Goal: Task Accomplishment & Management: Manage account settings

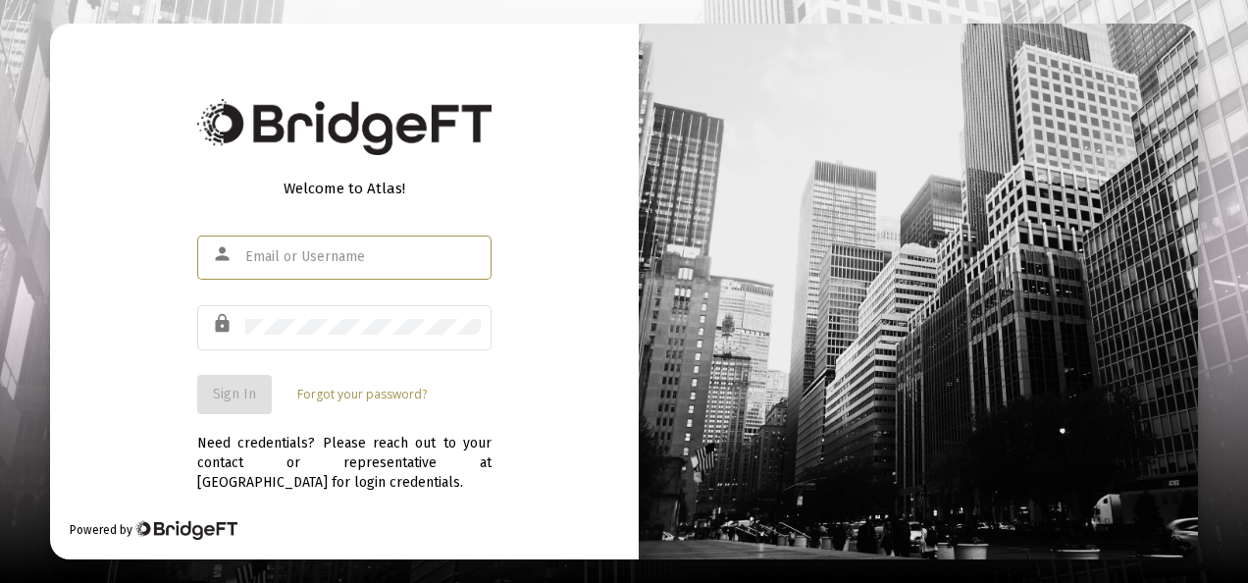
click at [324, 255] on input "text" at bounding box center [362, 257] width 235 height 16
type input "admin@heritage-advisors.com"
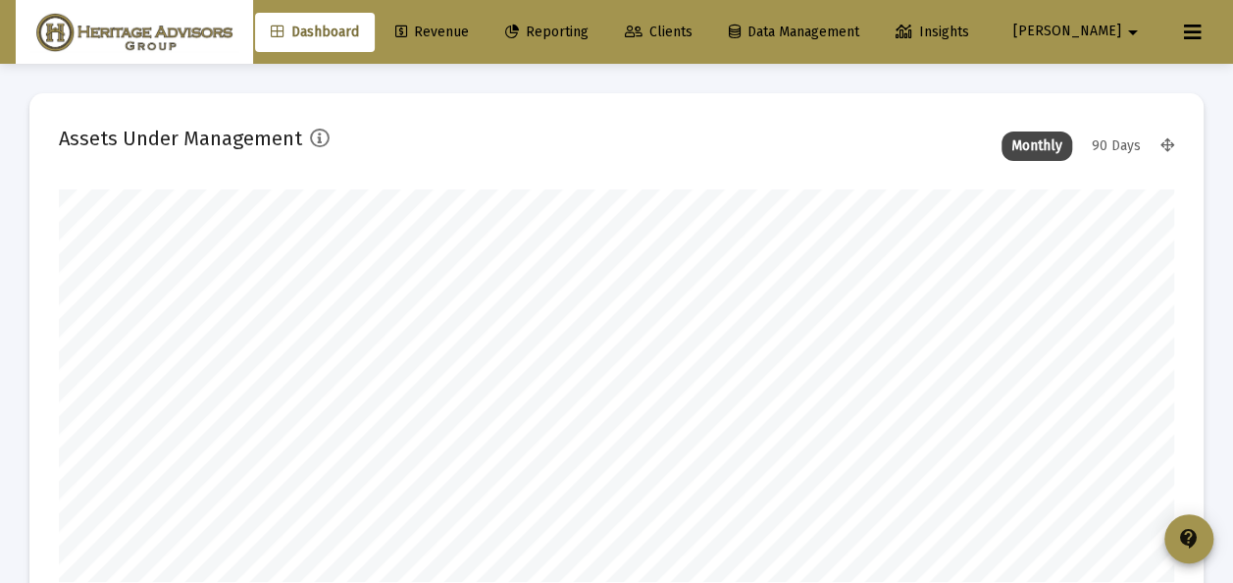
scroll to position [392, 1115]
type input "2025-10-03"
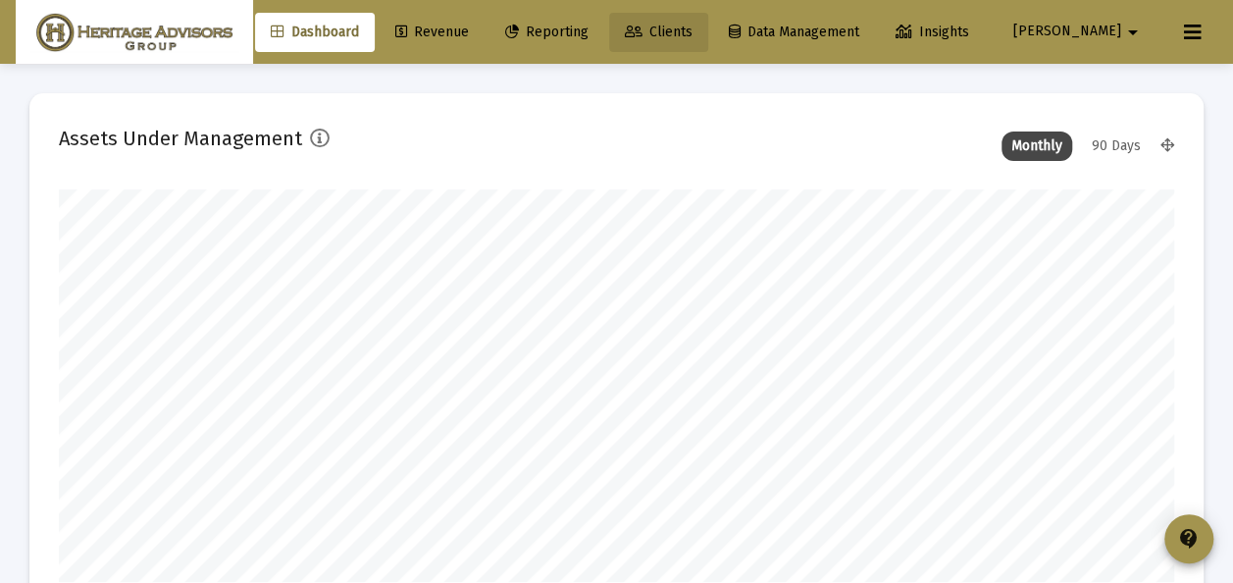
click at [693, 27] on span "Clients" at bounding box center [659, 32] width 68 height 17
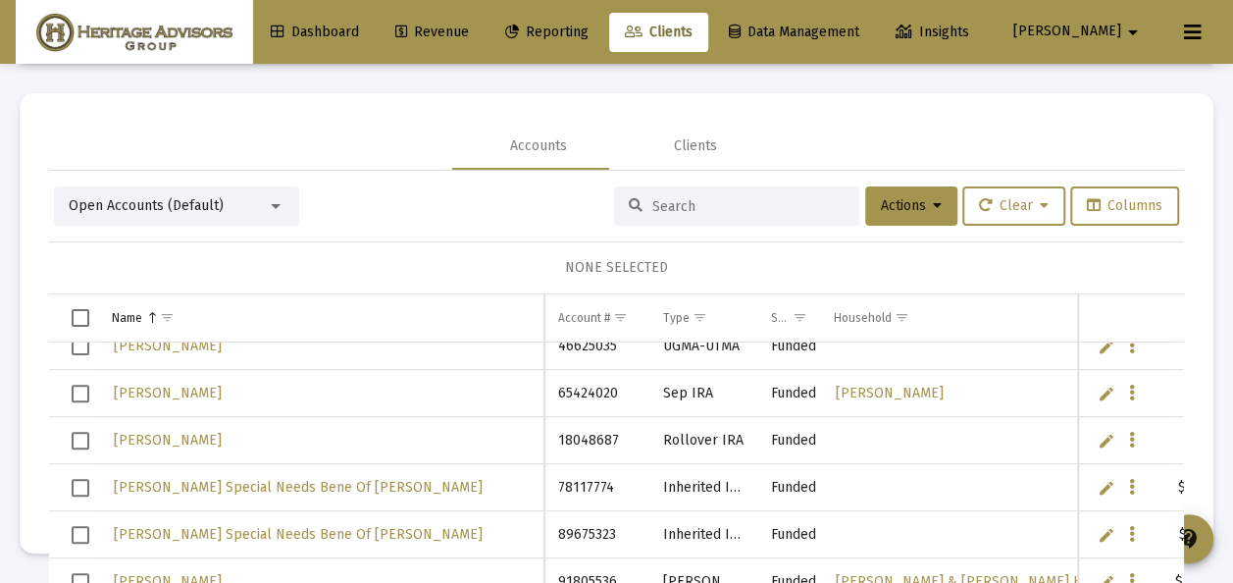
click at [80, 479] on span "Select row" at bounding box center [81, 488] width 18 height 18
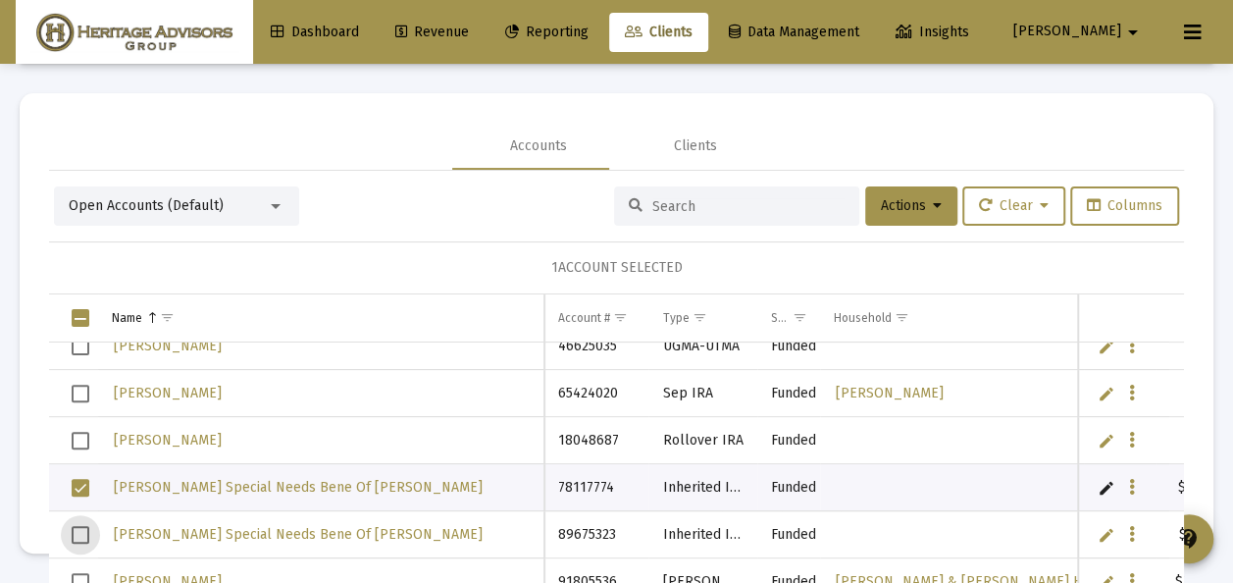
click at [78, 530] on span "Select row" at bounding box center [81, 535] width 18 height 18
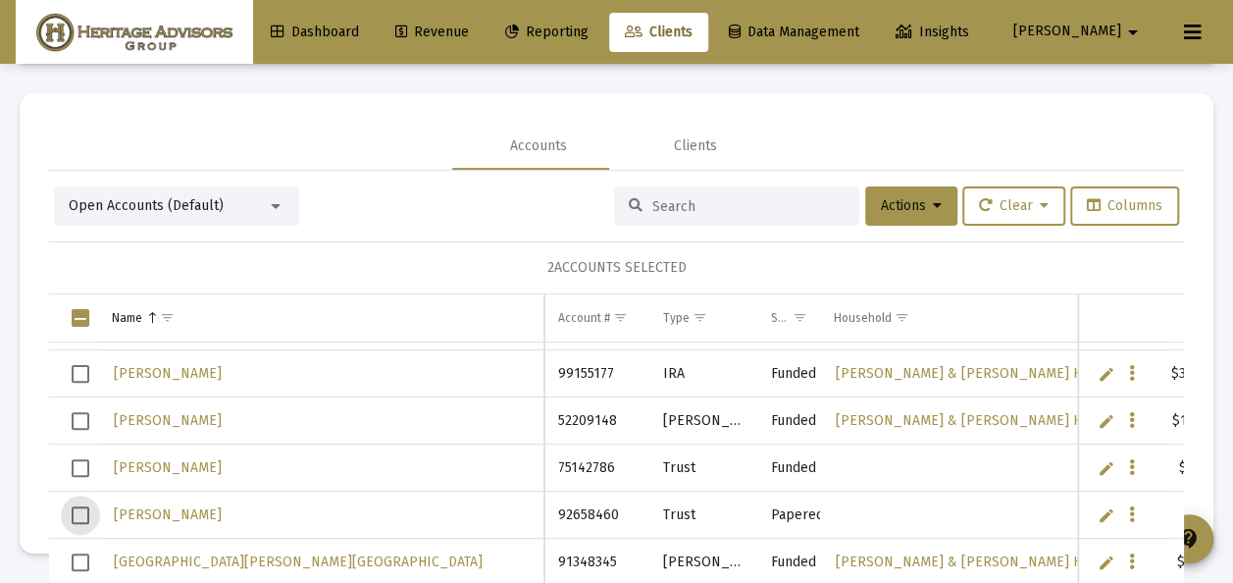
click at [76, 511] on span "Select row" at bounding box center [81, 515] width 18 height 18
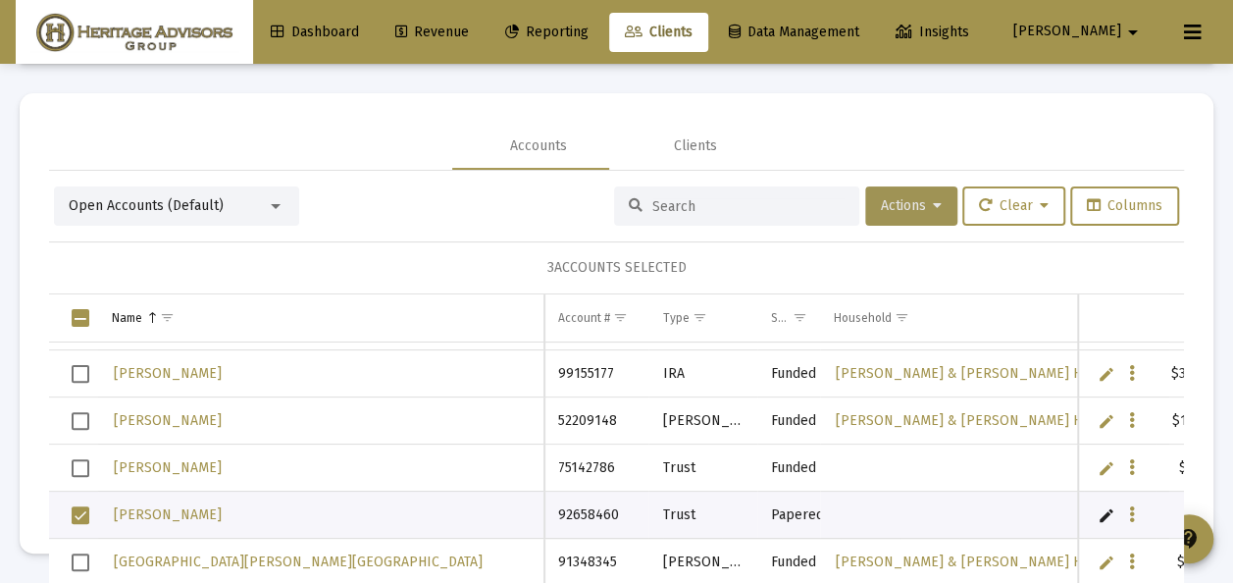
click at [893, 214] on span "Actions" at bounding box center [911, 205] width 61 height 17
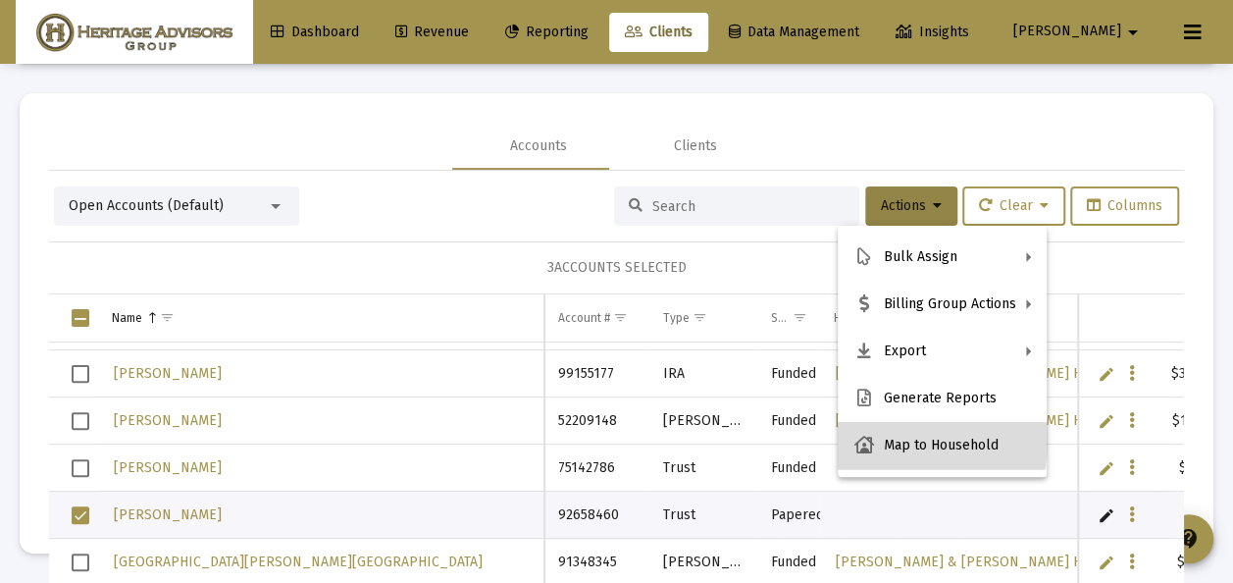
click at [899, 441] on button "Map to Household" at bounding box center [942, 445] width 209 height 47
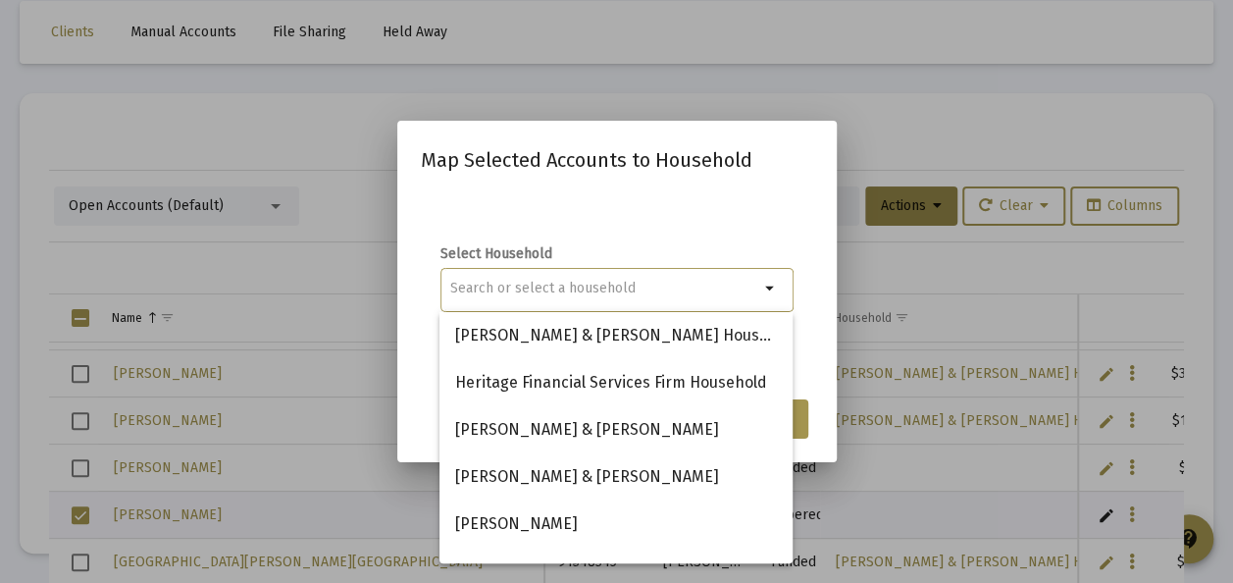
click at [831, 342] on mat-dialog-content "Select Household arrow_drop_down" at bounding box center [617, 289] width 440 height 196
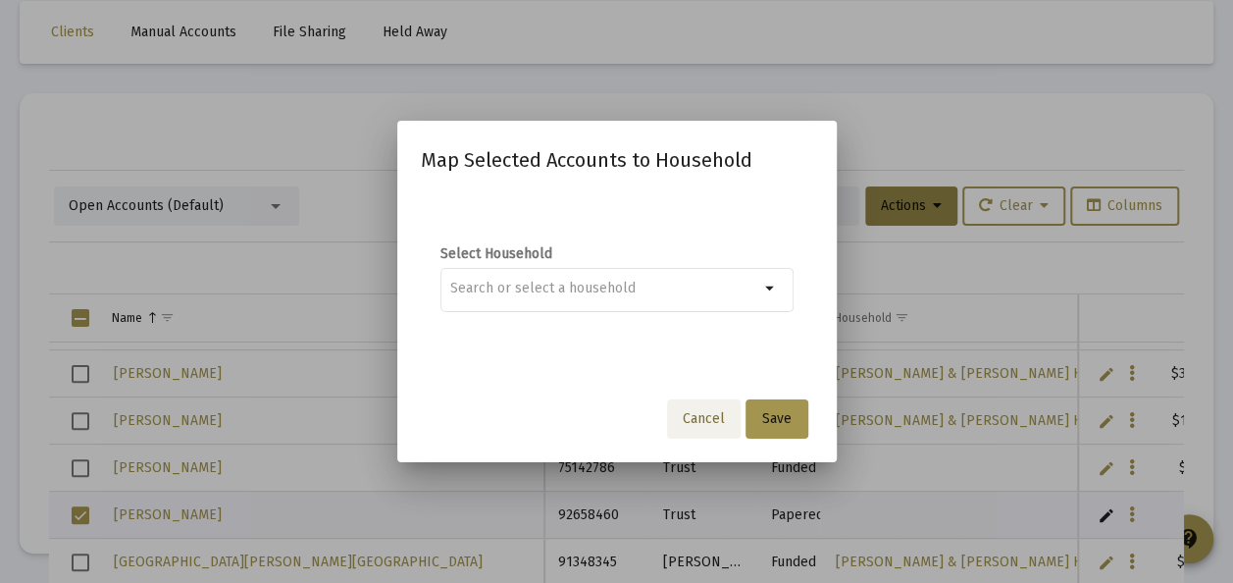
click at [709, 418] on span "Cancel" at bounding box center [704, 418] width 42 height 17
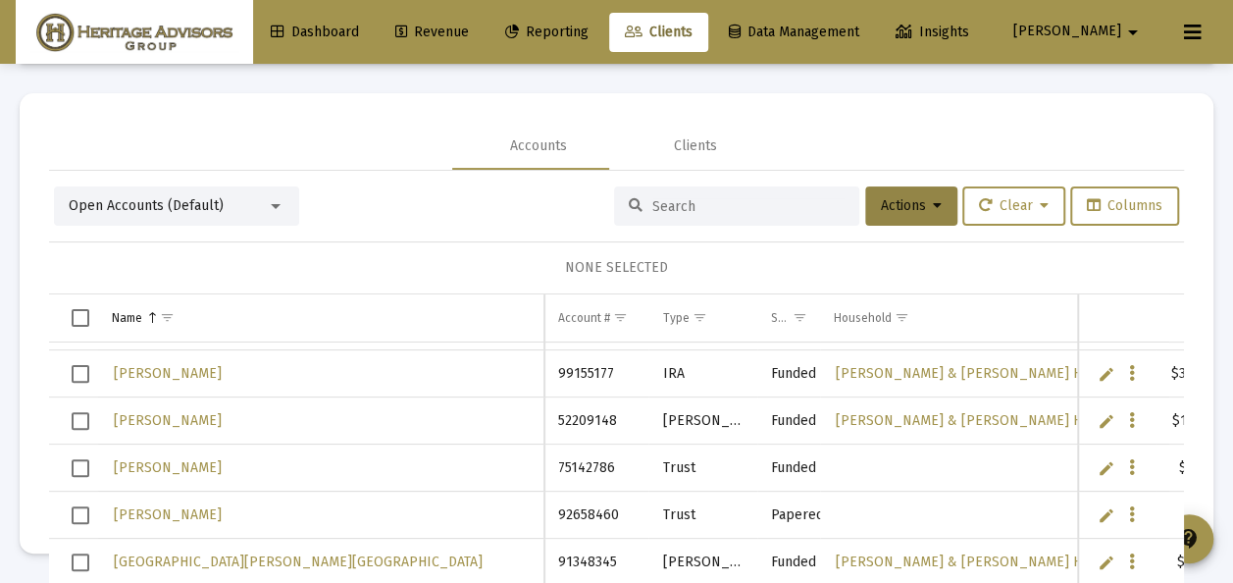
click at [1098, 514] on link "Edit" at bounding box center [1107, 515] width 18 height 18
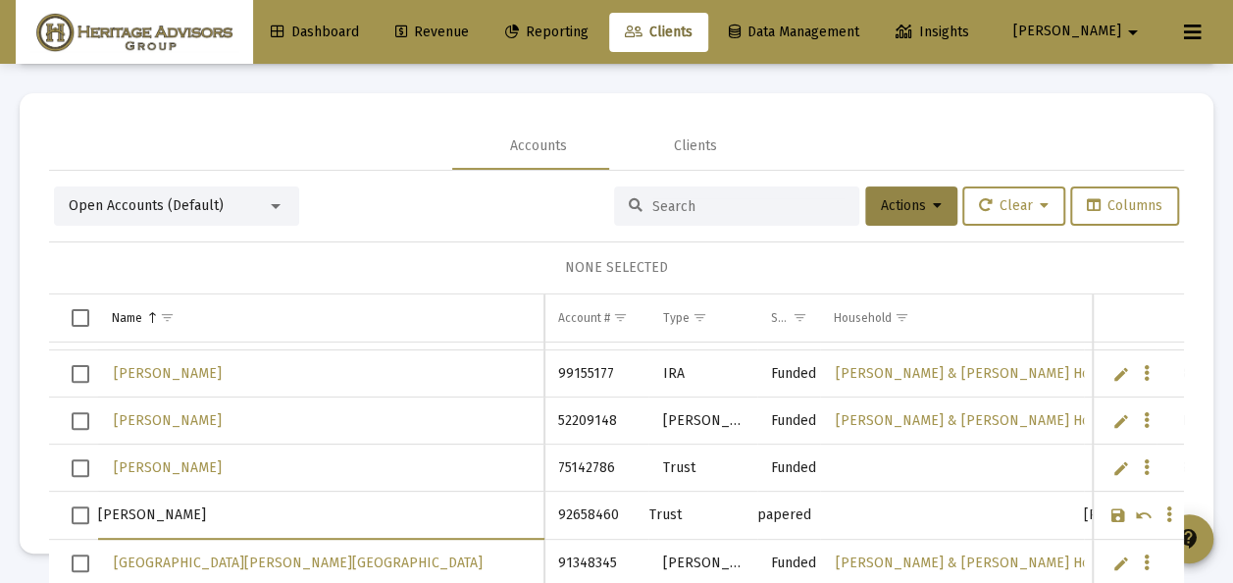
click at [1110, 509] on link "Save" at bounding box center [1119, 515] width 18 height 18
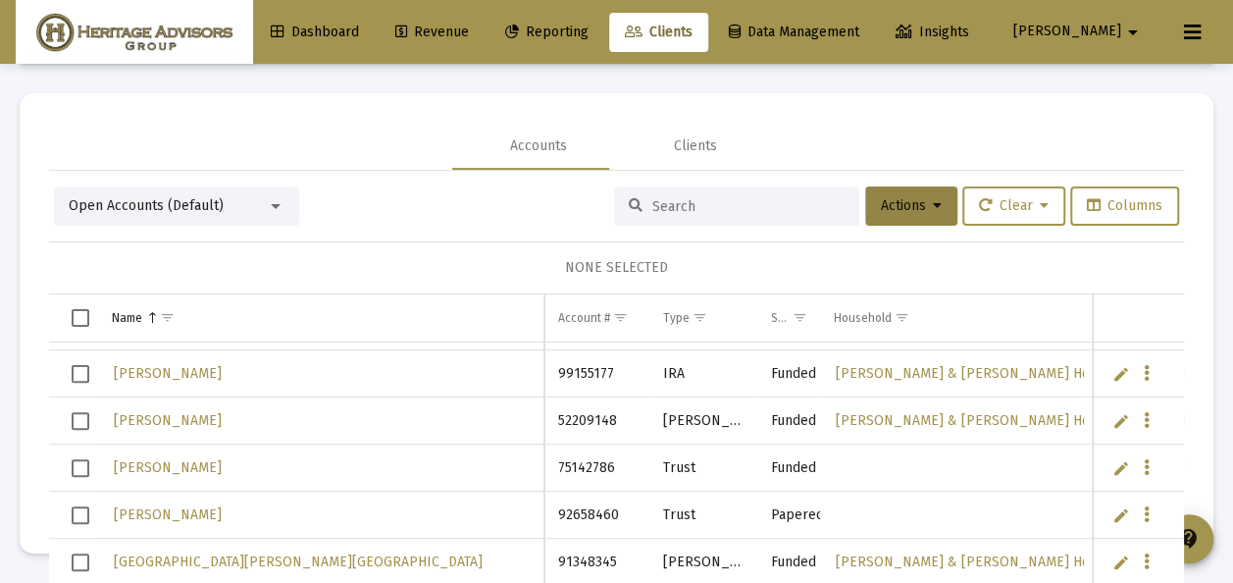
click at [1113, 510] on link "Edit" at bounding box center [1122, 515] width 18 height 18
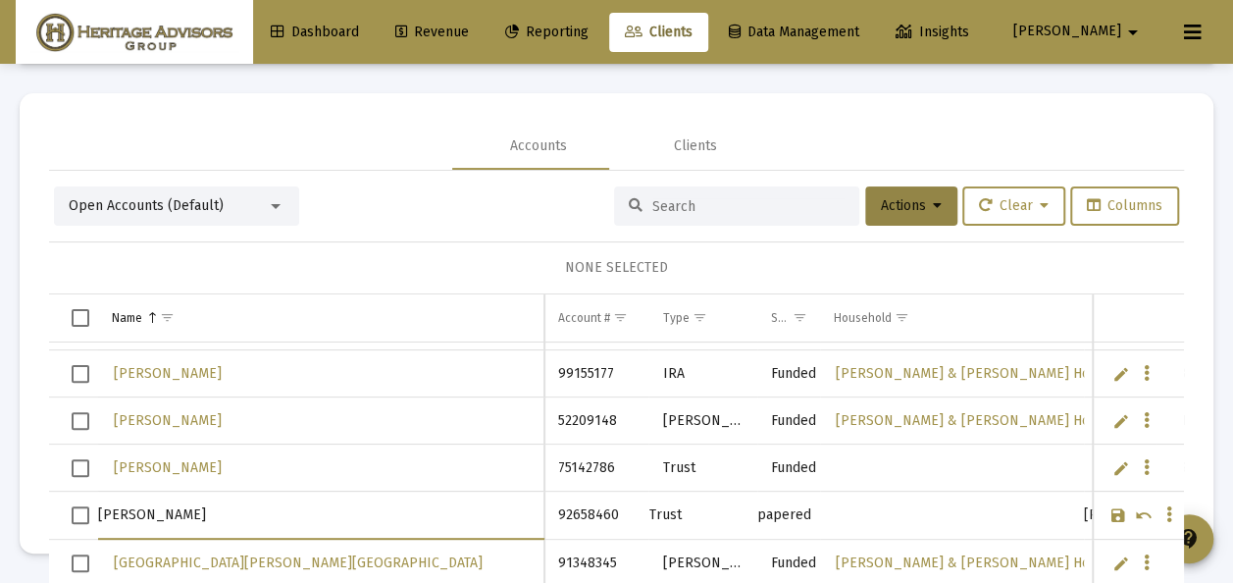
click at [245, 509] on input "[PERSON_NAME]" at bounding box center [320, 515] width 445 height 47
type input "[PERSON_NAME] Special Needs Trust"
click at [1110, 510] on link "Save" at bounding box center [1119, 515] width 18 height 18
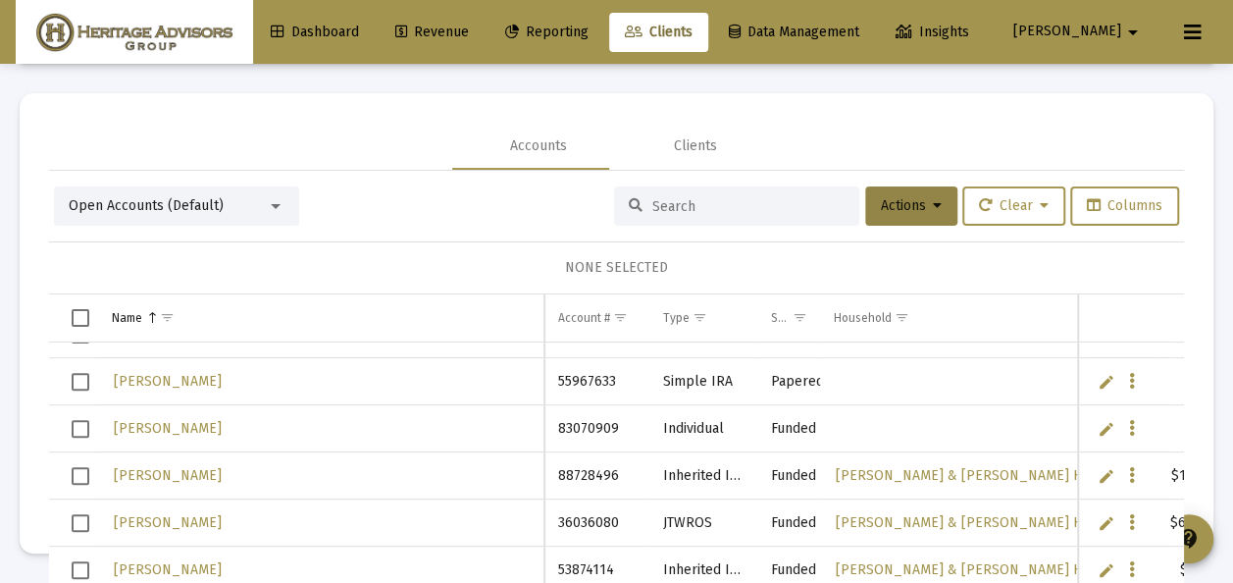
scroll to position [1295, 0]
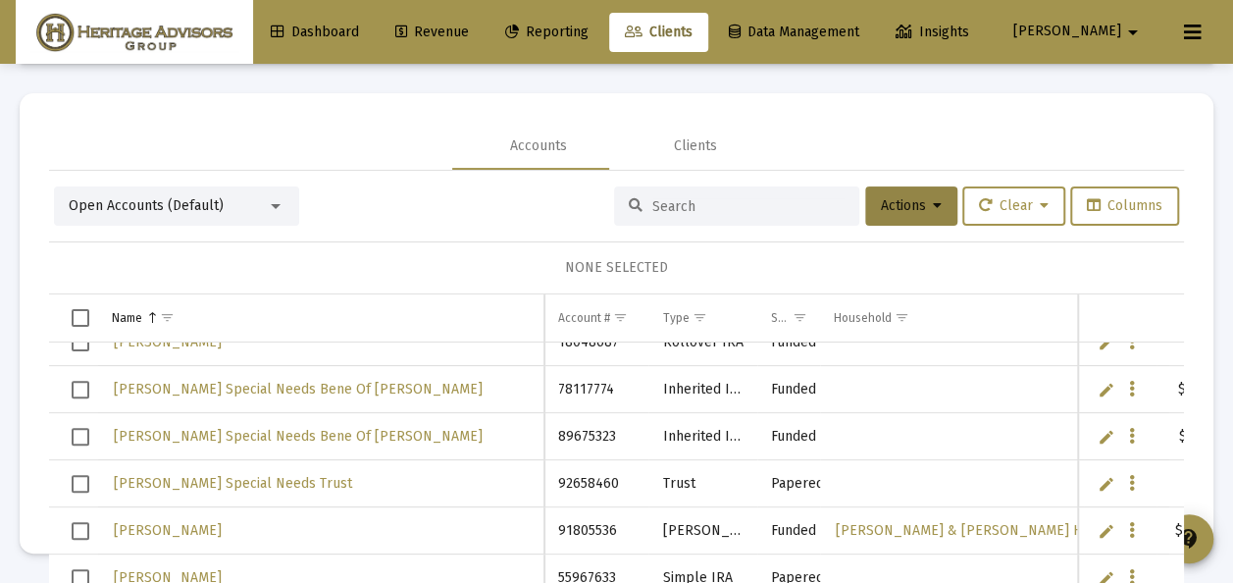
click at [82, 381] on span "Select row" at bounding box center [81, 390] width 18 height 18
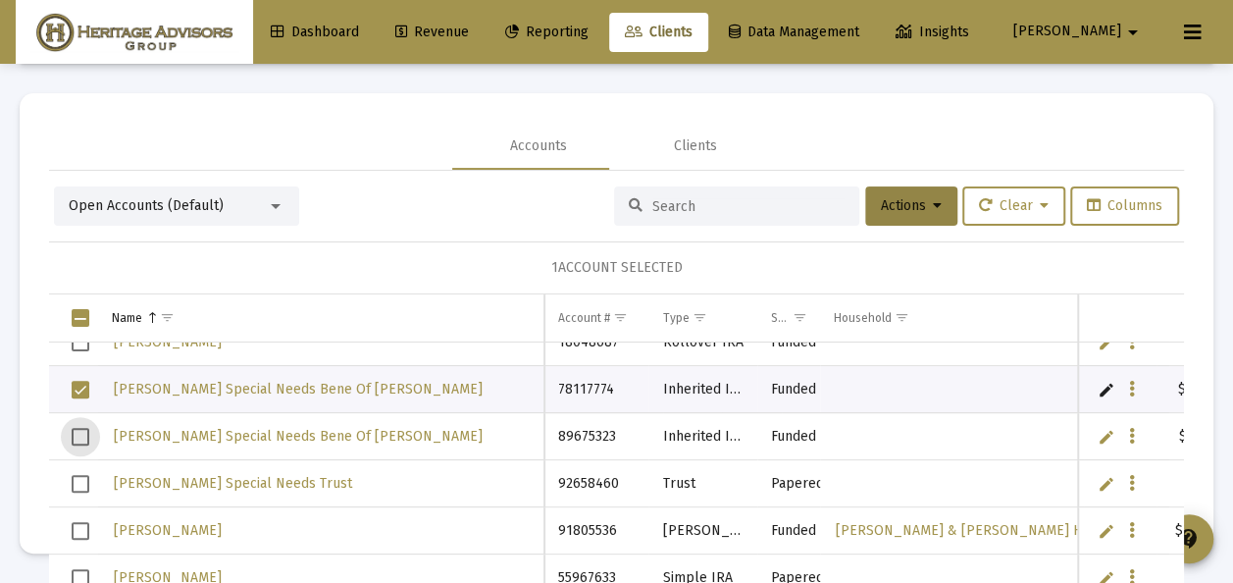
click at [86, 436] on span "Select row" at bounding box center [81, 437] width 18 height 18
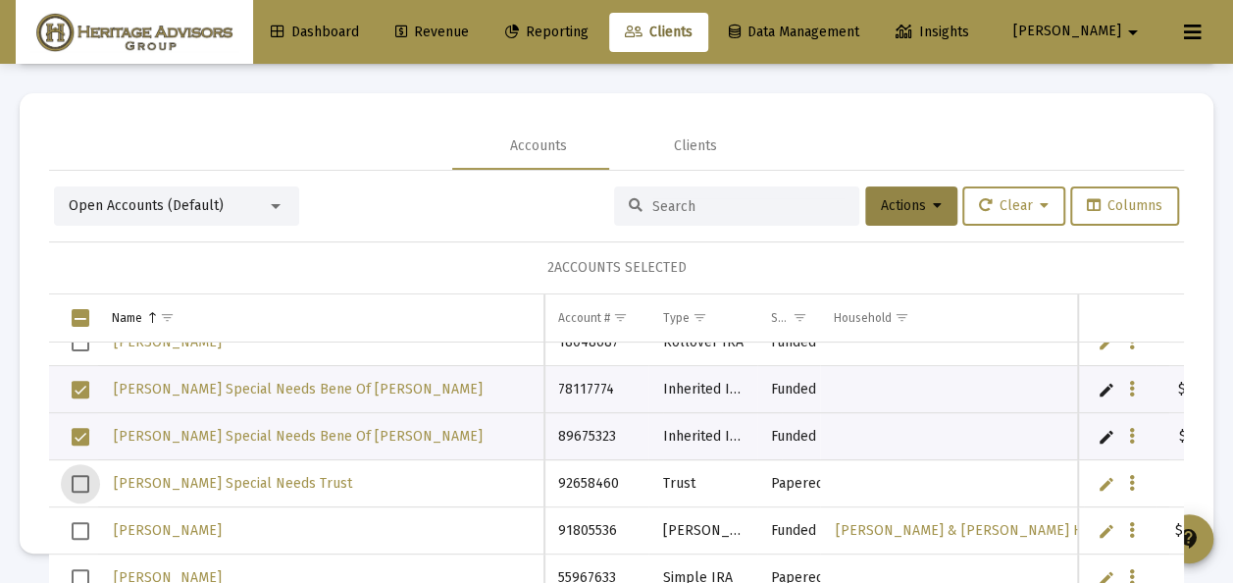
click at [84, 477] on span "Select row" at bounding box center [81, 484] width 18 height 18
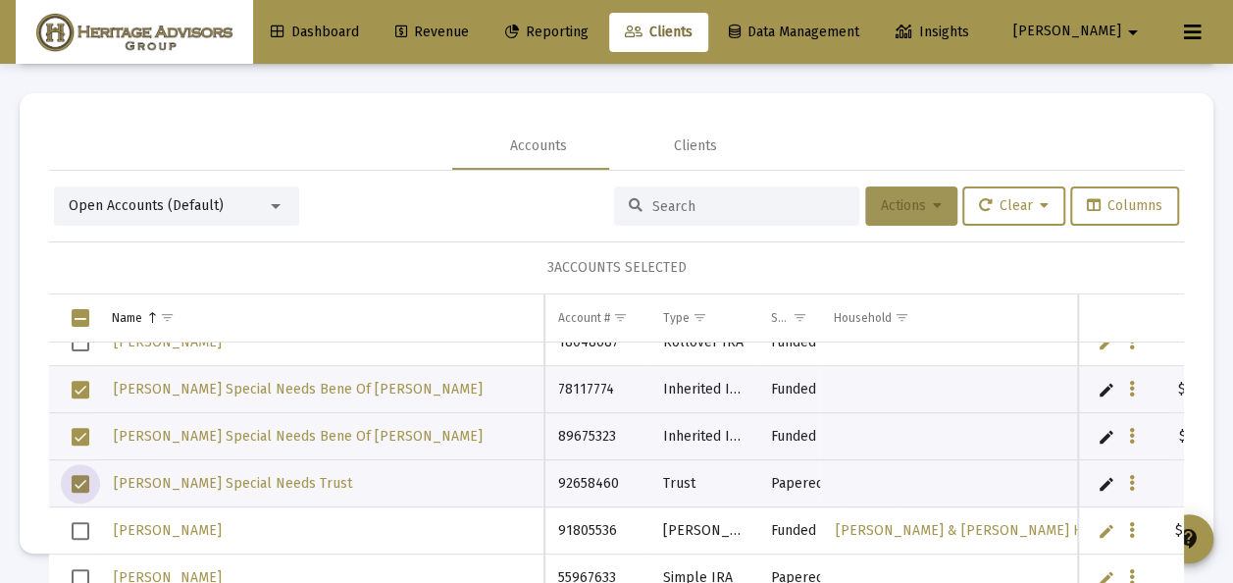
click at [898, 193] on button "Actions" at bounding box center [911, 205] width 92 height 39
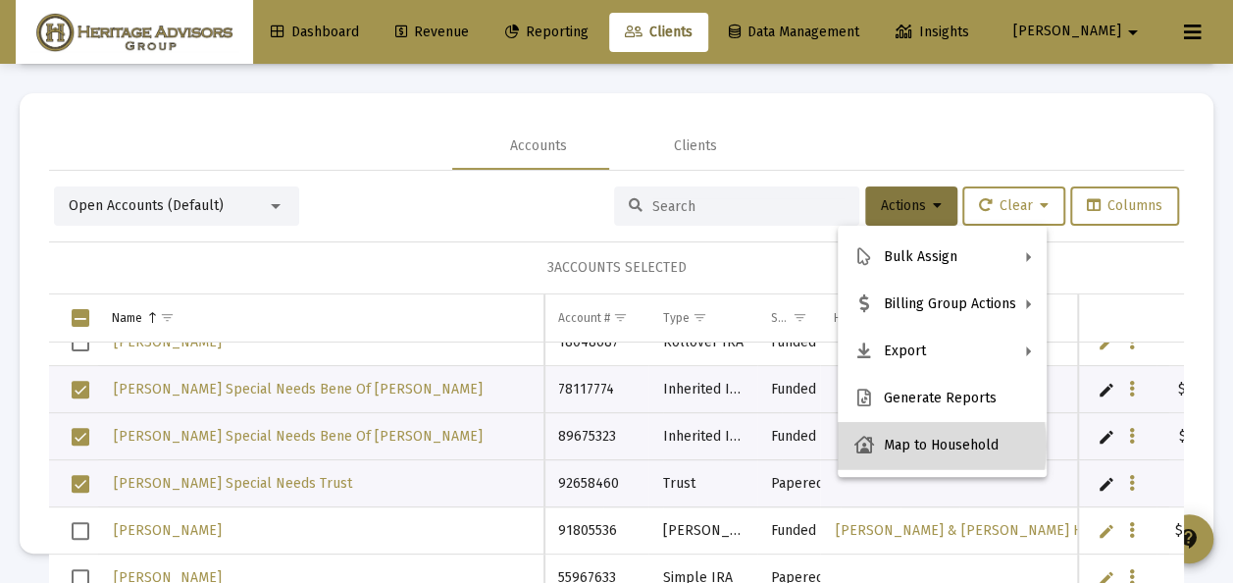
click at [908, 445] on button "Map to Household" at bounding box center [942, 445] width 209 height 47
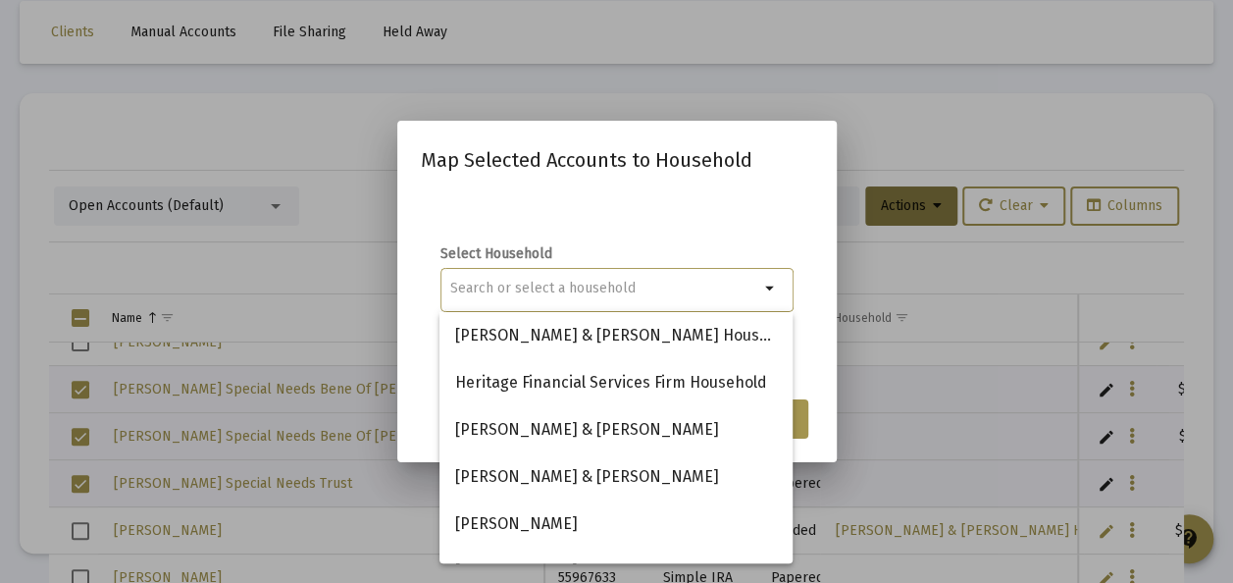
click at [564, 196] on div "Select Household arrow_drop_down" at bounding box center [617, 289] width 392 height 196
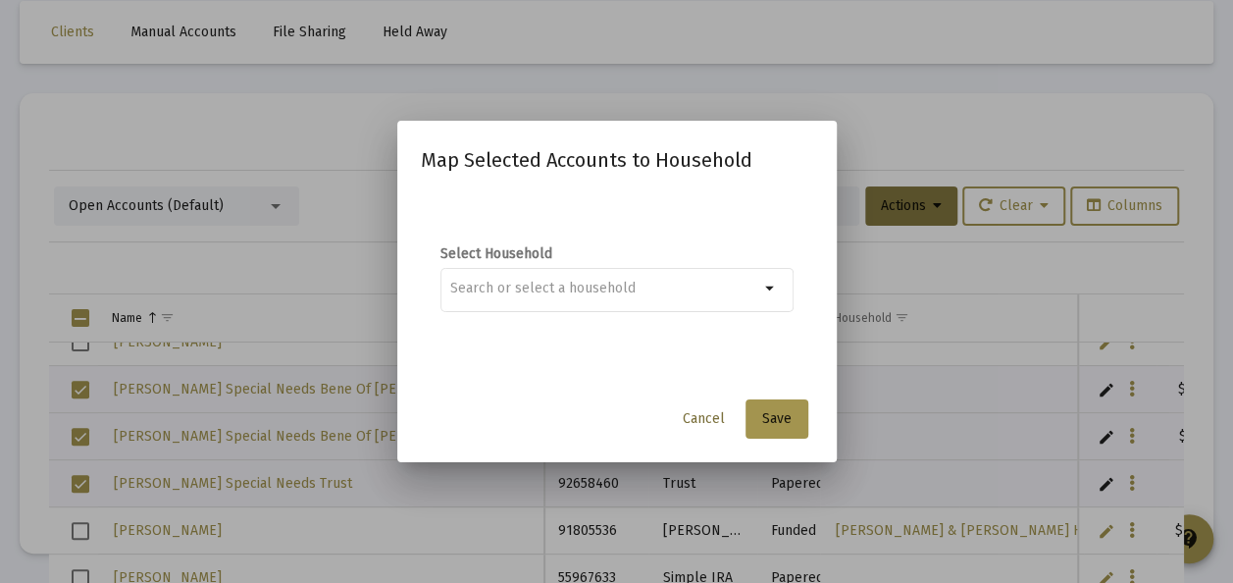
click at [704, 420] on span "Cancel" at bounding box center [704, 418] width 42 height 17
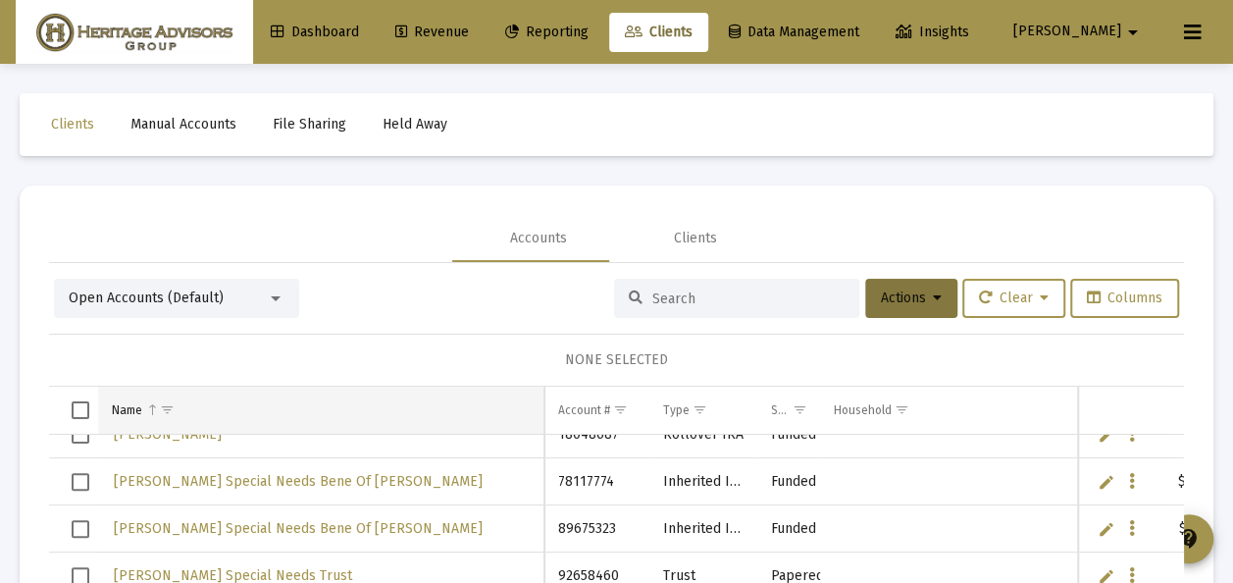
scroll to position [92, 0]
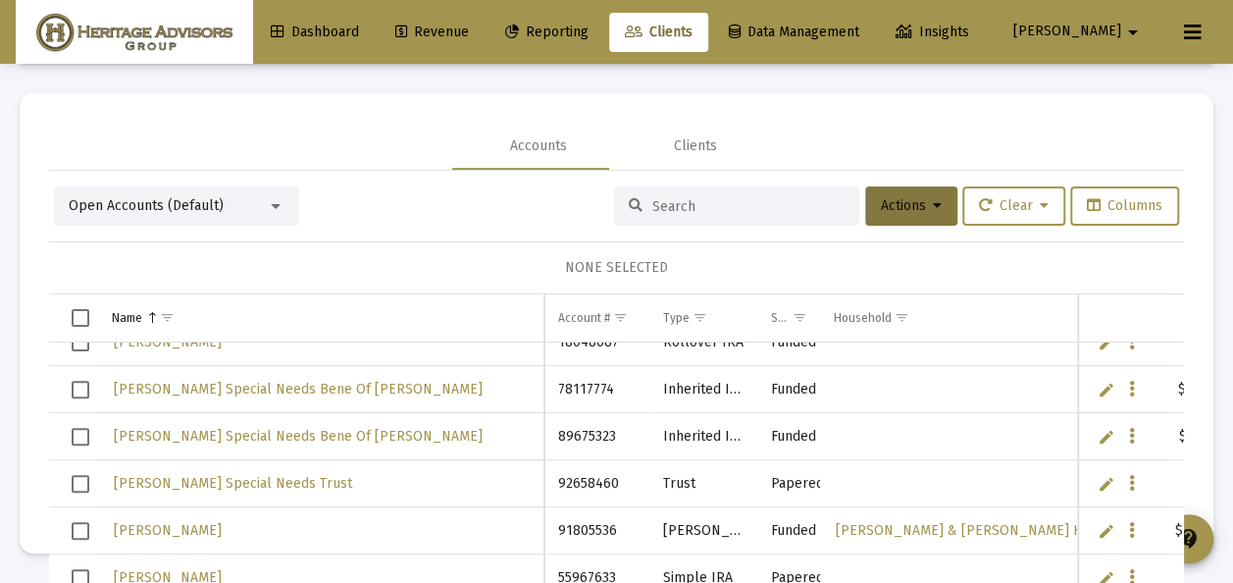
click at [1131, 28] on mat-icon "arrow_drop_down" at bounding box center [1133, 32] width 24 height 39
click at [1131, 28] on div at bounding box center [616, 291] width 1233 height 583
click at [1193, 28] on icon at bounding box center [1193, 33] width 18 height 24
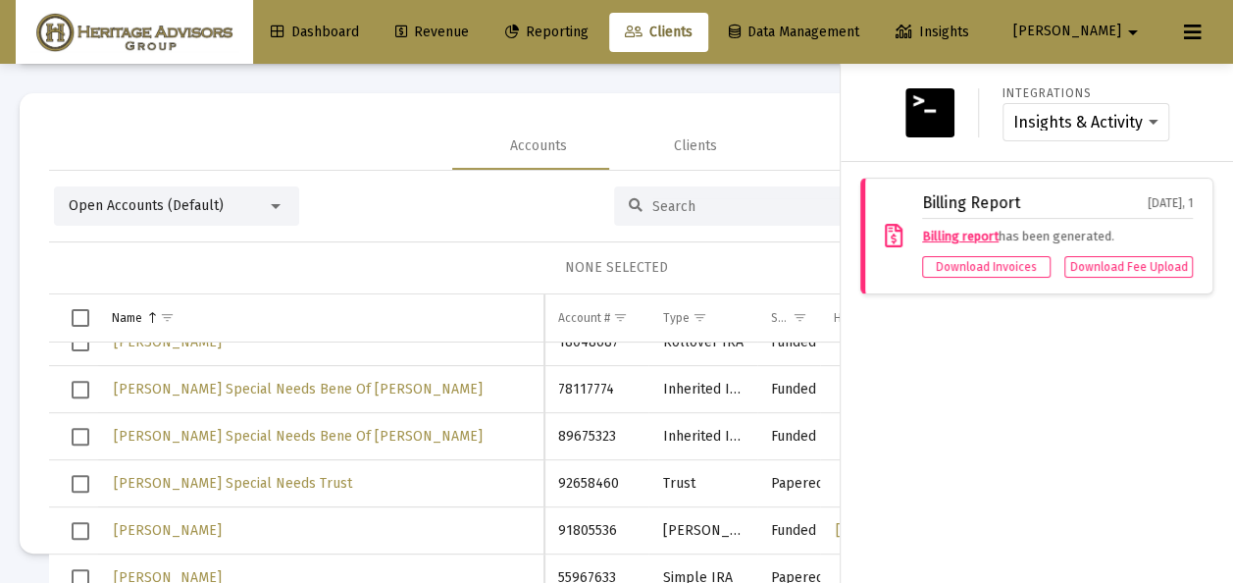
click at [1193, 28] on icon at bounding box center [1193, 33] width 18 height 24
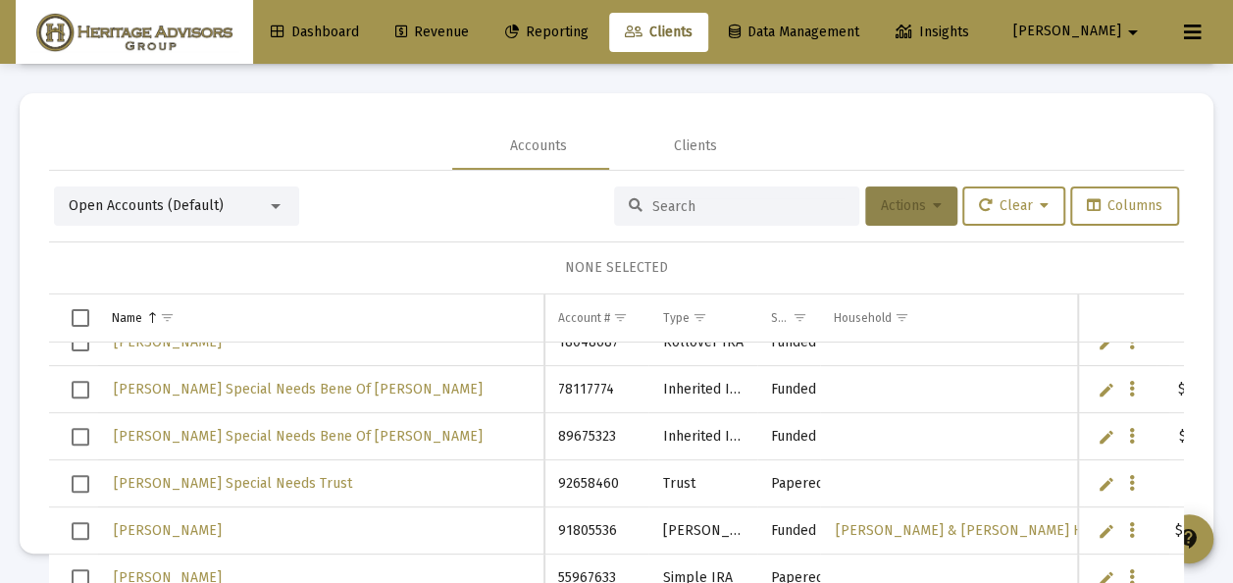
click at [887, 190] on button "Actions" at bounding box center [911, 205] width 92 height 39
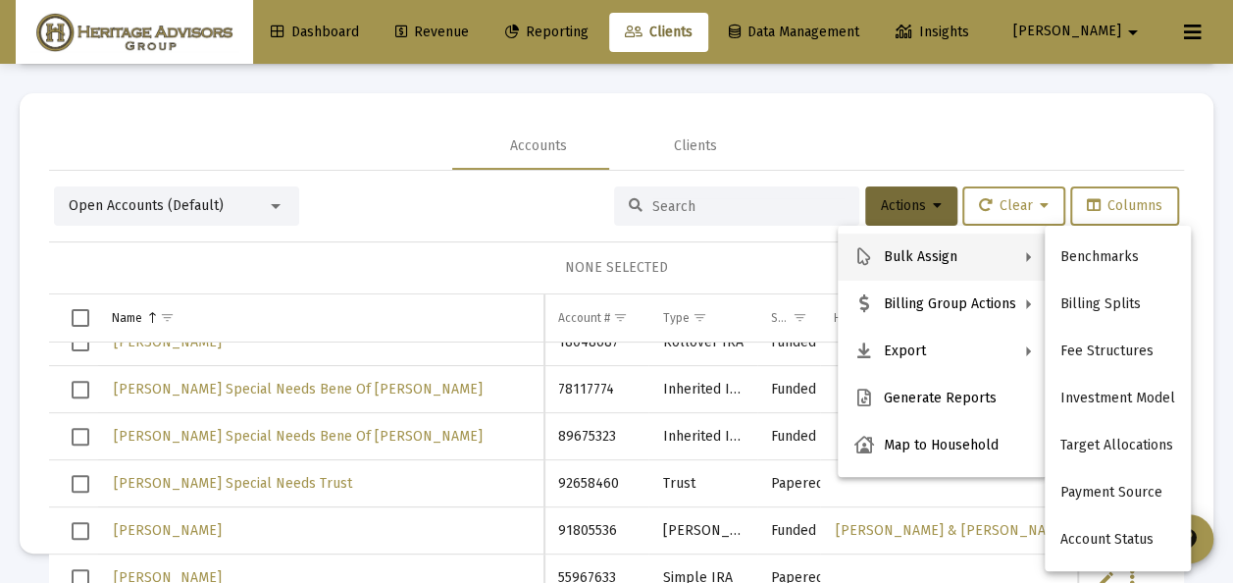
click at [445, 202] on div at bounding box center [616, 291] width 1233 height 583
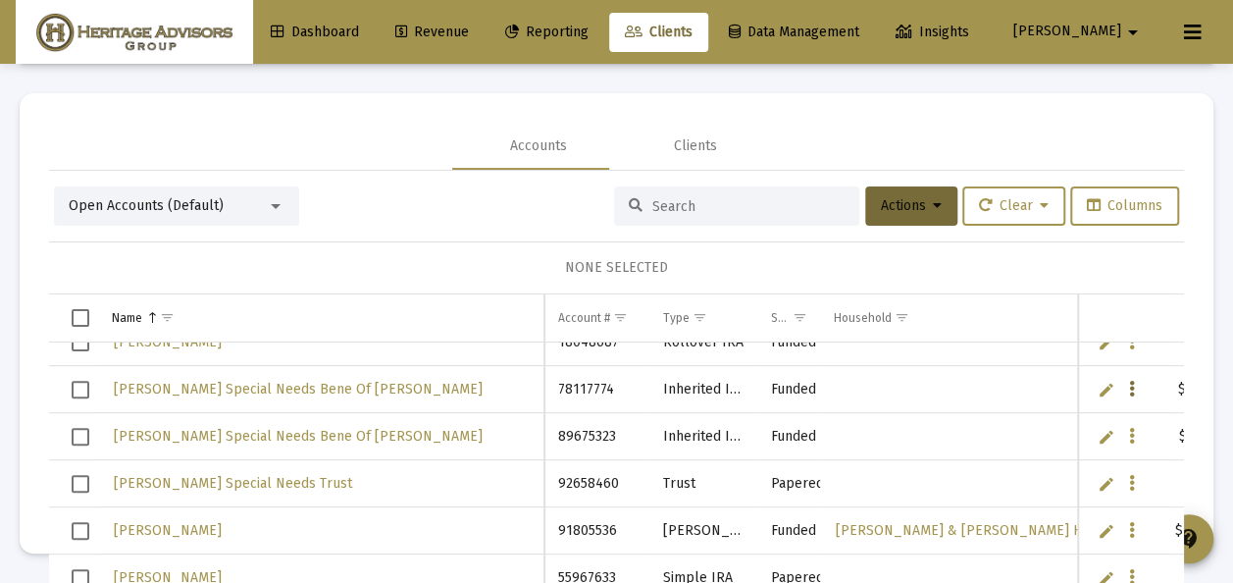
click at [1129, 386] on icon "Data grid" at bounding box center [1132, 390] width 6 height 24
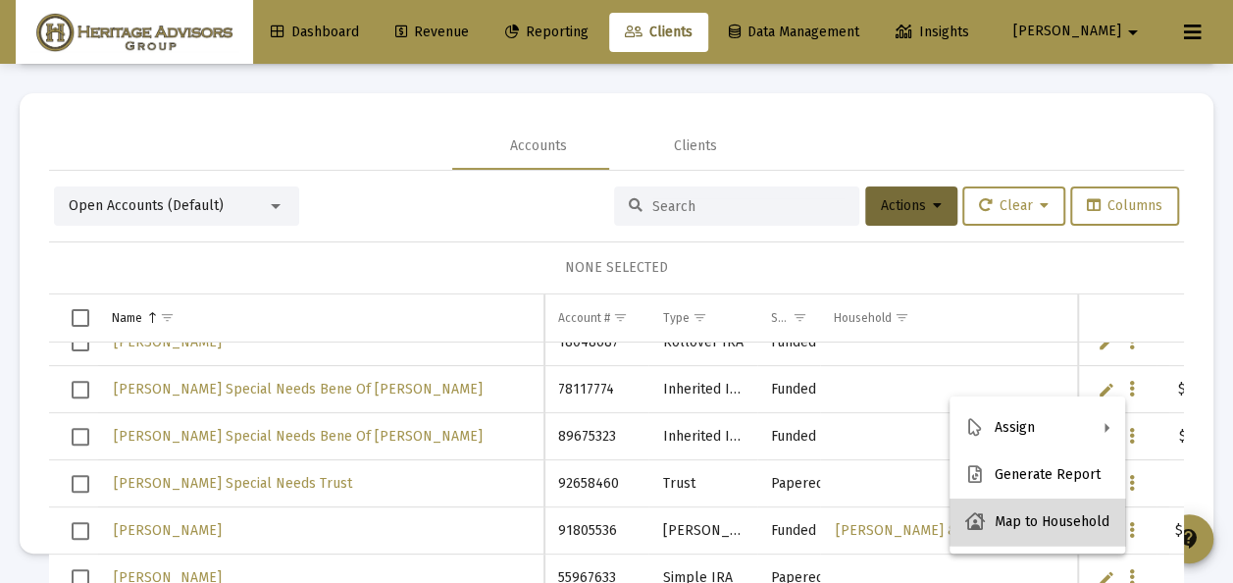
click at [1039, 519] on button "Map to Household" at bounding box center [1038, 521] width 176 height 47
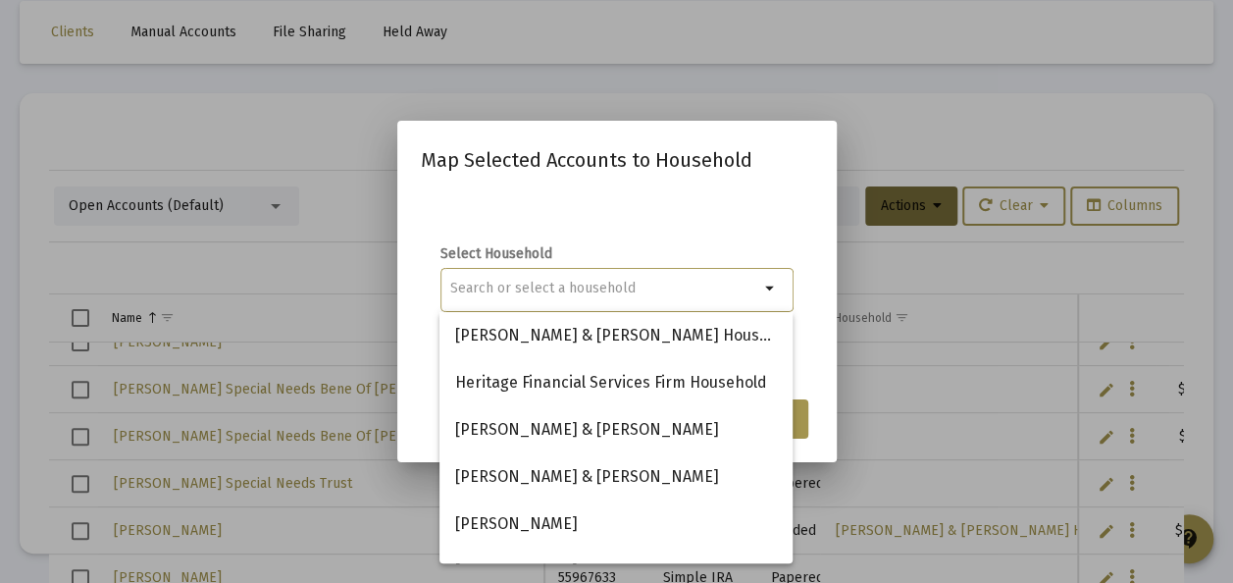
click at [756, 232] on div "Select Household arrow_drop_down" at bounding box center [617, 289] width 392 height 196
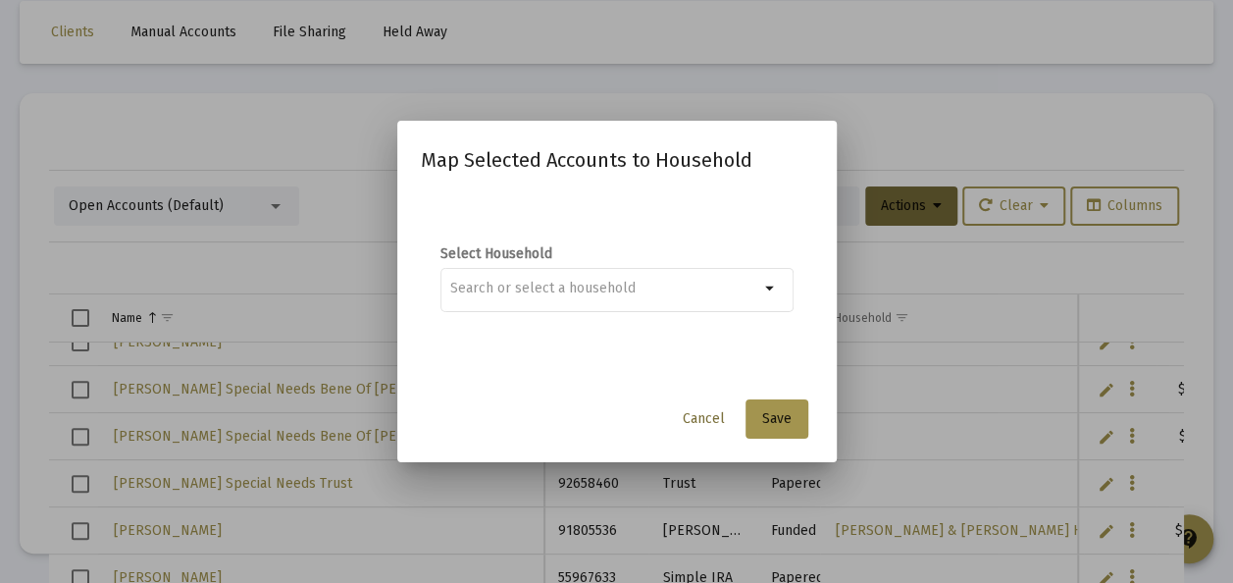
click at [715, 417] on span "Cancel" at bounding box center [704, 418] width 42 height 17
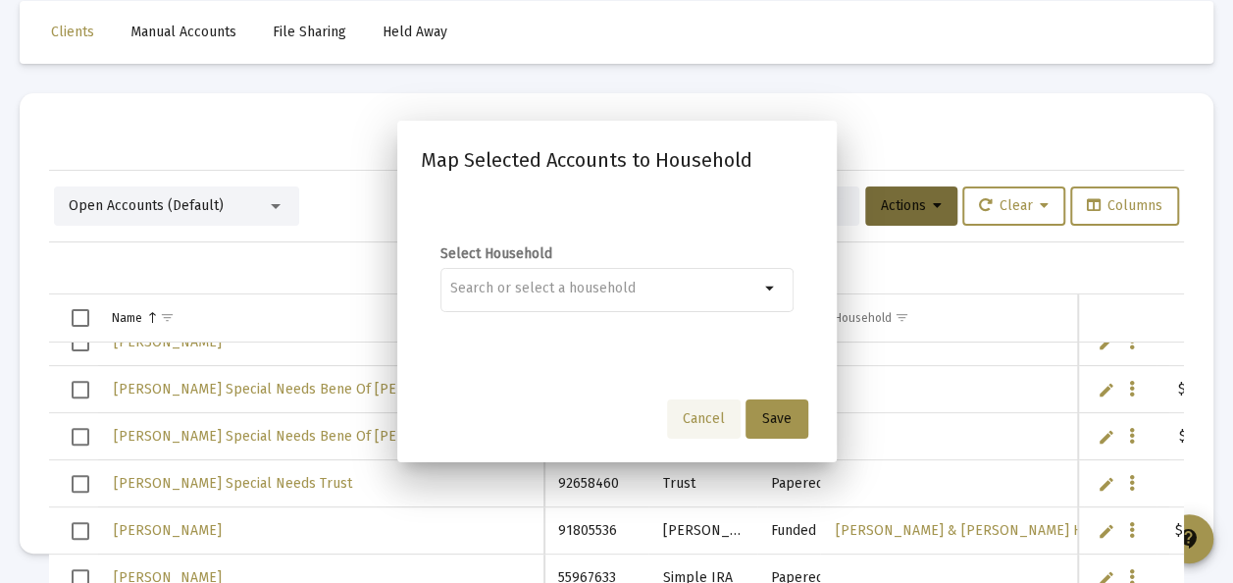
scroll to position [92, 0]
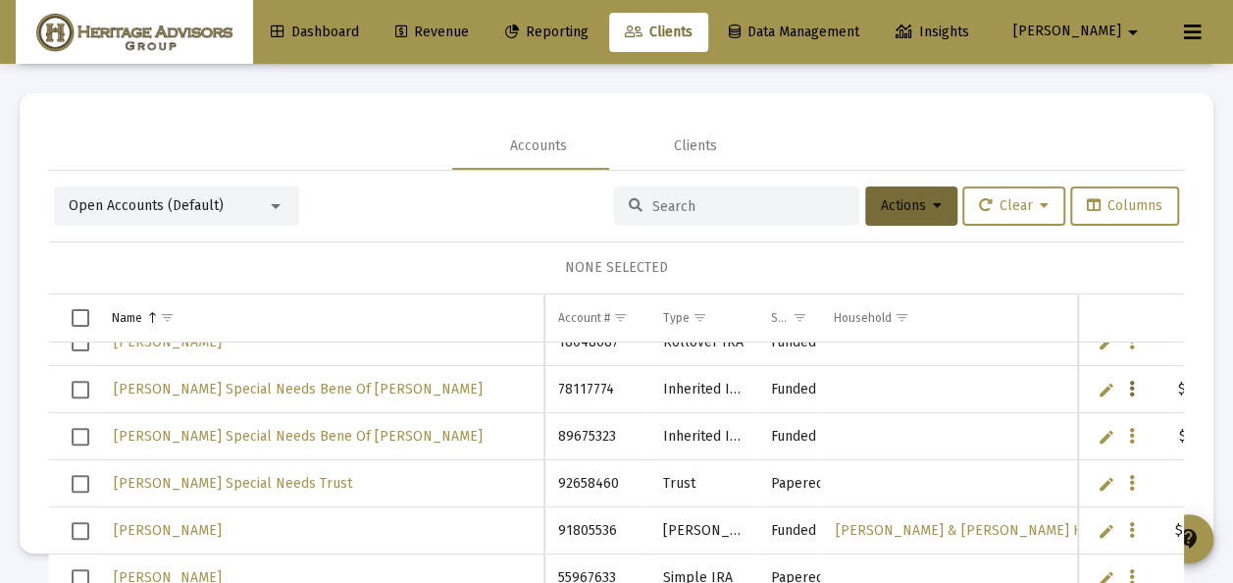
click at [1129, 383] on icon "Data grid" at bounding box center [1132, 390] width 6 height 24
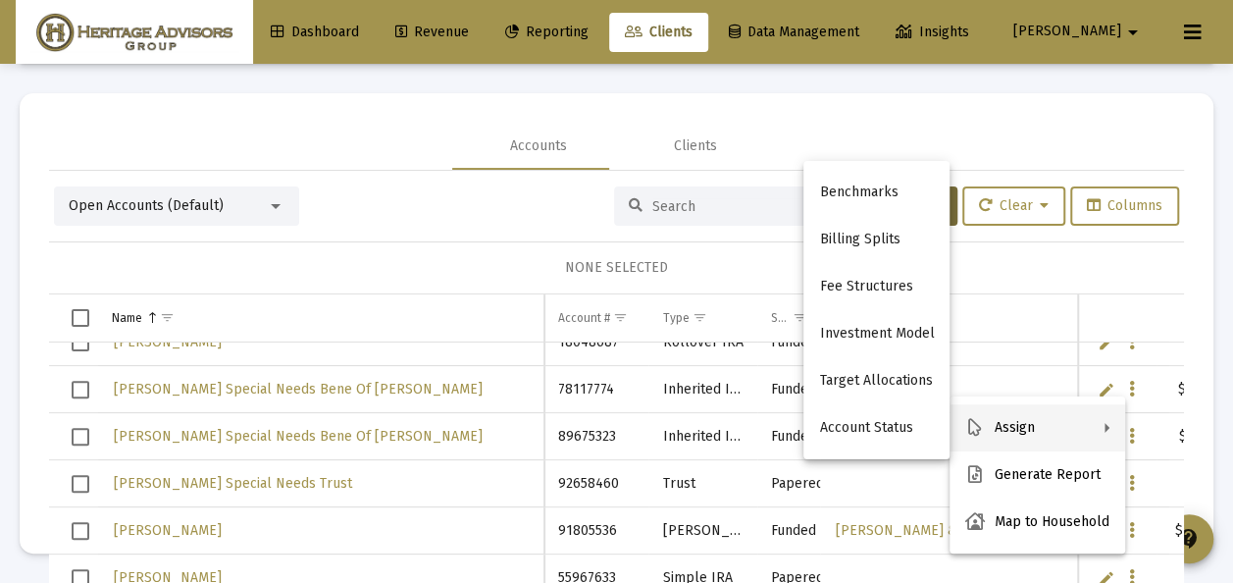
click at [449, 212] on div at bounding box center [616, 291] width 1233 height 583
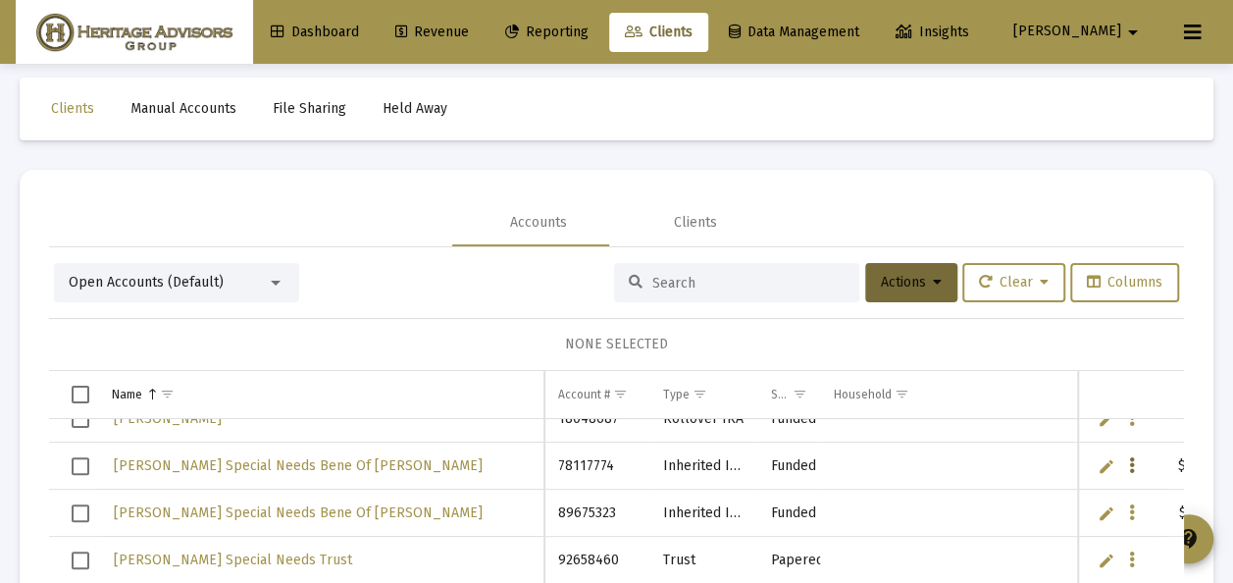
scroll to position [0, 0]
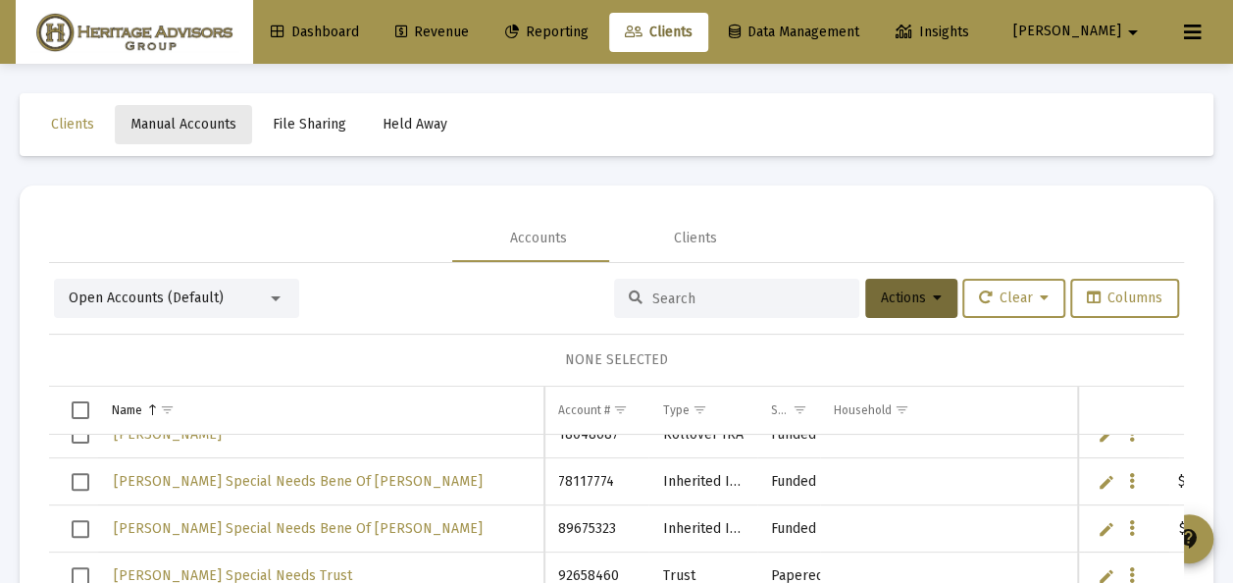
click at [185, 123] on span "Manual Accounts" at bounding box center [183, 124] width 106 height 17
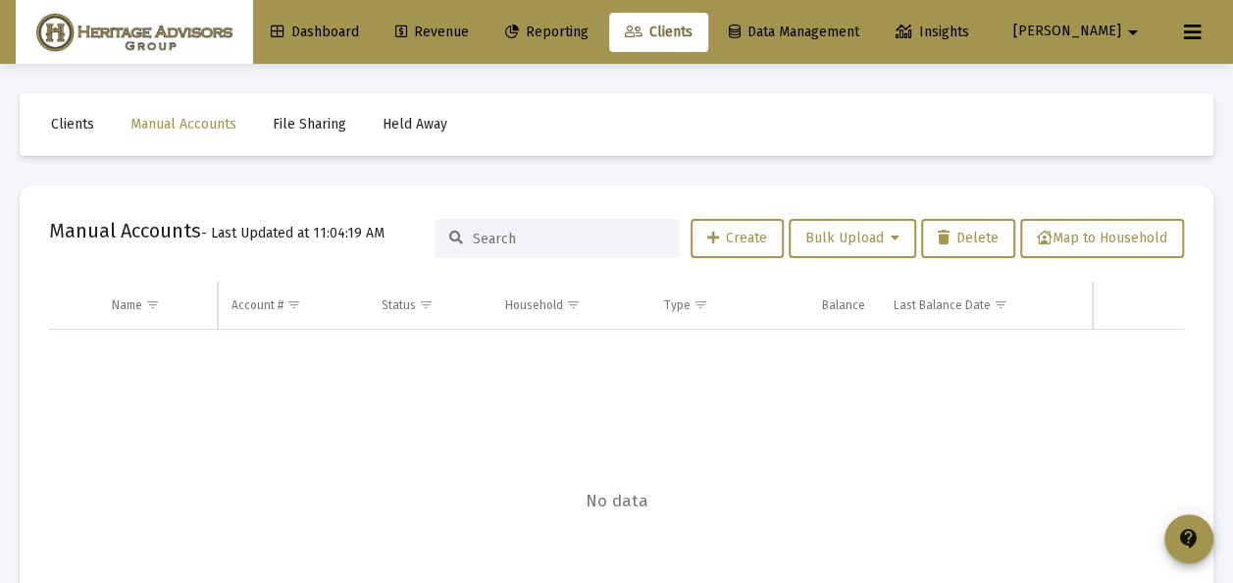
click at [69, 122] on span "Clients" at bounding box center [72, 124] width 43 height 17
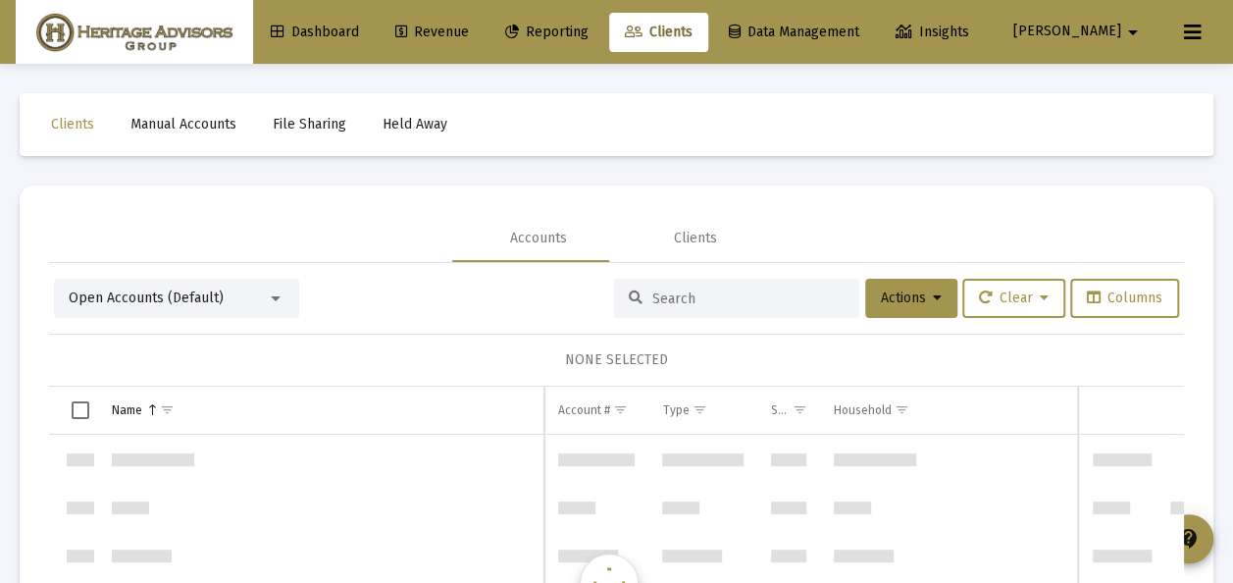
scroll to position [942, 0]
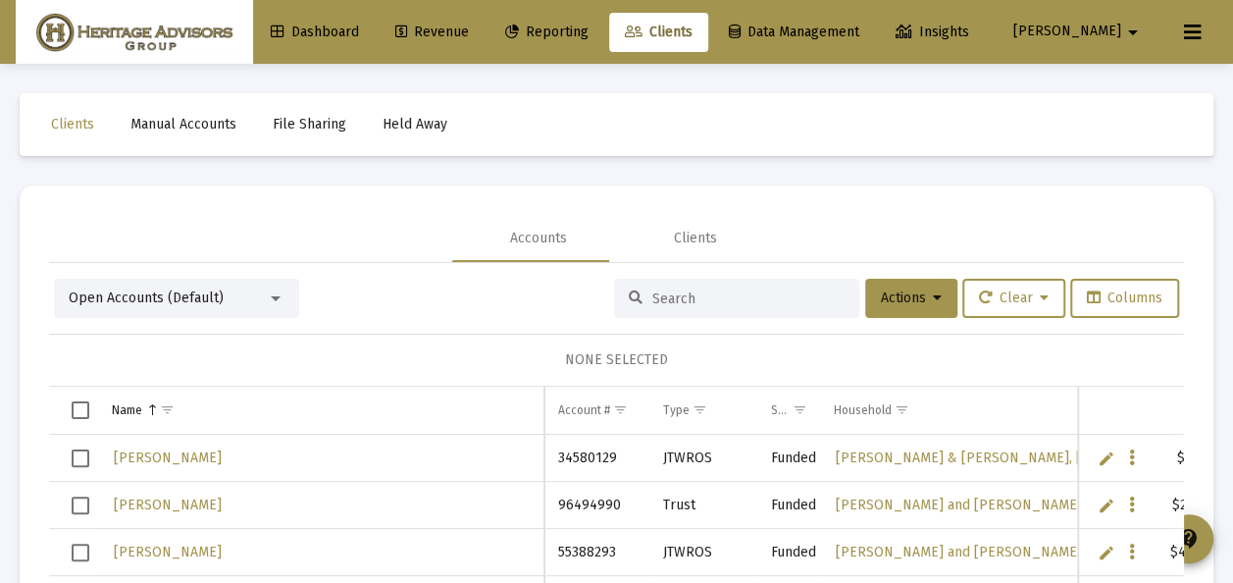
click at [1197, 31] on icon at bounding box center [1193, 33] width 18 height 24
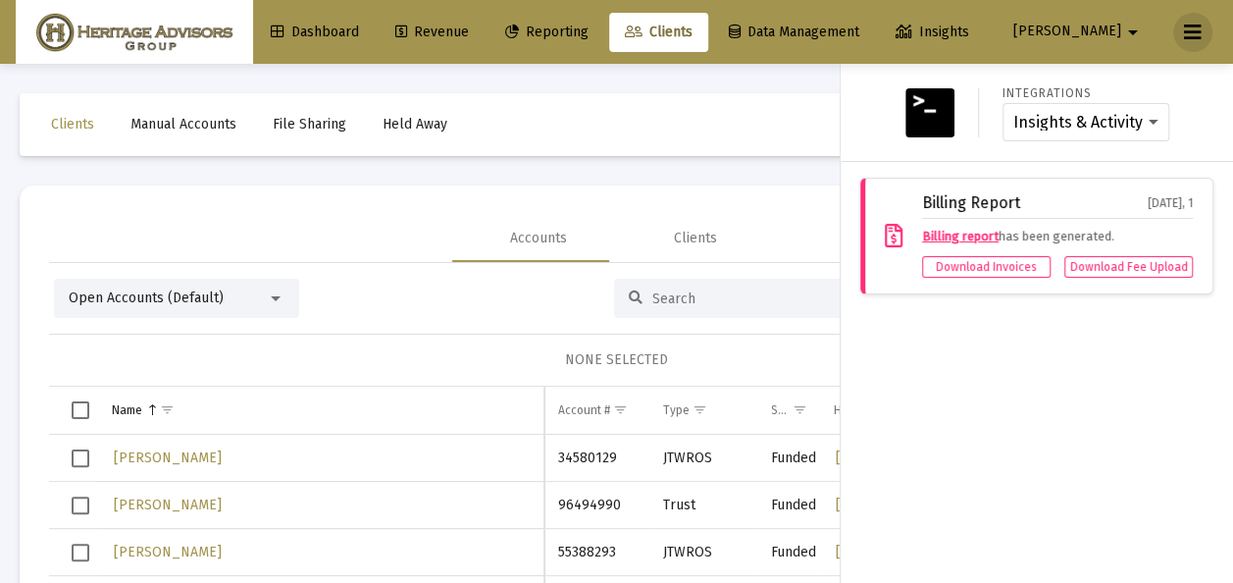
click at [1197, 31] on icon at bounding box center [1193, 33] width 18 height 24
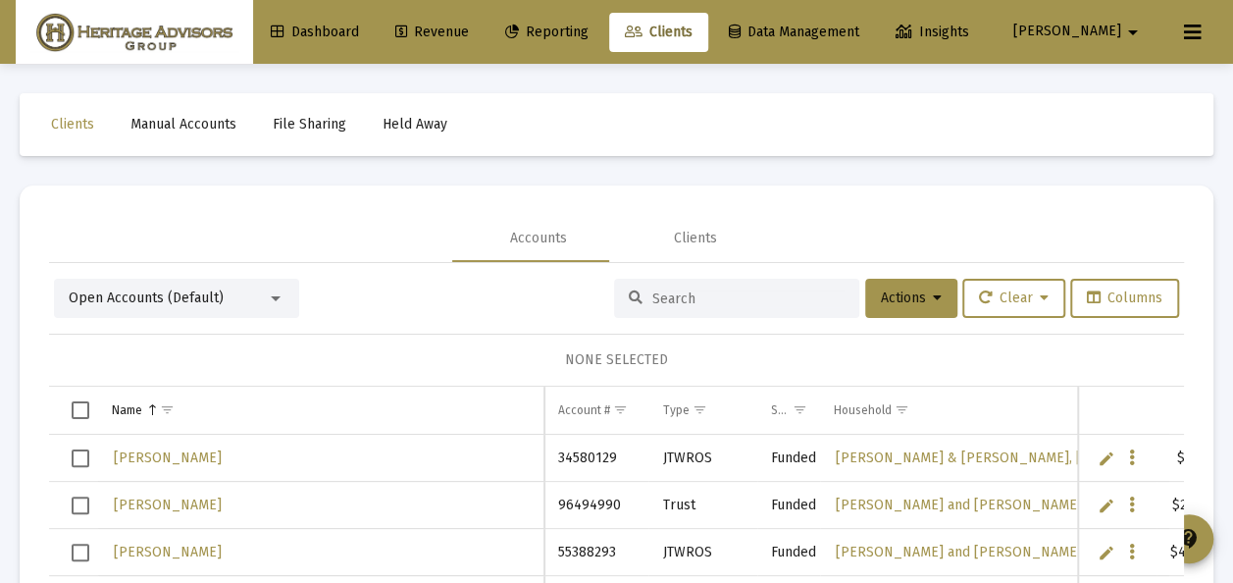
click at [1132, 31] on mat-icon "arrow_drop_down" at bounding box center [1133, 32] width 24 height 39
click at [1132, 31] on div at bounding box center [616, 291] width 1233 height 583
click at [589, 30] on span "Reporting" at bounding box center [546, 32] width 83 height 17
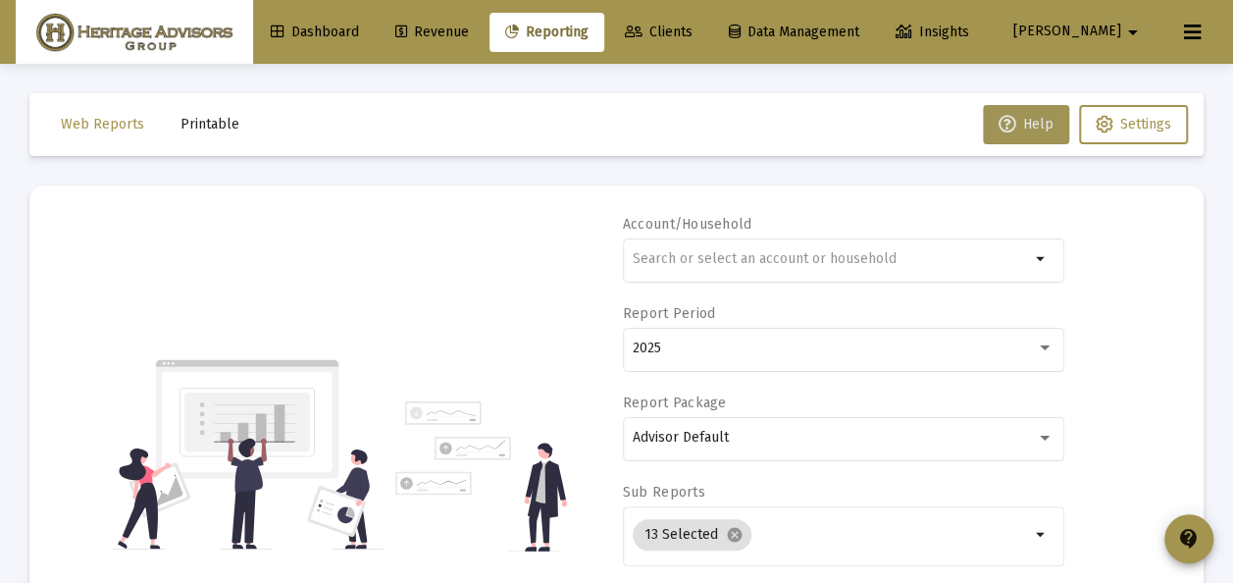
click at [1012, 125] on span "Help" at bounding box center [1026, 124] width 55 height 17
click at [869, 103] on mat-toolbar-row "Web Reports Printable Help Settings" at bounding box center [616, 124] width 1174 height 63
click at [1111, 119] on span "Settings" at bounding box center [1134, 124] width 76 height 17
click at [353, 33] on span "Dashboard" at bounding box center [315, 32] width 88 height 17
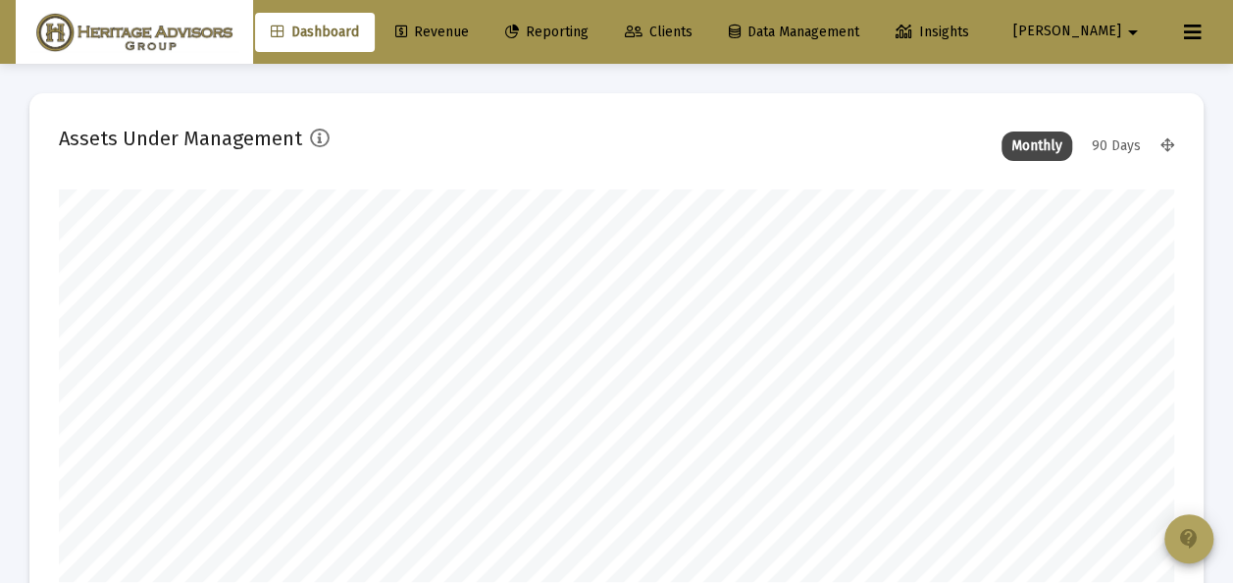
click at [1187, 538] on mat-icon "contact_support" at bounding box center [1189, 539] width 24 height 24
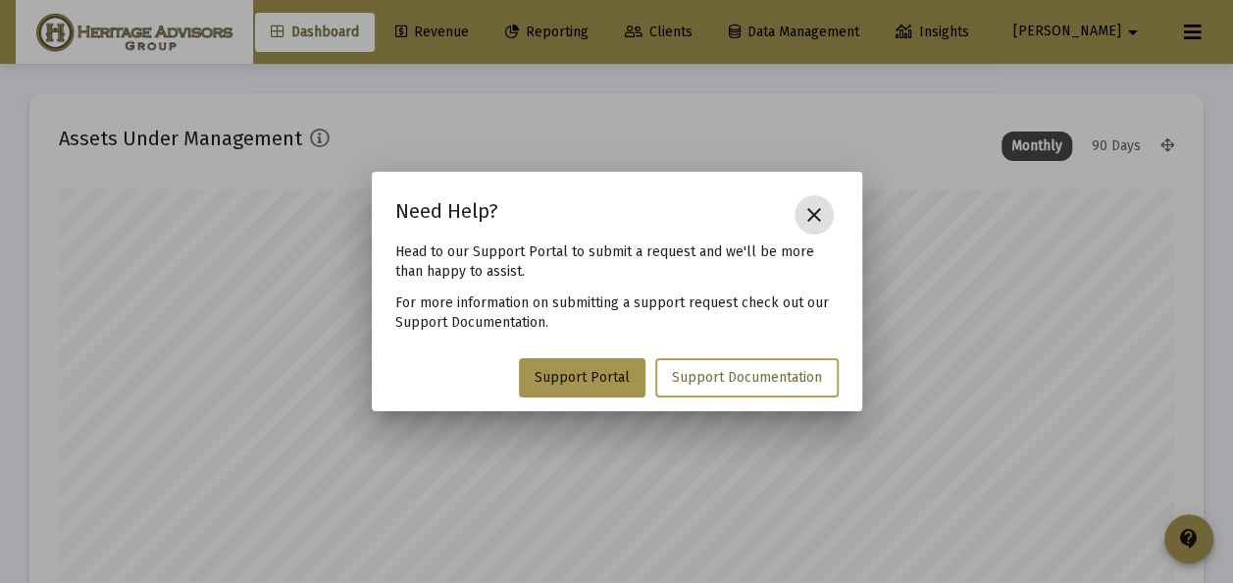
click at [725, 380] on span "Support Documentation" at bounding box center [747, 377] width 150 height 17
click at [811, 214] on mat-icon "close" at bounding box center [815, 215] width 24 height 24
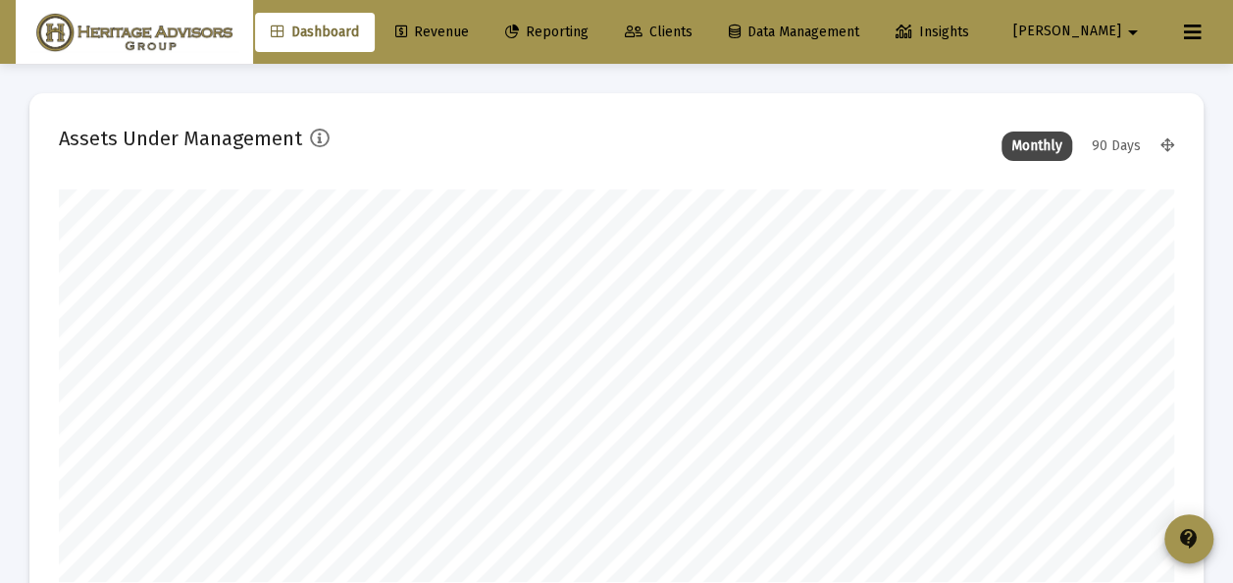
click at [693, 30] on span "Clients" at bounding box center [659, 32] width 68 height 17
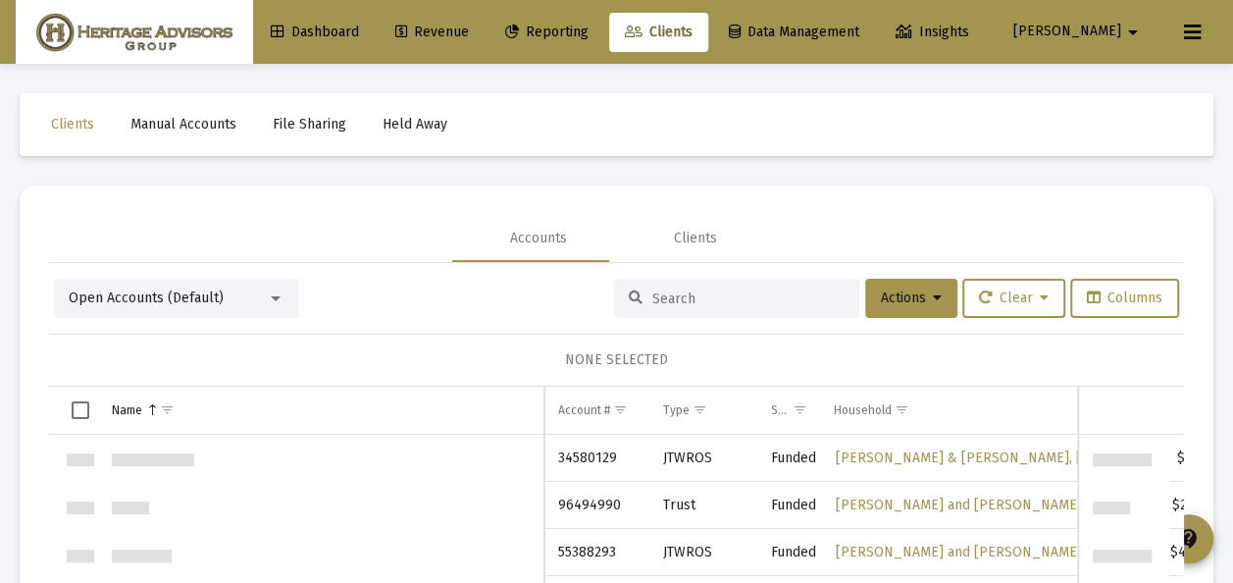
scroll to position [942, 0]
click at [274, 292] on div at bounding box center [276, 298] width 18 height 16
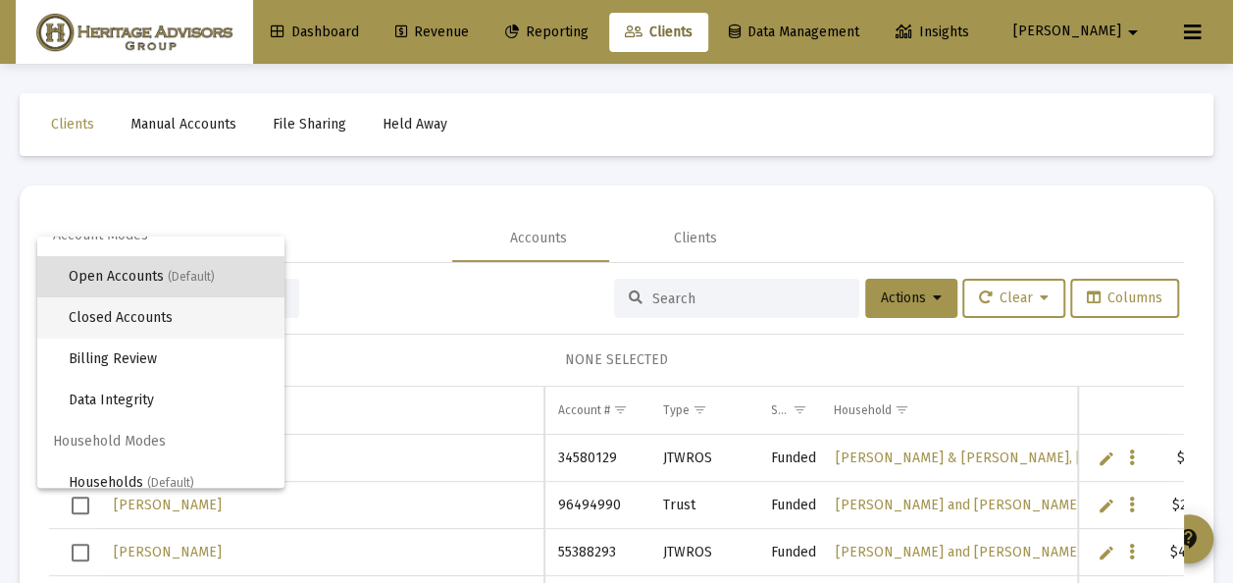
scroll to position [37, 0]
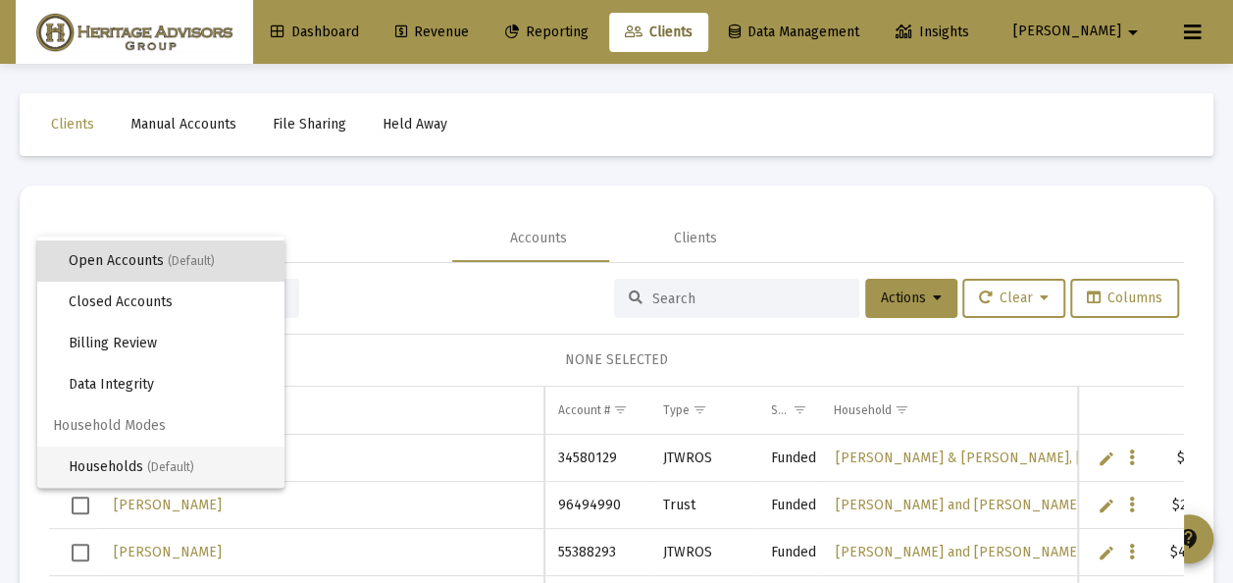
click at [108, 462] on span "Households (Default)" at bounding box center [169, 466] width 200 height 41
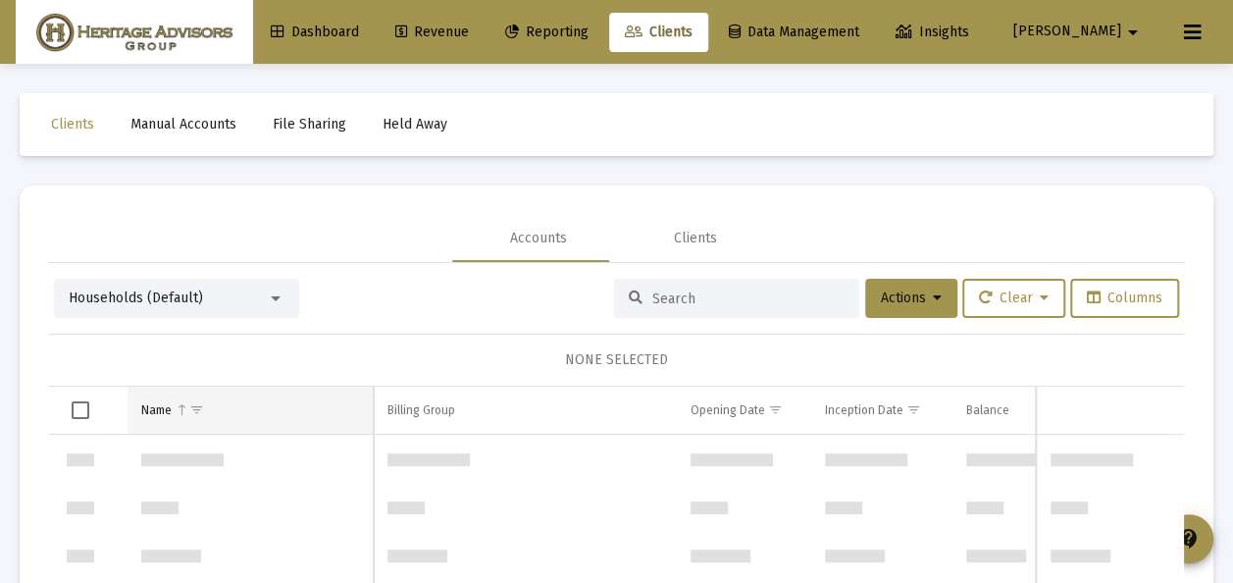
scroll to position [7535, 0]
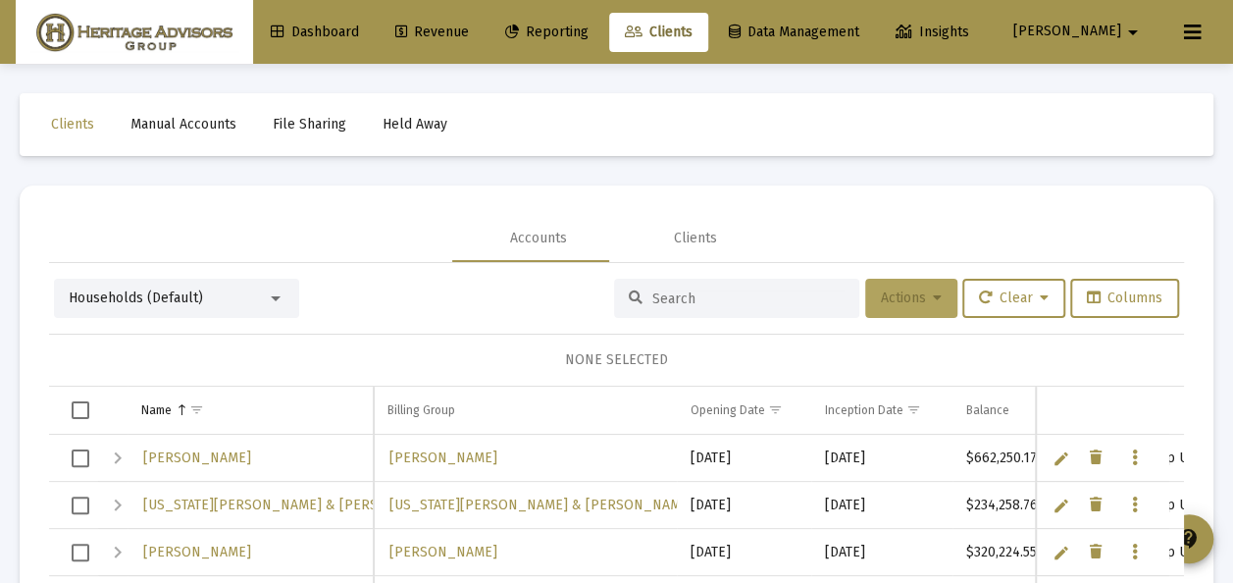
click at [908, 292] on span "Actions" at bounding box center [911, 297] width 61 height 17
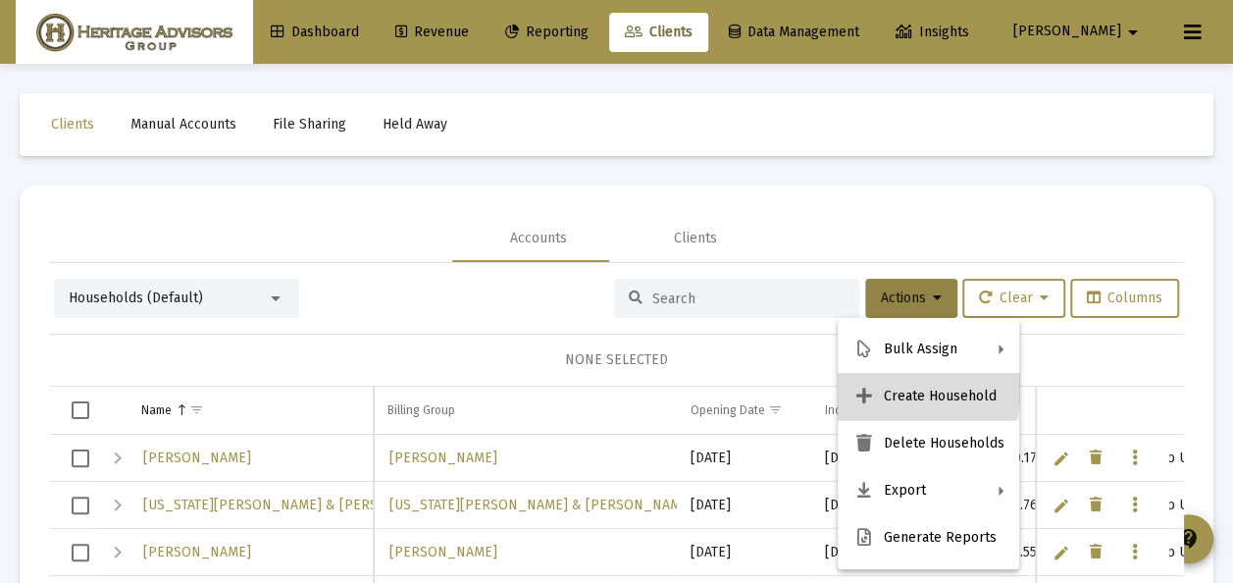
click at [908, 389] on button "Create Household" at bounding box center [929, 396] width 182 height 47
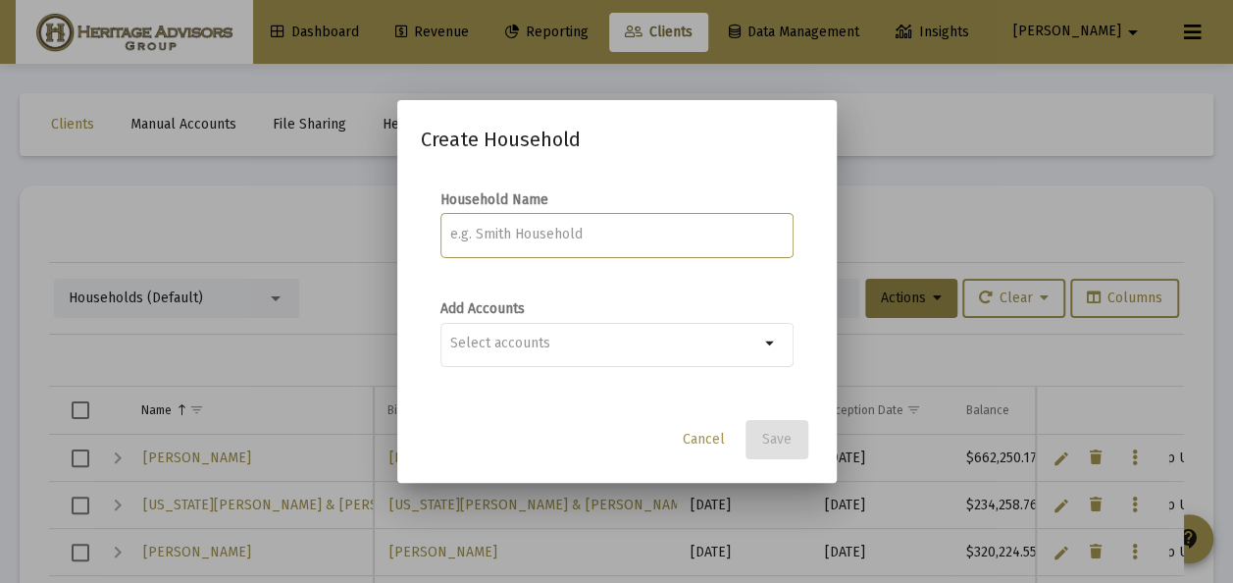
click at [466, 233] on input at bounding box center [616, 235] width 333 height 16
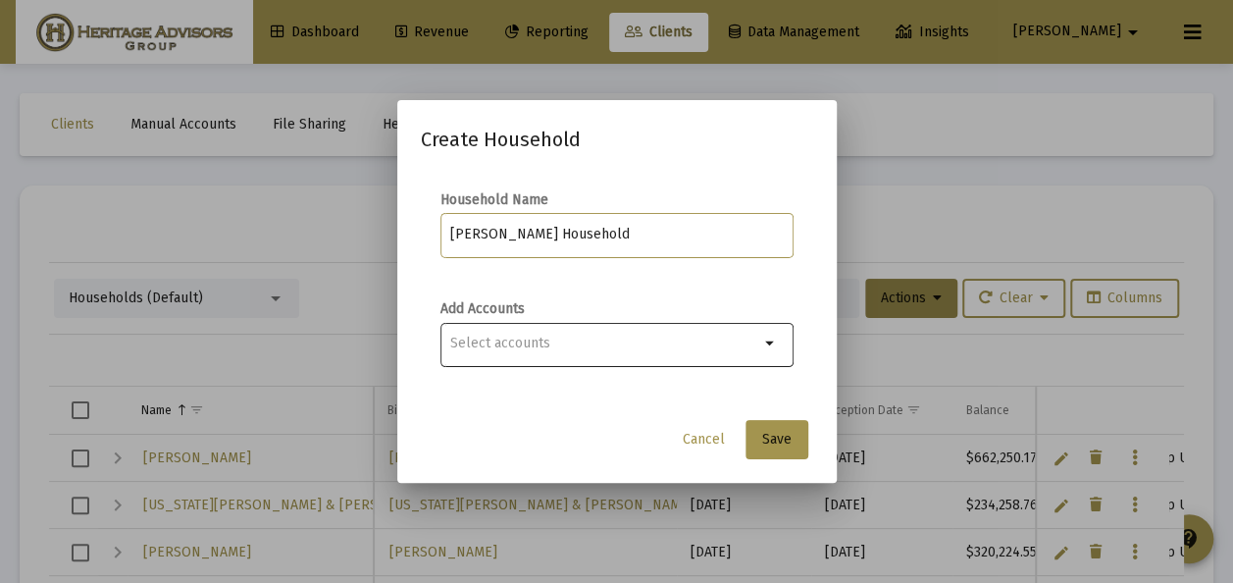
type input "[PERSON_NAME] Household"
click at [768, 337] on mat-icon "arrow_drop_down" at bounding box center [771, 344] width 24 height 24
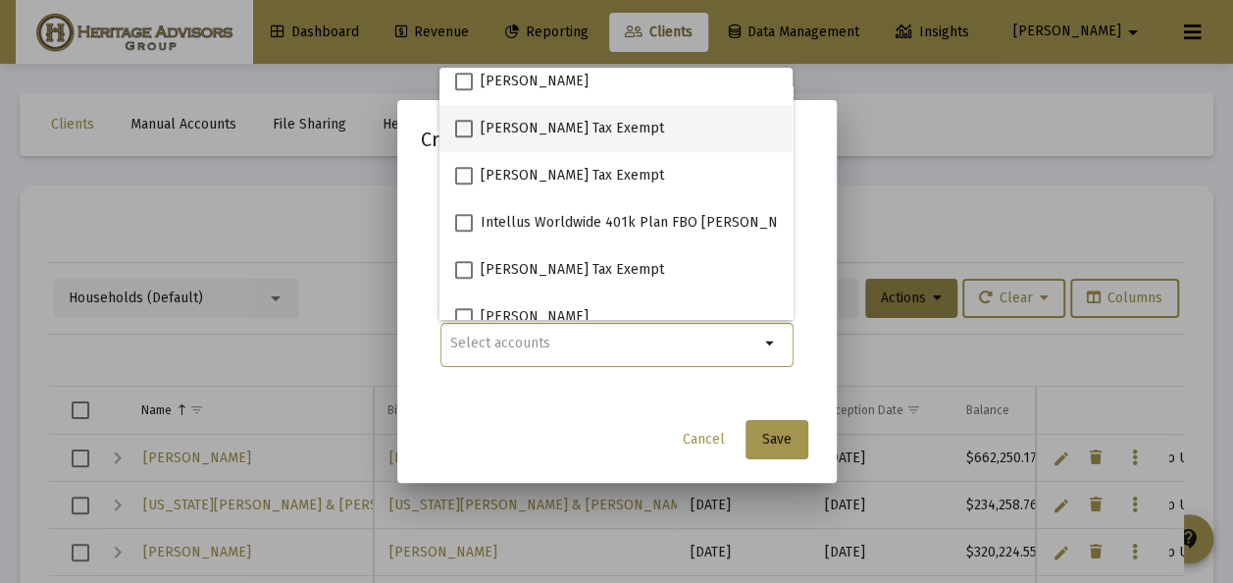
scroll to position [785, 0]
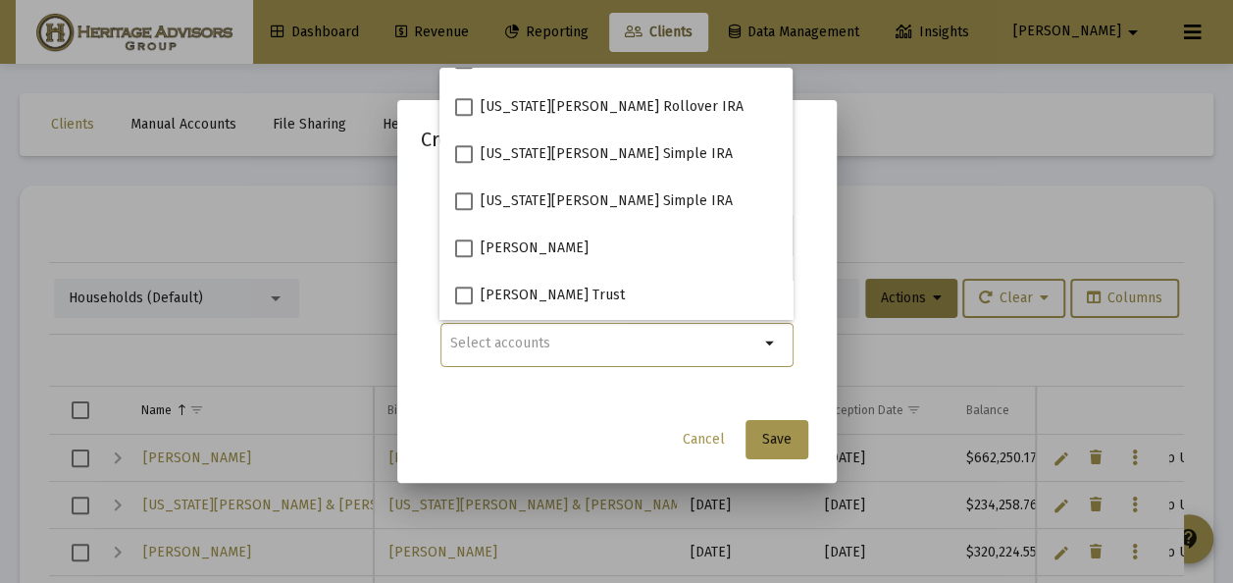
click at [640, 432] on div "Cancel Save" at bounding box center [617, 439] width 392 height 39
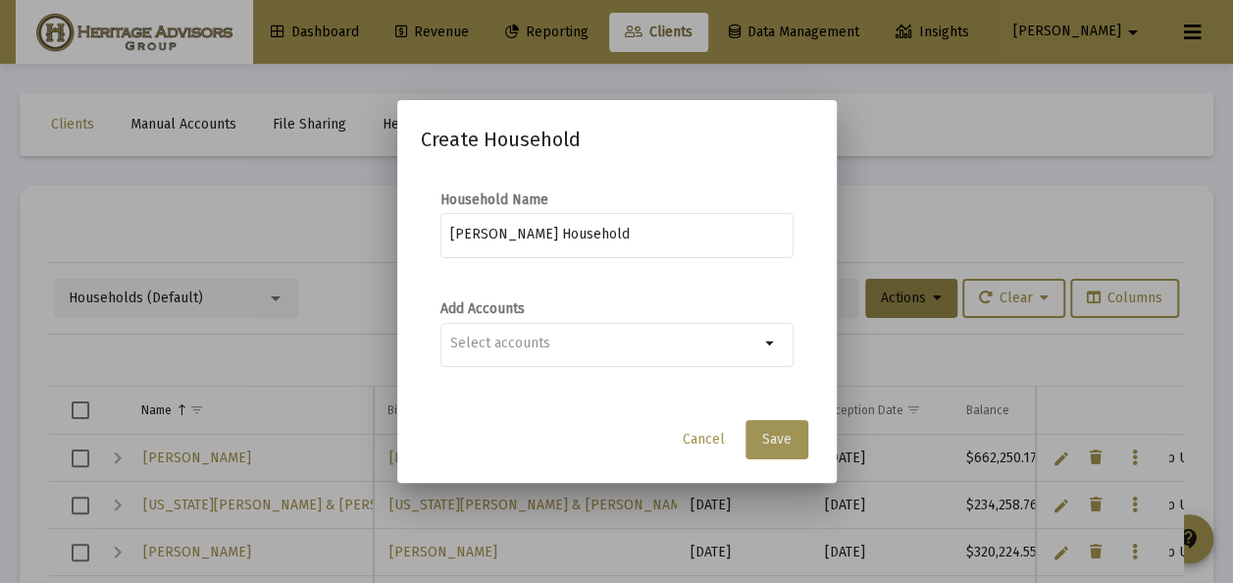
click at [778, 433] on span "Save" at bounding box center [776, 439] width 29 height 17
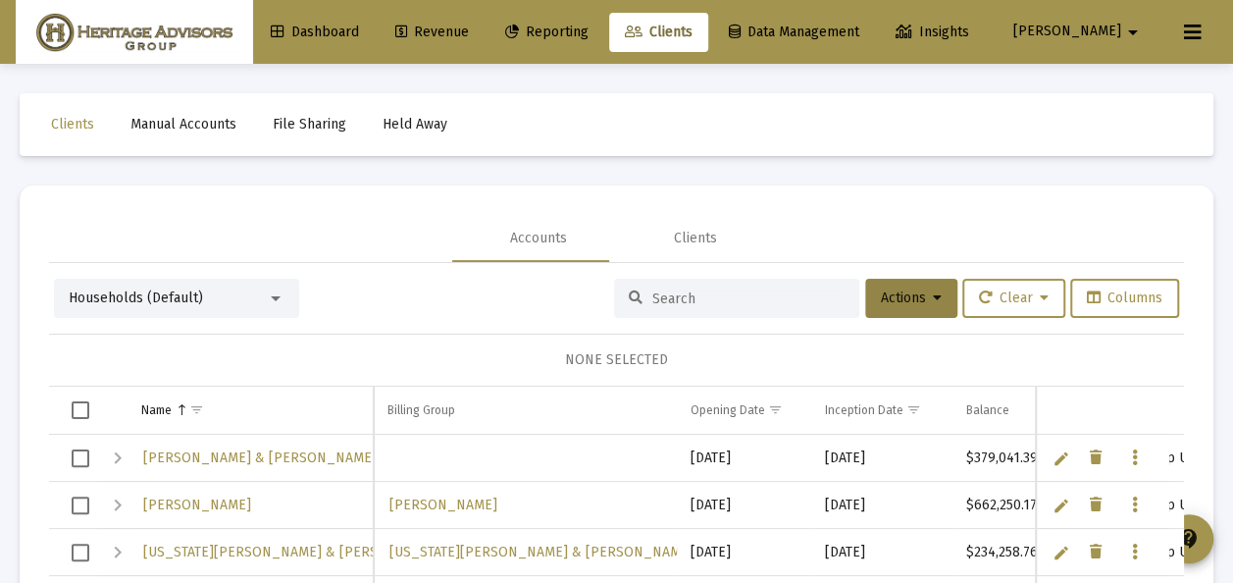
click at [275, 296] on div at bounding box center [276, 298] width 10 height 5
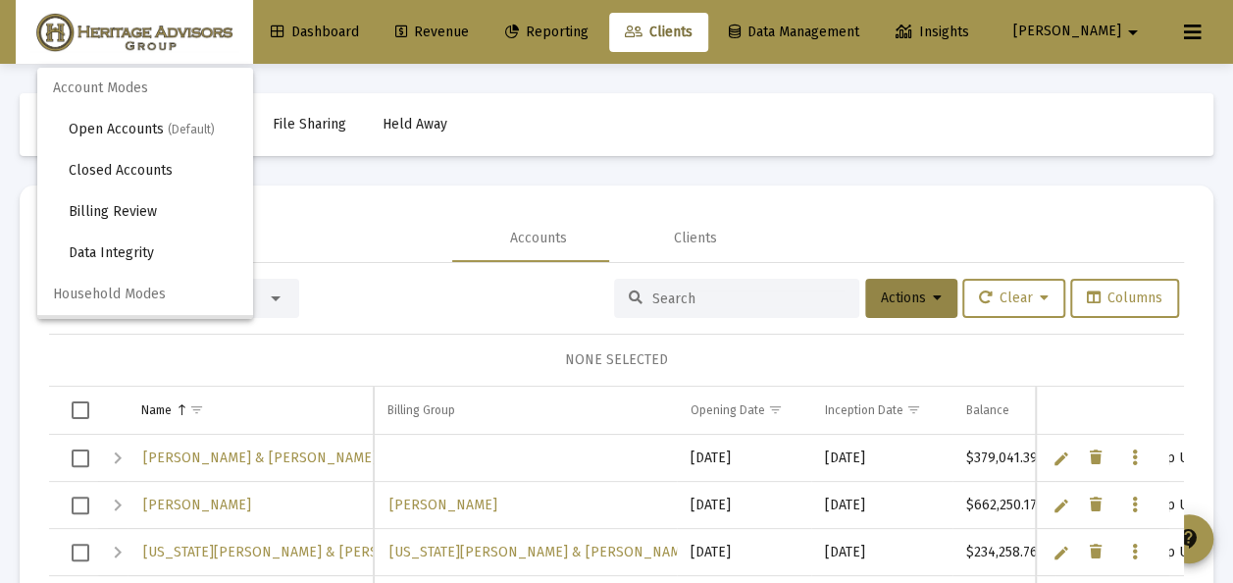
scroll to position [37, 0]
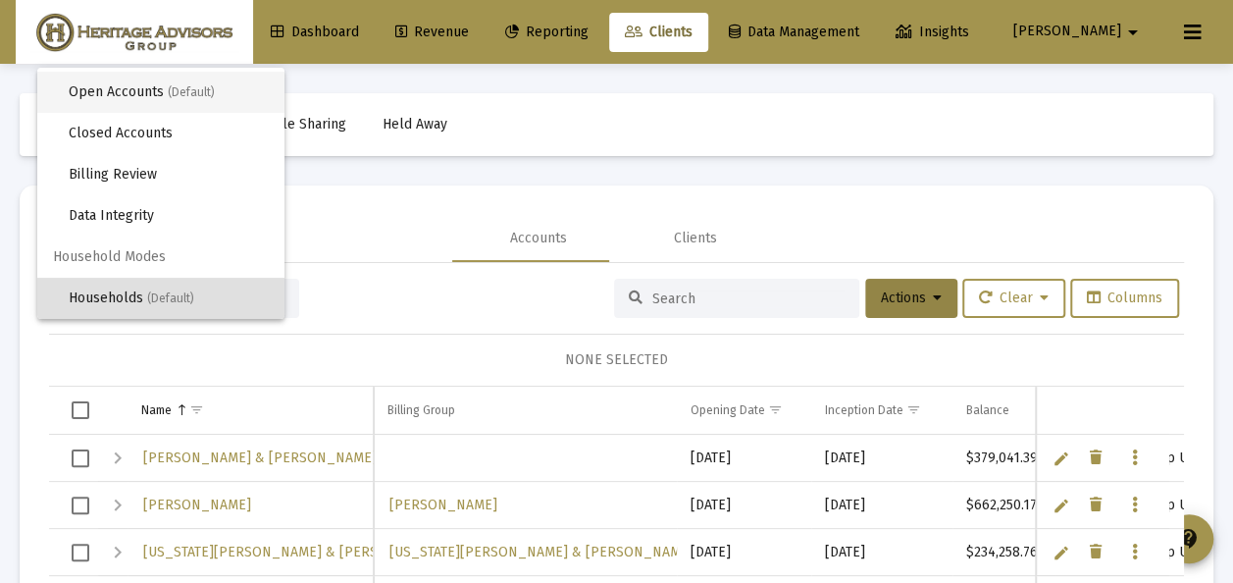
click at [135, 96] on span "Open Accounts (Default)" at bounding box center [169, 92] width 200 height 41
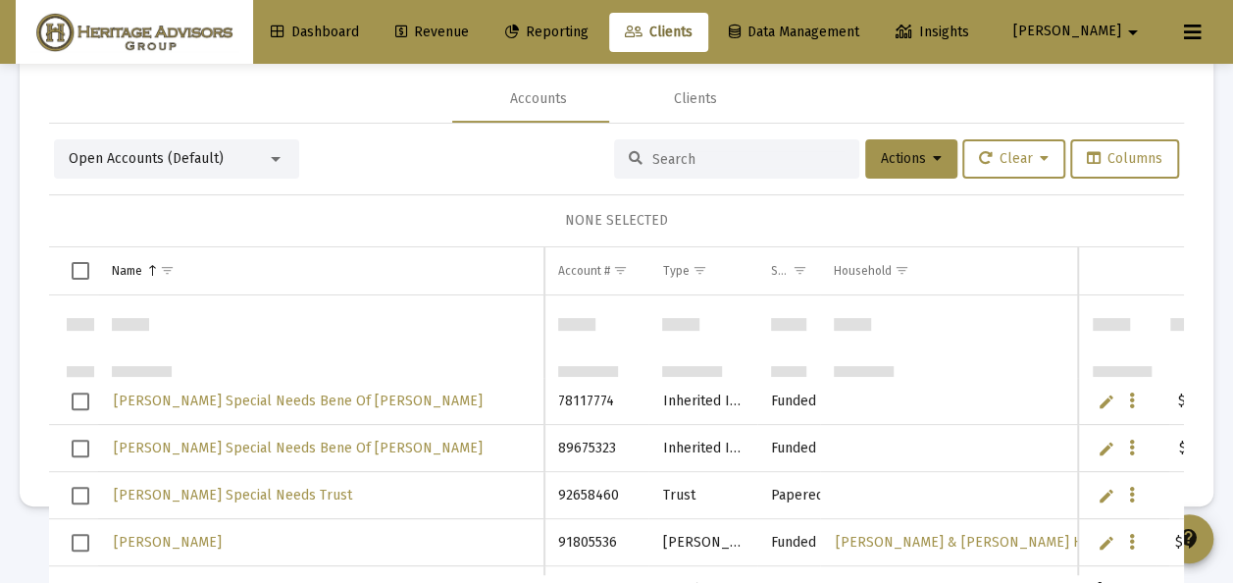
scroll to position [1334, 0]
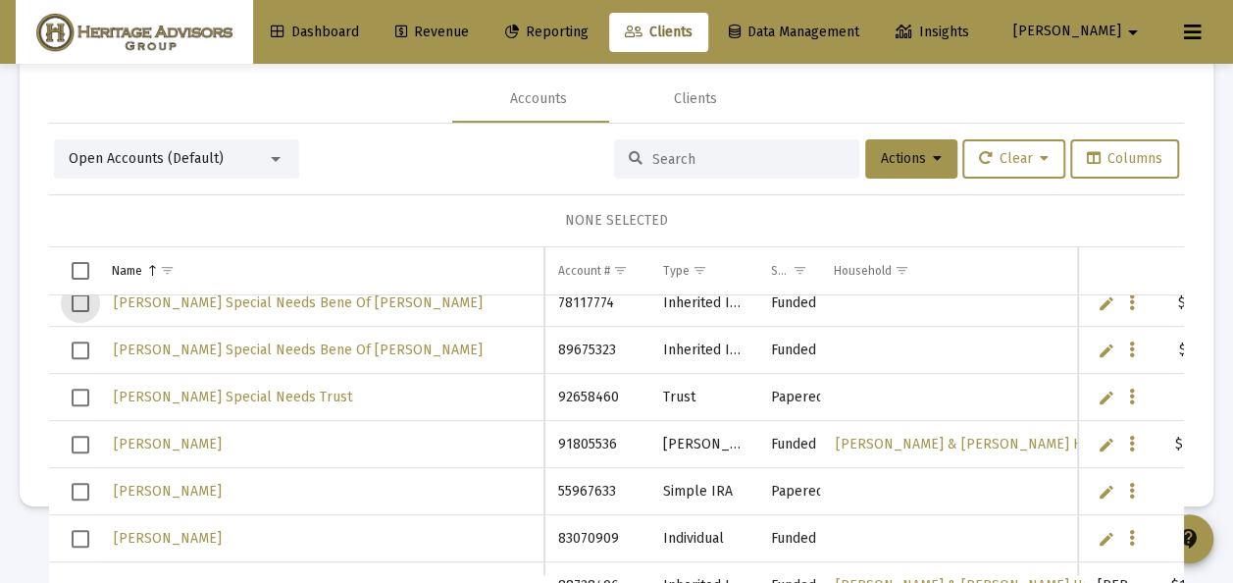
click at [78, 299] on span "Select row" at bounding box center [81, 303] width 18 height 18
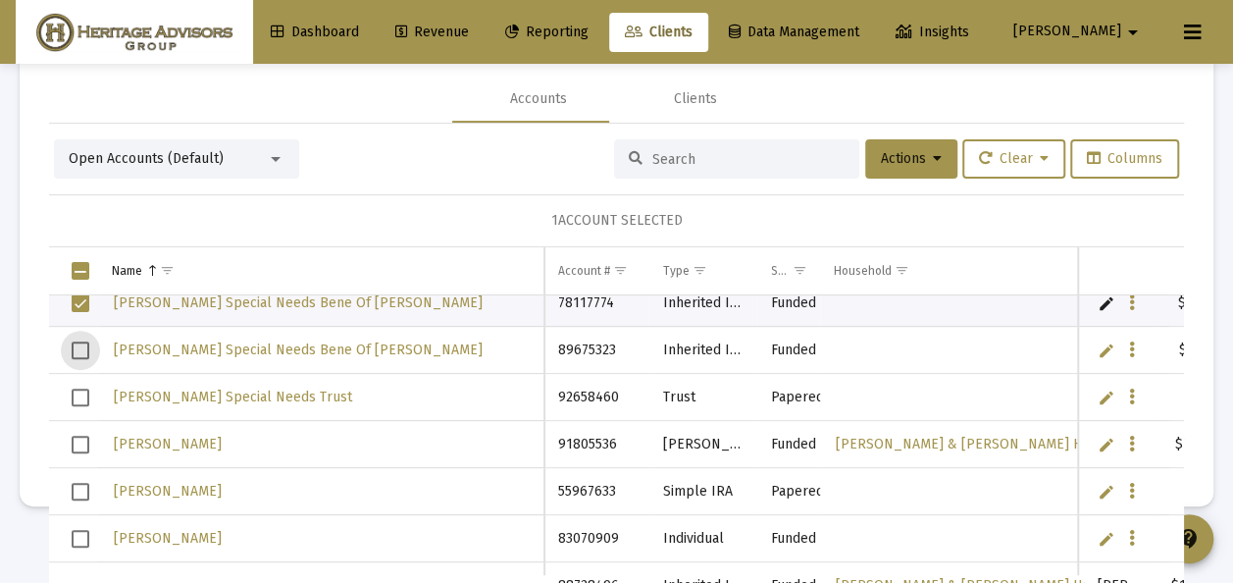
click at [78, 343] on span "Select row" at bounding box center [81, 350] width 18 height 18
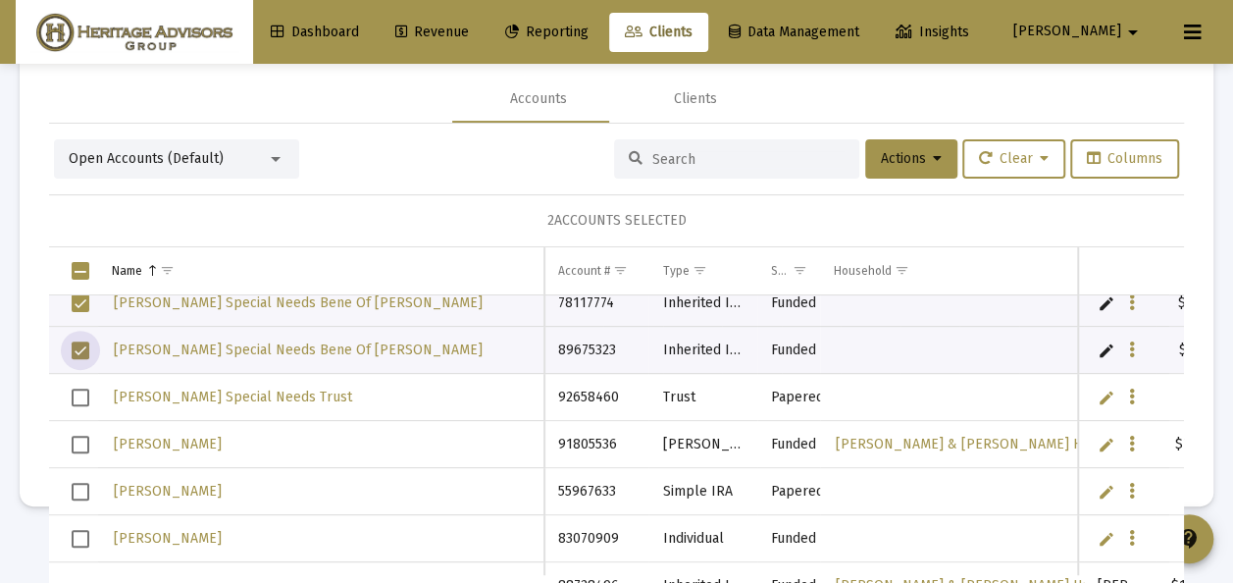
click at [86, 389] on span "Select row" at bounding box center [81, 398] width 18 height 18
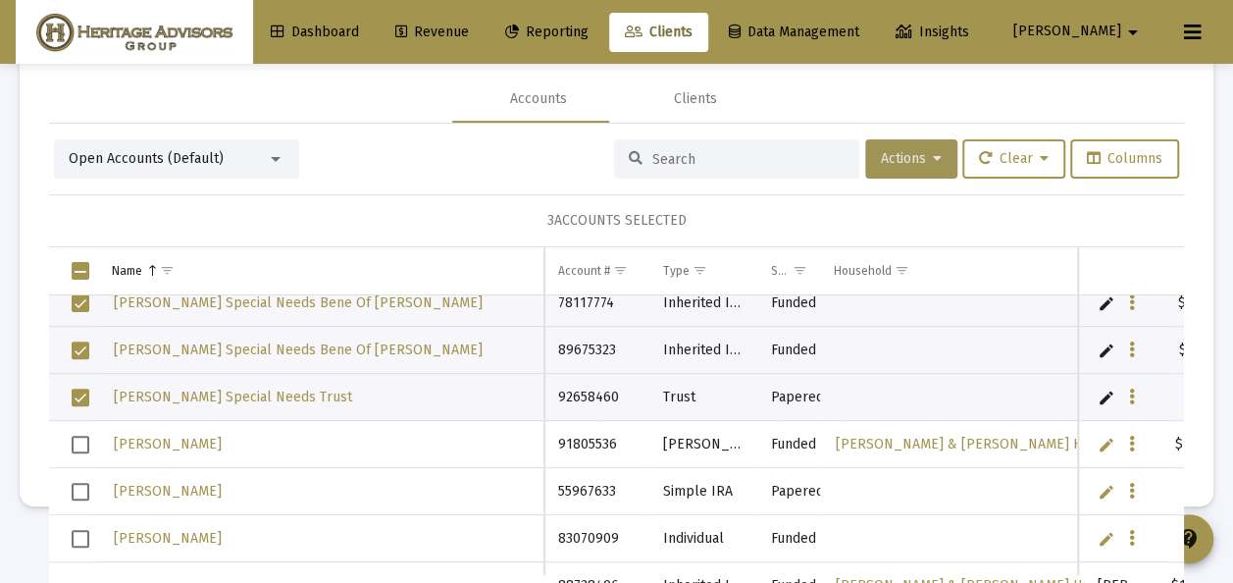
click at [893, 150] on span "Actions" at bounding box center [911, 158] width 61 height 17
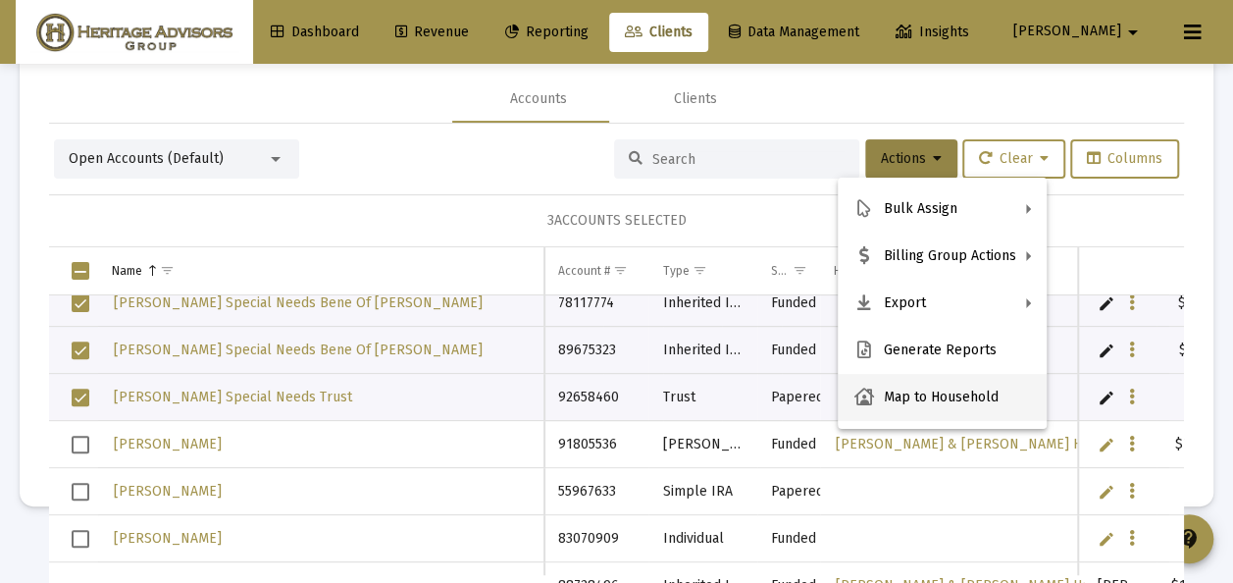
click at [952, 399] on button "Map to Household" at bounding box center [942, 397] width 209 height 47
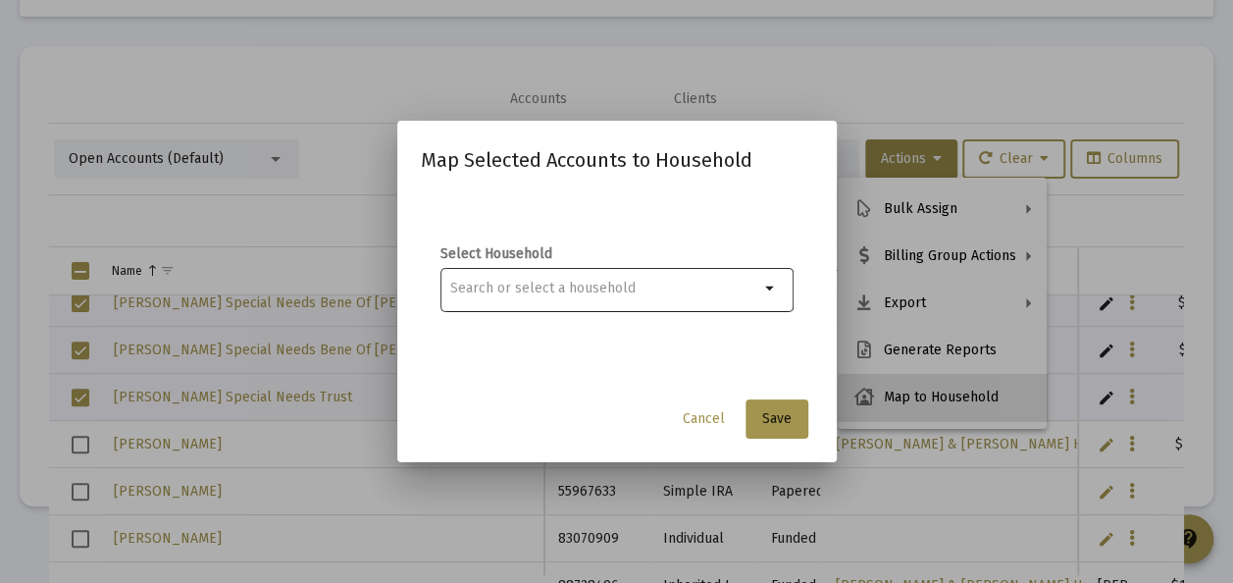
scroll to position [0, 0]
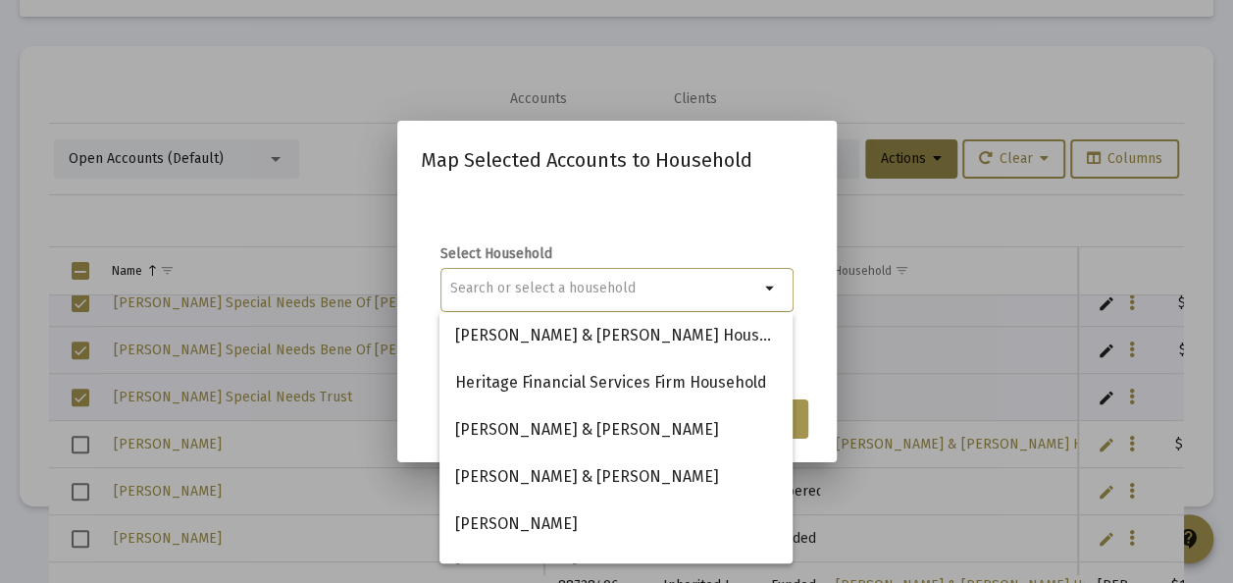
click at [519, 284] on input at bounding box center [604, 289] width 309 height 16
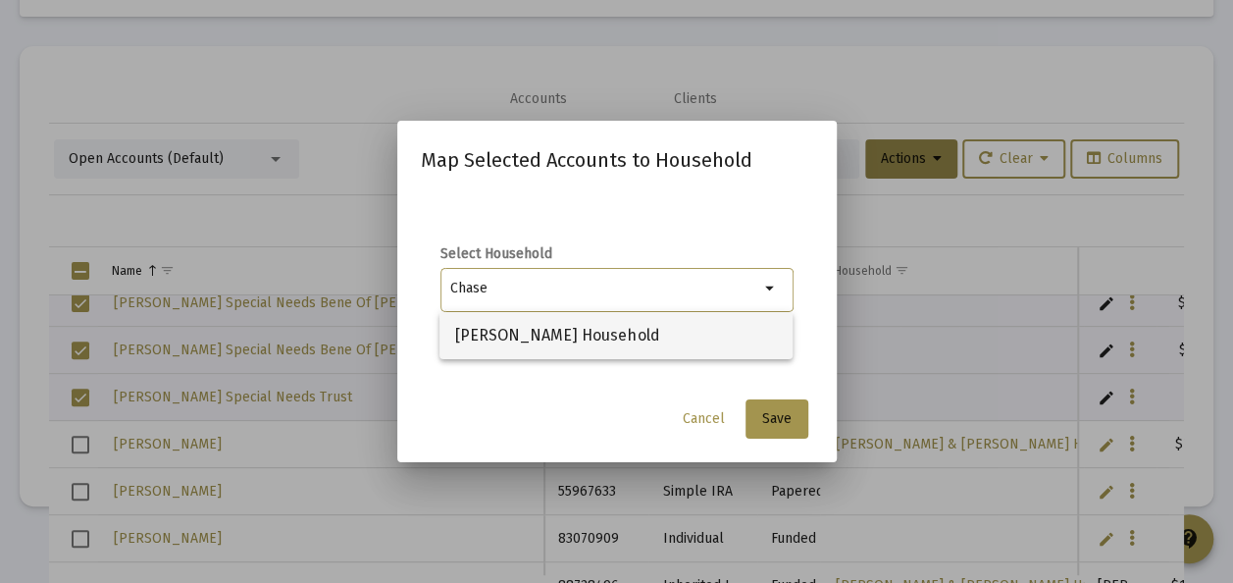
click at [547, 337] on span "[PERSON_NAME] Household" at bounding box center [616, 335] width 322 height 47
type input "[PERSON_NAME] Household"
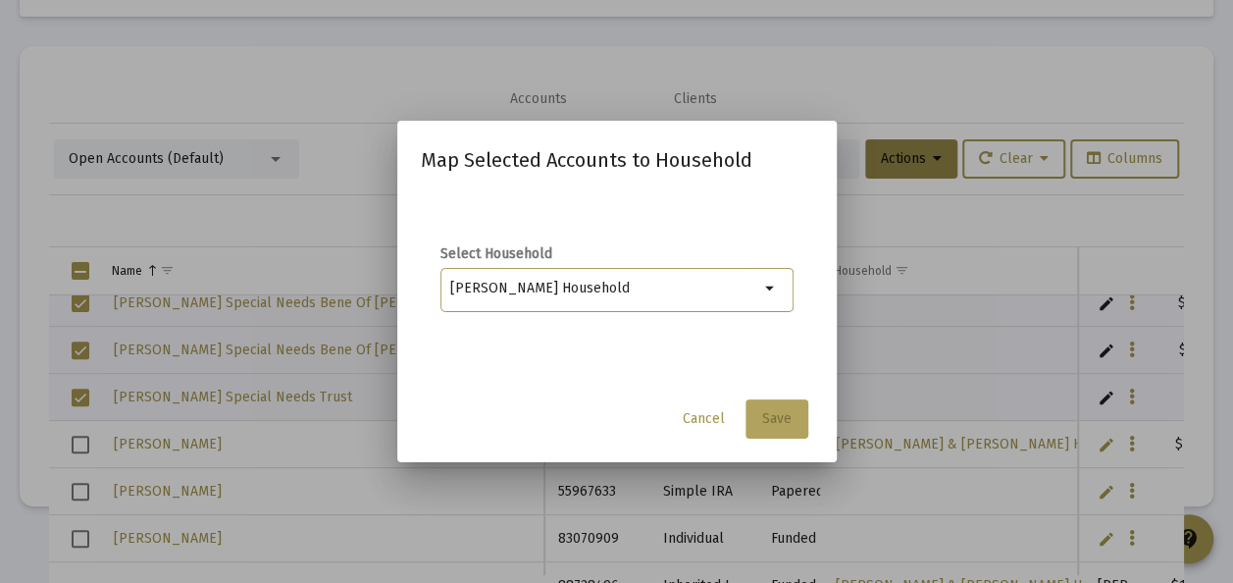
click at [772, 412] on span "Save" at bounding box center [776, 418] width 29 height 17
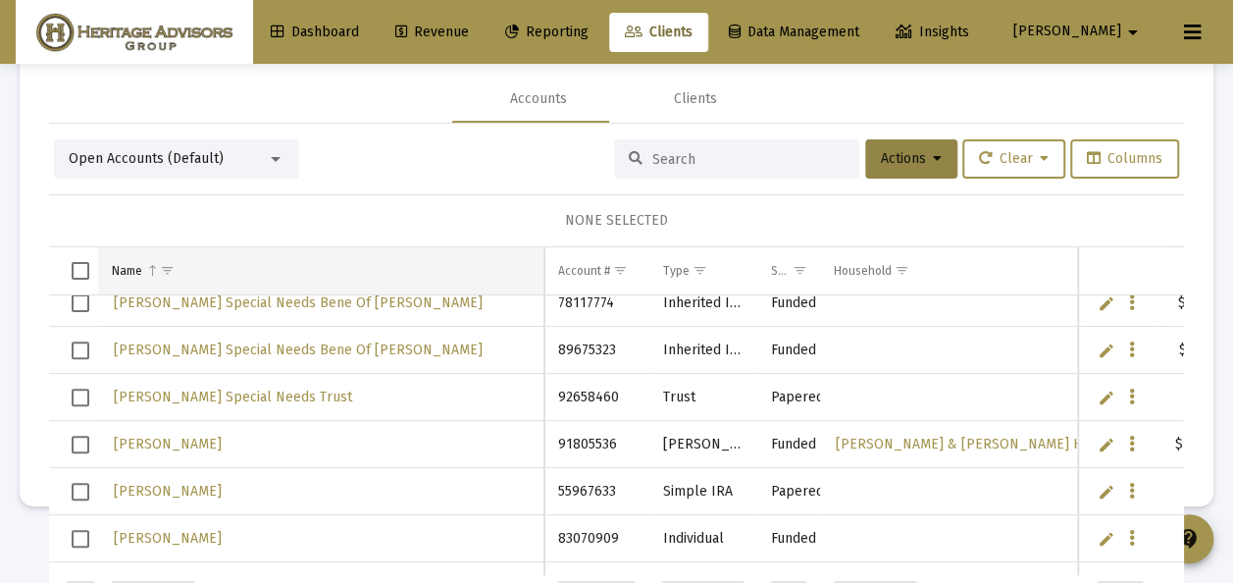
scroll to position [1236, 0]
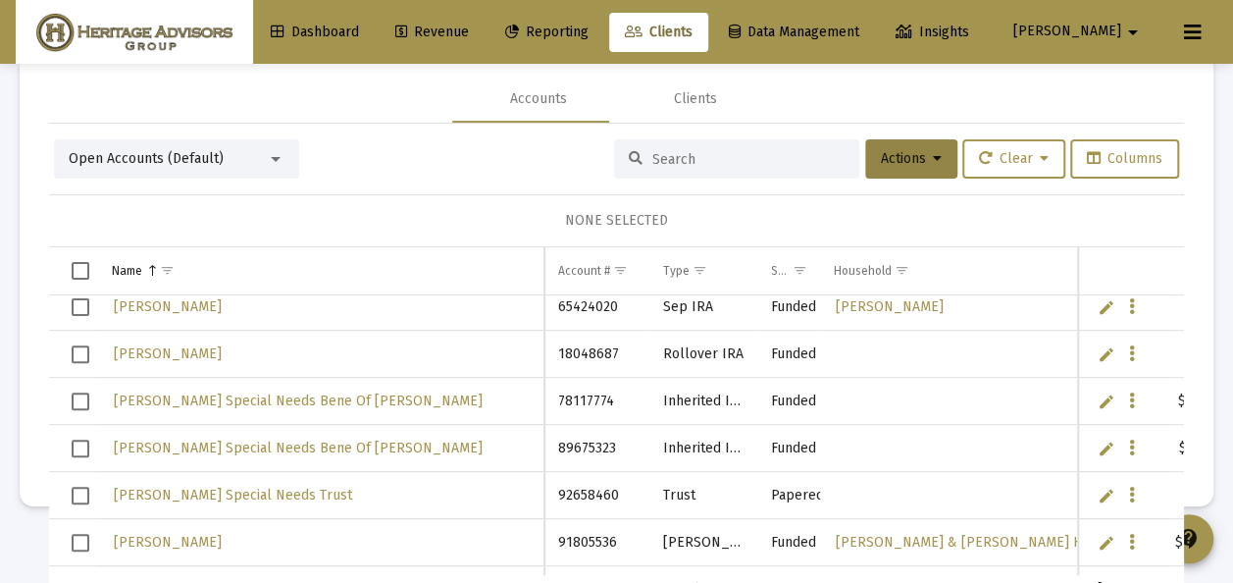
click at [267, 149] on div "Open Accounts (Default)" at bounding box center [168, 159] width 198 height 20
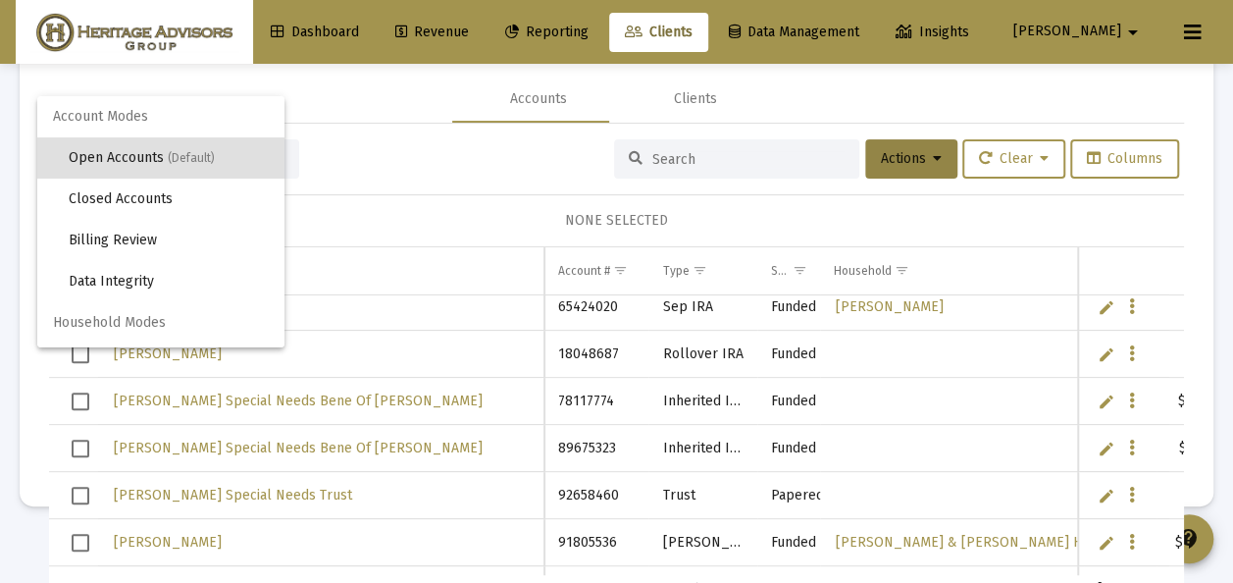
scroll to position [37, 0]
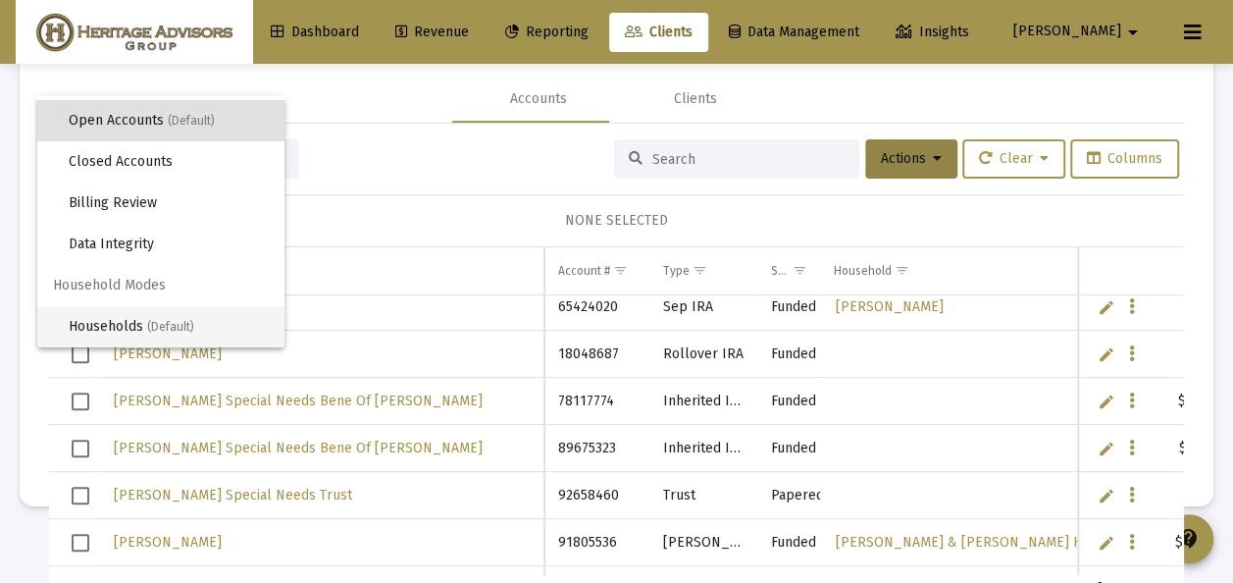
click at [131, 324] on span "Households (Default)" at bounding box center [169, 326] width 200 height 41
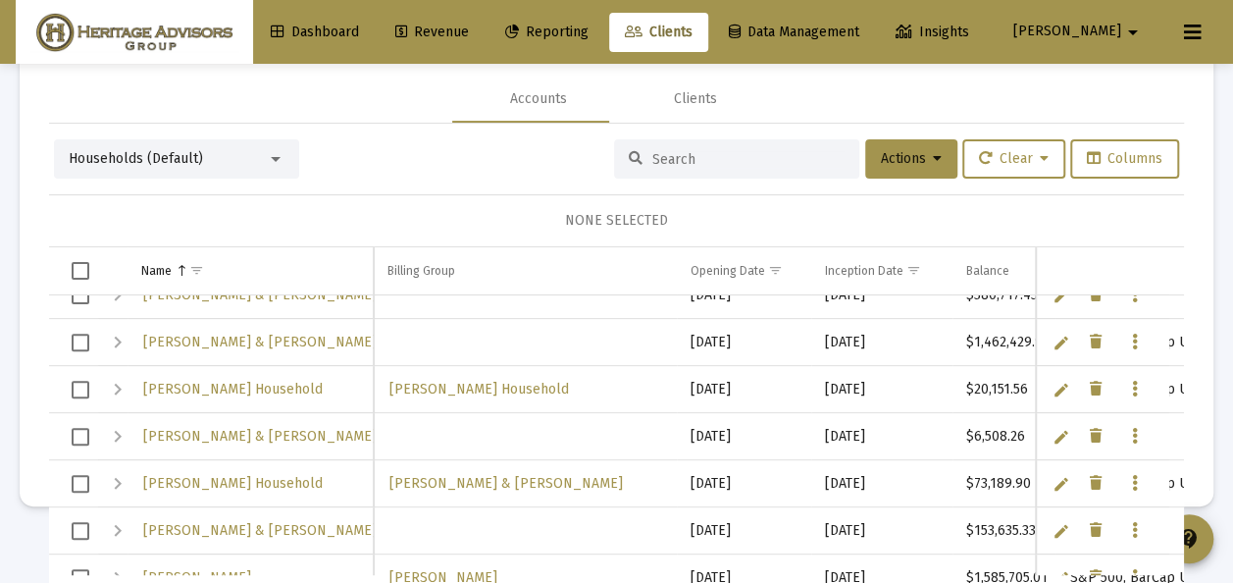
scroll to position [5082, 0]
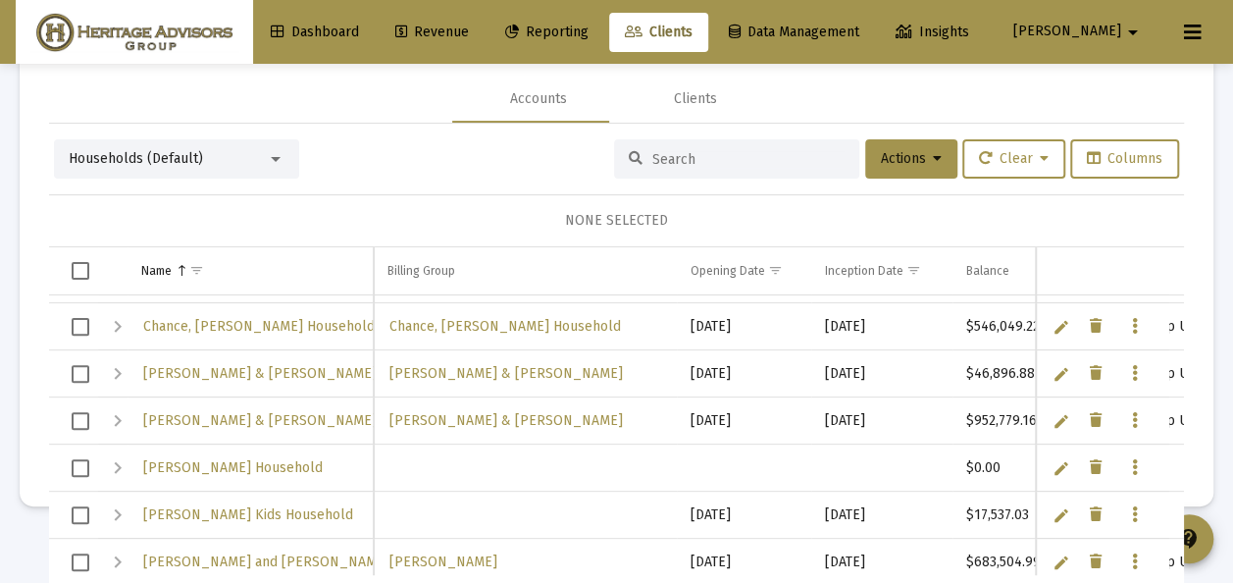
click at [1053, 462] on link "Edit" at bounding box center [1062, 468] width 18 height 18
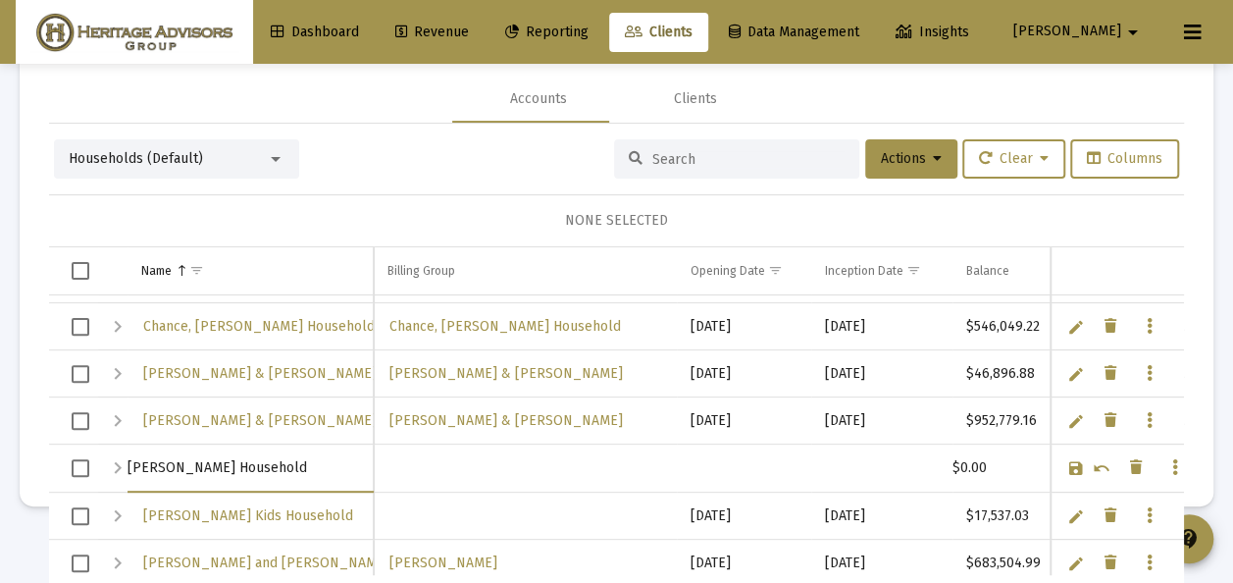
click at [169, 463] on input "[PERSON_NAME] Household" at bounding box center [250, 467] width 245 height 47
click at [185, 463] on input "[PERSON_NAME] Household" at bounding box center [250, 467] width 245 height 47
type input "[PERSON_NAME] Household"
click at [1067, 463] on link "Save" at bounding box center [1076, 468] width 18 height 18
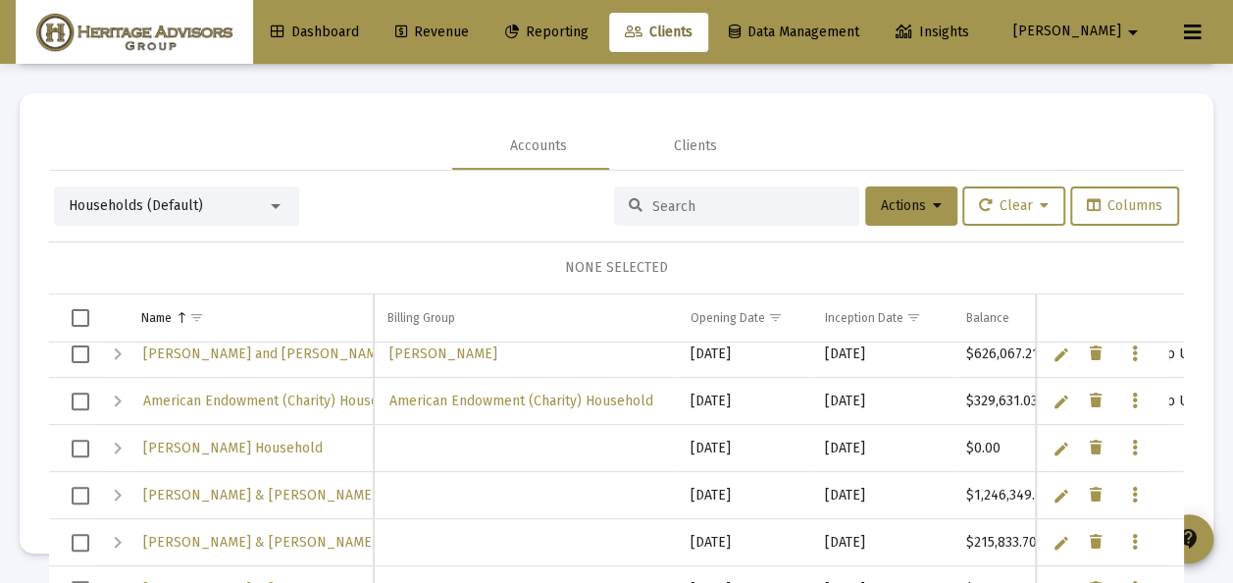
click at [120, 445] on div "Expand" at bounding box center [118, 449] width 24 height 24
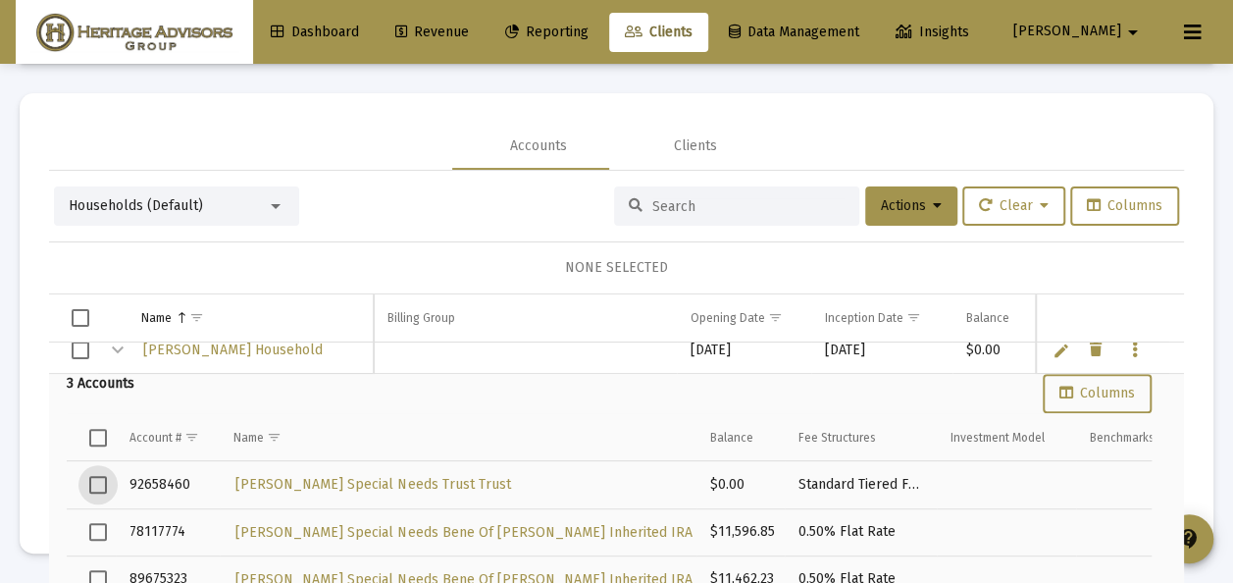
click at [95, 476] on span "Select row" at bounding box center [98, 485] width 18 height 18
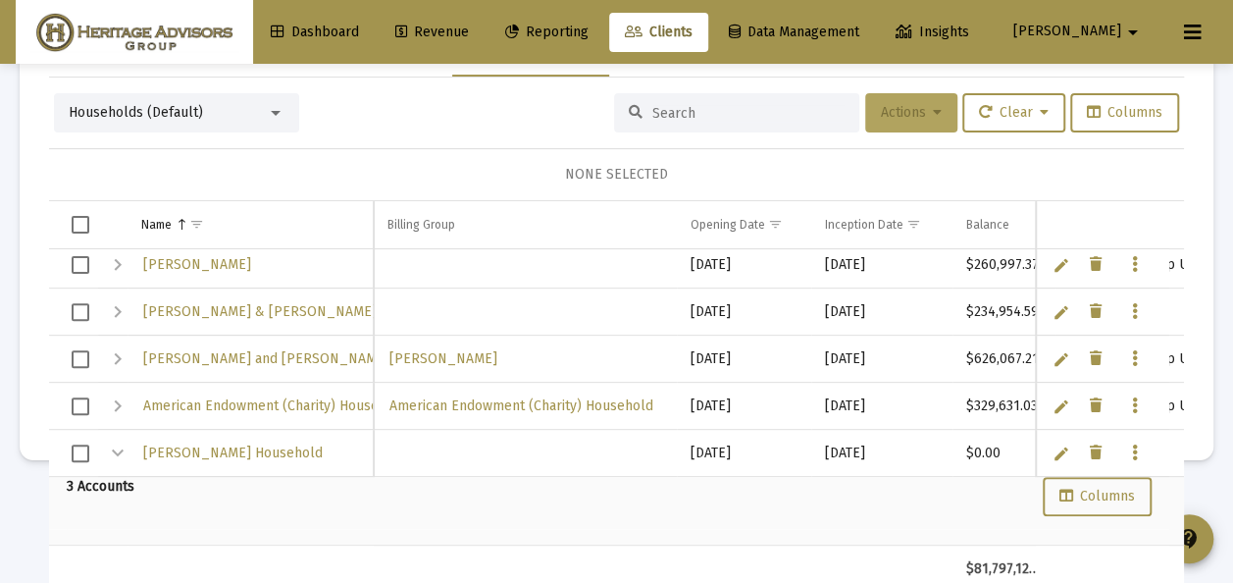
click at [933, 110] on icon at bounding box center [937, 113] width 9 height 14
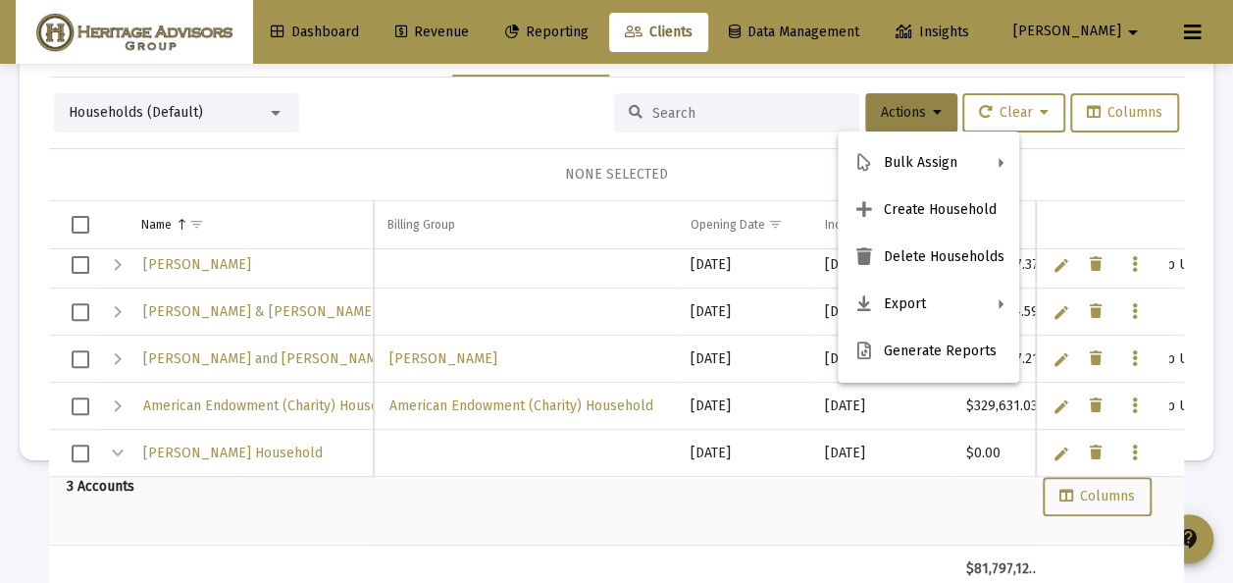
click at [420, 141] on div at bounding box center [616, 291] width 1233 height 583
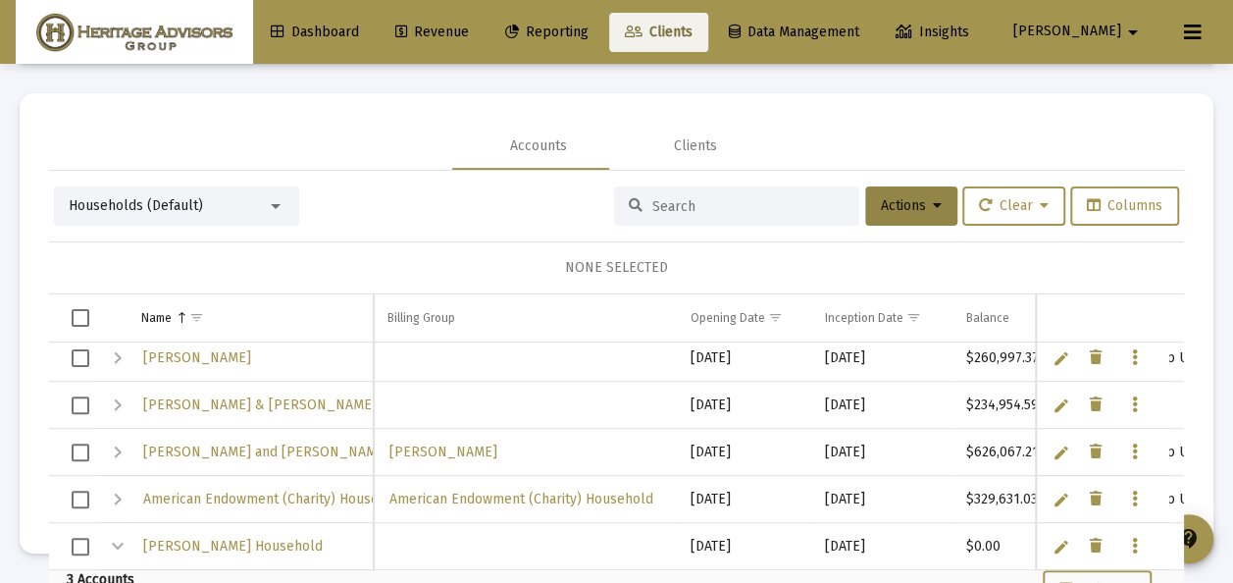
click at [643, 26] on icon at bounding box center [634, 33] width 18 height 14
click at [275, 207] on div at bounding box center [276, 206] width 10 height 5
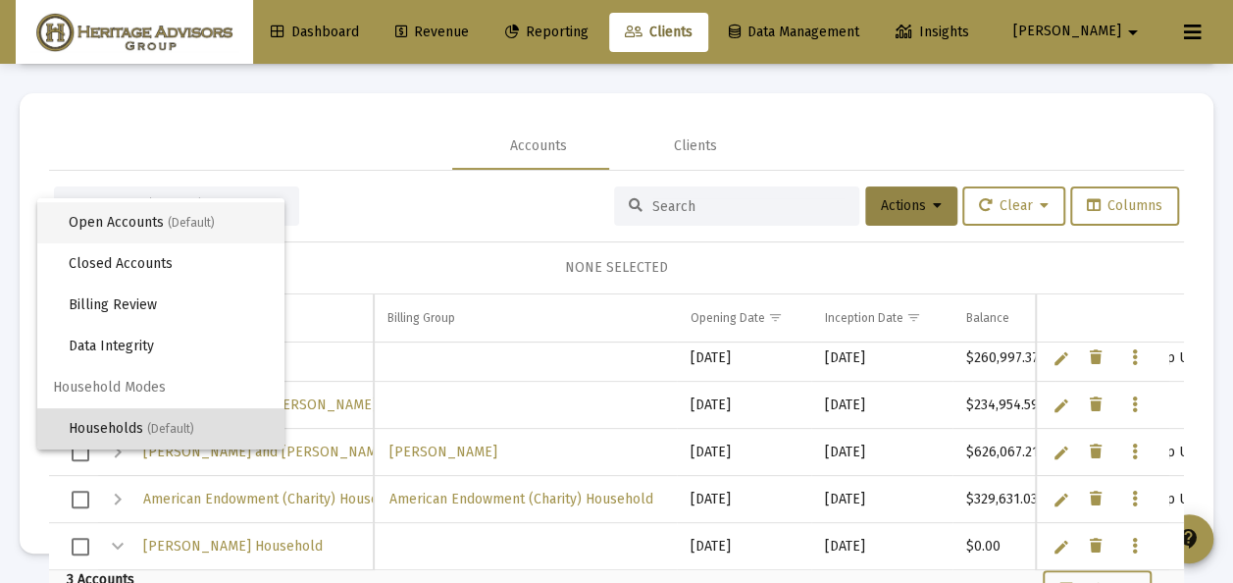
click at [147, 223] on span "Open Accounts (Default)" at bounding box center [169, 222] width 200 height 41
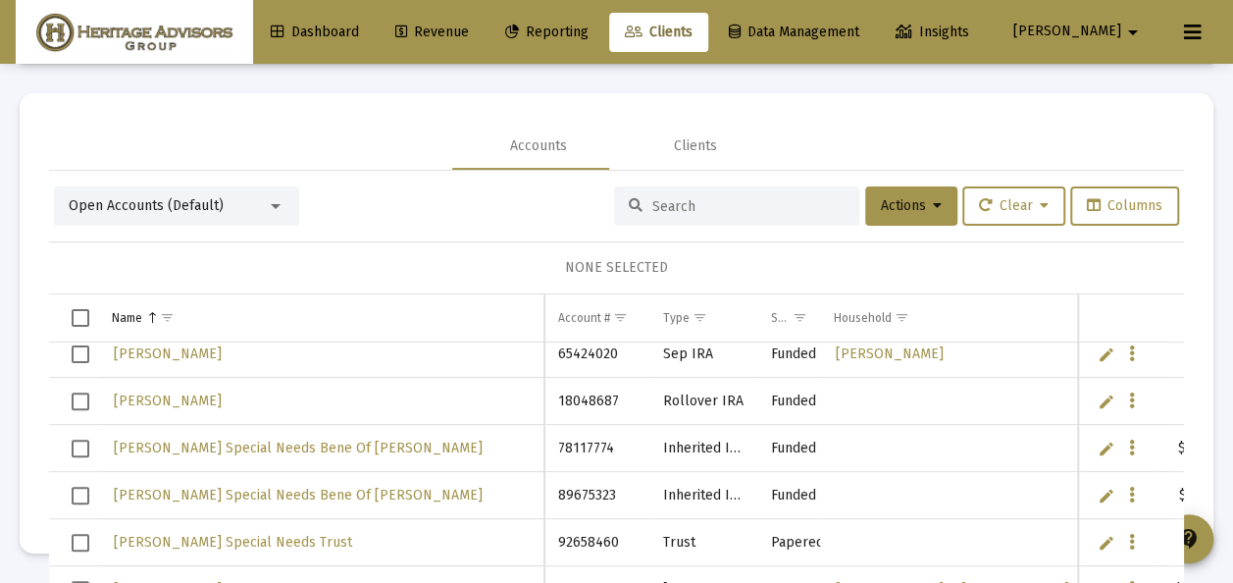
click at [275, 200] on div at bounding box center [276, 206] width 18 height 16
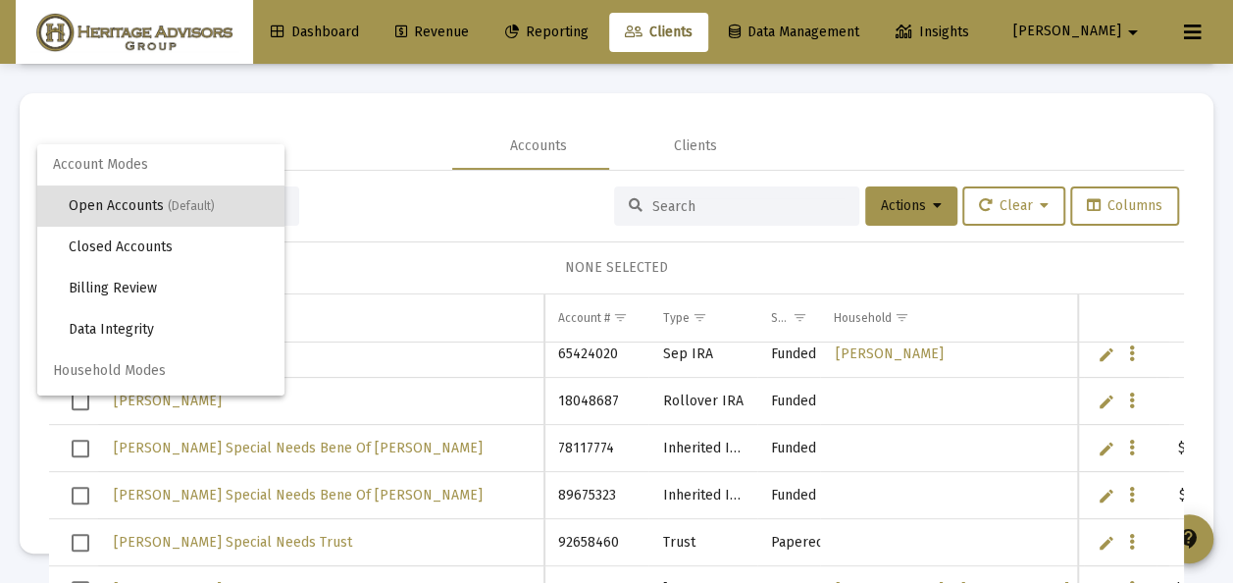
scroll to position [37, 0]
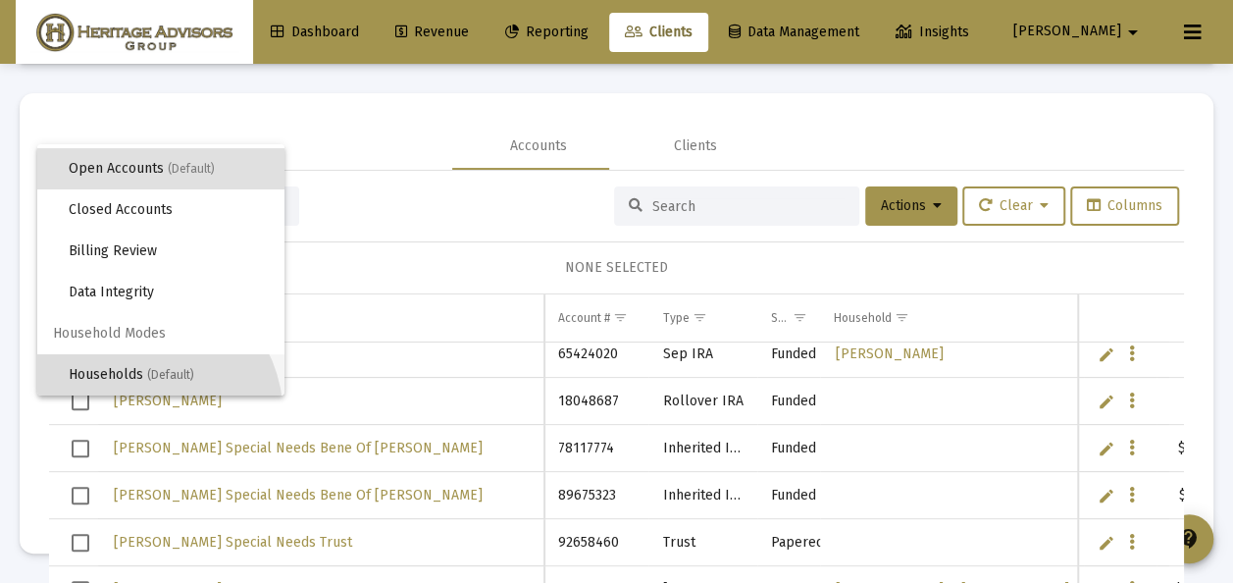
click at [132, 371] on span "Households (Default)" at bounding box center [169, 374] width 200 height 41
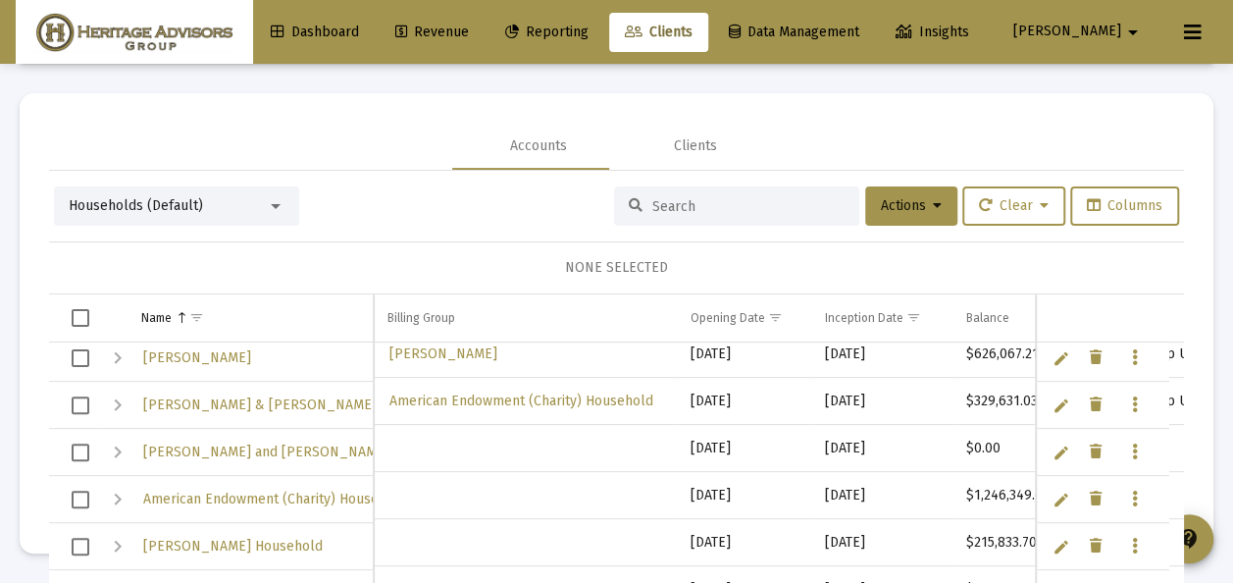
scroll to position [294, 0]
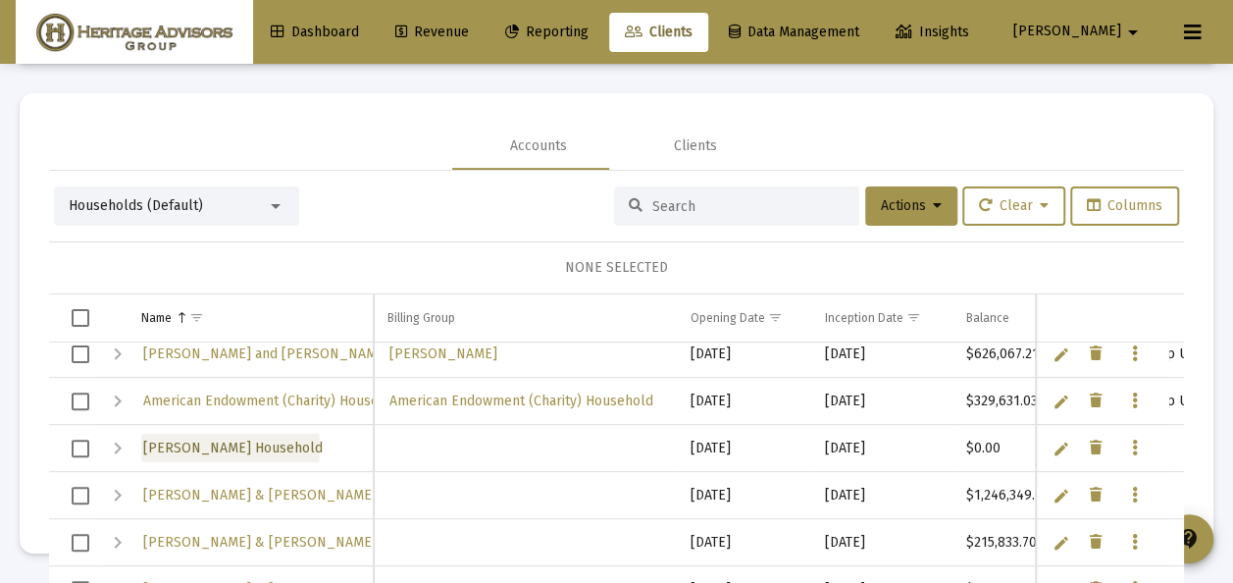
click at [181, 445] on span "[PERSON_NAME] Household" at bounding box center [233, 448] width 180 height 17
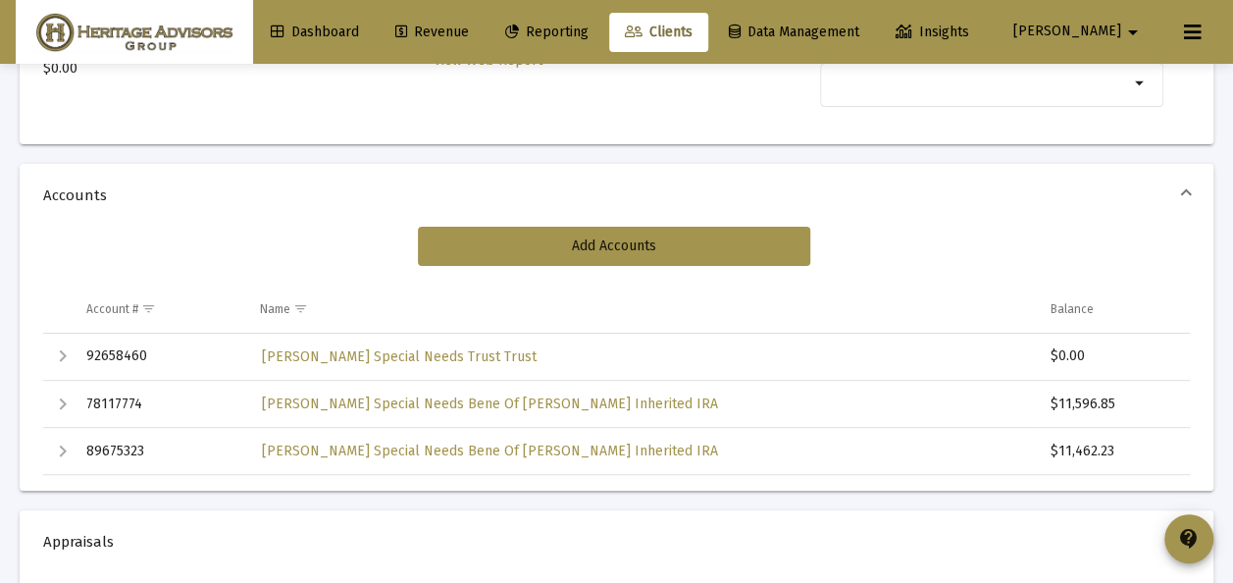
click at [61, 351] on div "Expand" at bounding box center [63, 356] width 24 height 24
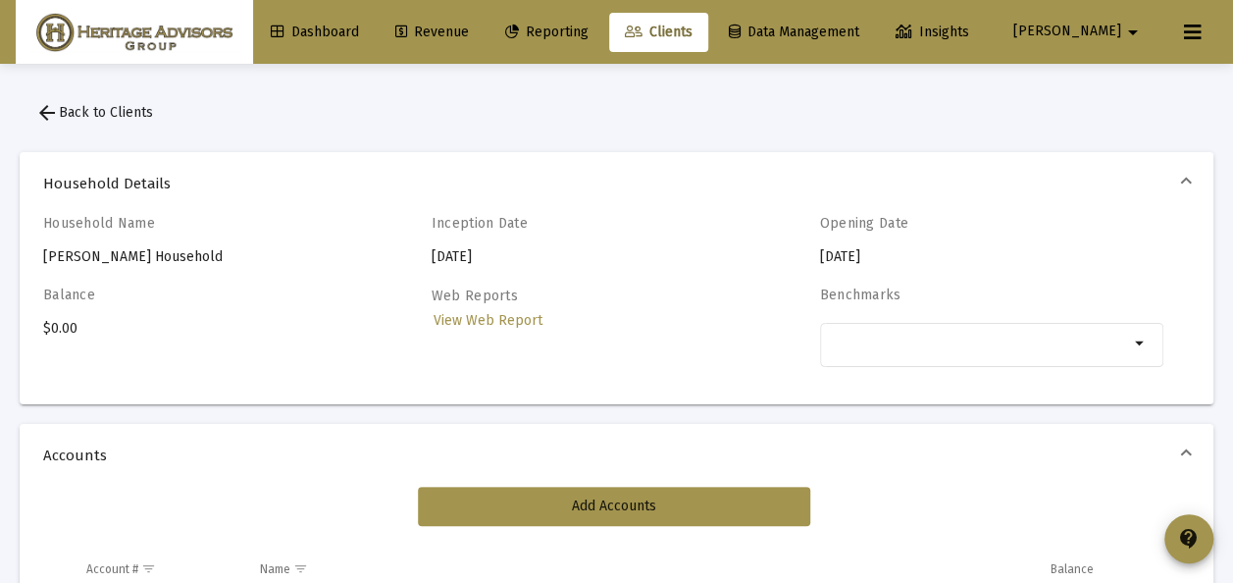
click at [40, 104] on mat-icon "arrow_back" at bounding box center [47, 113] width 24 height 24
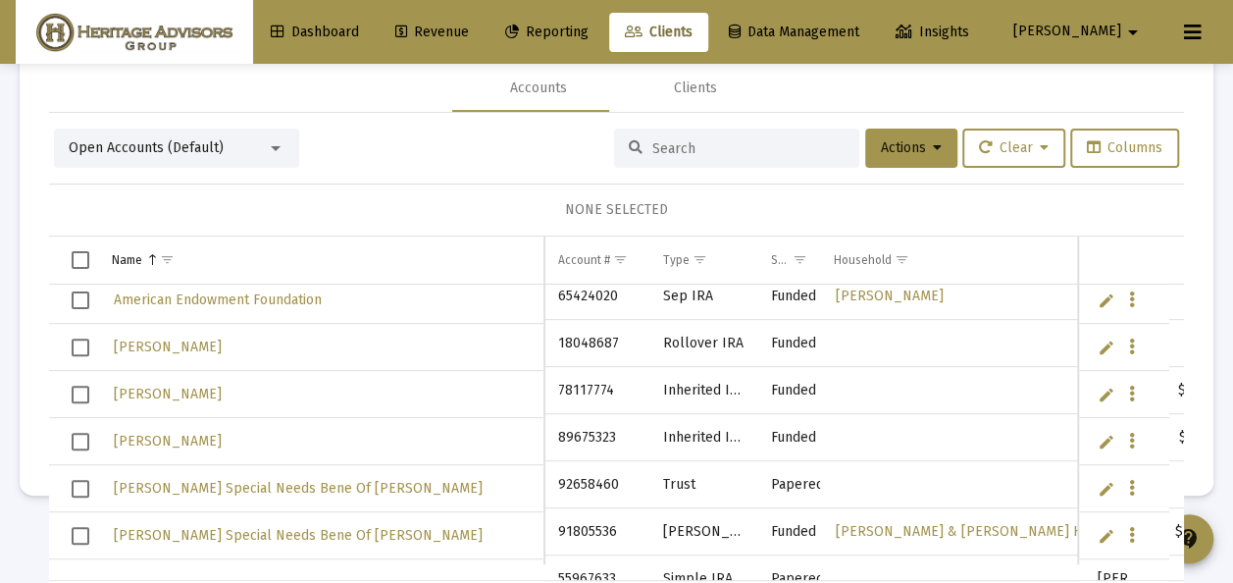
scroll to position [1236, 0]
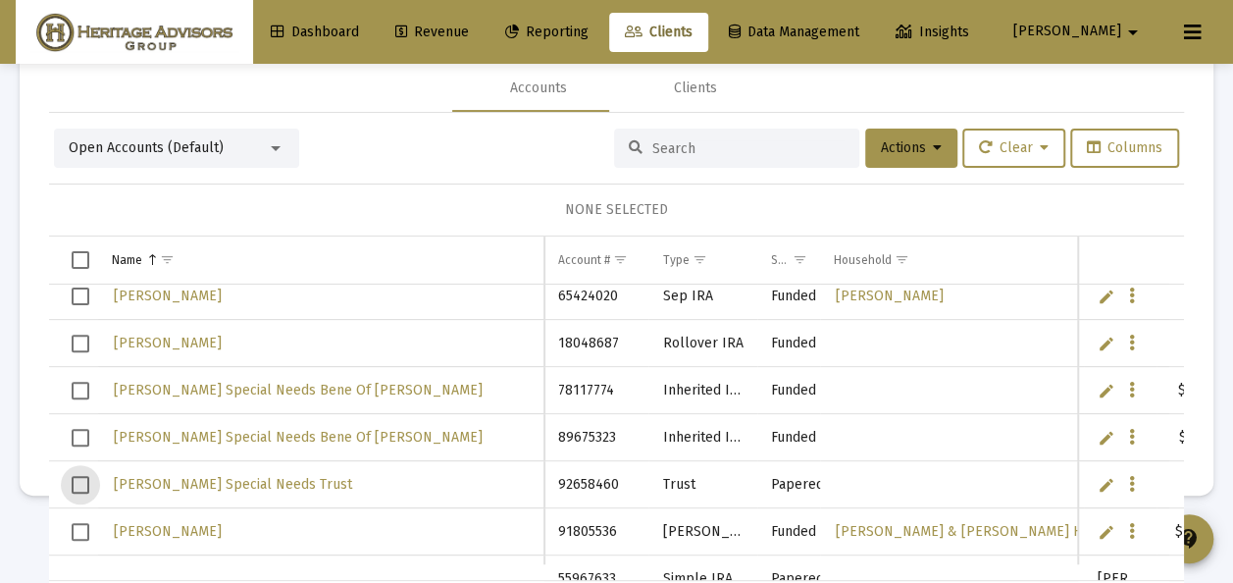
click at [81, 480] on span "Select row" at bounding box center [81, 485] width 18 height 18
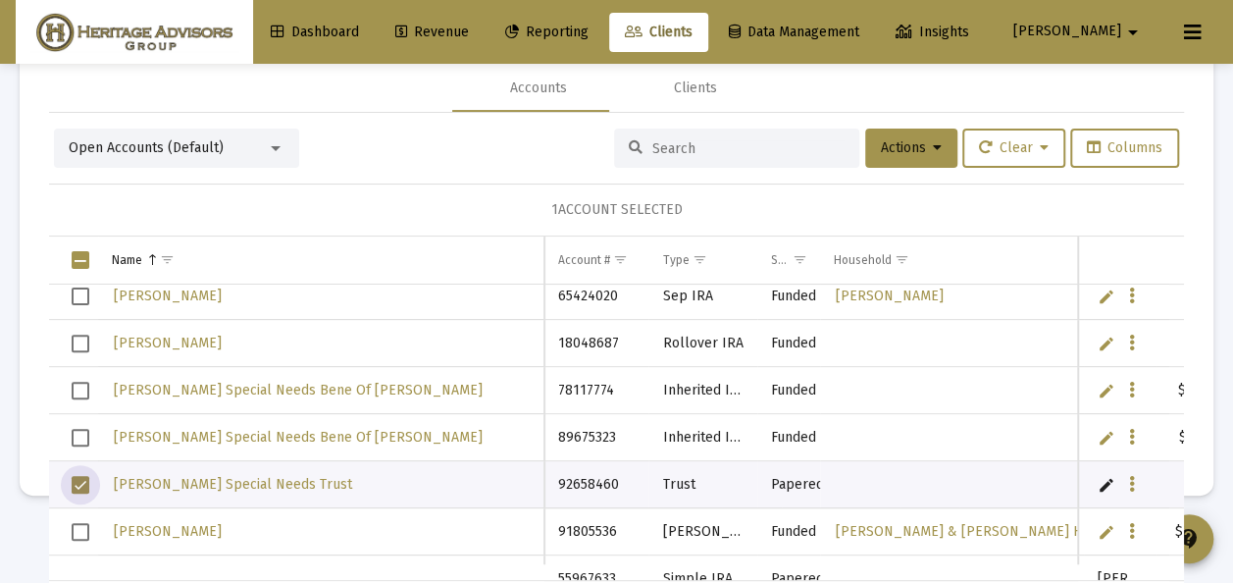
click at [1098, 480] on link "Edit" at bounding box center [1107, 485] width 18 height 18
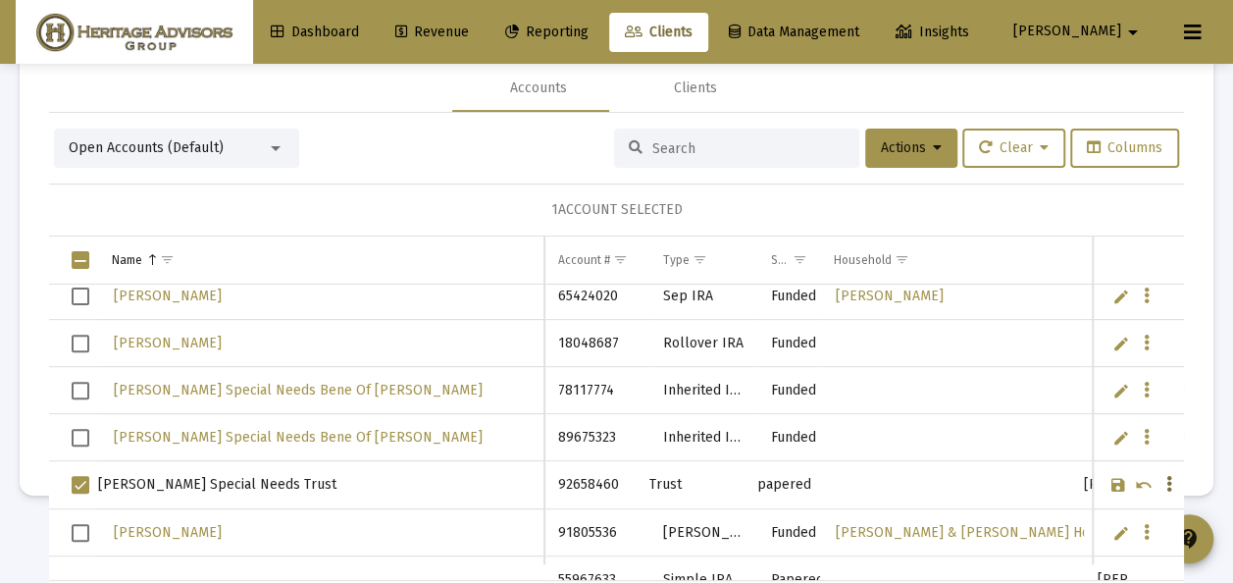
click at [1167, 479] on icon "Data grid" at bounding box center [1170, 485] width 6 height 24
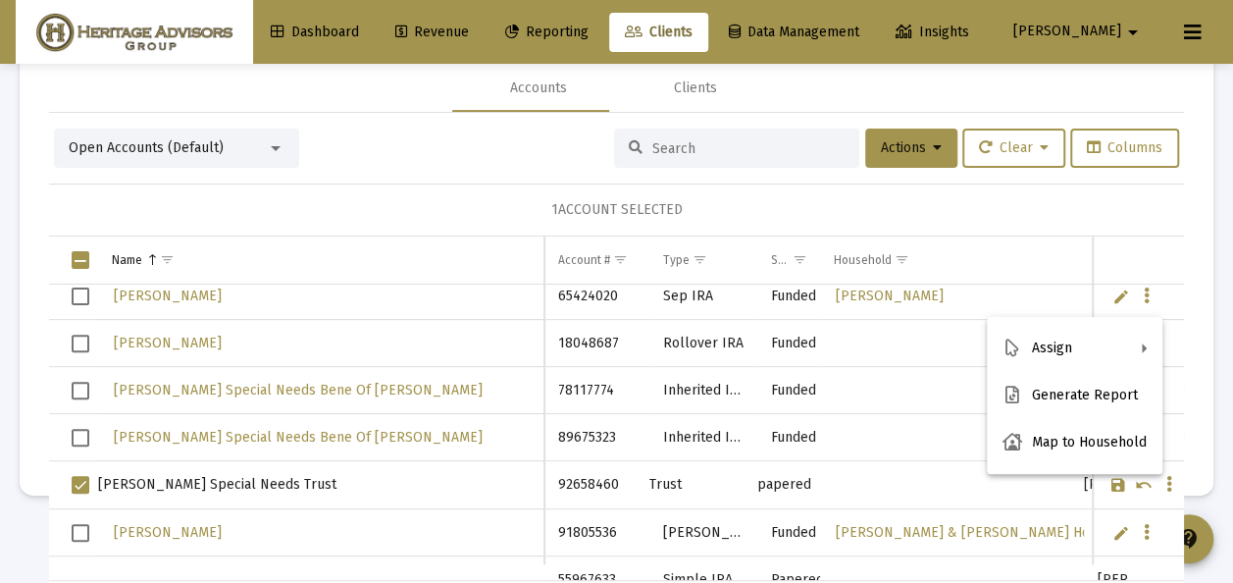
click at [904, 146] on div at bounding box center [616, 291] width 1233 height 583
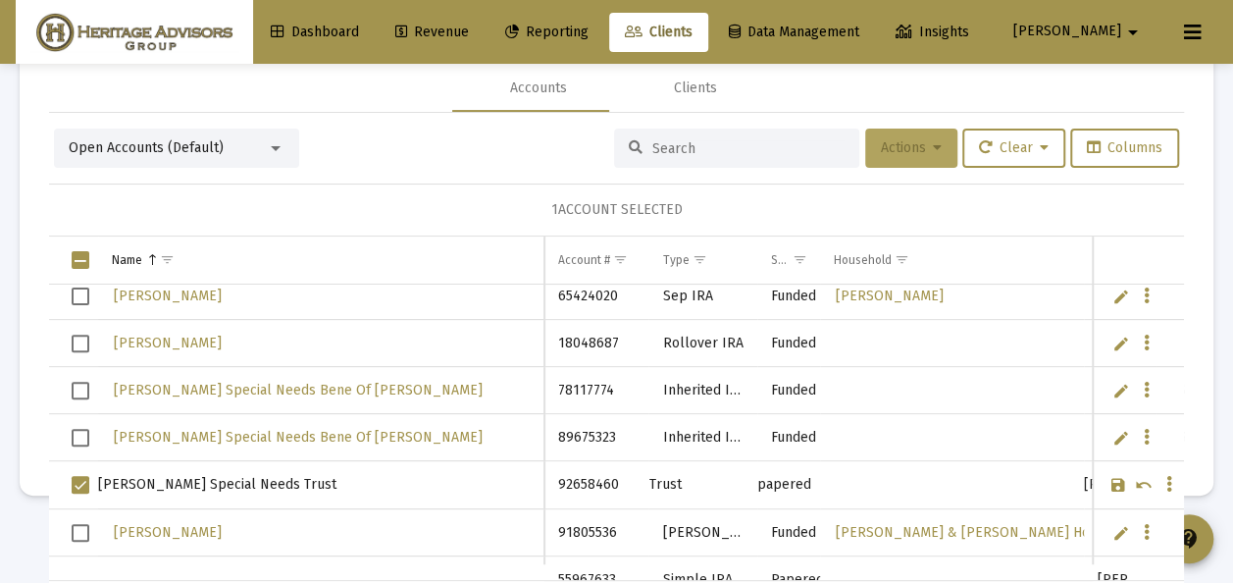
click at [922, 143] on button "Actions" at bounding box center [911, 148] width 92 height 39
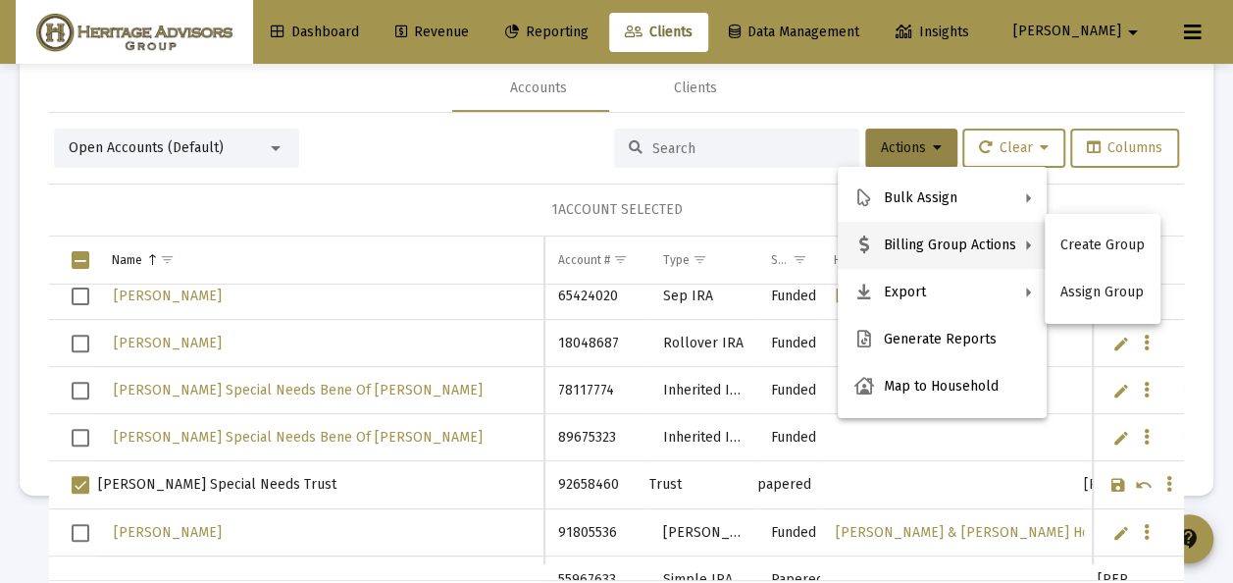
click at [153, 514] on div at bounding box center [616, 291] width 1233 height 583
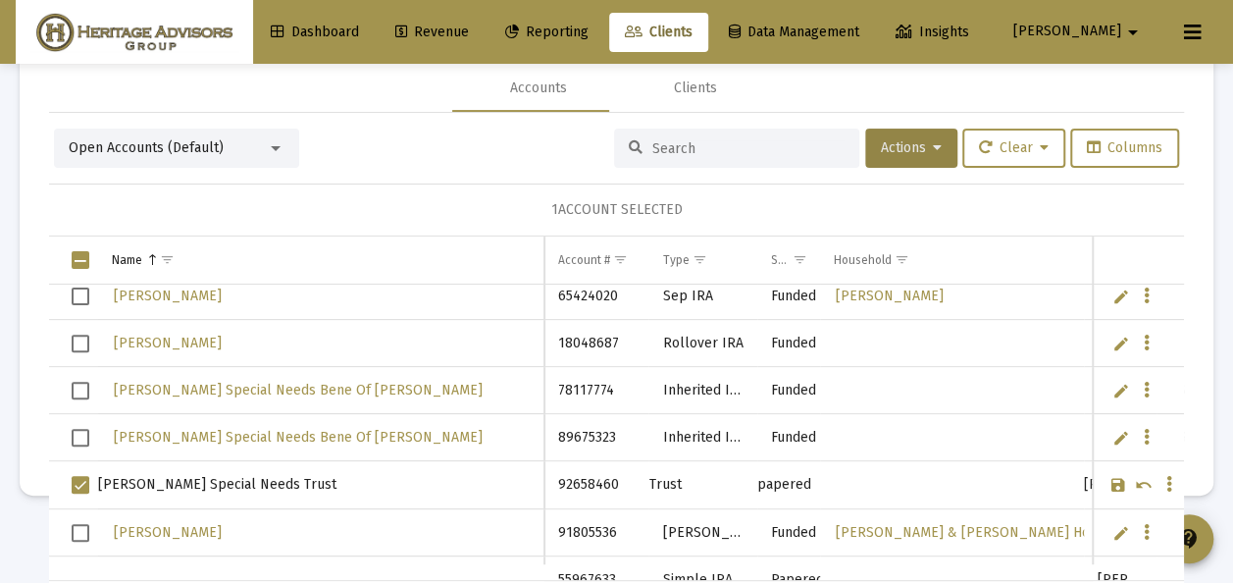
click at [77, 482] on span "Select row" at bounding box center [81, 485] width 18 height 18
click at [416, 285] on td "[PERSON_NAME]" at bounding box center [321, 296] width 446 height 47
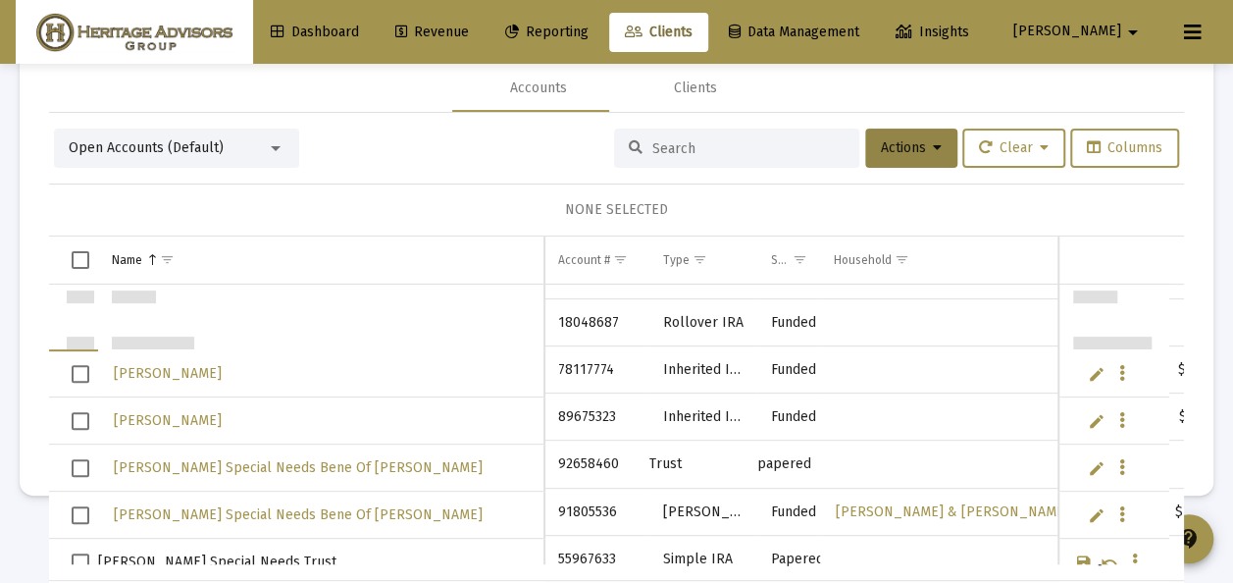
scroll to position [1257, 0]
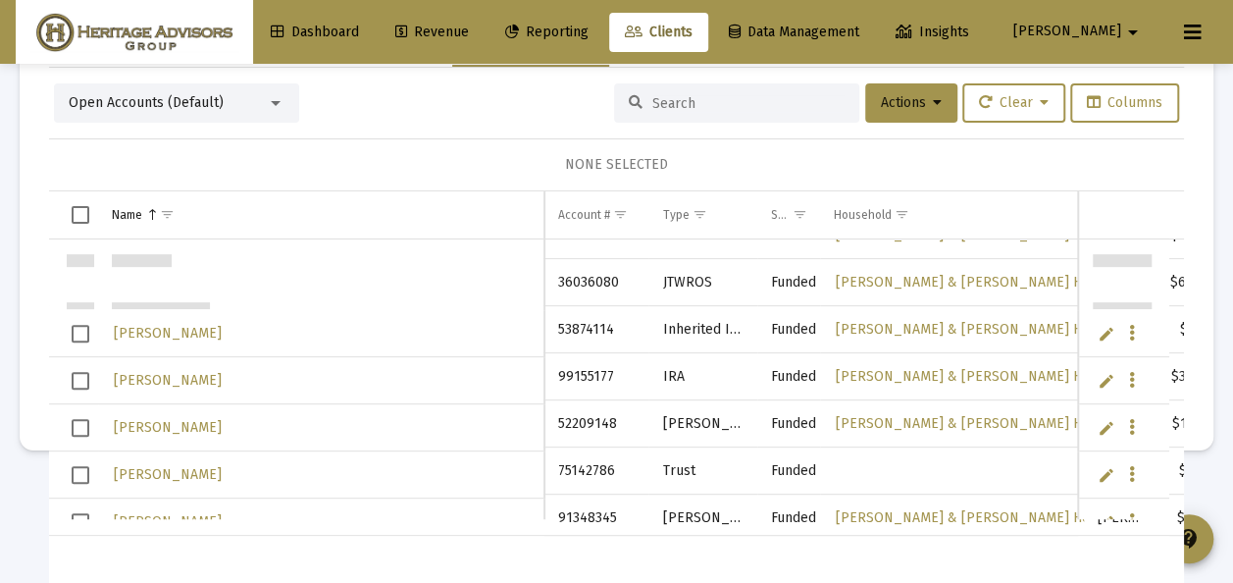
scroll to position [1629, 0]
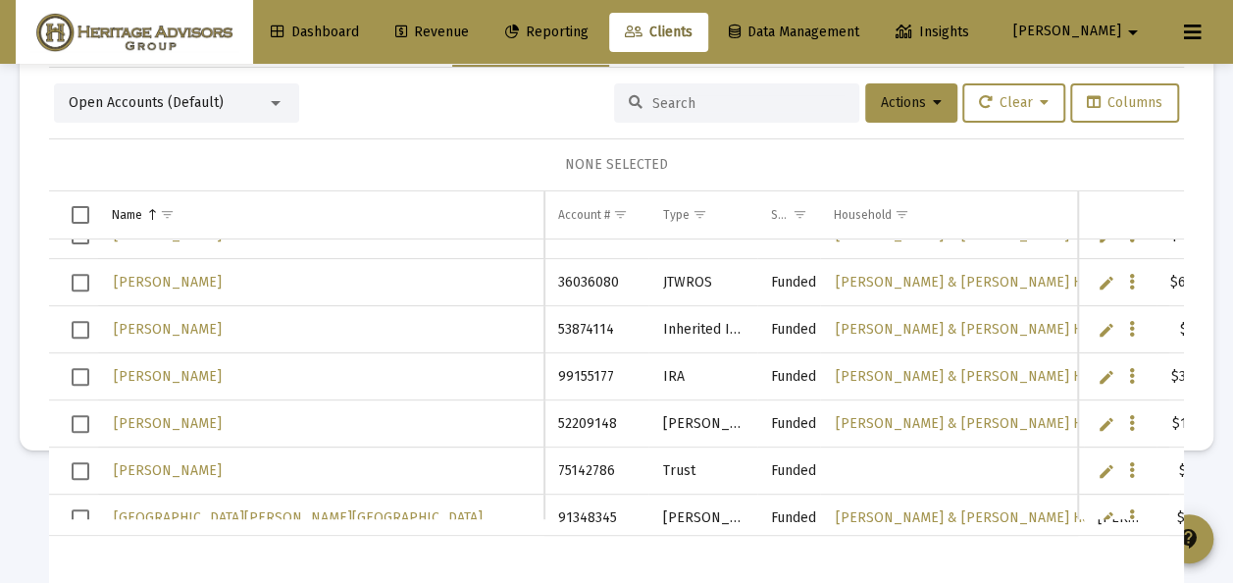
click at [1098, 465] on link "Edit" at bounding box center [1107, 471] width 18 height 18
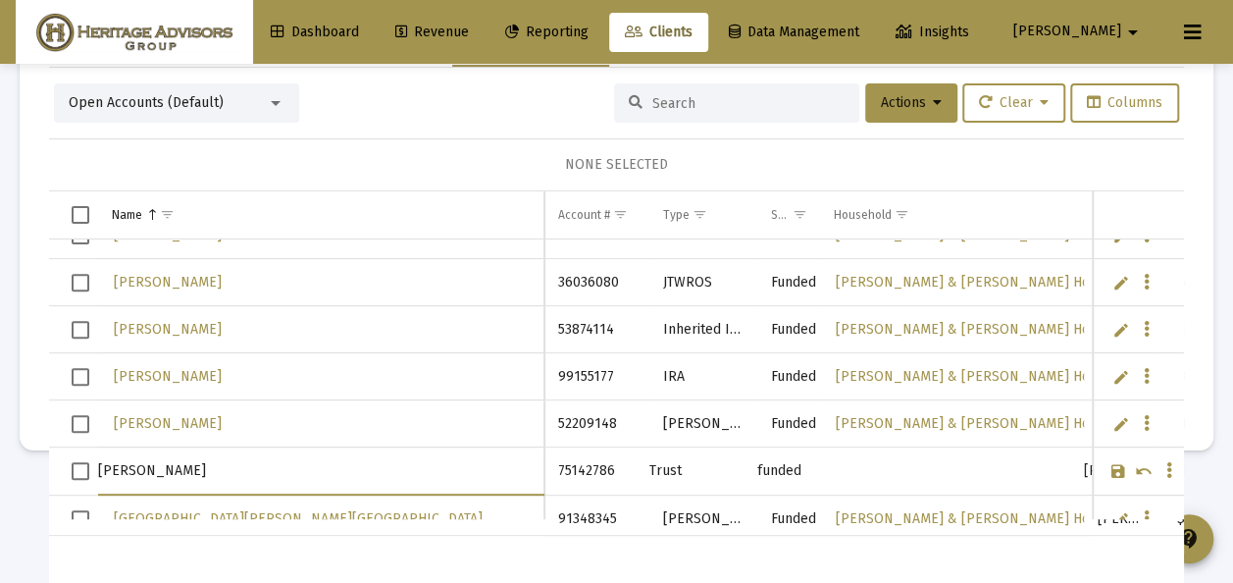
drag, startPoint x: 231, startPoint y: 468, endPoint x: 165, endPoint y: 466, distance: 65.8
click at [165, 466] on input "[PERSON_NAME]" at bounding box center [320, 470] width 445 height 47
type input "[PERSON_NAME] Special Needs Trust"
click at [1110, 463] on link "Save" at bounding box center [1119, 471] width 18 height 18
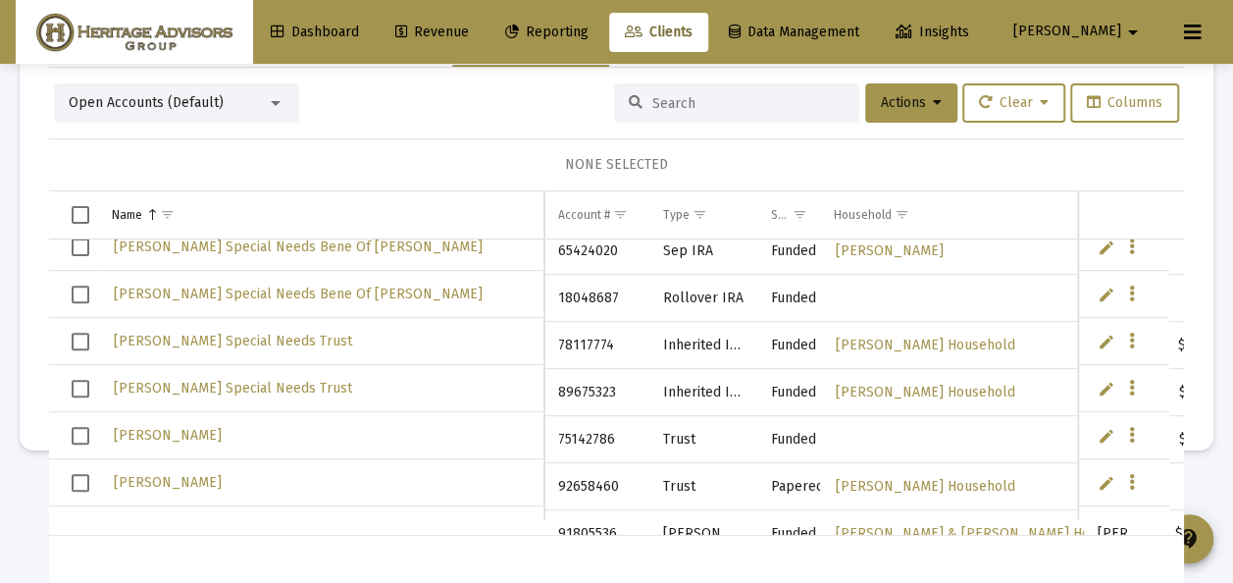
scroll to position [1236, 0]
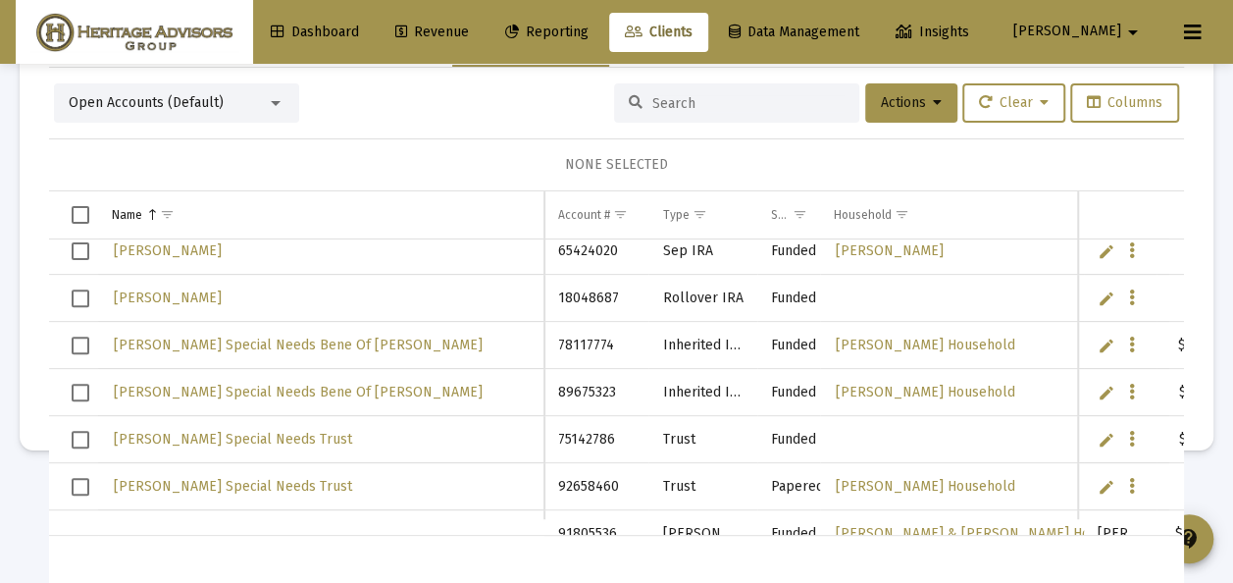
click at [80, 339] on span "Select row" at bounding box center [81, 346] width 18 height 18
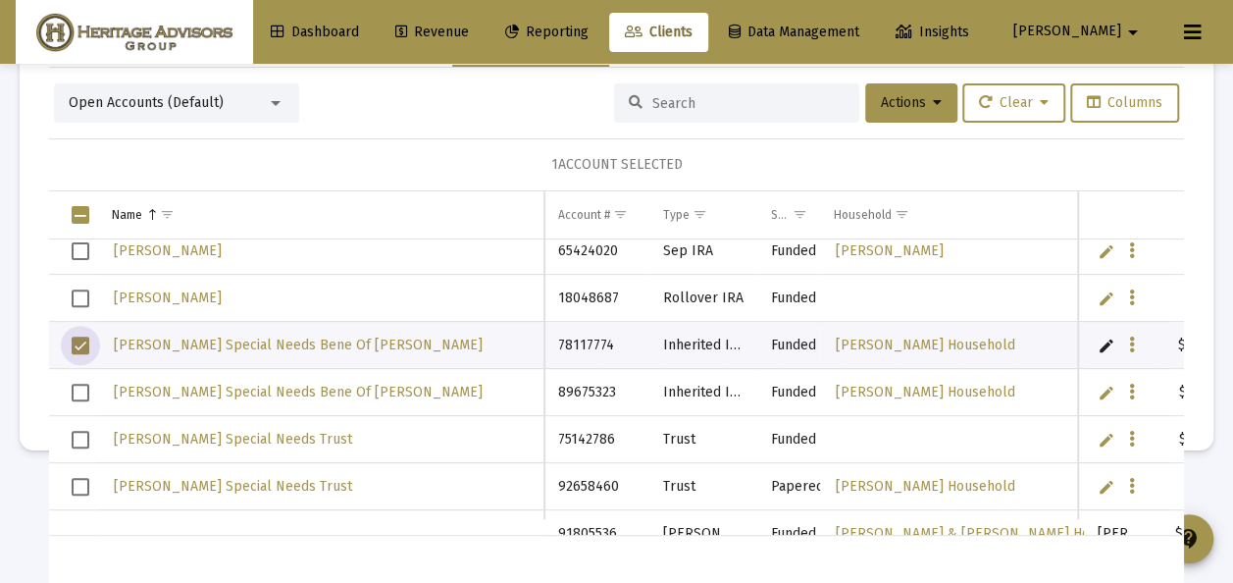
click at [81, 342] on span "Select row" at bounding box center [81, 346] width 18 height 18
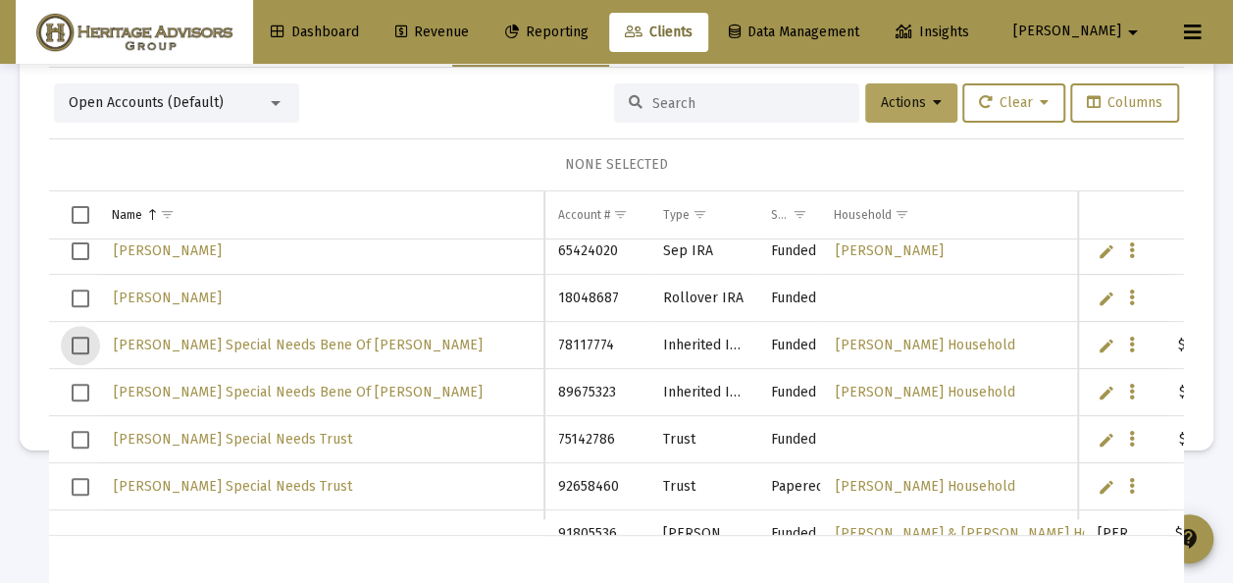
scroll to position [0, 0]
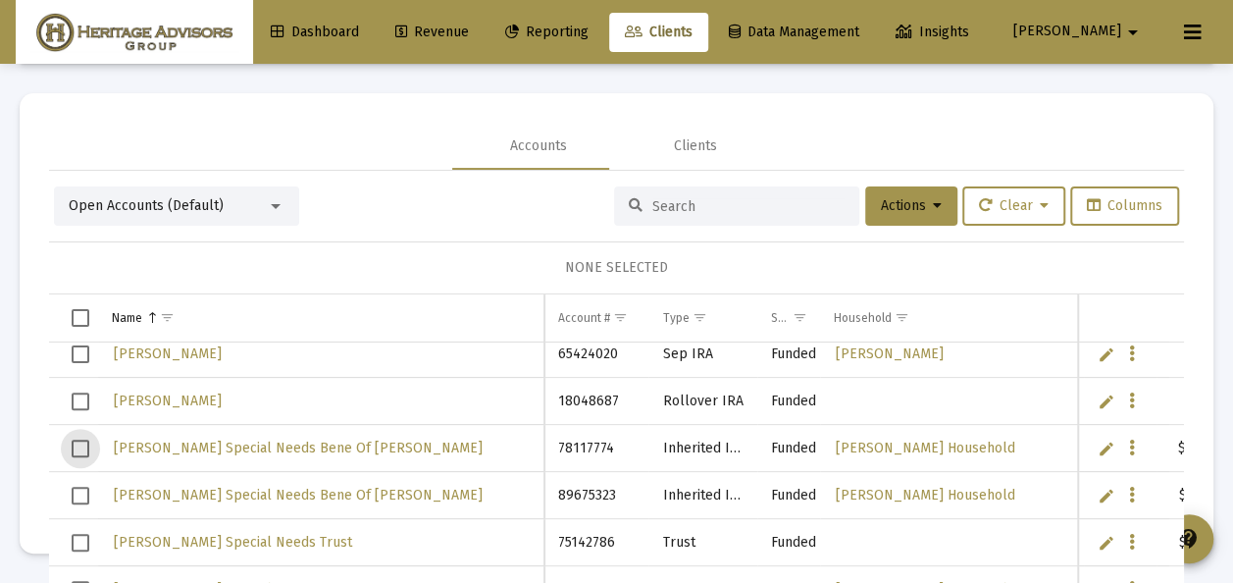
click at [276, 206] on div at bounding box center [276, 206] width 10 height 5
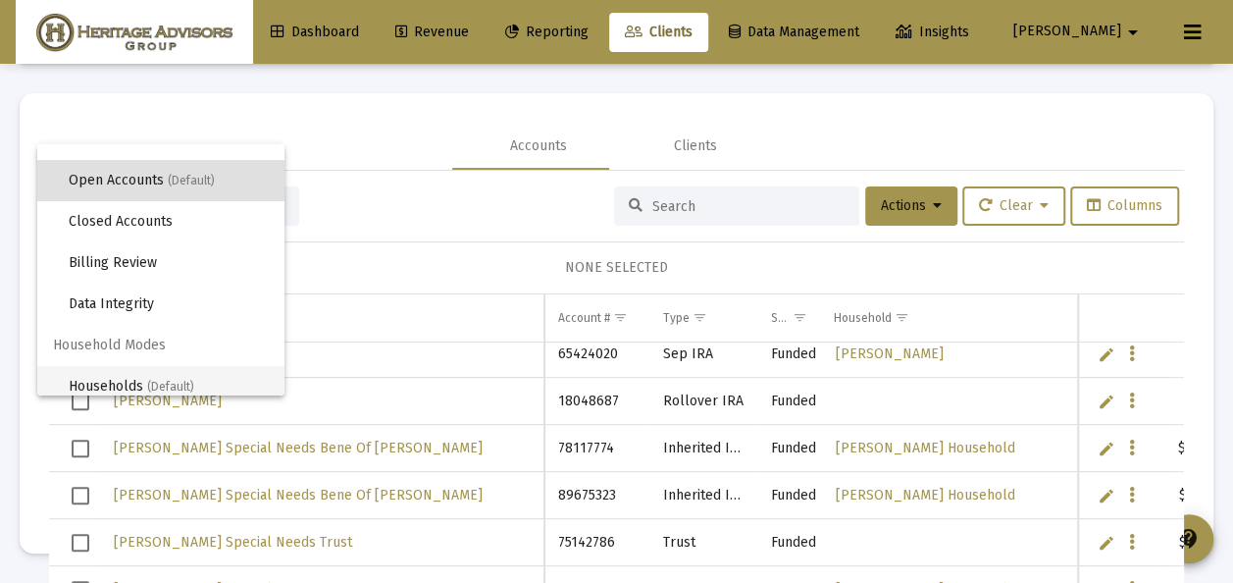
scroll to position [37, 0]
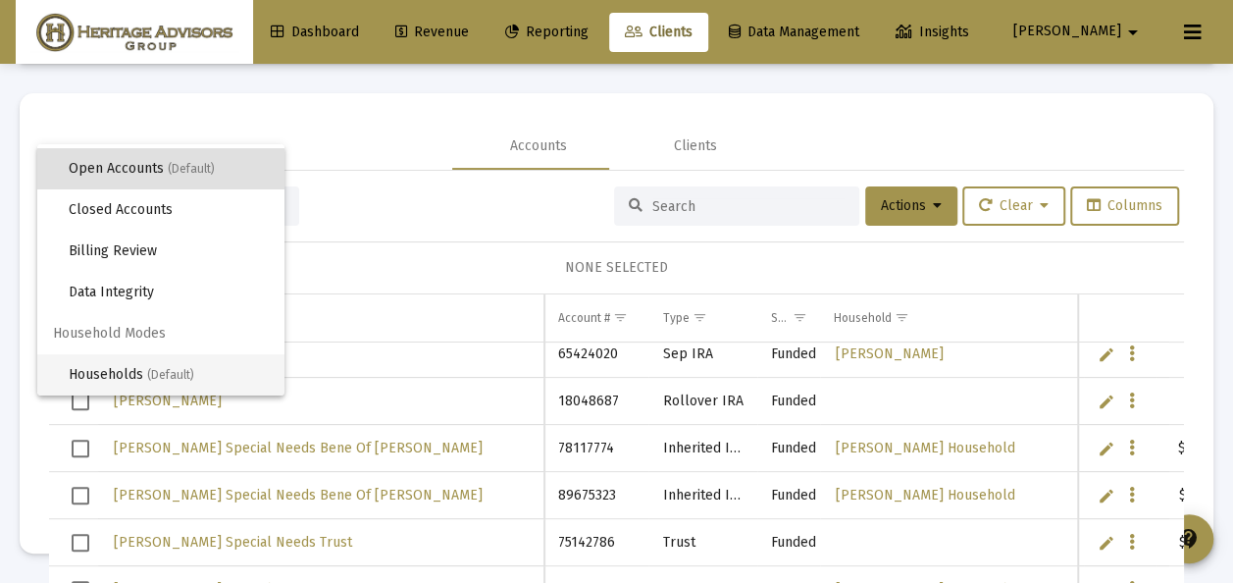
click at [130, 374] on span "Households (Default)" at bounding box center [169, 374] width 200 height 41
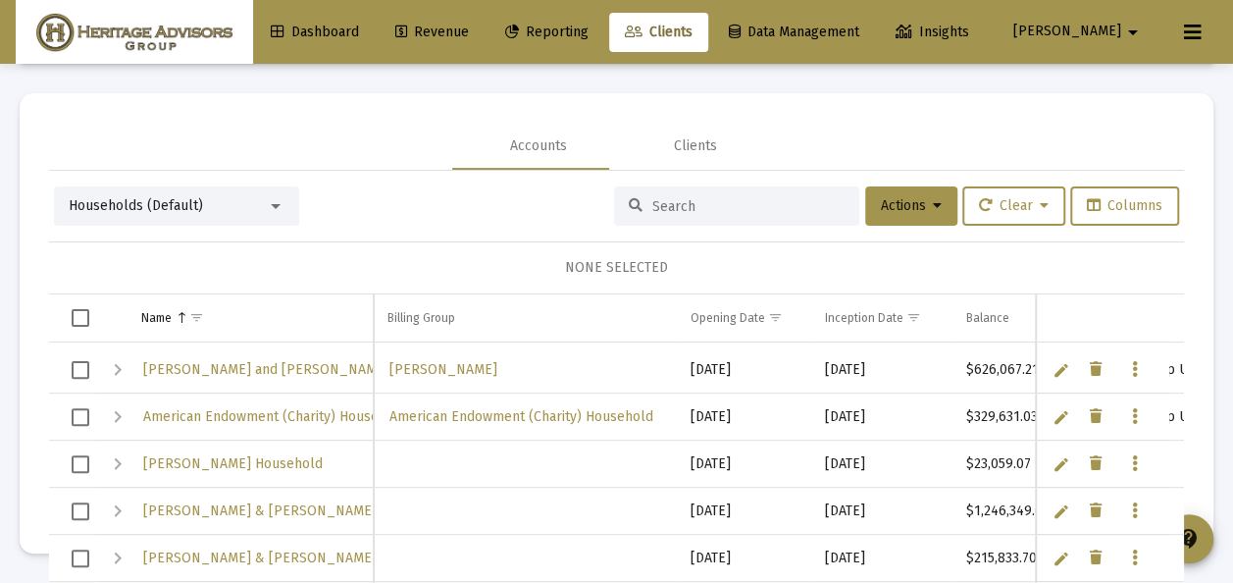
scroll to position [294, 0]
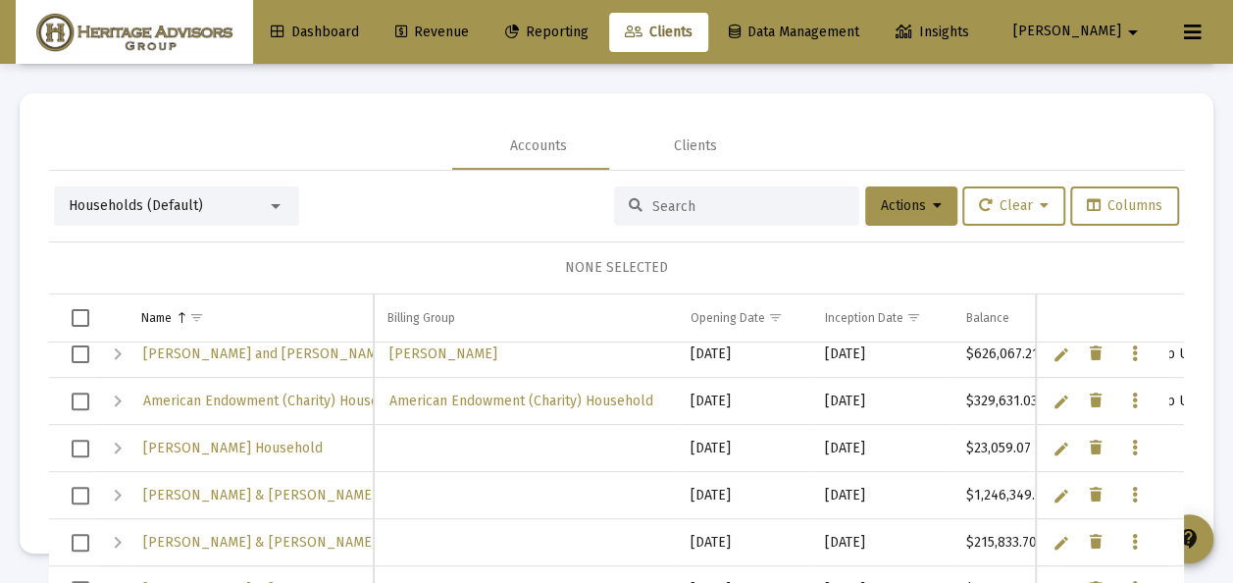
click at [78, 444] on span "Select row" at bounding box center [81, 449] width 18 height 18
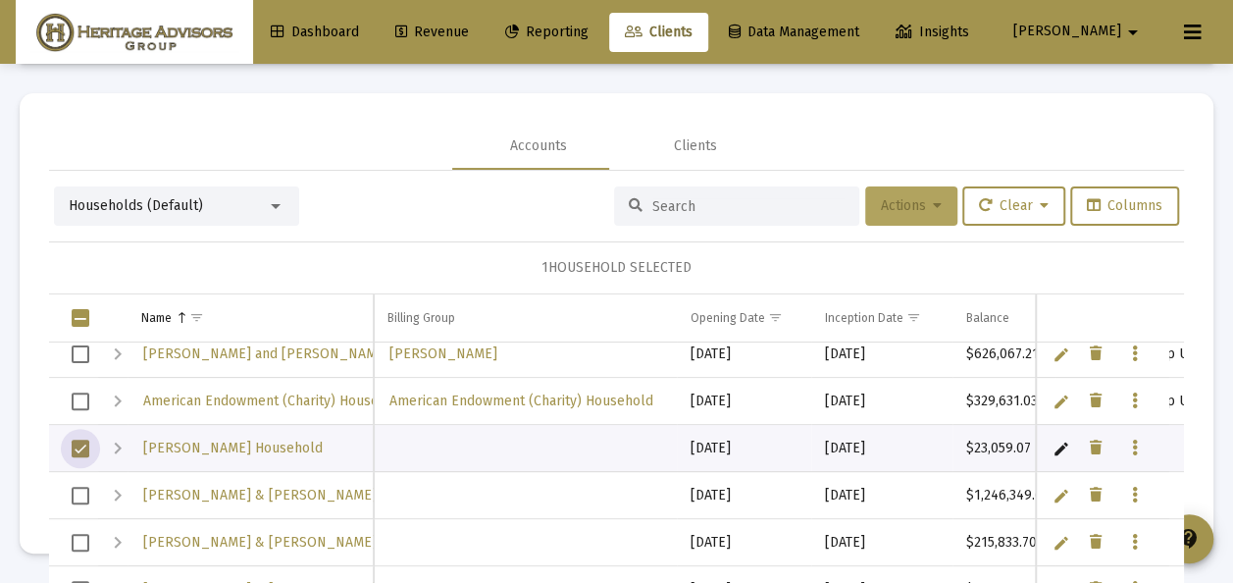
click at [928, 204] on button "Actions" at bounding box center [911, 205] width 92 height 39
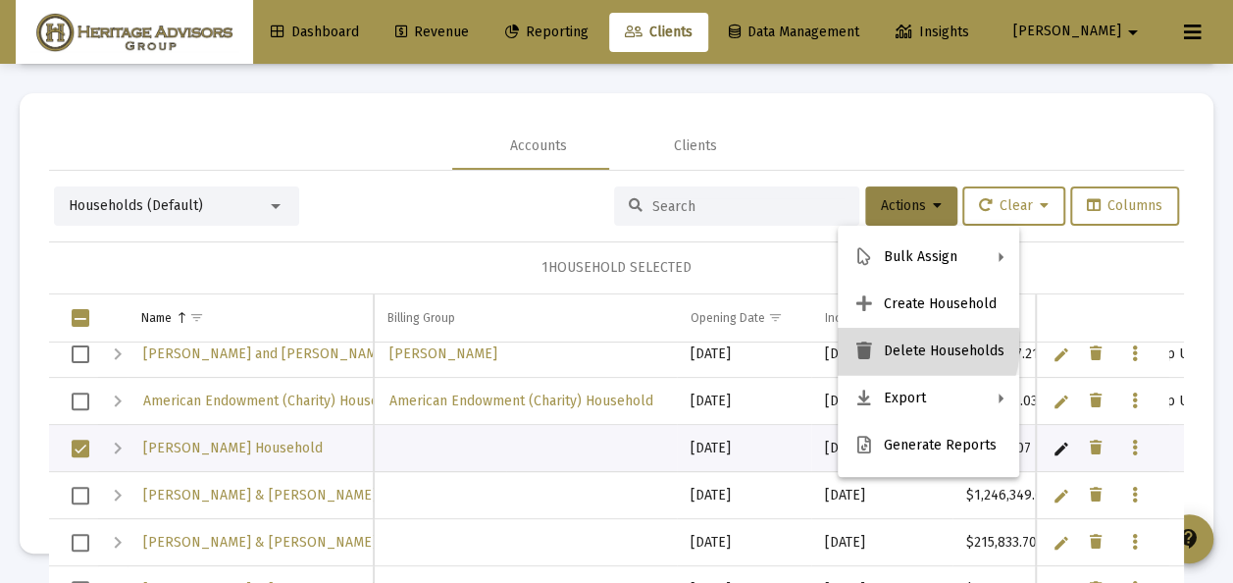
click at [907, 344] on button "Delete Households" at bounding box center [929, 351] width 182 height 47
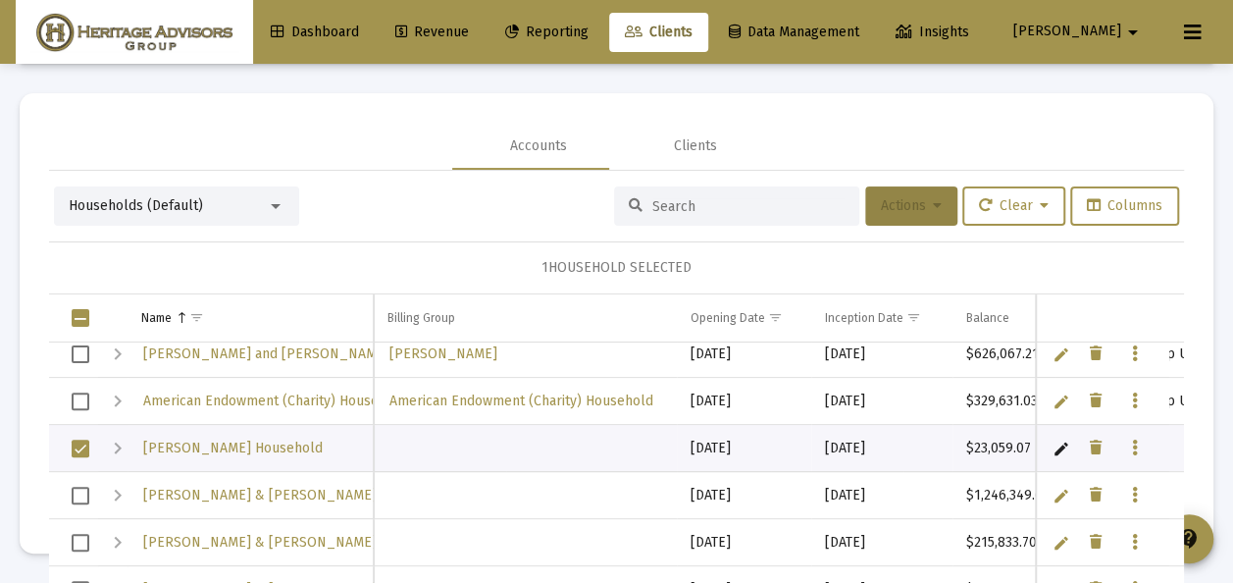
scroll to position [0, 0]
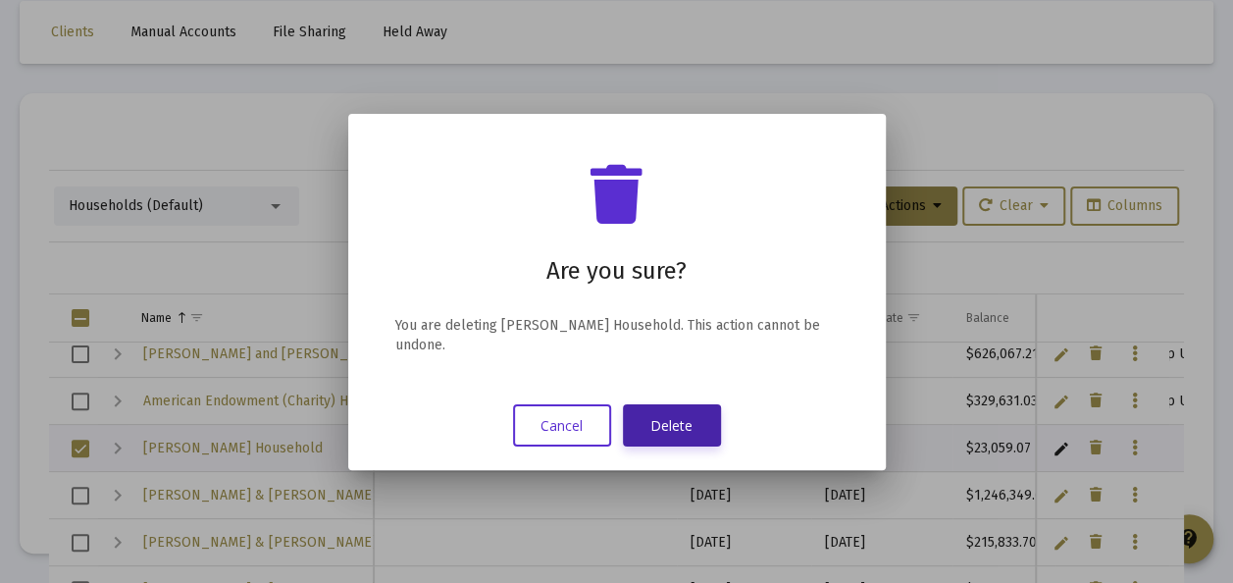
click at [666, 422] on button "Delete" at bounding box center [672, 425] width 98 height 42
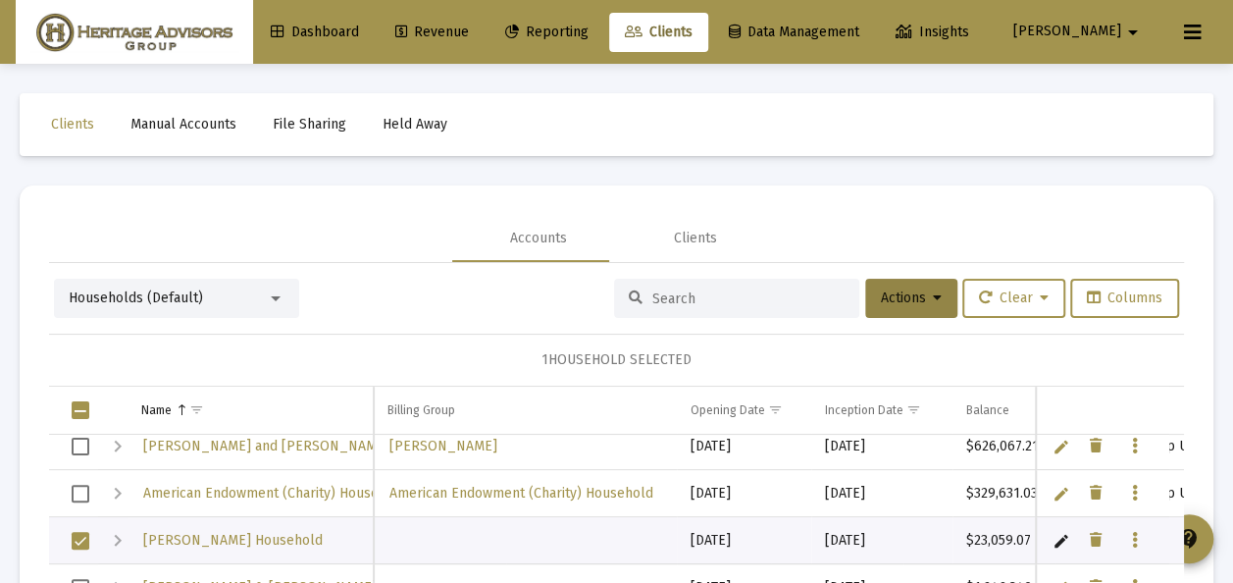
scroll to position [92, 0]
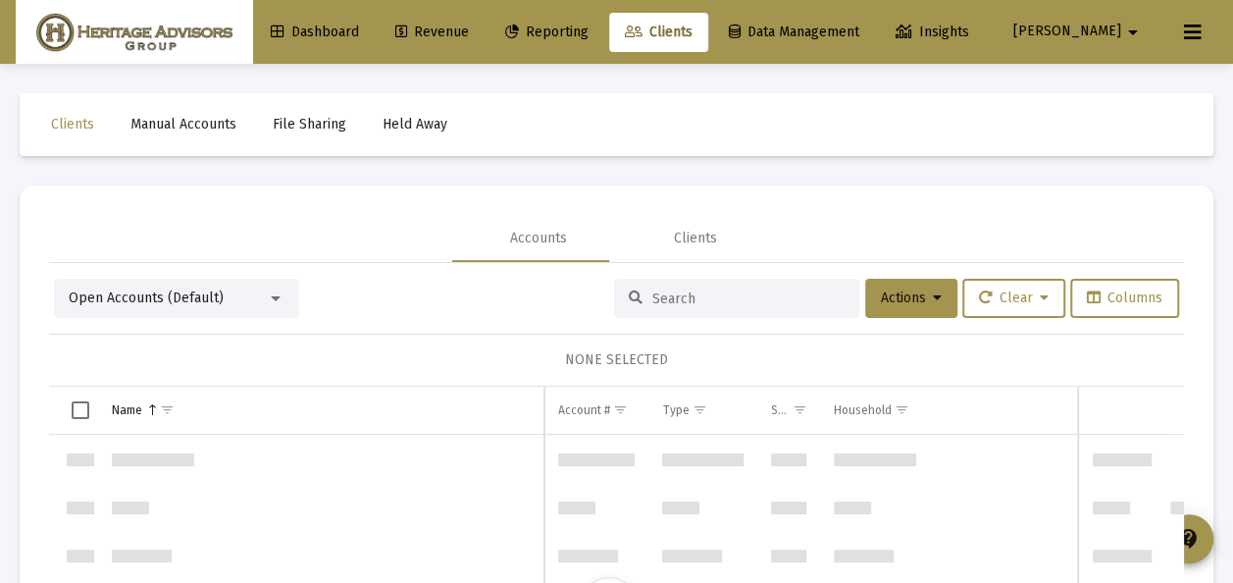
scroll to position [942, 0]
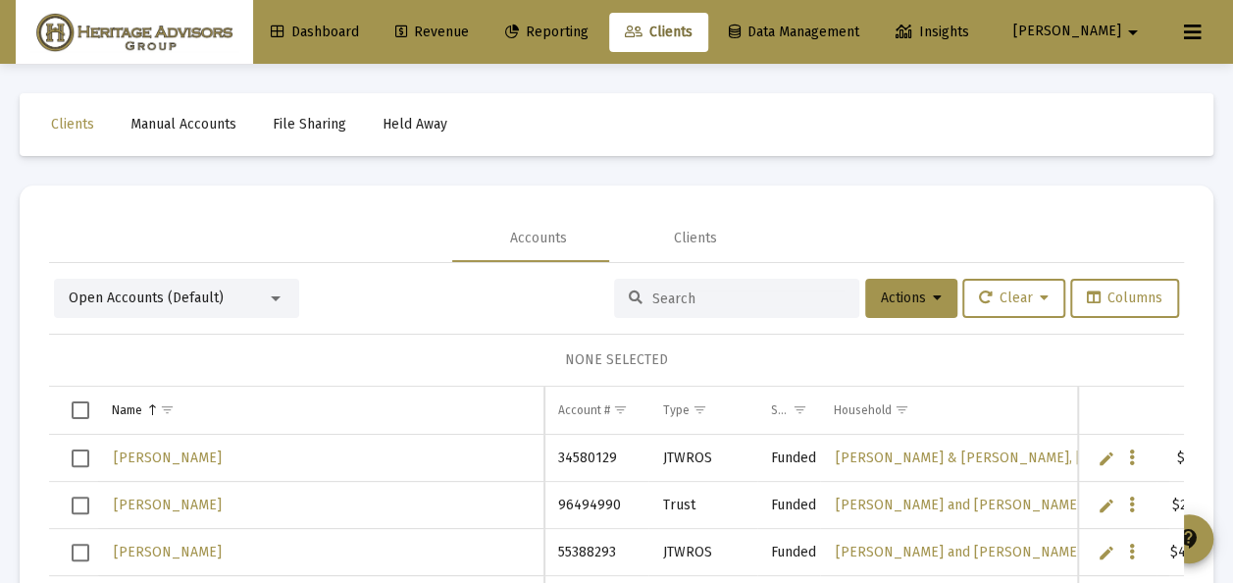
click at [277, 296] on div at bounding box center [276, 298] width 10 height 5
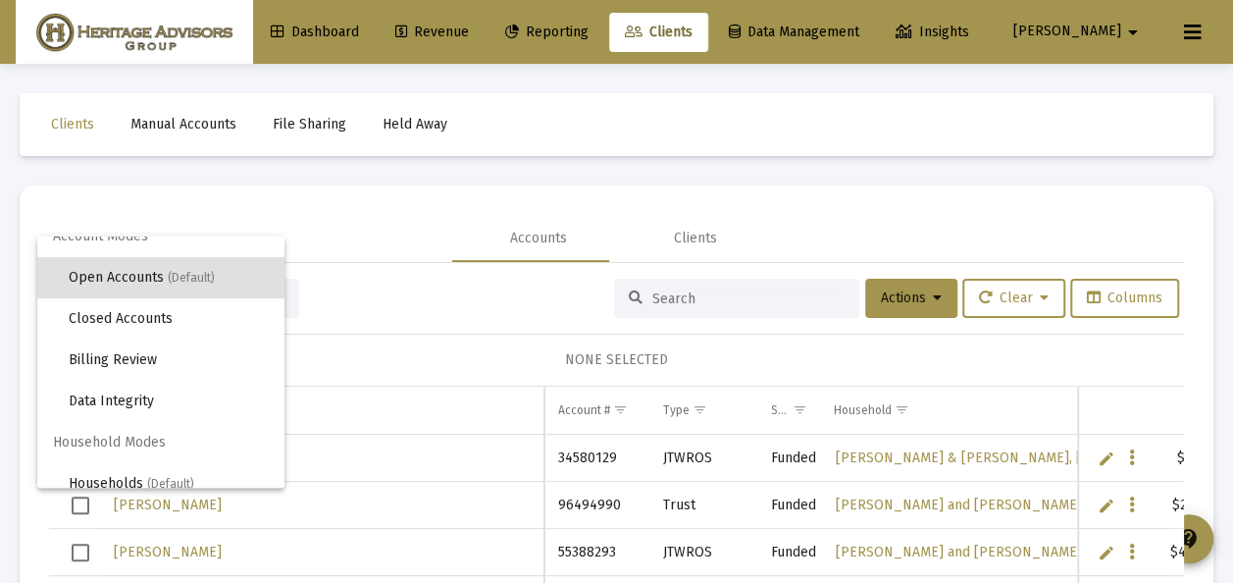
scroll to position [37, 0]
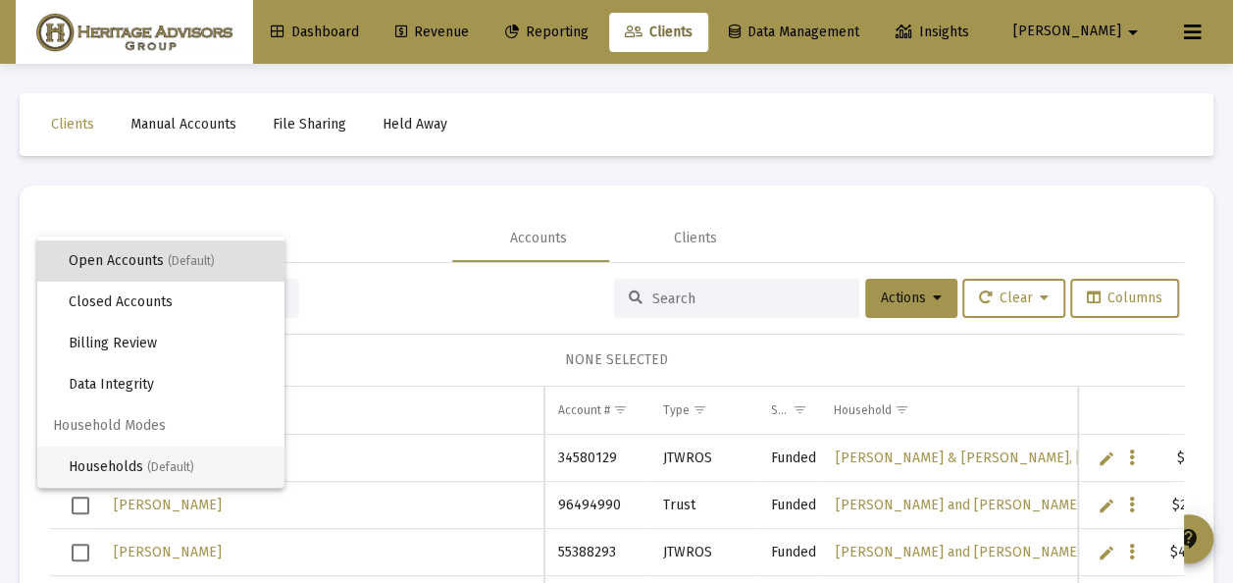
click at [134, 461] on span "Households (Default)" at bounding box center [169, 466] width 200 height 41
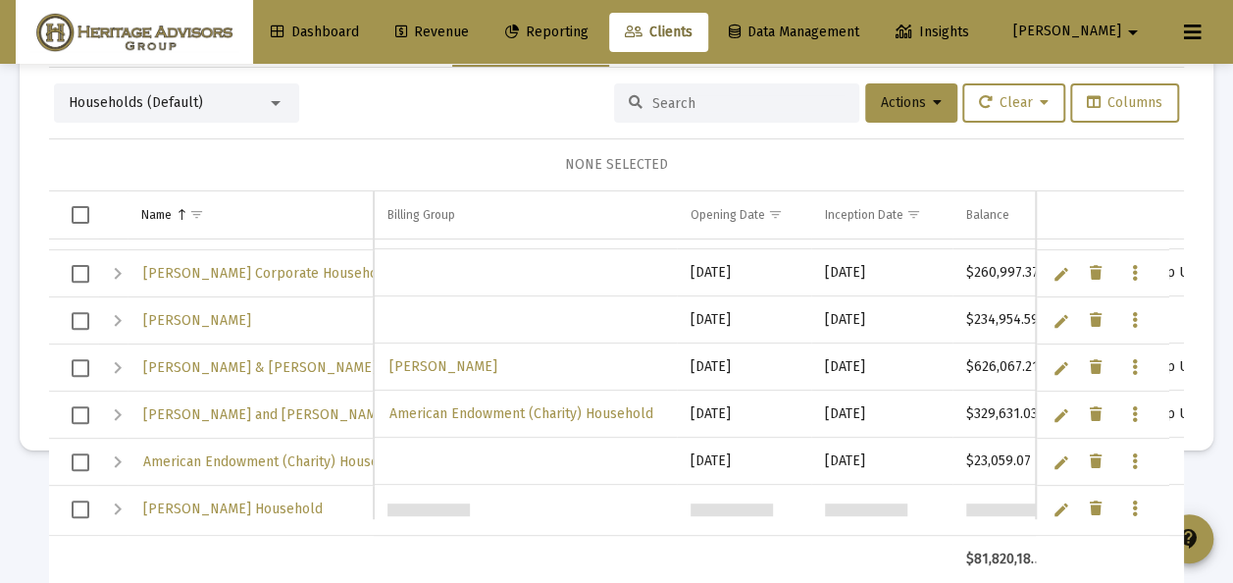
scroll to position [196, 0]
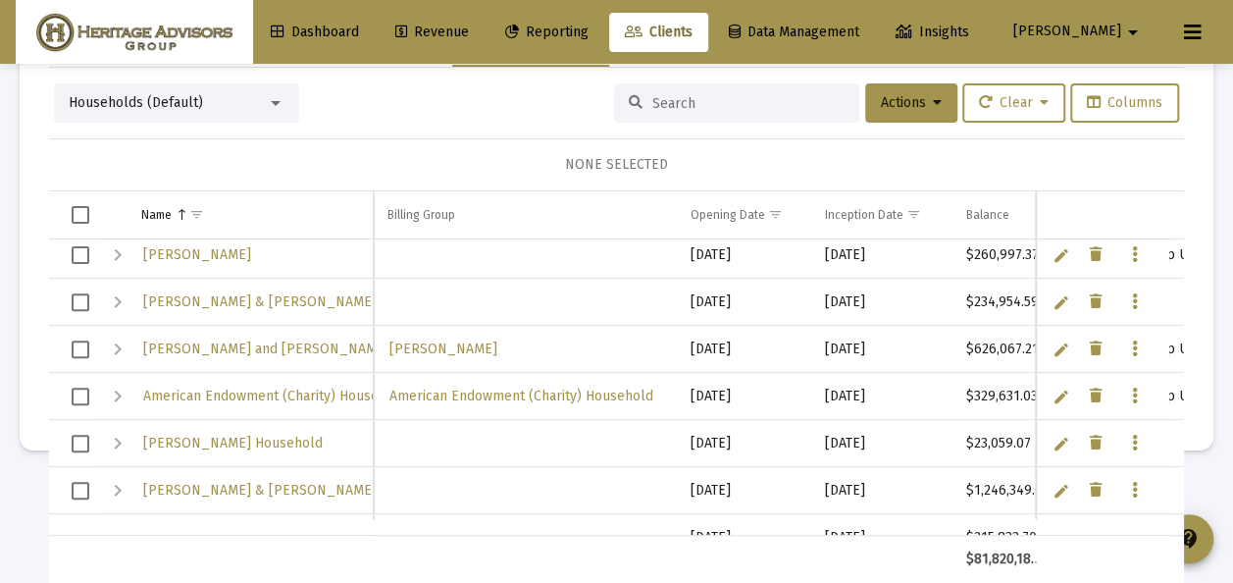
click at [1053, 438] on link "Edit" at bounding box center [1062, 444] width 18 height 18
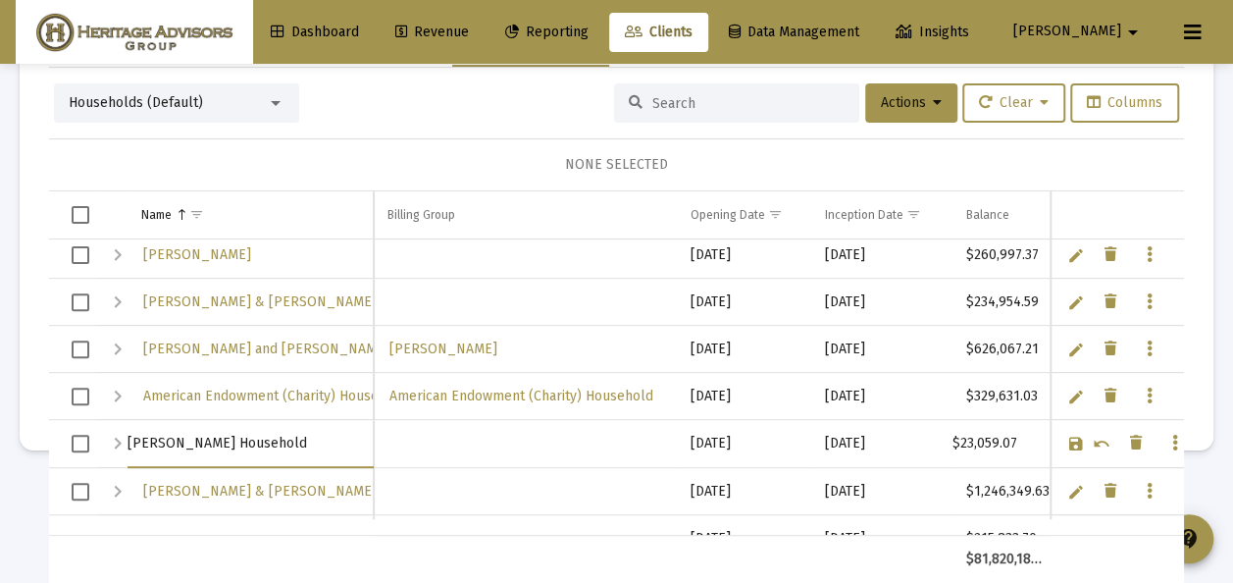
click at [1067, 437] on link "Save" at bounding box center [1076, 444] width 18 height 18
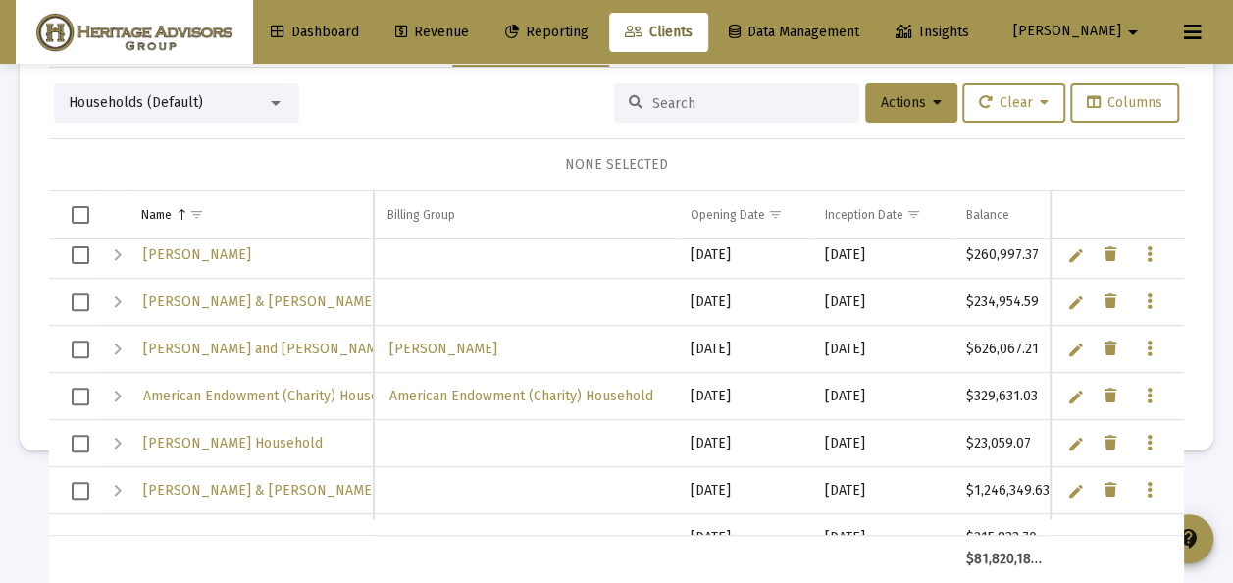
click at [85, 438] on span "Select row" at bounding box center [81, 444] width 18 height 18
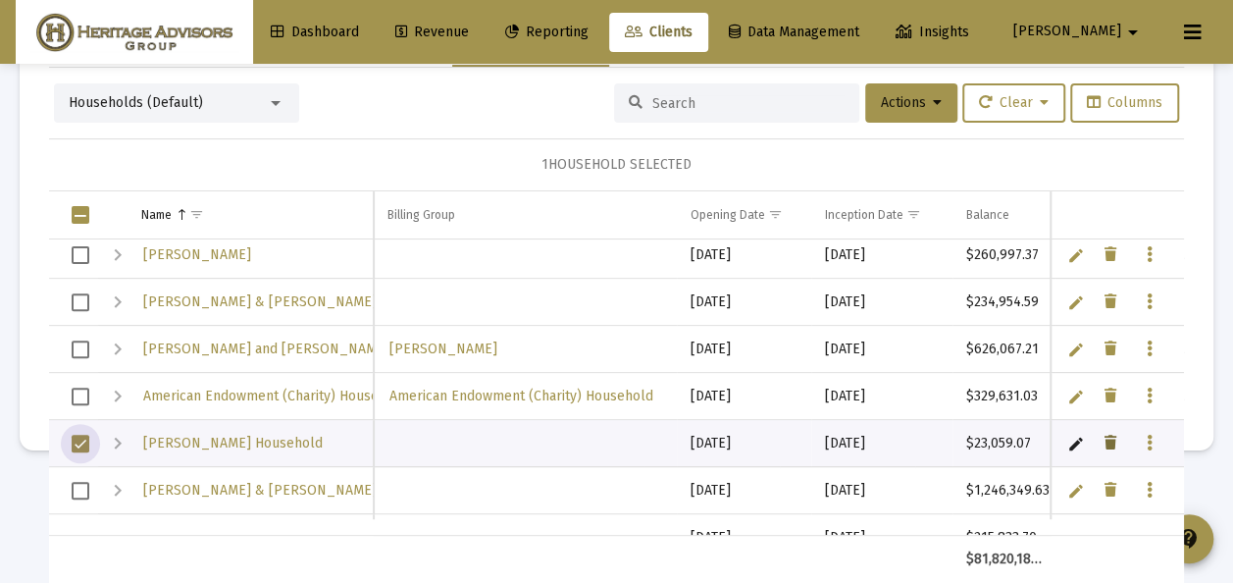
click at [1105, 440] on icon "Data grid" at bounding box center [1111, 444] width 12 height 24
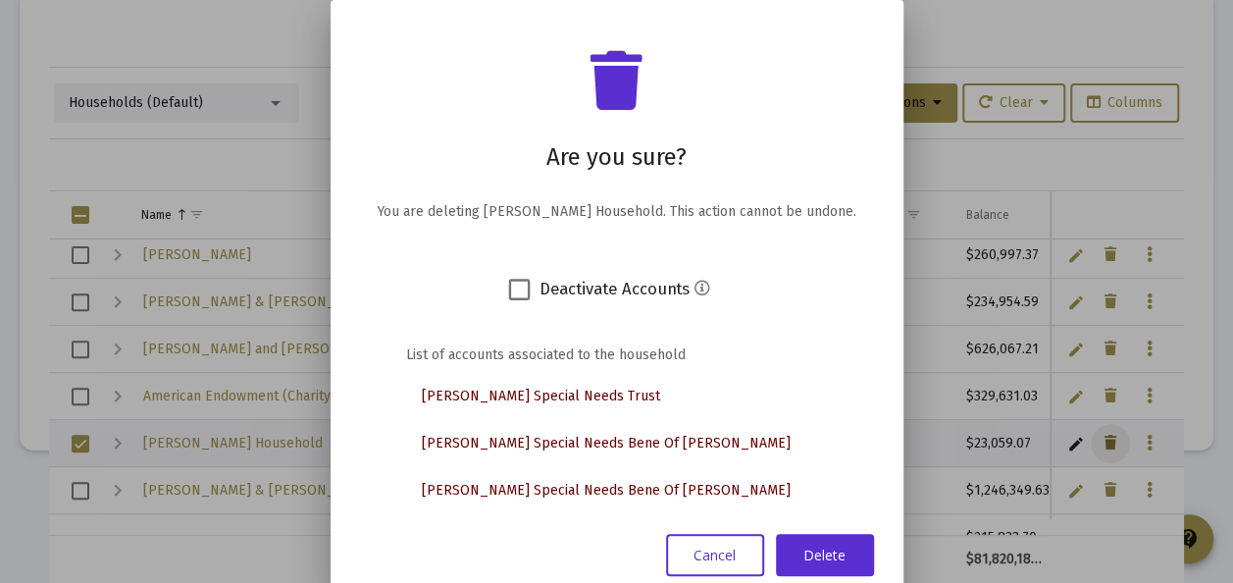
scroll to position [0, 0]
click at [717, 557] on button "Cancel" at bounding box center [715, 555] width 98 height 42
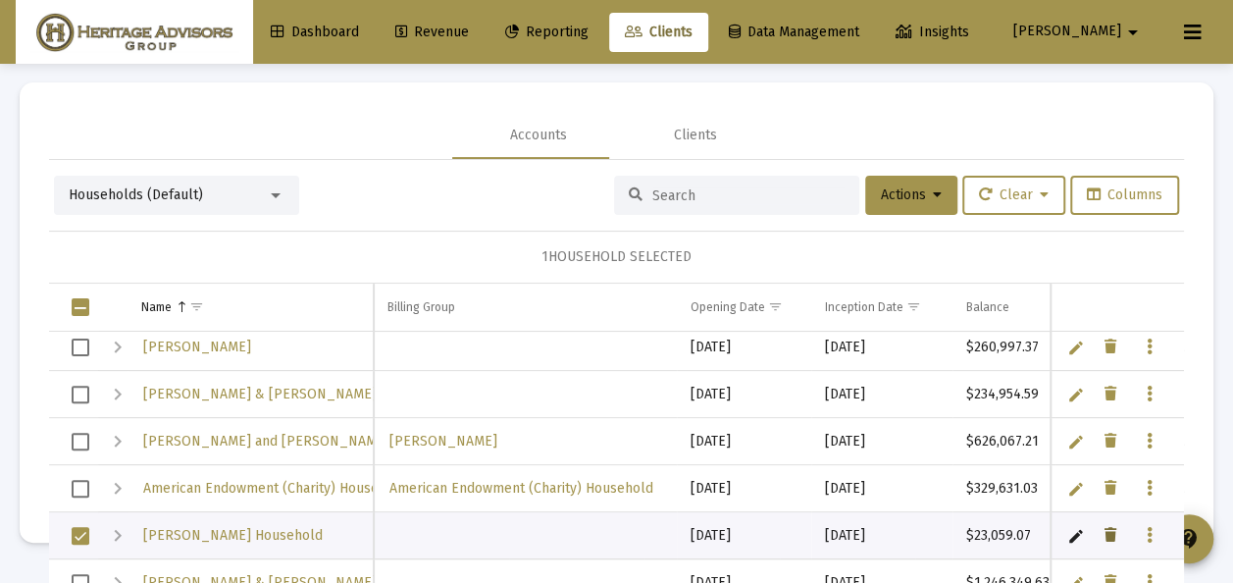
scroll to position [92, 0]
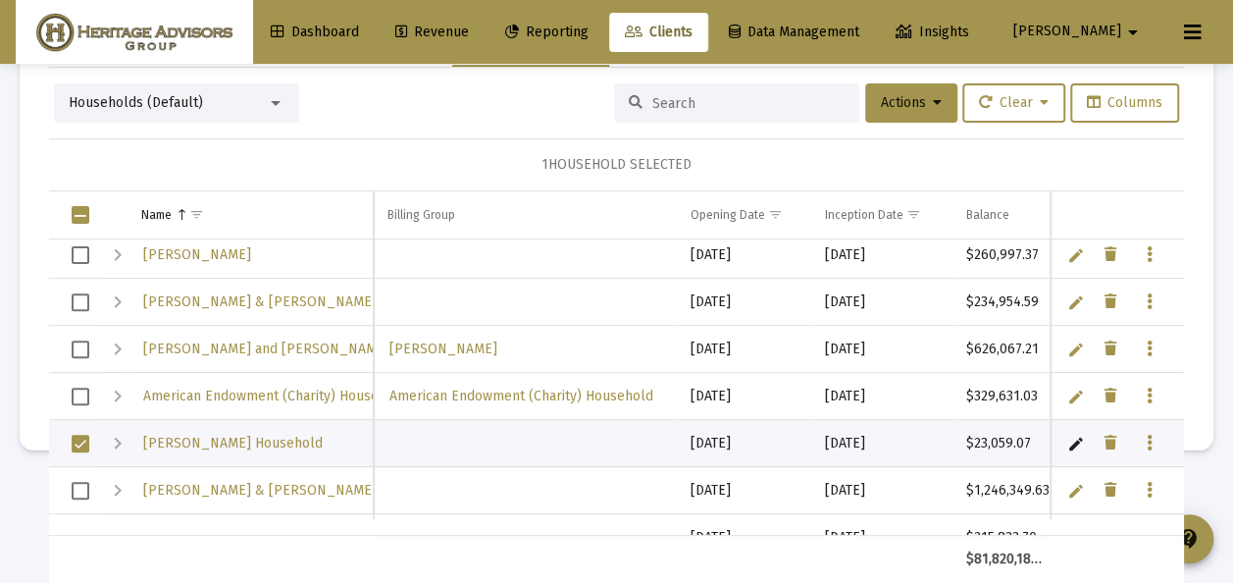
click at [80, 436] on span "Select row" at bounding box center [81, 444] width 18 height 18
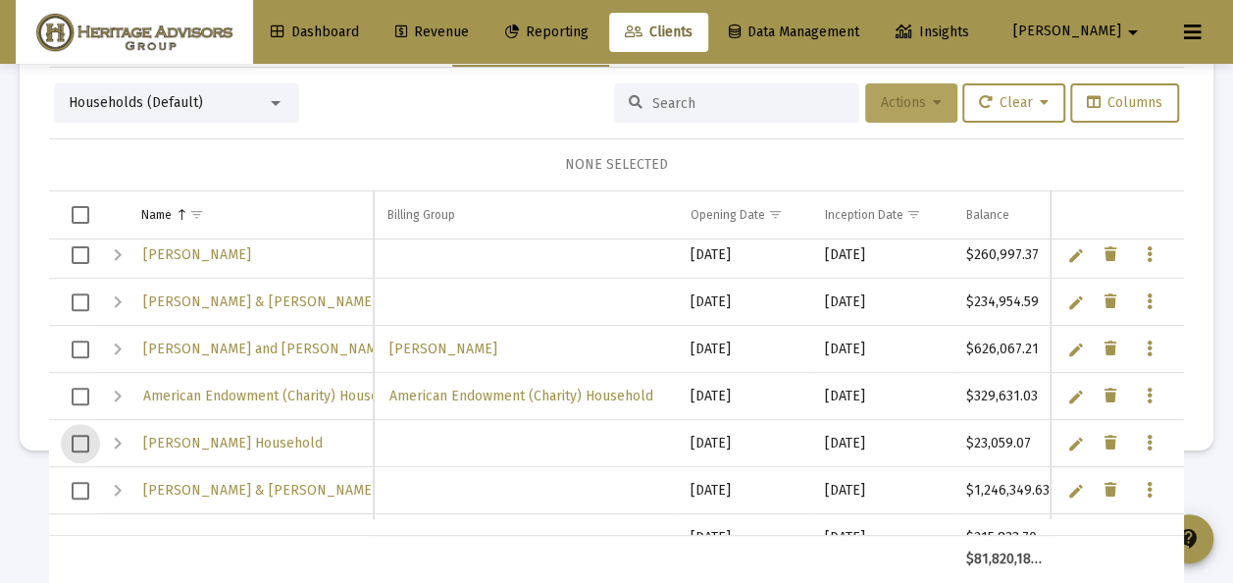
click at [919, 96] on button "Actions" at bounding box center [911, 102] width 92 height 39
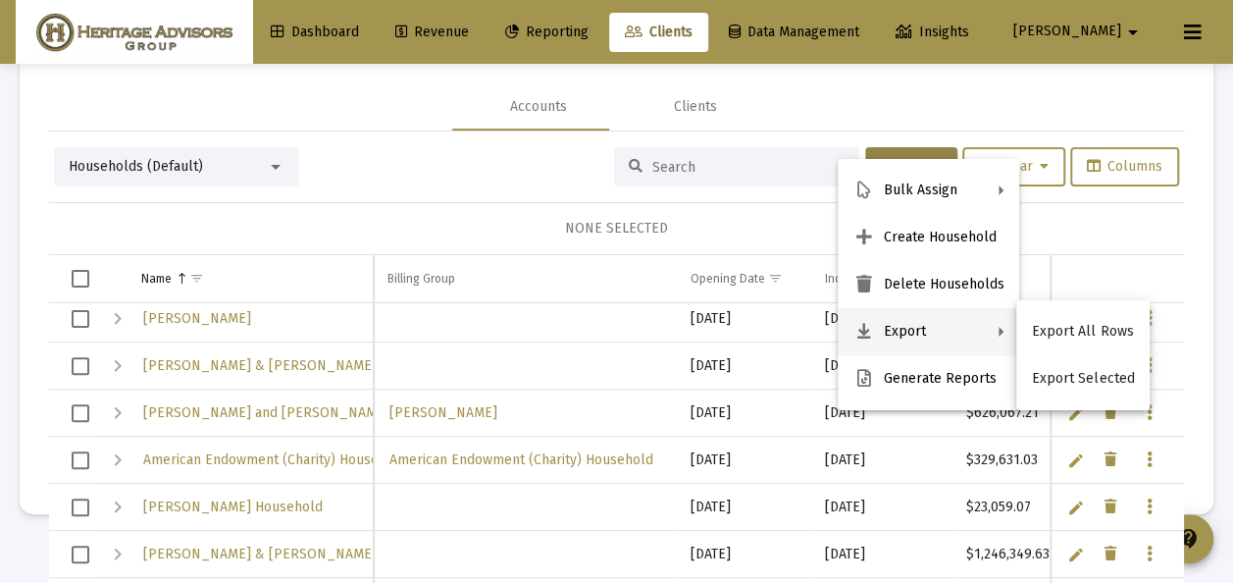
scroll to position [0, 0]
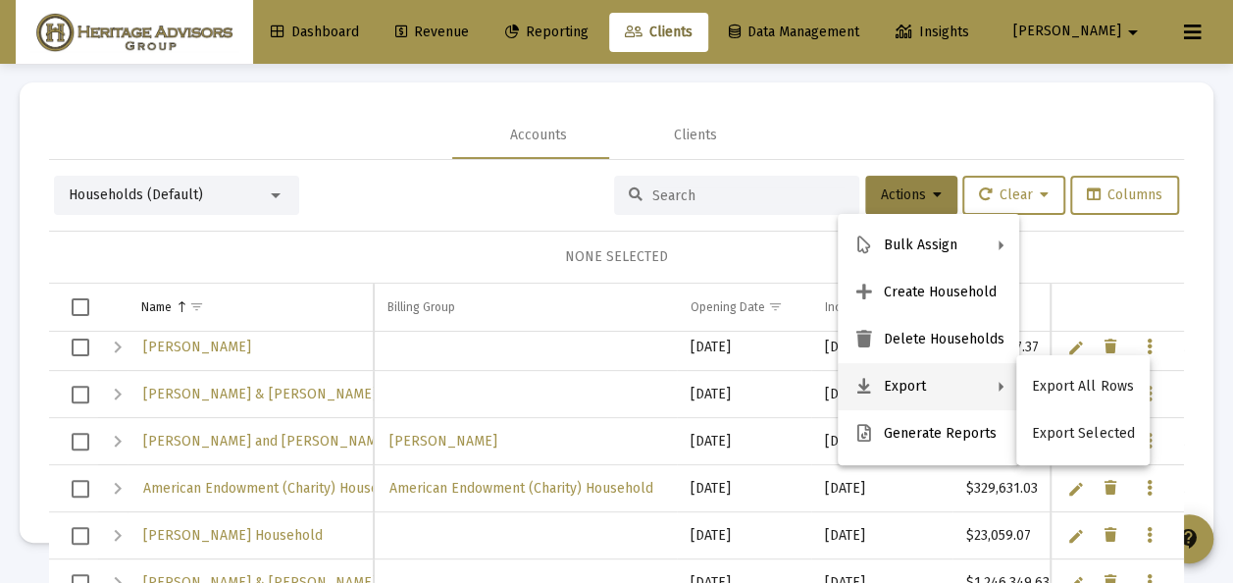
click at [275, 192] on div at bounding box center [616, 291] width 1233 height 583
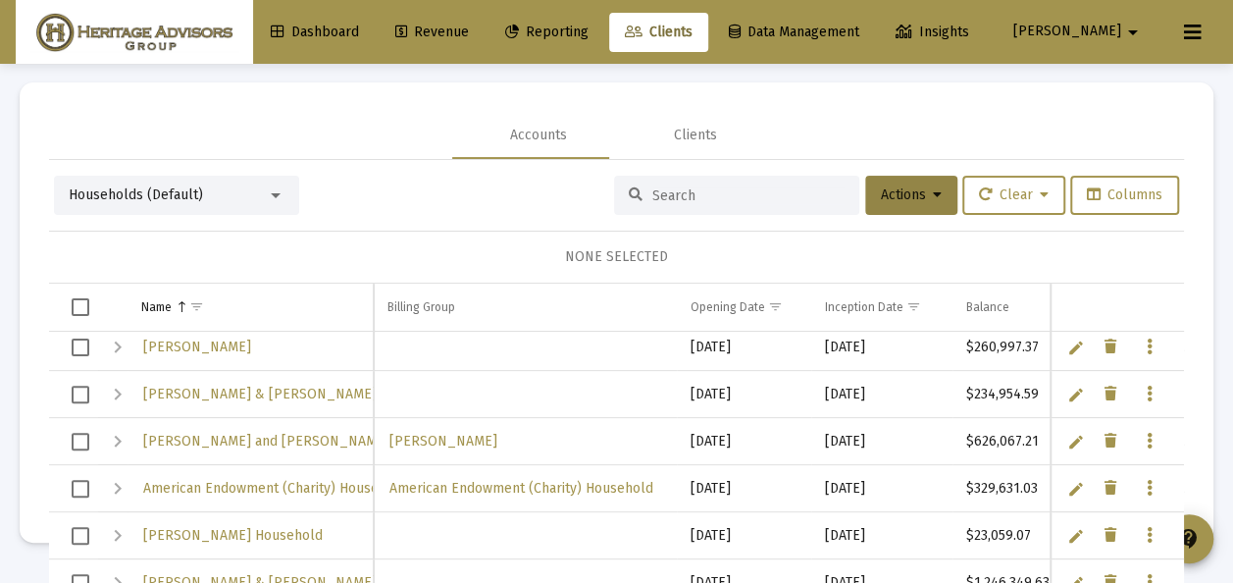
click at [279, 190] on div at bounding box center [276, 195] width 18 height 16
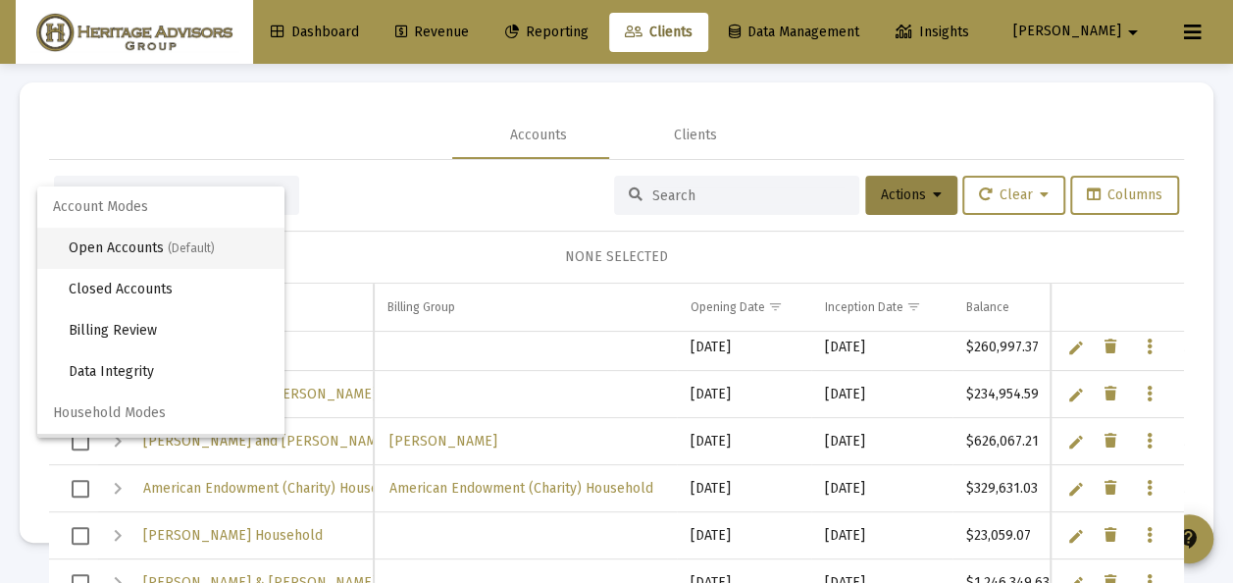
scroll to position [37, 0]
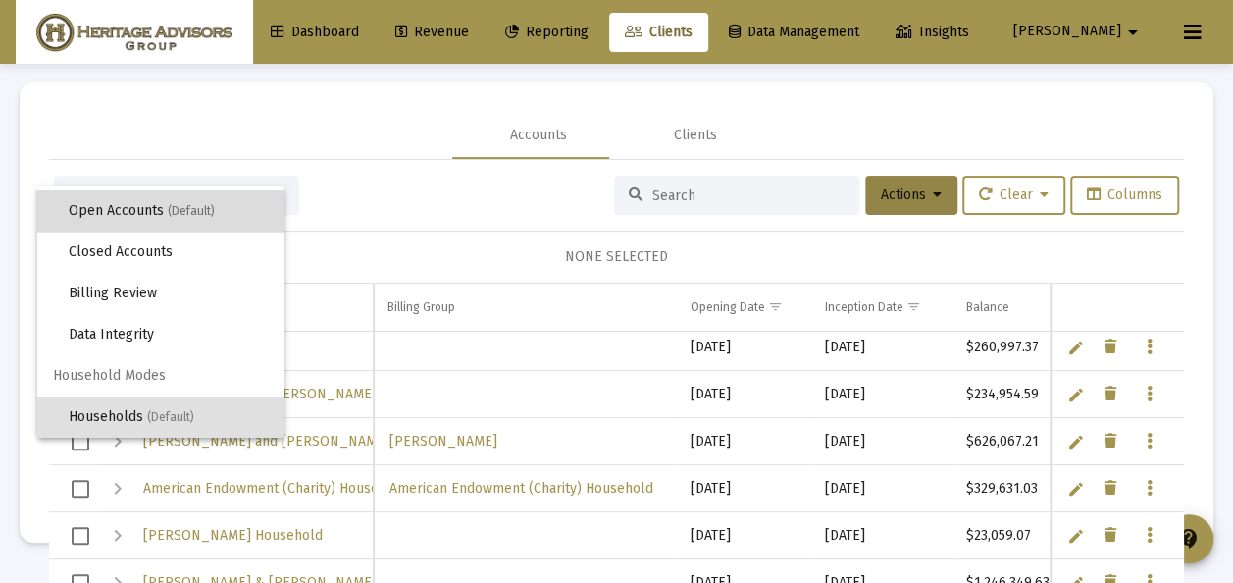
drag, startPoint x: 208, startPoint y: 208, endPoint x: 236, endPoint y: 220, distance: 30.8
click at [207, 208] on span "(Default)" at bounding box center [191, 211] width 47 height 14
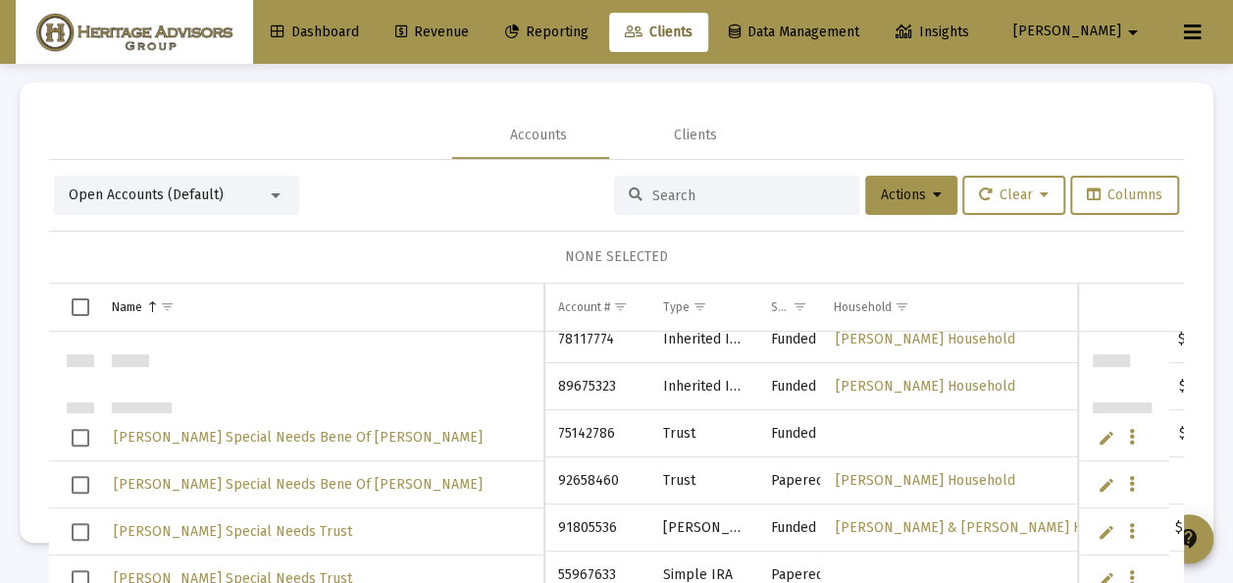
scroll to position [1334, 0]
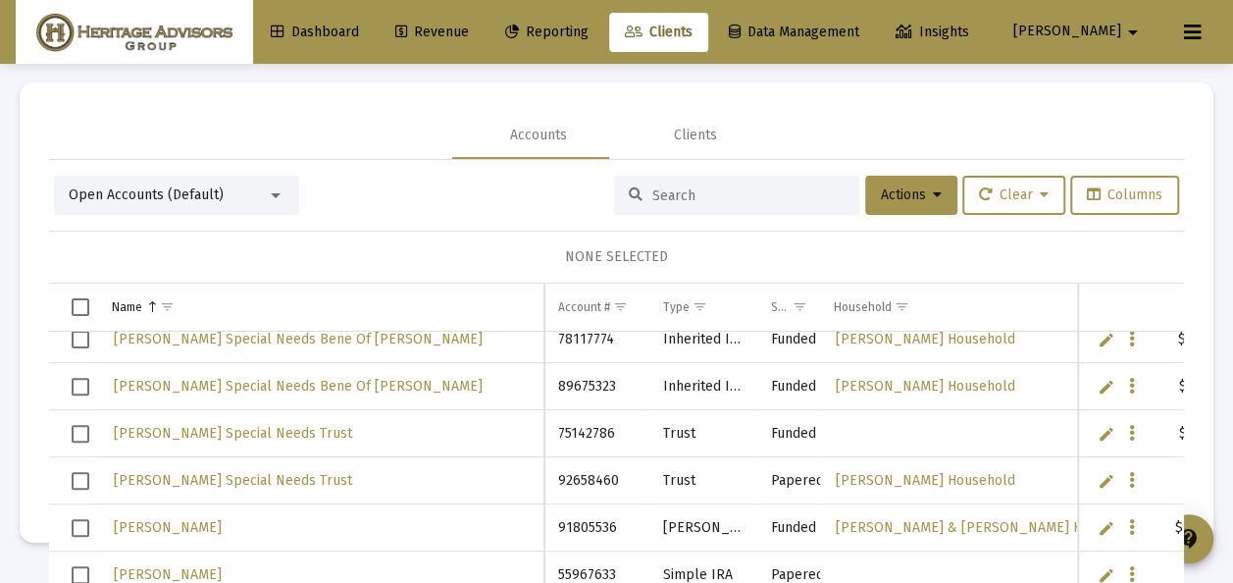
click at [78, 428] on span "Select row" at bounding box center [81, 434] width 18 height 18
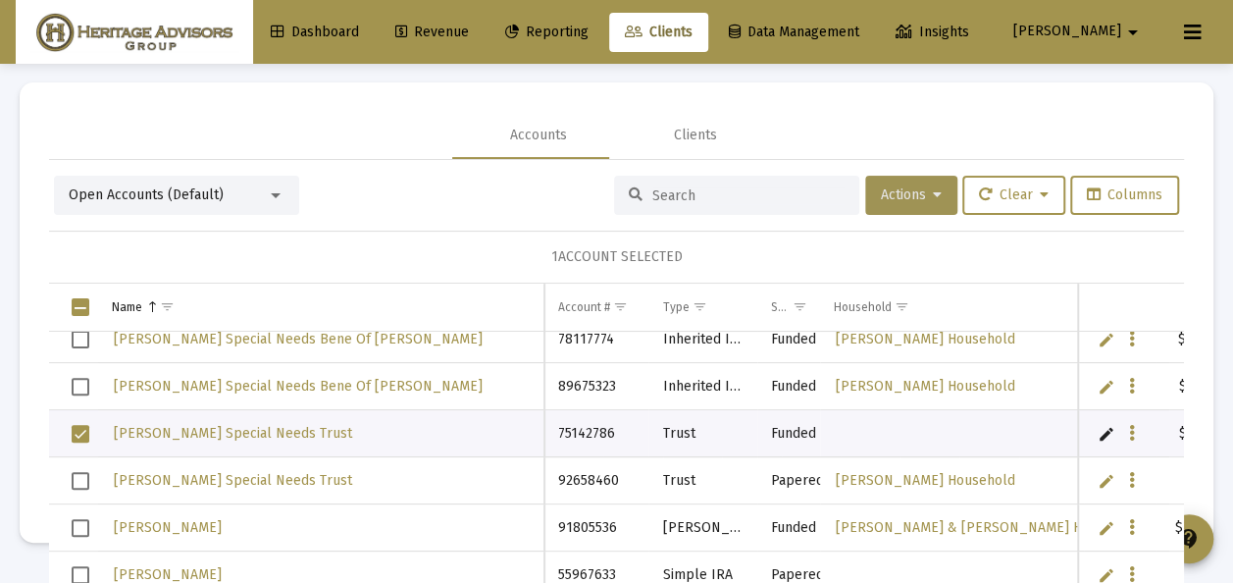
click at [900, 186] on span "Actions" at bounding box center [911, 194] width 61 height 17
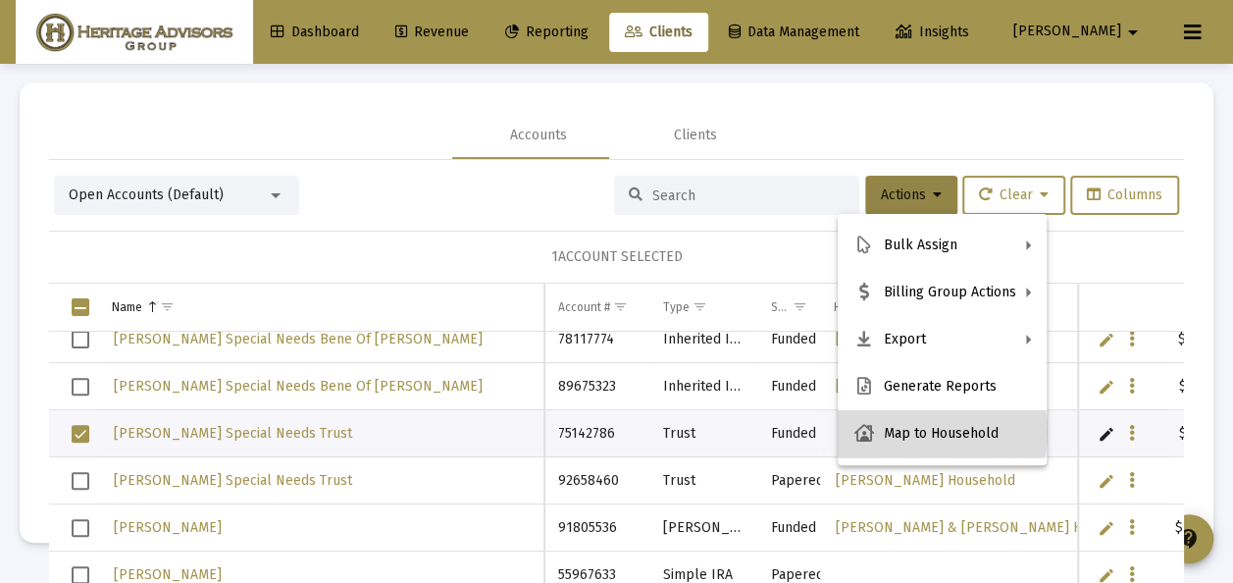
click at [925, 432] on button "Map to Household" at bounding box center [942, 433] width 209 height 47
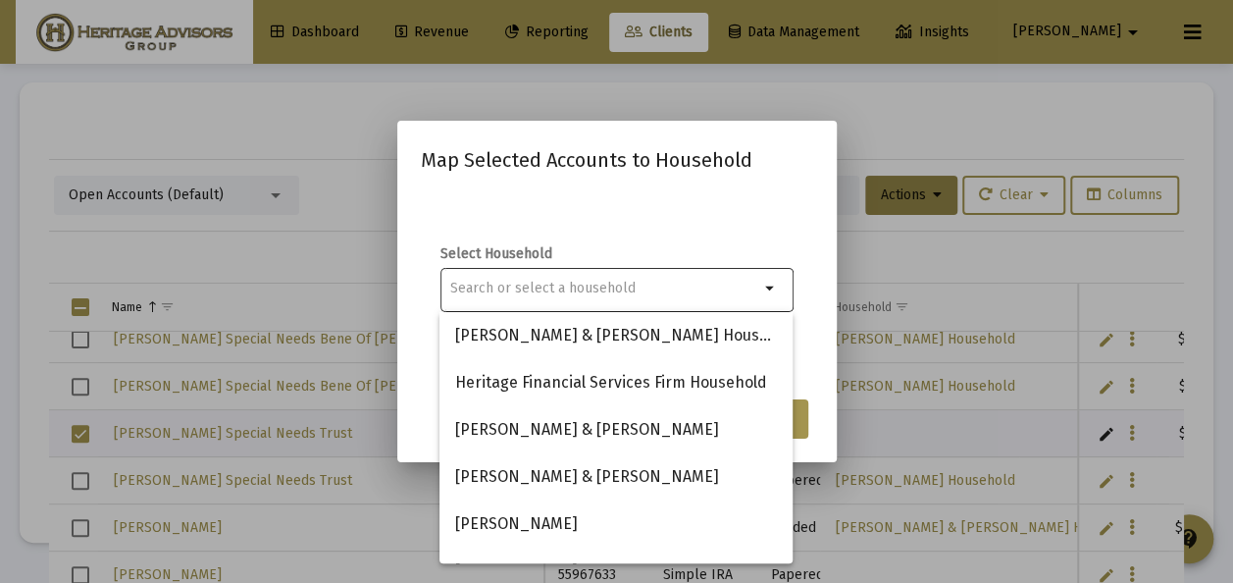
click at [470, 279] on div at bounding box center [604, 288] width 309 height 48
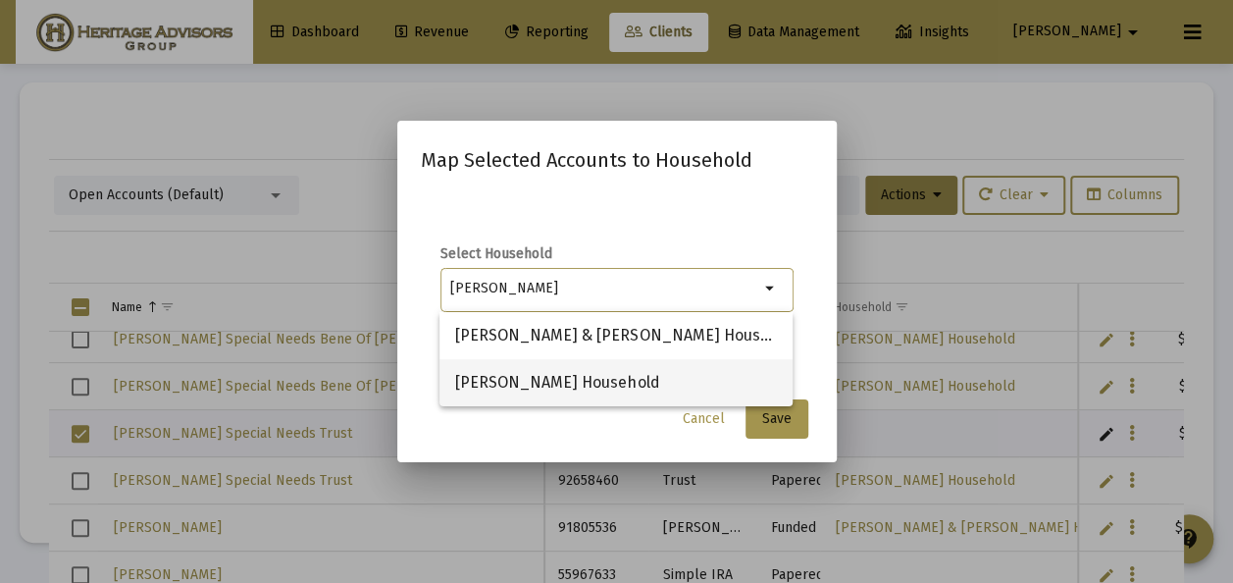
click at [602, 379] on span "[PERSON_NAME] Household" at bounding box center [616, 382] width 322 height 47
type input "[PERSON_NAME] Household"
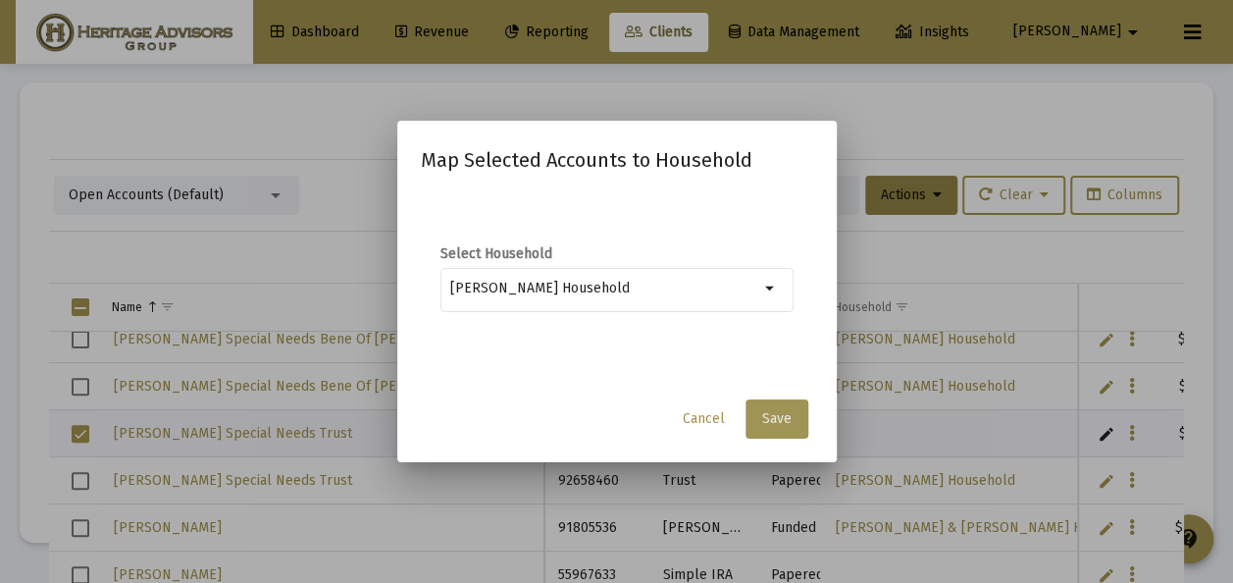
click at [775, 414] on span "Save" at bounding box center [776, 418] width 29 height 17
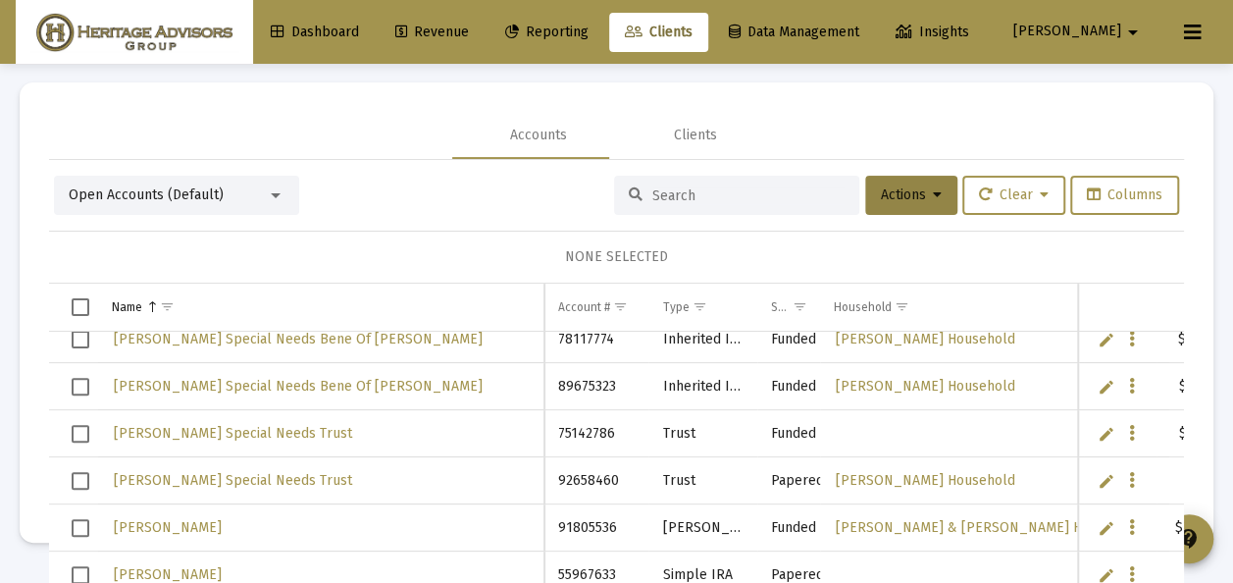
click at [271, 187] on div at bounding box center [276, 195] width 18 height 16
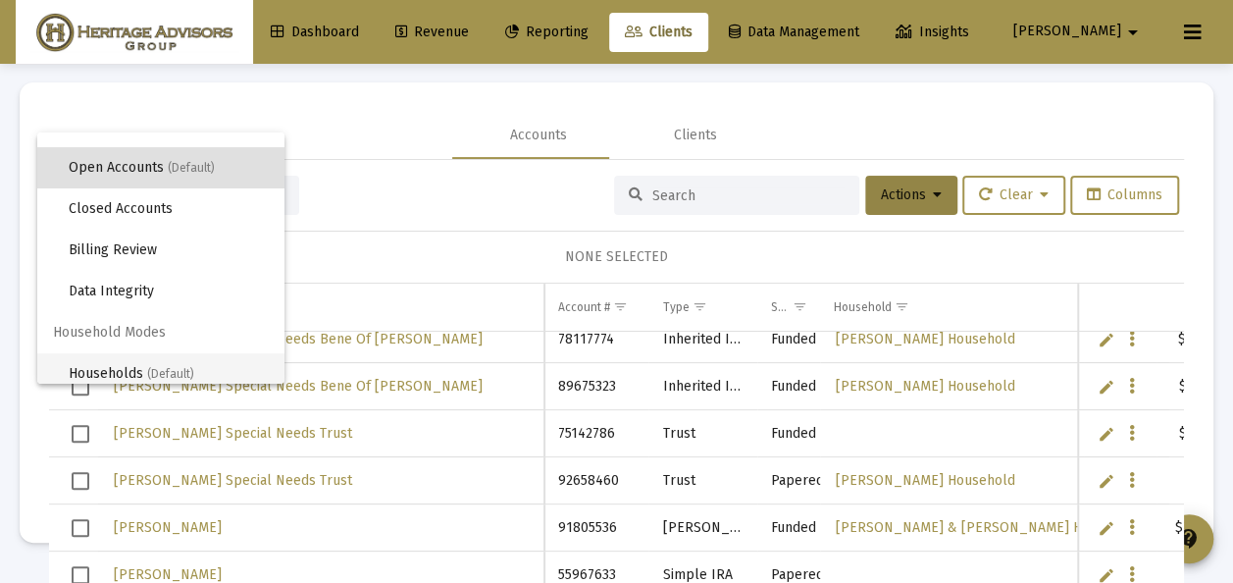
scroll to position [37, 0]
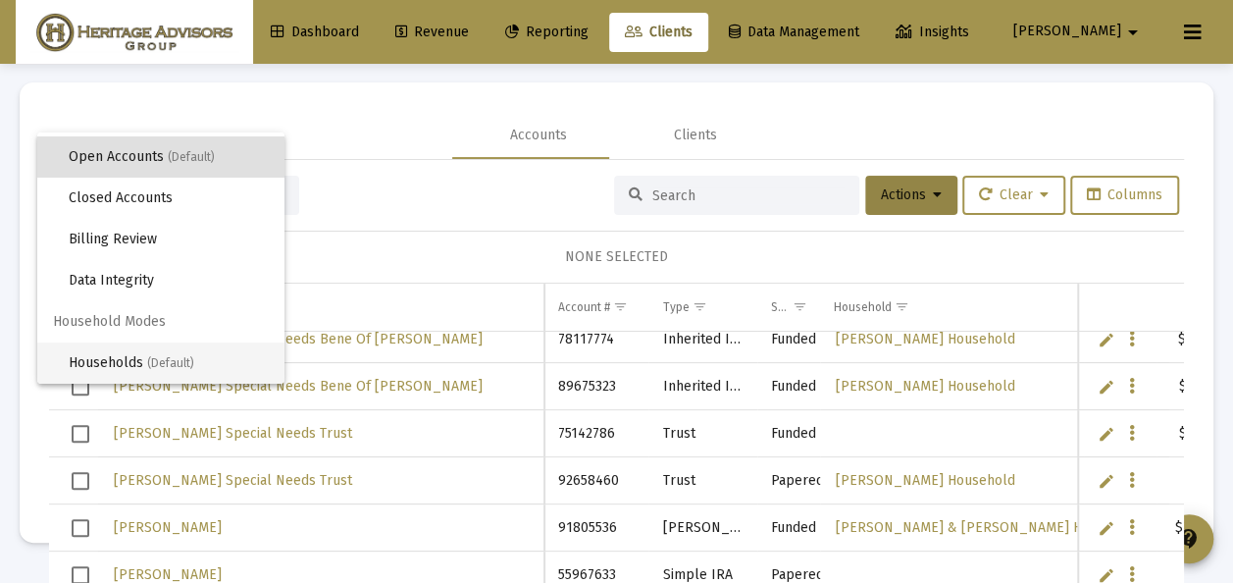
click at [153, 362] on span "(Default)" at bounding box center [170, 363] width 47 height 14
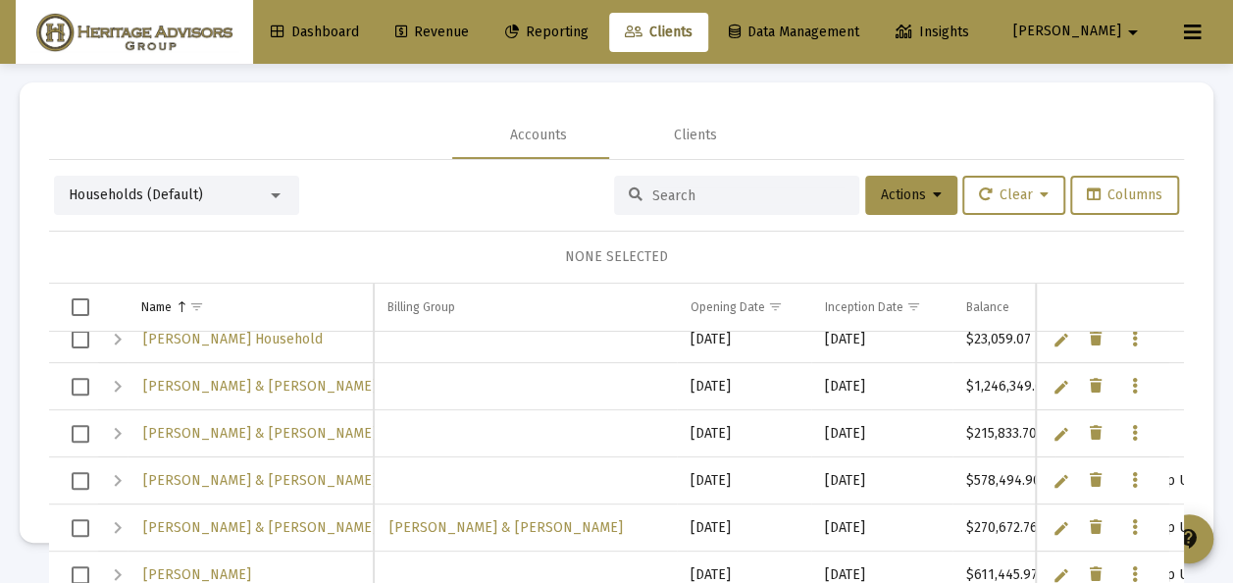
scroll to position [294, 0]
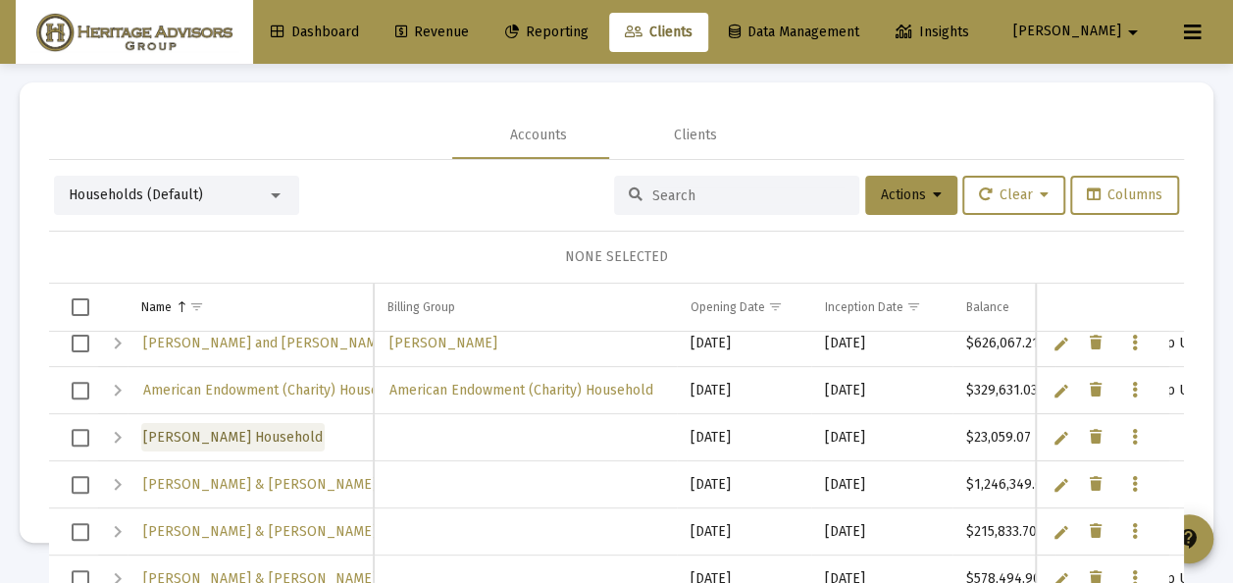
click at [249, 430] on span "[PERSON_NAME] Household" at bounding box center [233, 437] width 180 height 17
click at [1132, 430] on icon "Data grid" at bounding box center [1135, 438] width 6 height 24
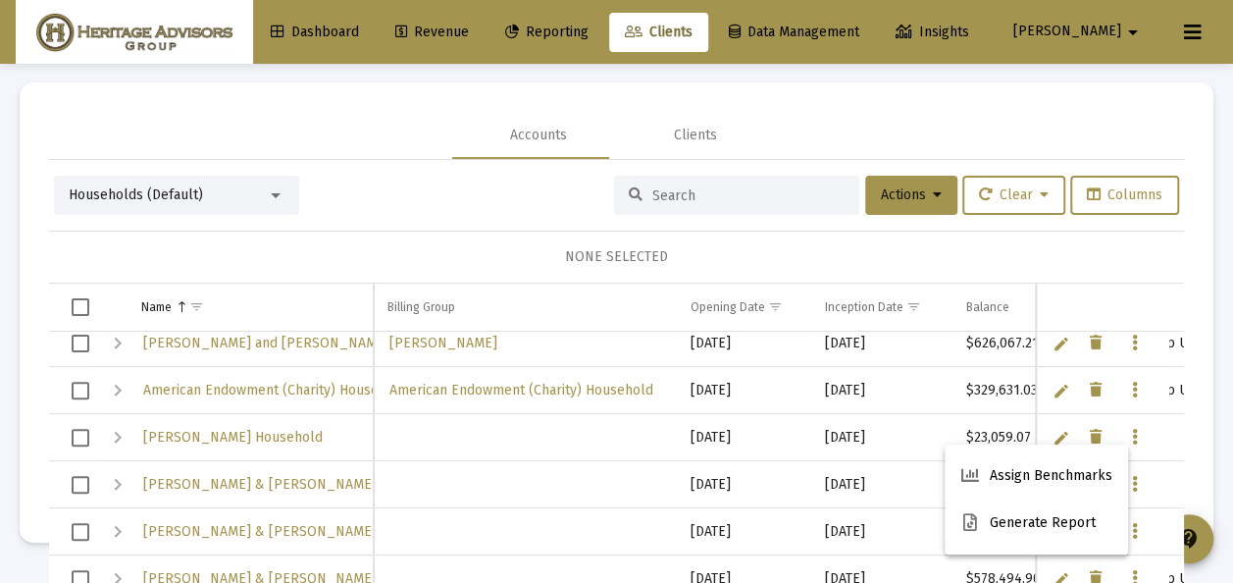
click at [1119, 430] on div at bounding box center [616, 291] width 1233 height 583
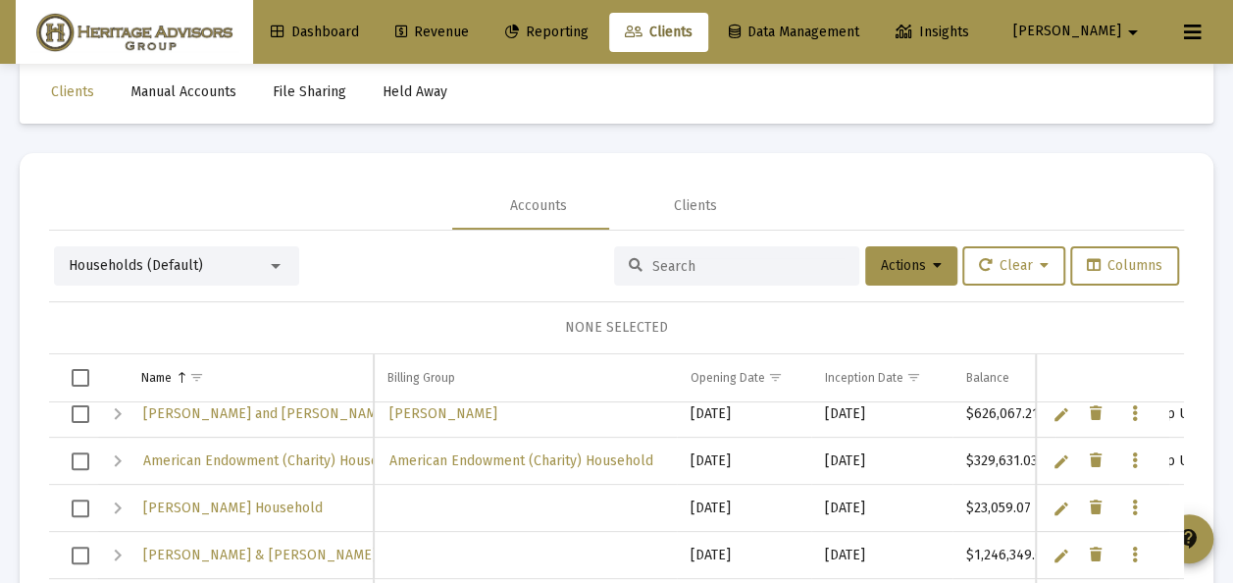
scroll to position [5, 0]
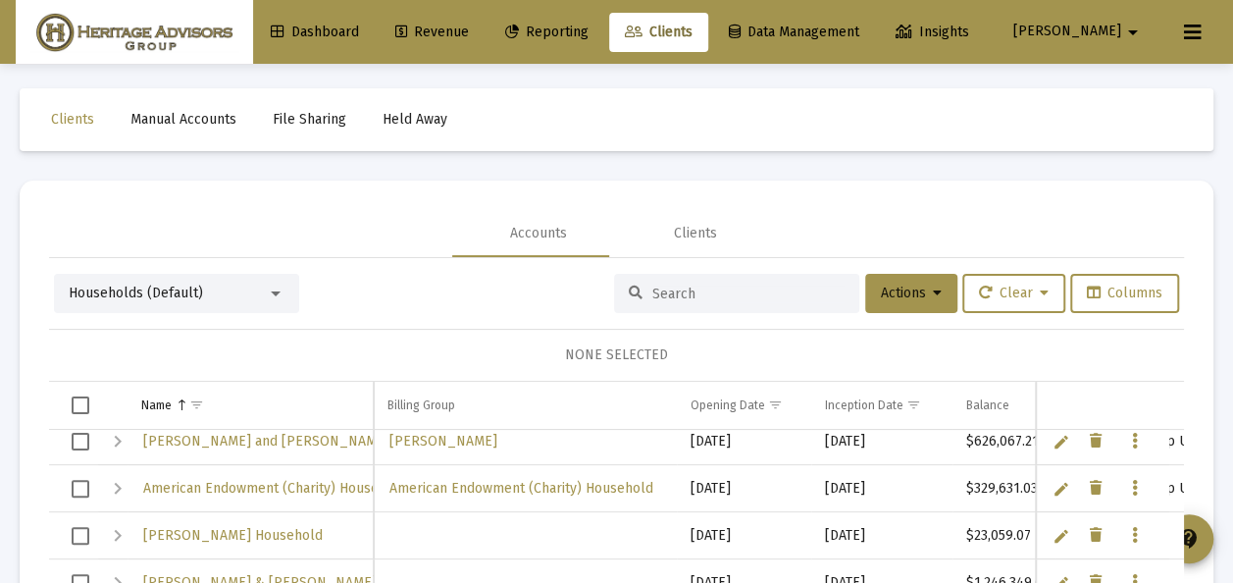
click at [271, 292] on div at bounding box center [276, 293] width 10 height 5
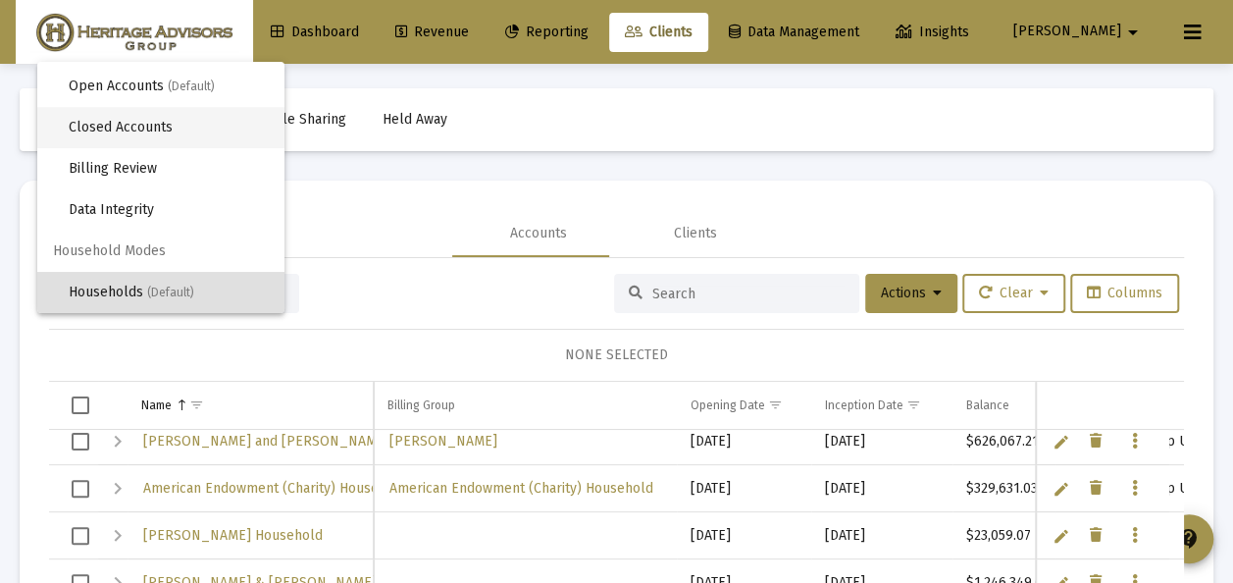
scroll to position [0, 0]
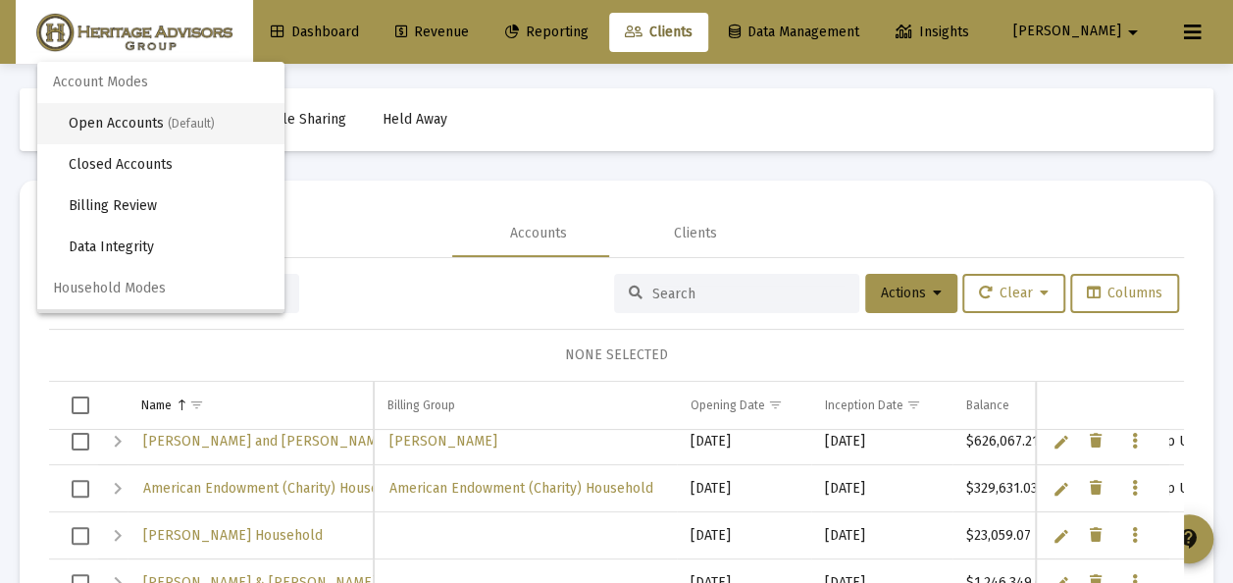
drag, startPoint x: 131, startPoint y: 118, endPoint x: 420, endPoint y: 247, distance: 316.2
click at [131, 117] on span "Open Accounts (Default)" at bounding box center [169, 123] width 200 height 41
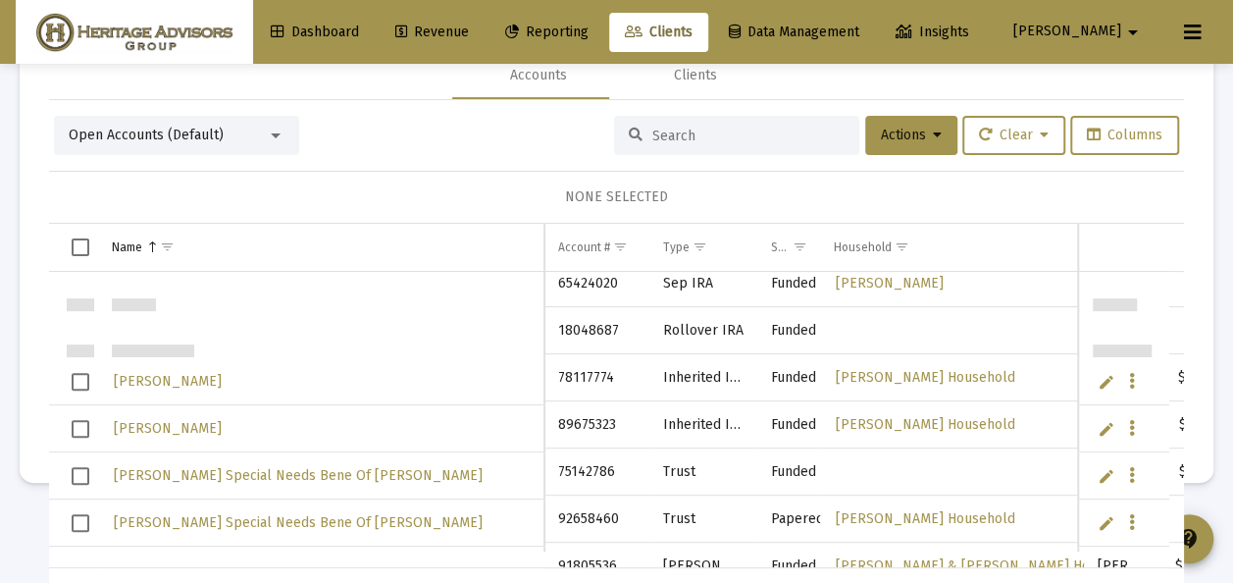
scroll to position [1236, 0]
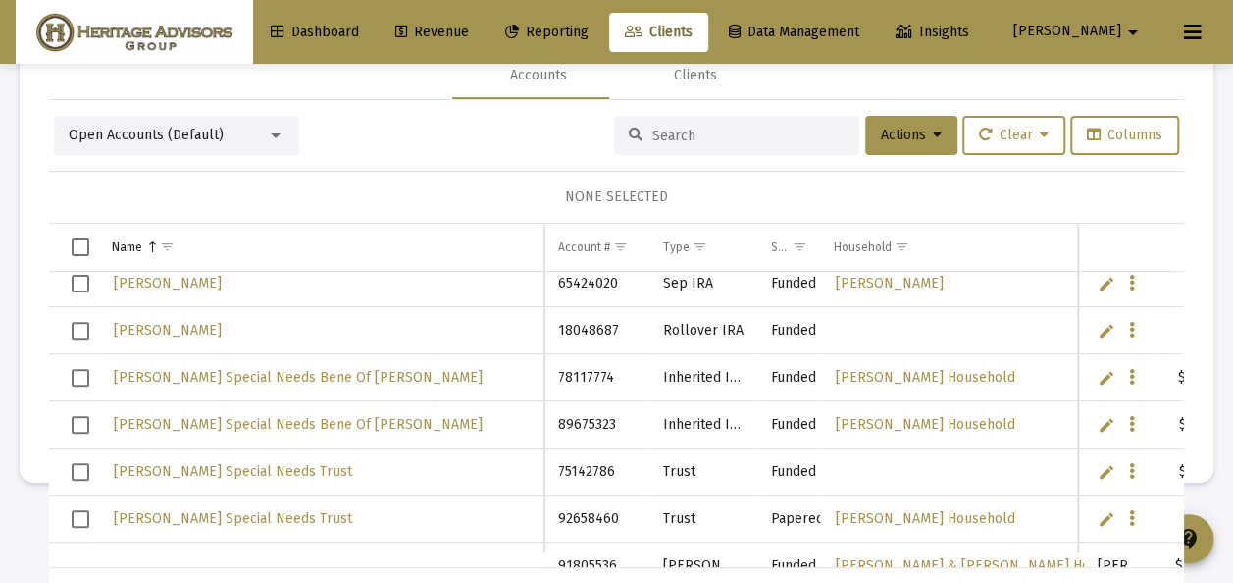
click at [80, 371] on span "Select row" at bounding box center [81, 378] width 18 height 18
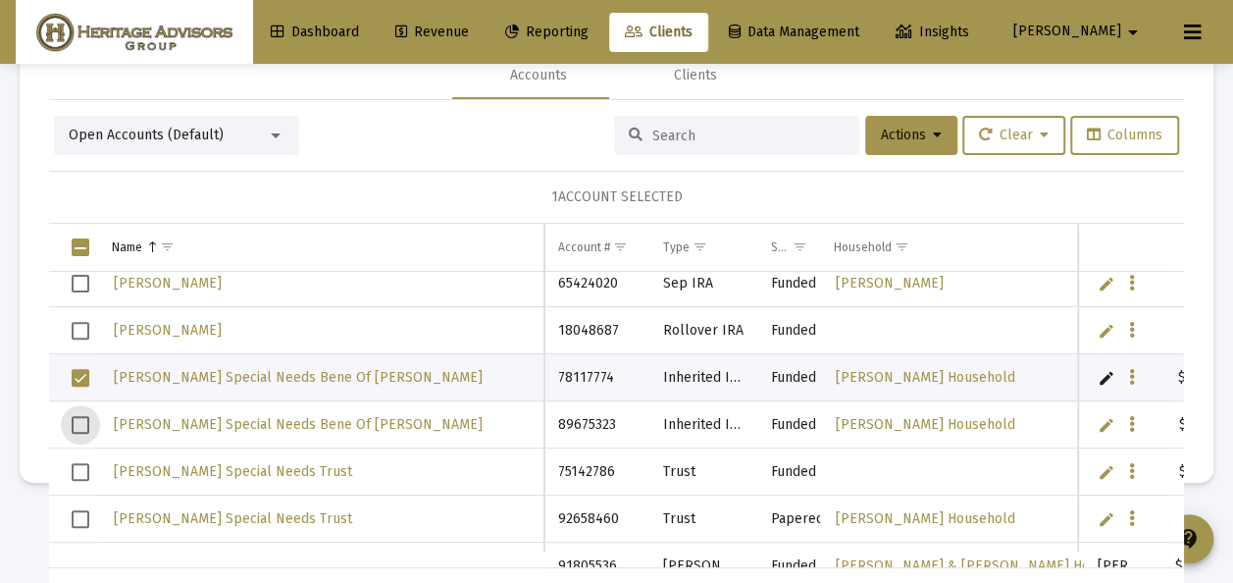
click at [80, 421] on span "Select row" at bounding box center [81, 425] width 18 height 18
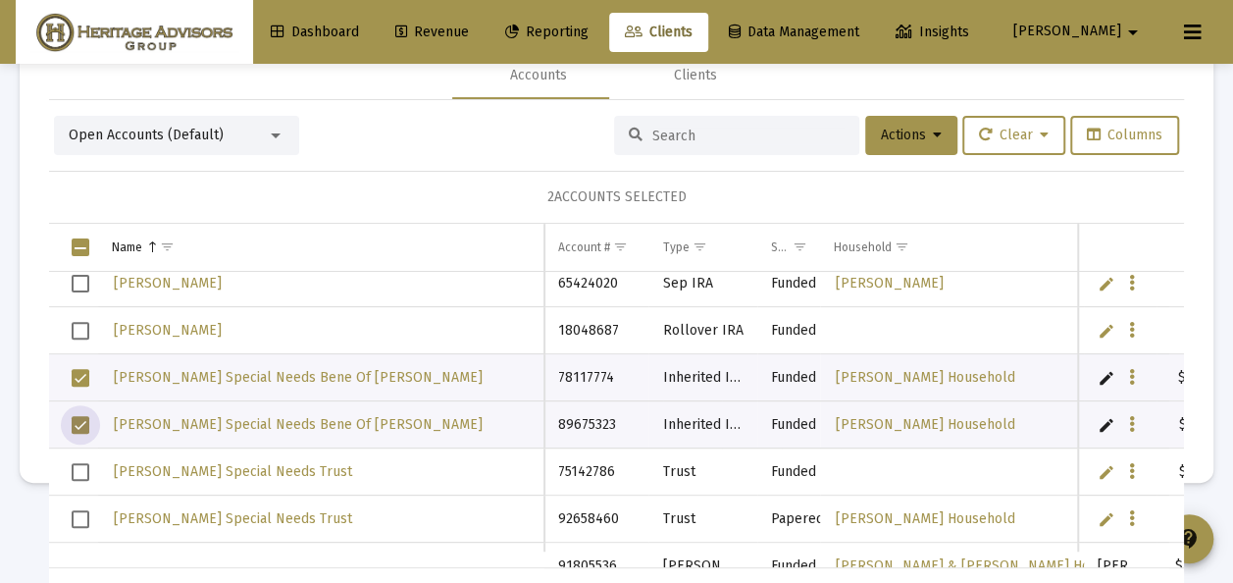
click at [80, 468] on span "Select row" at bounding box center [81, 472] width 18 height 18
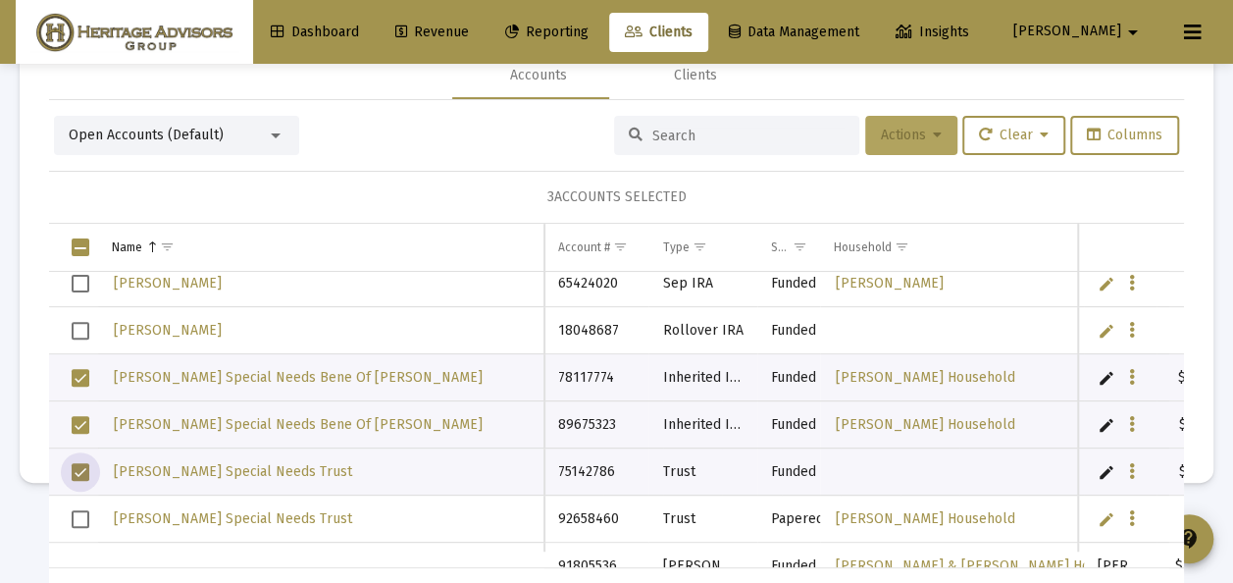
click at [908, 129] on span "Actions" at bounding box center [911, 135] width 61 height 17
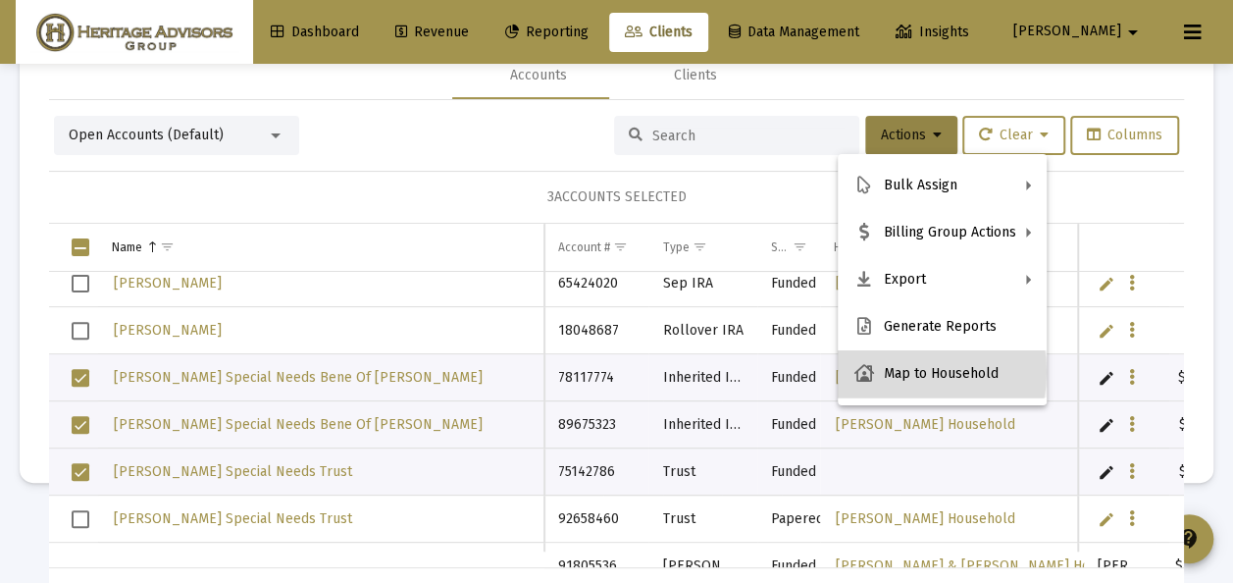
click at [895, 372] on button "Map to Household" at bounding box center [942, 373] width 209 height 47
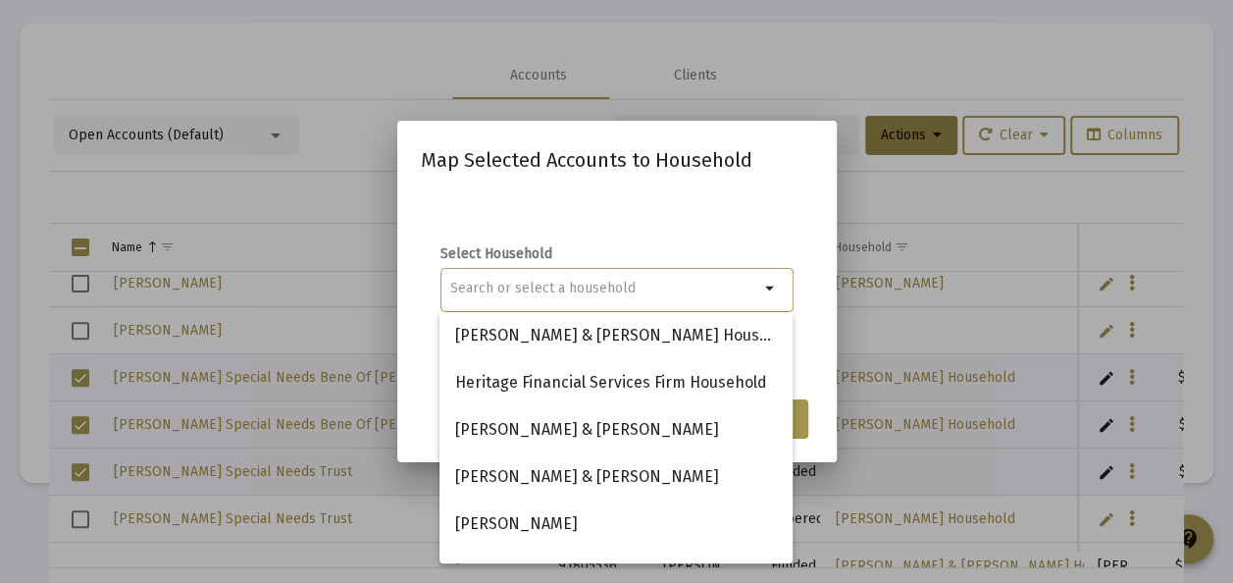
click at [504, 285] on input at bounding box center [604, 289] width 309 height 16
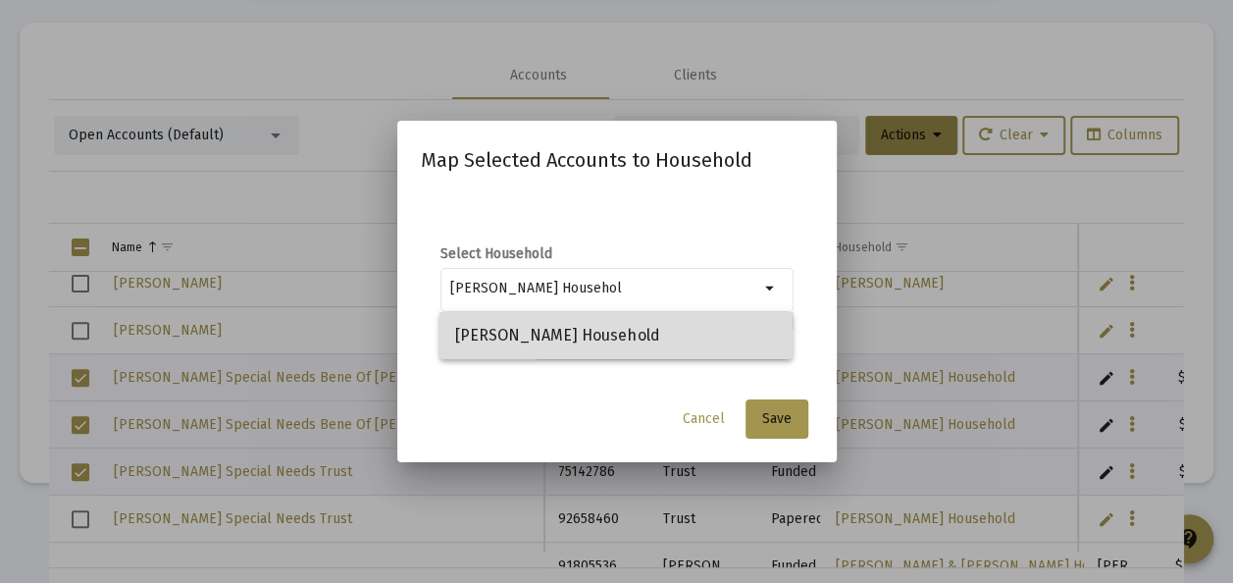
click at [544, 334] on span "[PERSON_NAME] Household" at bounding box center [616, 335] width 322 height 47
type input "[PERSON_NAME] Household"
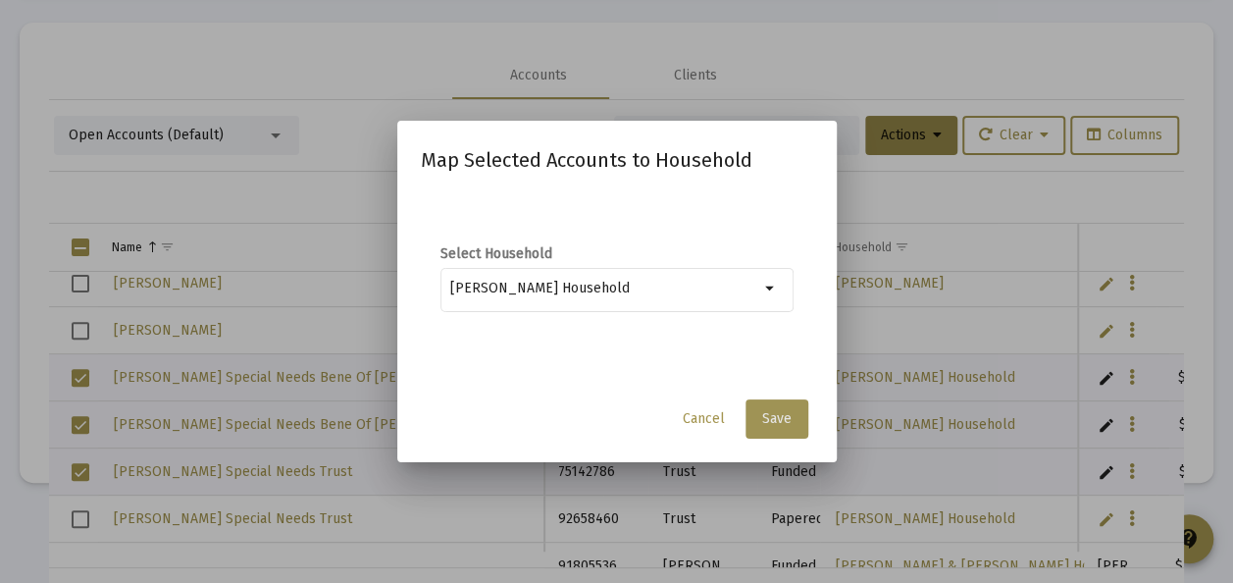
click at [778, 418] on span "Save" at bounding box center [776, 418] width 29 height 17
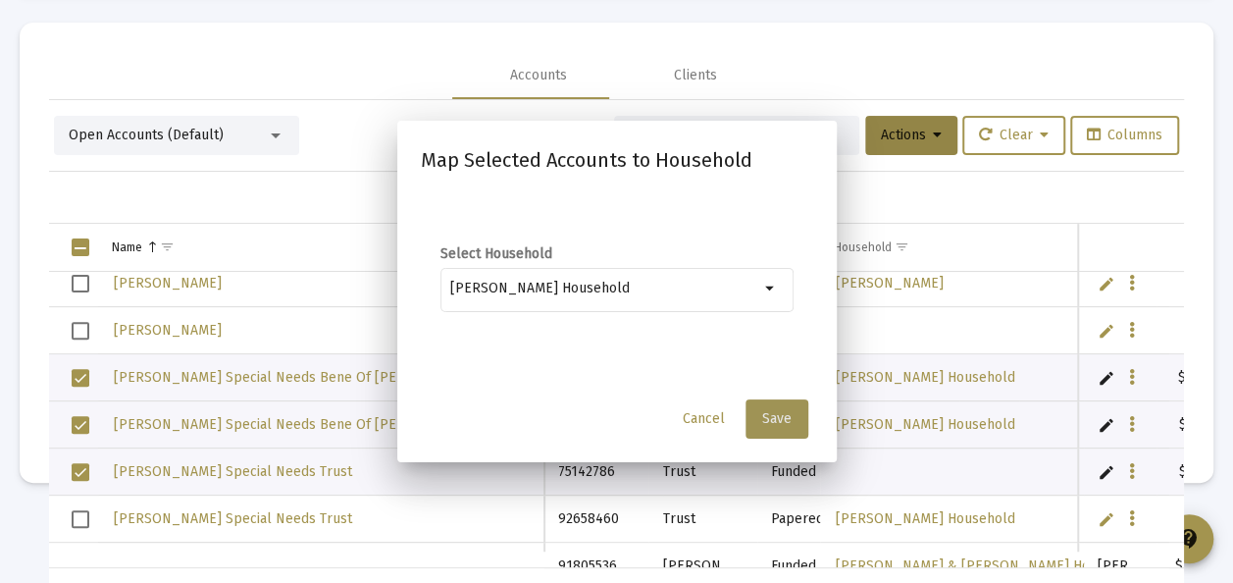
scroll to position [92, 0]
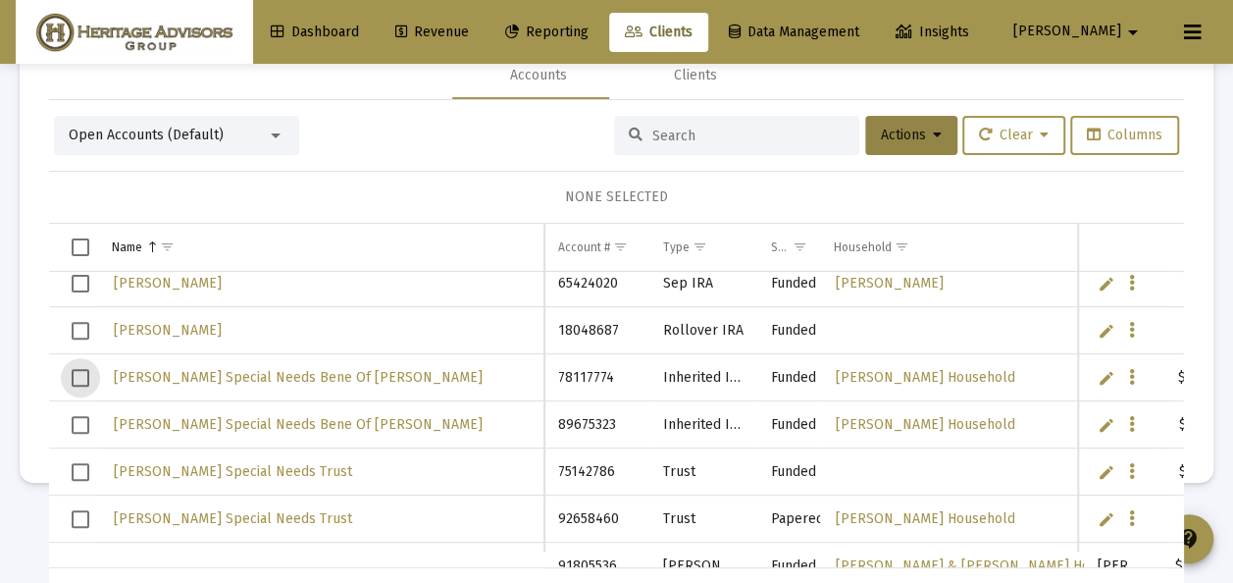
drag, startPoint x: 81, startPoint y: 369, endPoint x: 84, endPoint y: 388, distance: 18.9
click at [81, 369] on span "Select row" at bounding box center [81, 378] width 18 height 18
click at [82, 418] on span "Select row" at bounding box center [81, 425] width 18 height 18
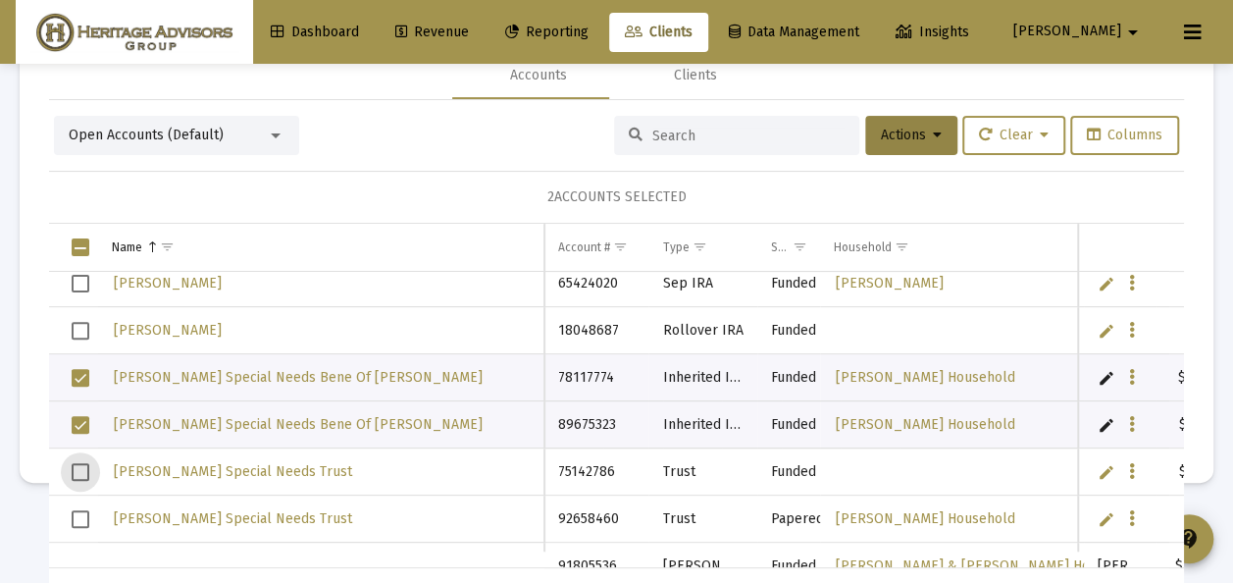
click at [86, 467] on span "Select row" at bounding box center [81, 472] width 18 height 18
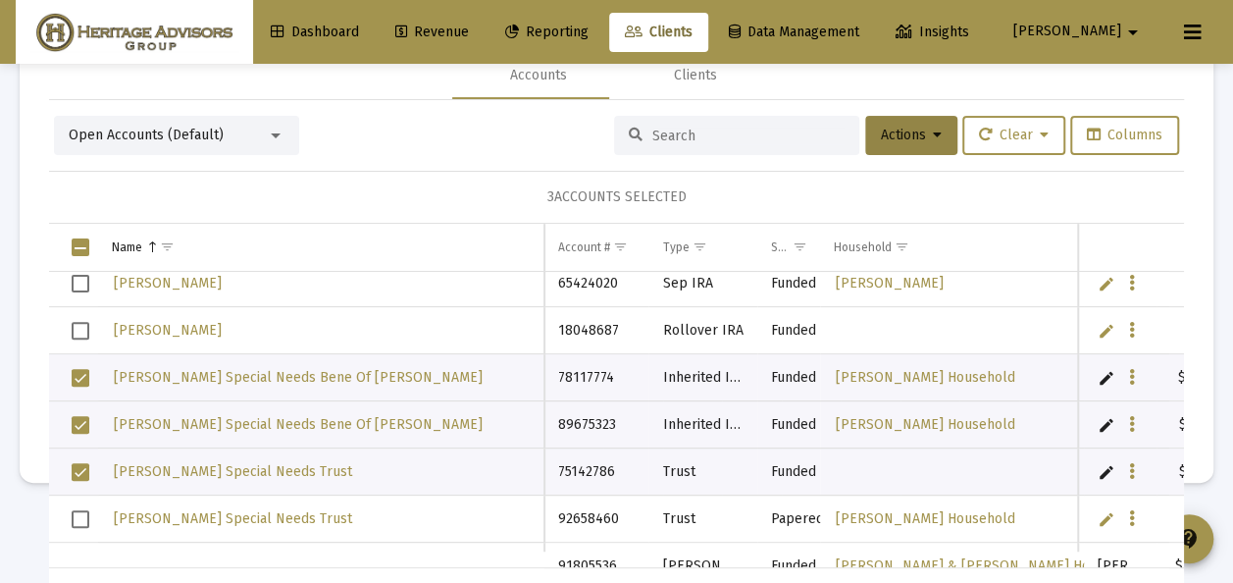
click at [273, 130] on div at bounding box center [276, 136] width 18 height 16
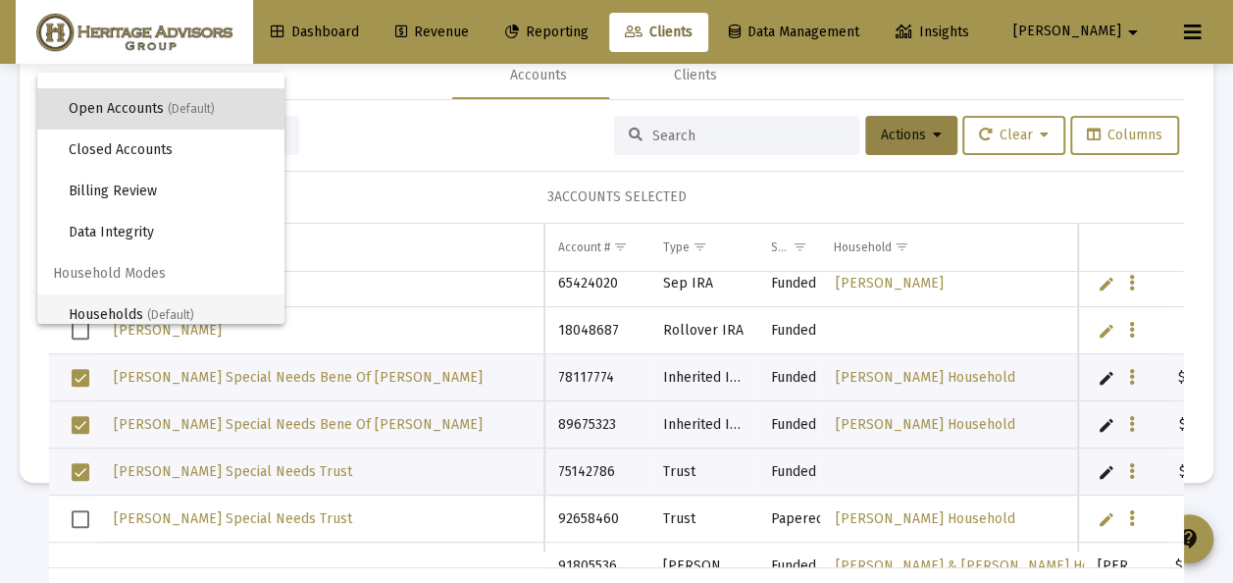
scroll to position [37, 0]
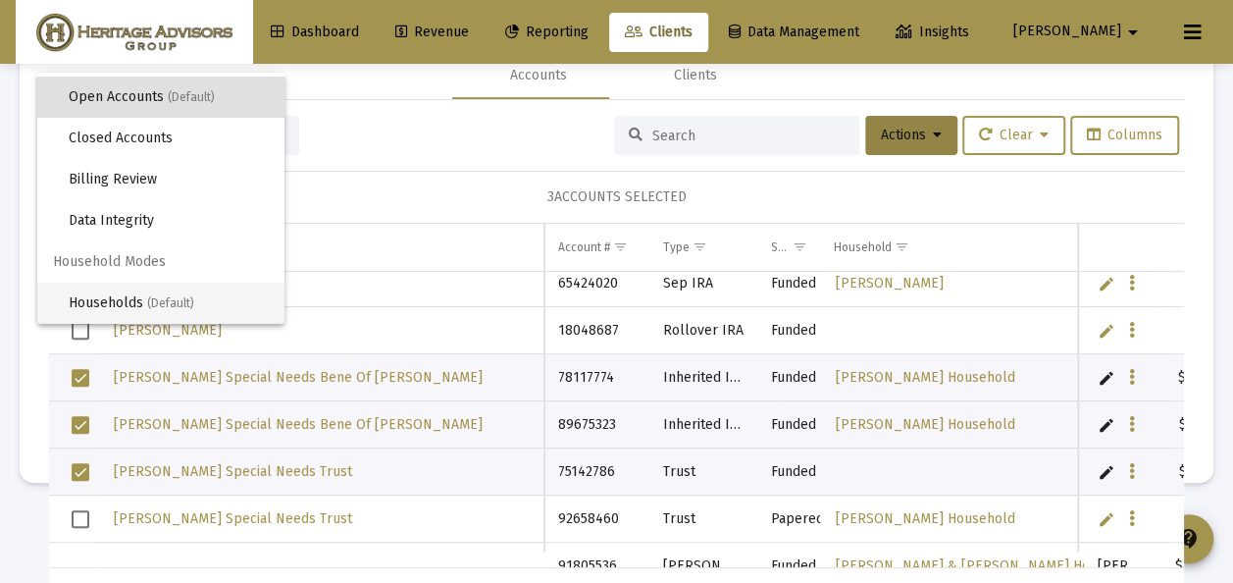
click at [117, 304] on span "Households (Default)" at bounding box center [169, 303] width 200 height 41
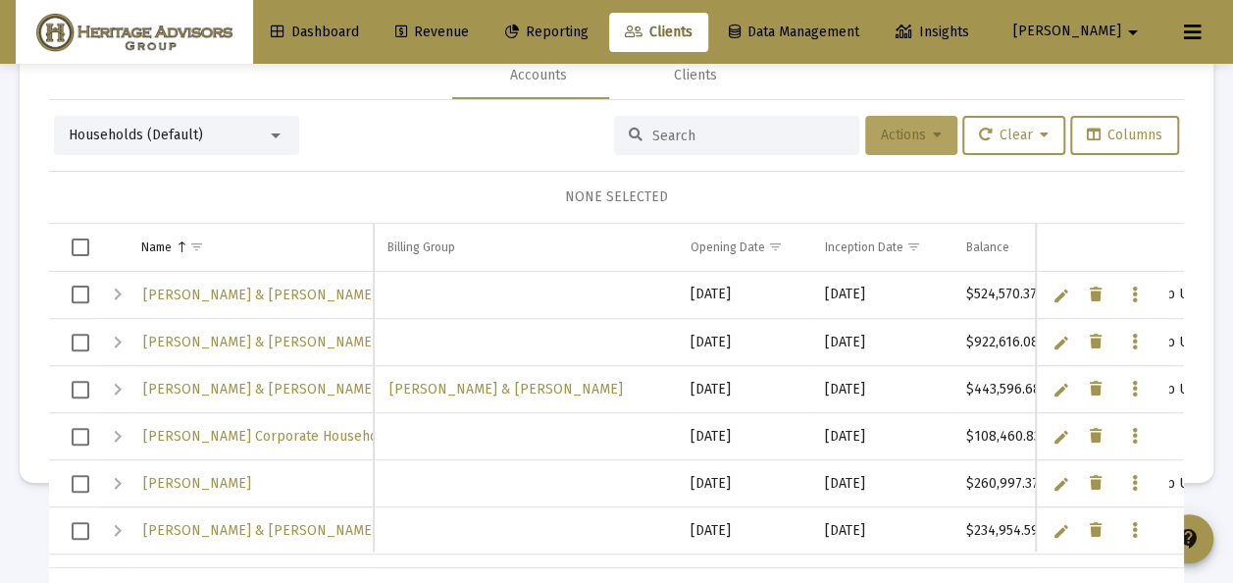
click at [906, 128] on span "Actions" at bounding box center [911, 135] width 61 height 17
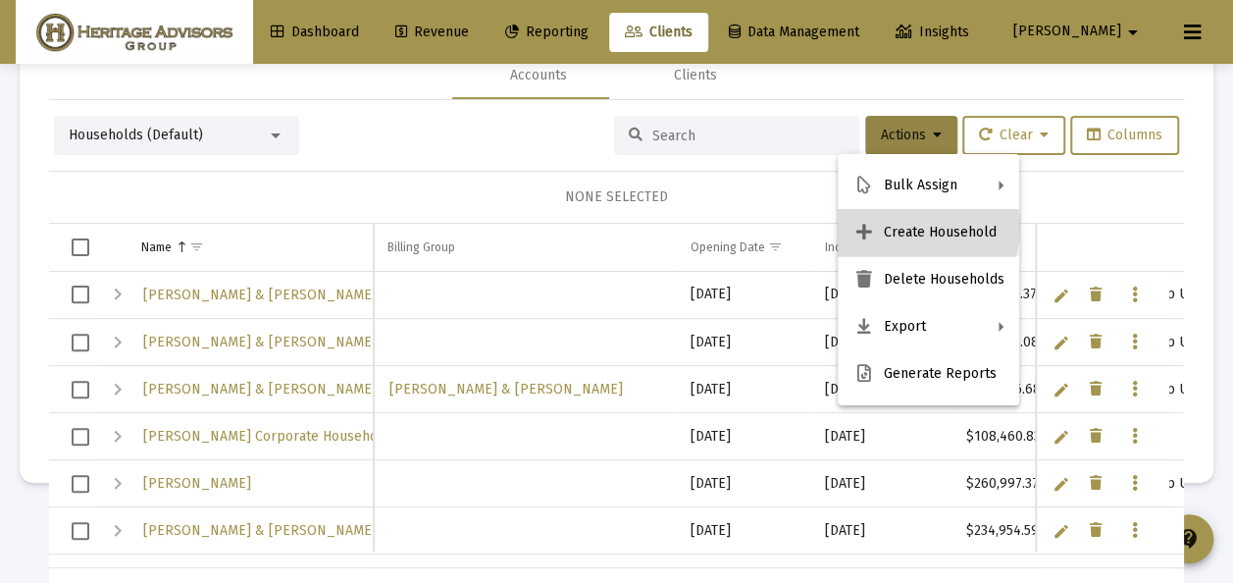
click at [912, 228] on button "Create Household" at bounding box center [929, 232] width 182 height 47
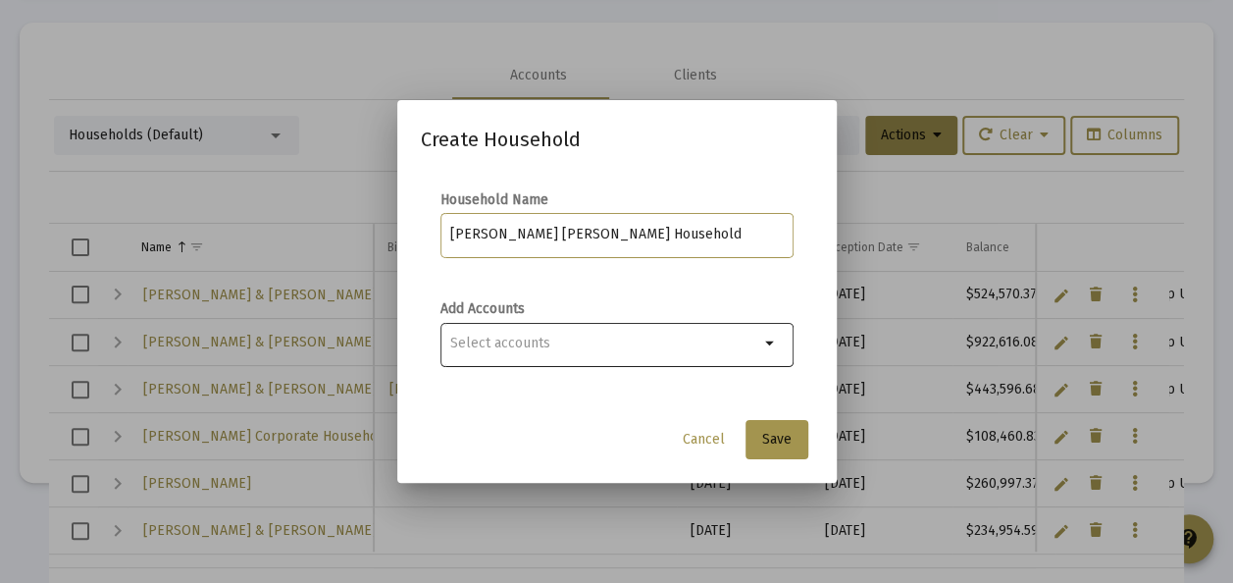
type input "[PERSON_NAME] [PERSON_NAME] Household"
click at [770, 345] on mat-icon "arrow_drop_down" at bounding box center [771, 344] width 24 height 24
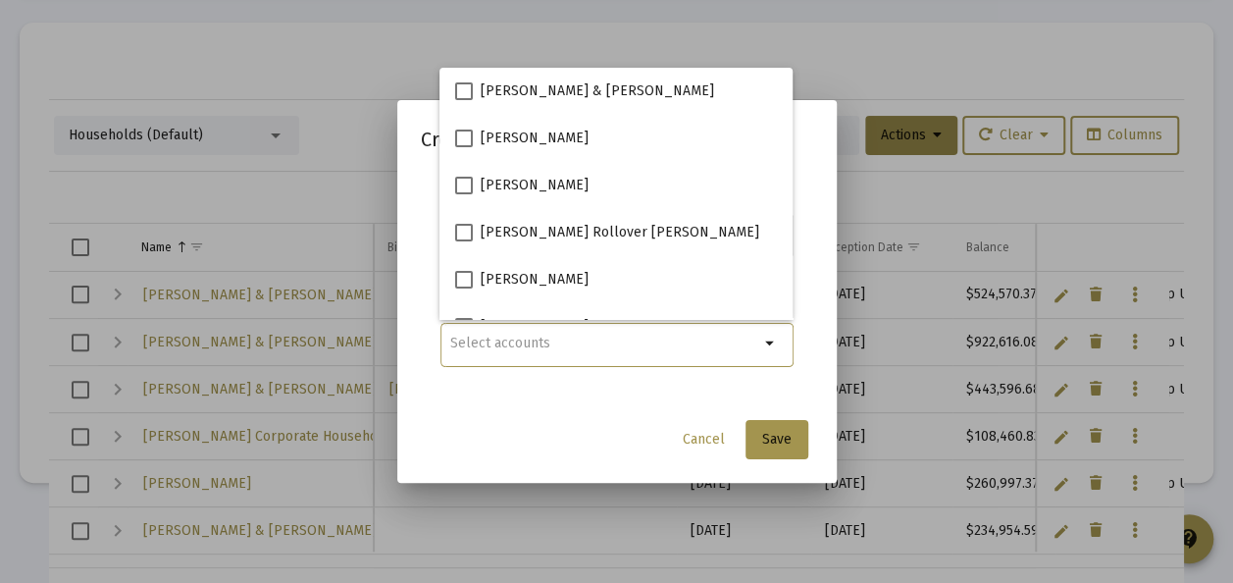
click at [764, 342] on mat-icon "arrow_drop_down" at bounding box center [771, 344] width 24 height 24
click at [774, 433] on span "Save" at bounding box center [776, 439] width 29 height 17
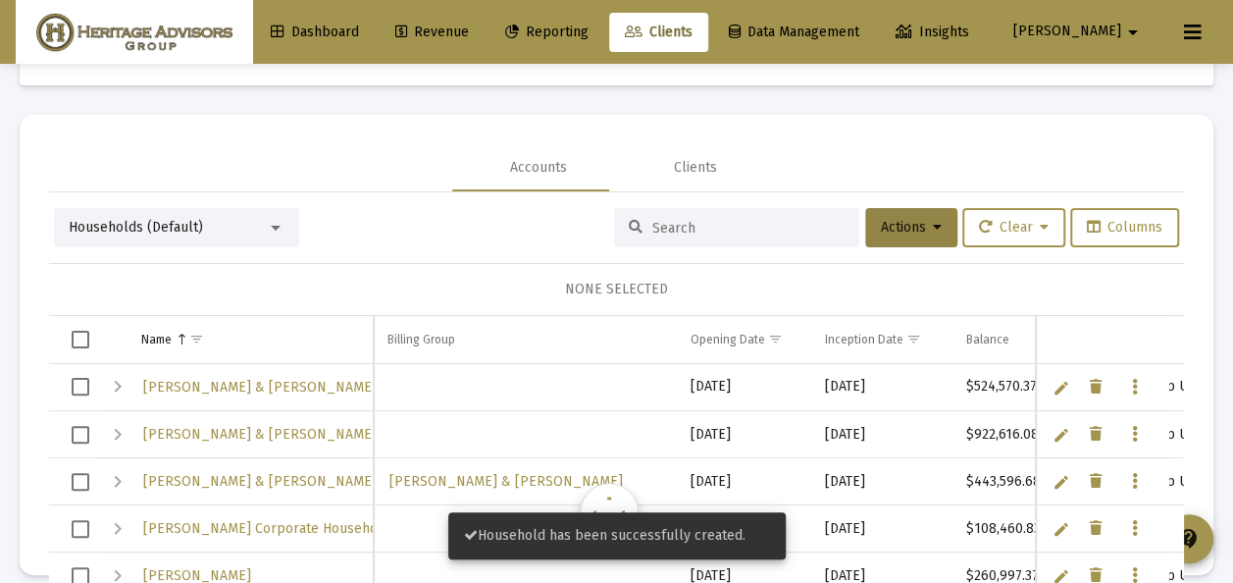
scroll to position [92, 0]
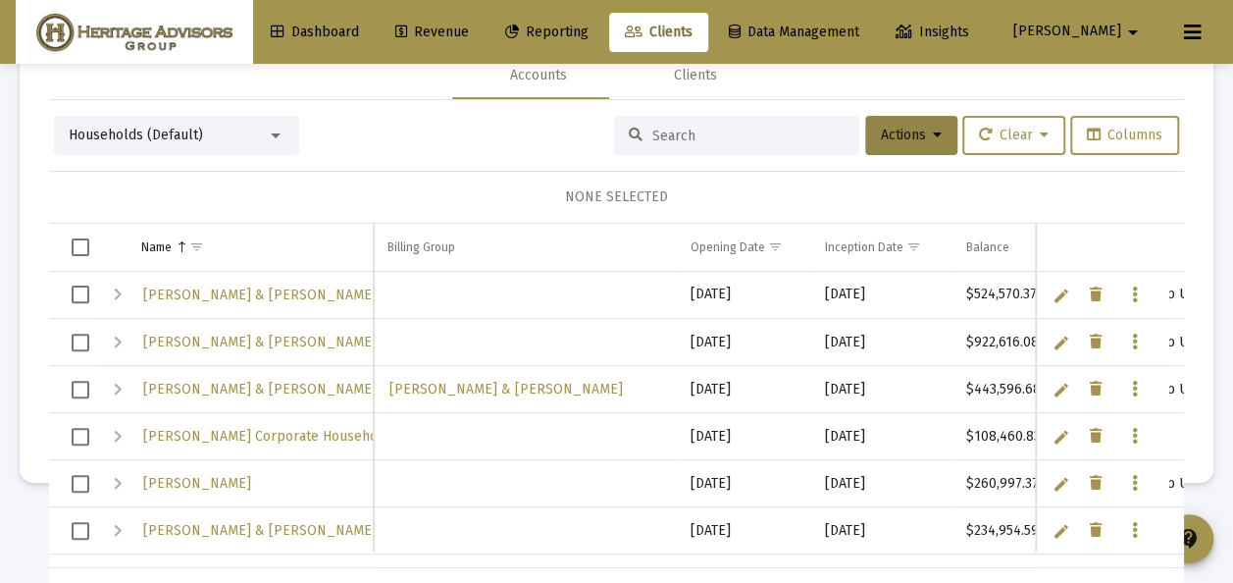
click at [281, 135] on div at bounding box center [276, 136] width 18 height 16
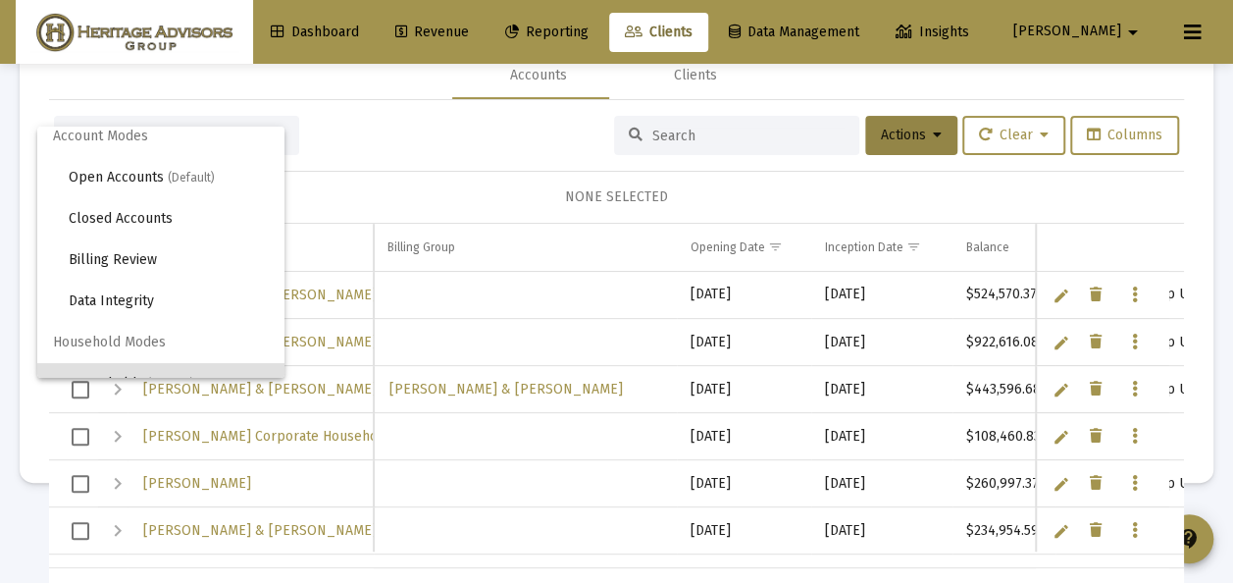
scroll to position [0, 0]
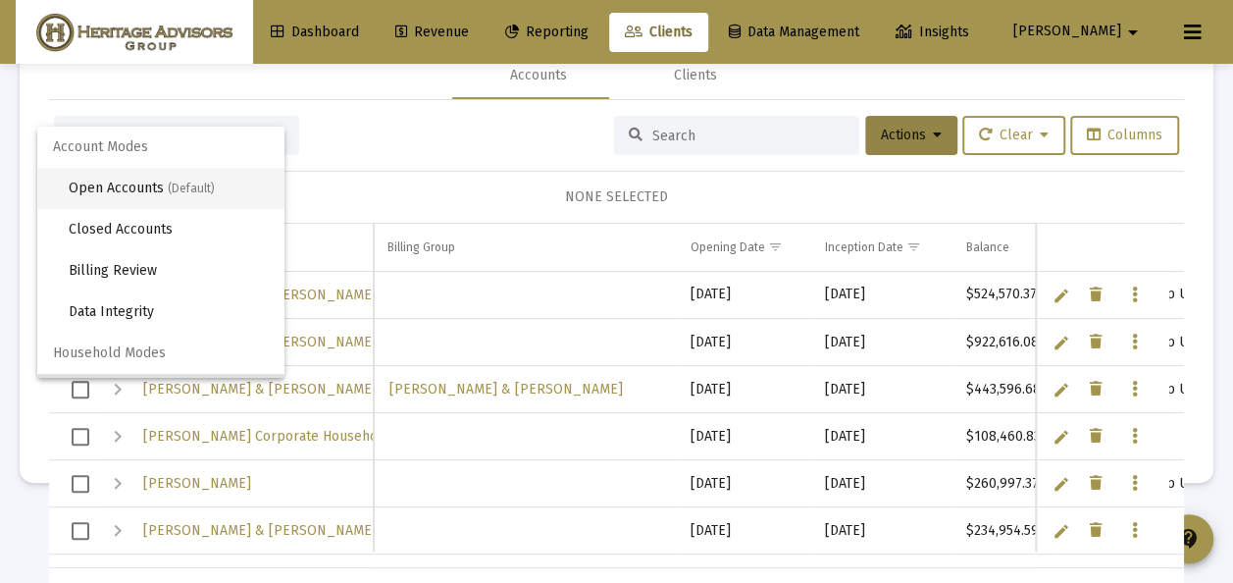
click at [157, 184] on span "Open Accounts (Default)" at bounding box center [169, 188] width 200 height 41
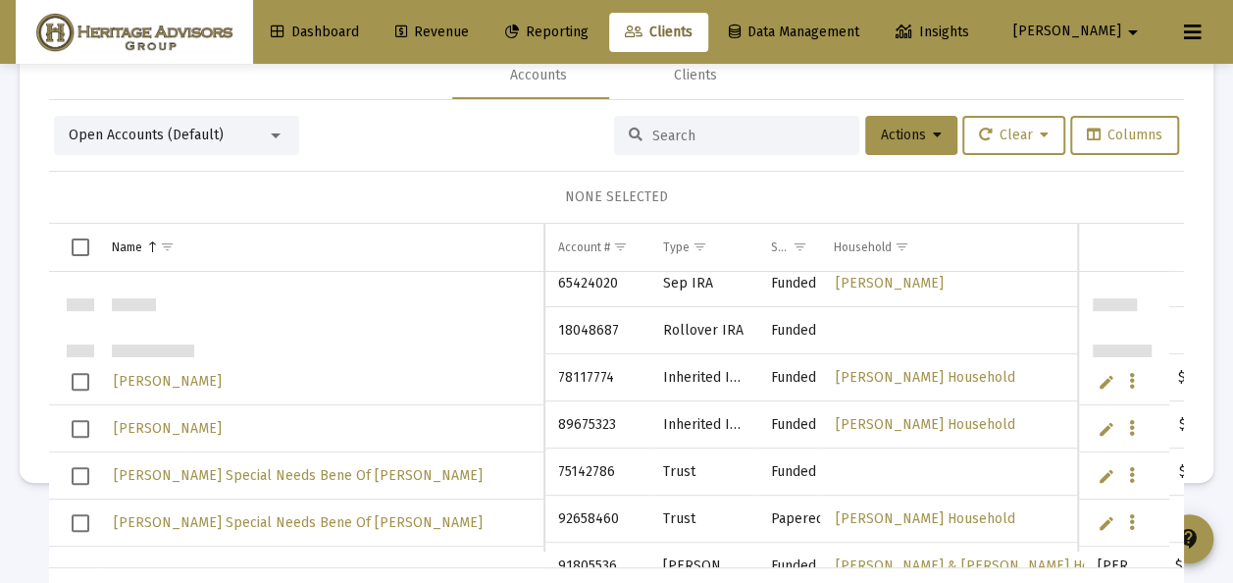
scroll to position [1236, 0]
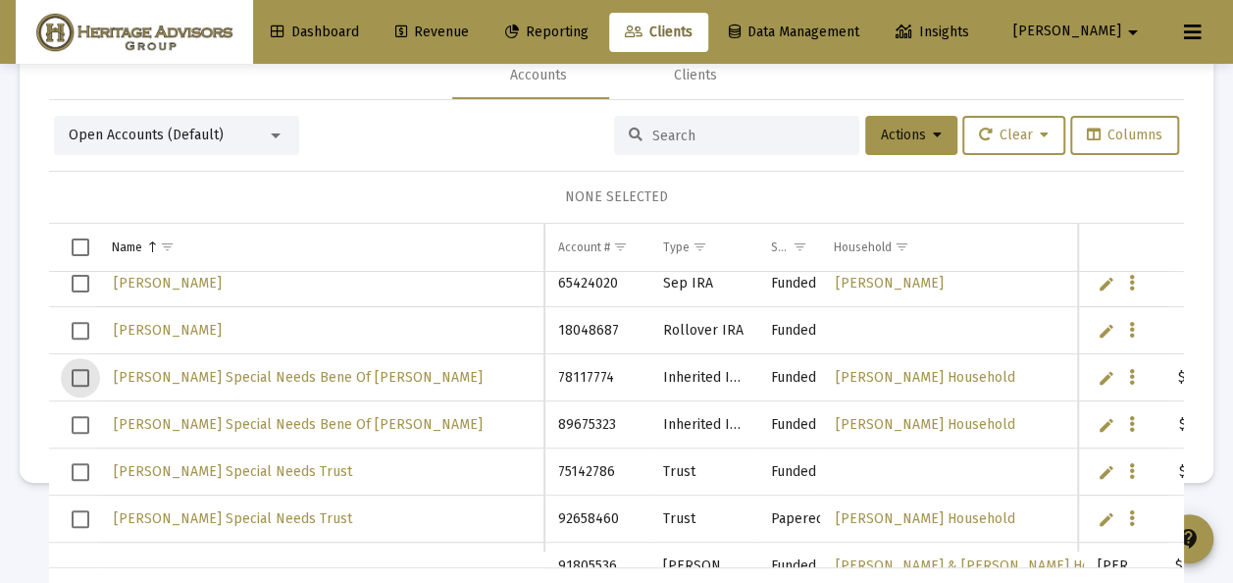
click at [79, 372] on span "Select row" at bounding box center [81, 378] width 18 height 18
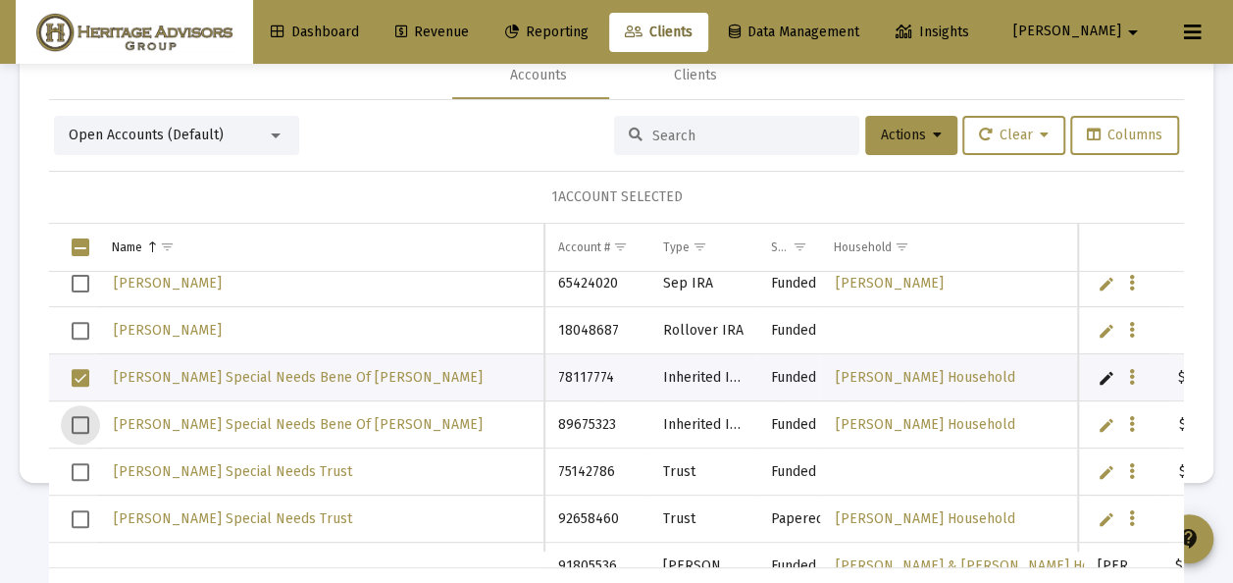
click at [85, 416] on span "Select row" at bounding box center [81, 425] width 18 height 18
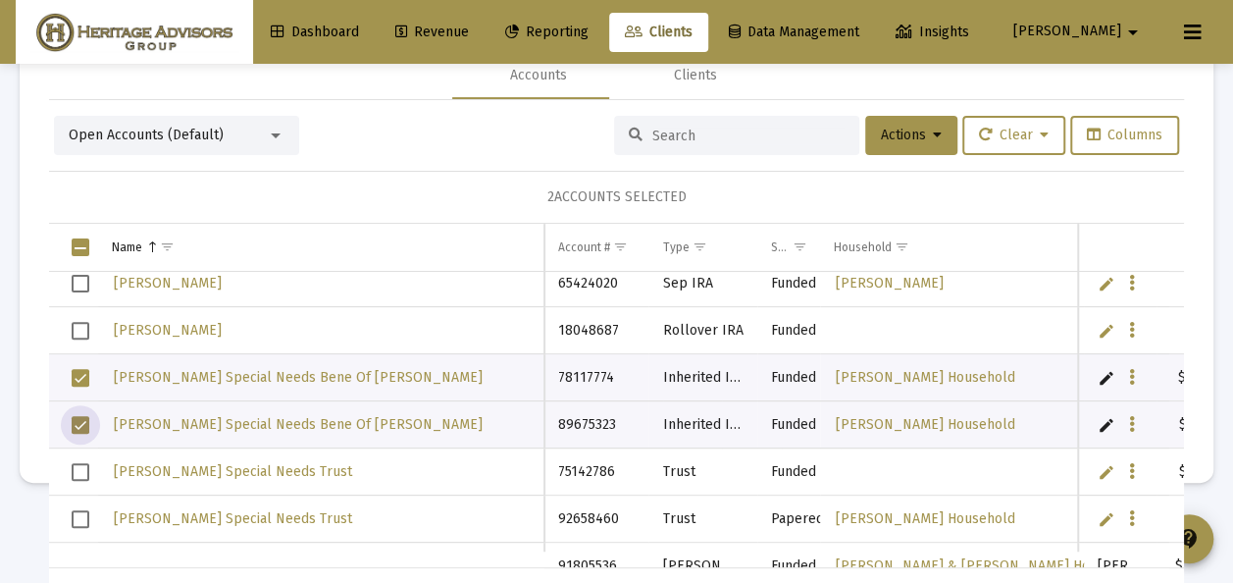
click at [81, 466] on span "Select row" at bounding box center [81, 472] width 18 height 18
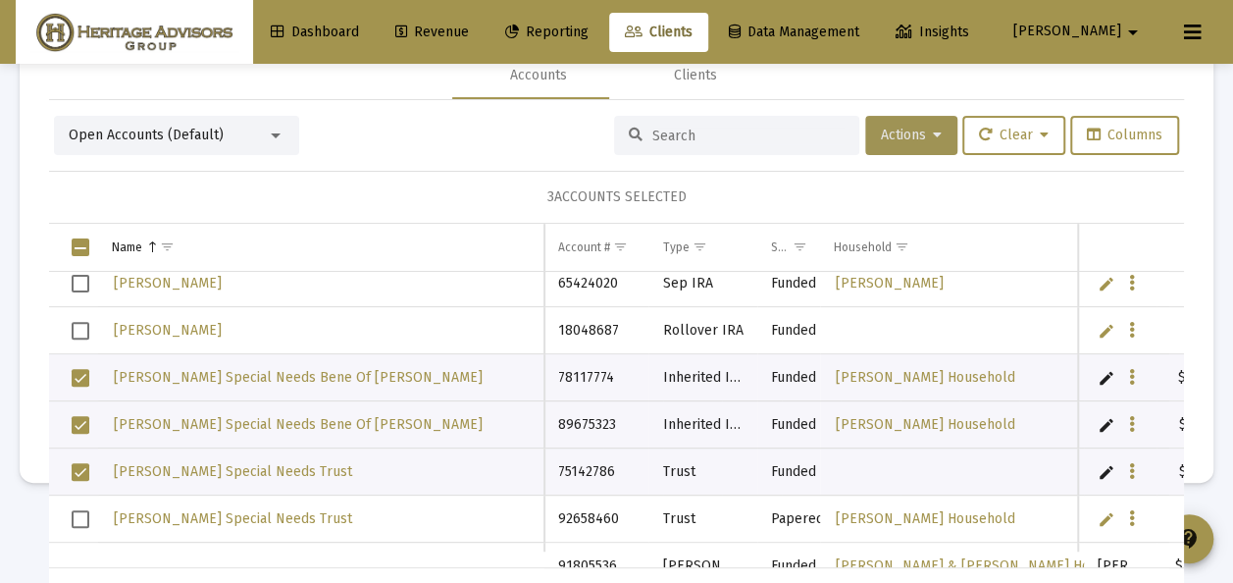
click at [901, 130] on span "Actions" at bounding box center [911, 135] width 61 height 17
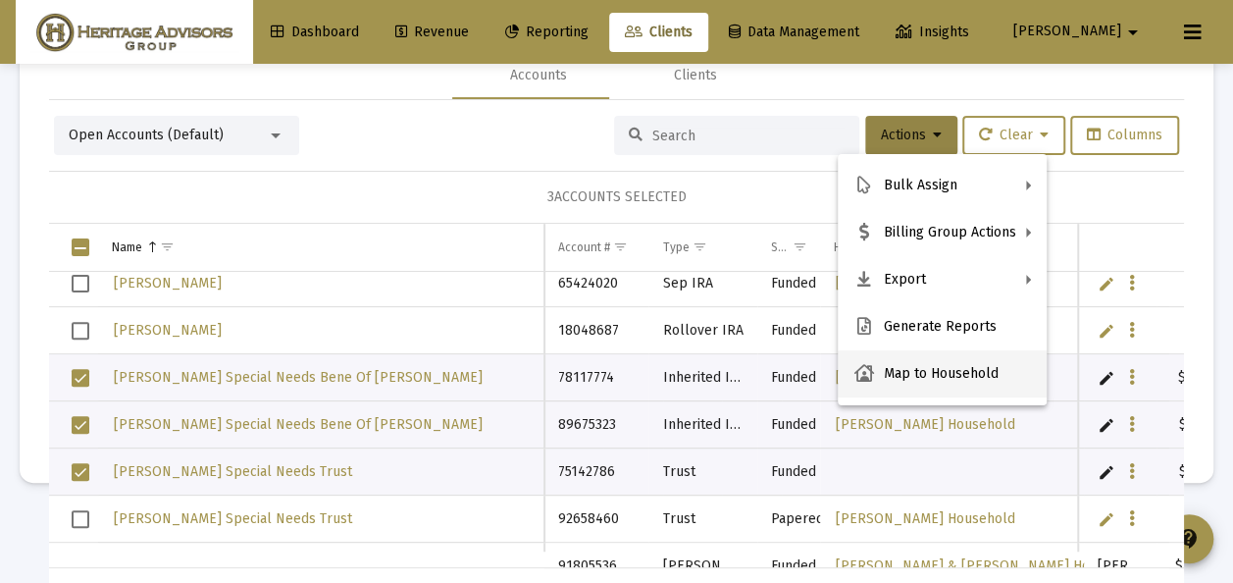
click at [922, 373] on button "Map to Household" at bounding box center [942, 373] width 209 height 47
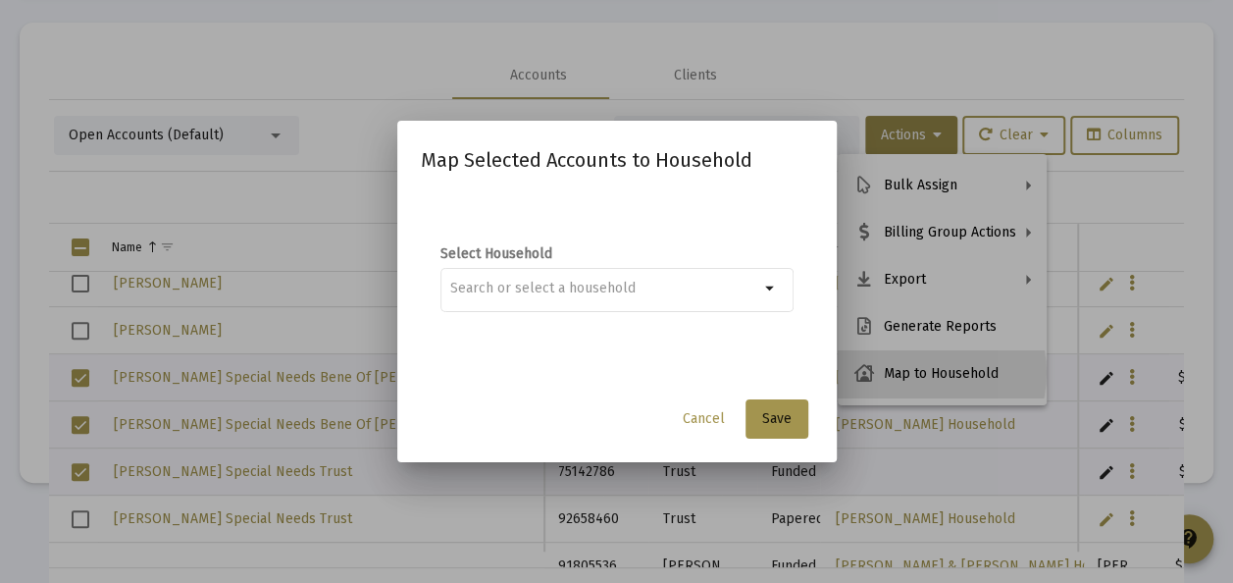
scroll to position [0, 0]
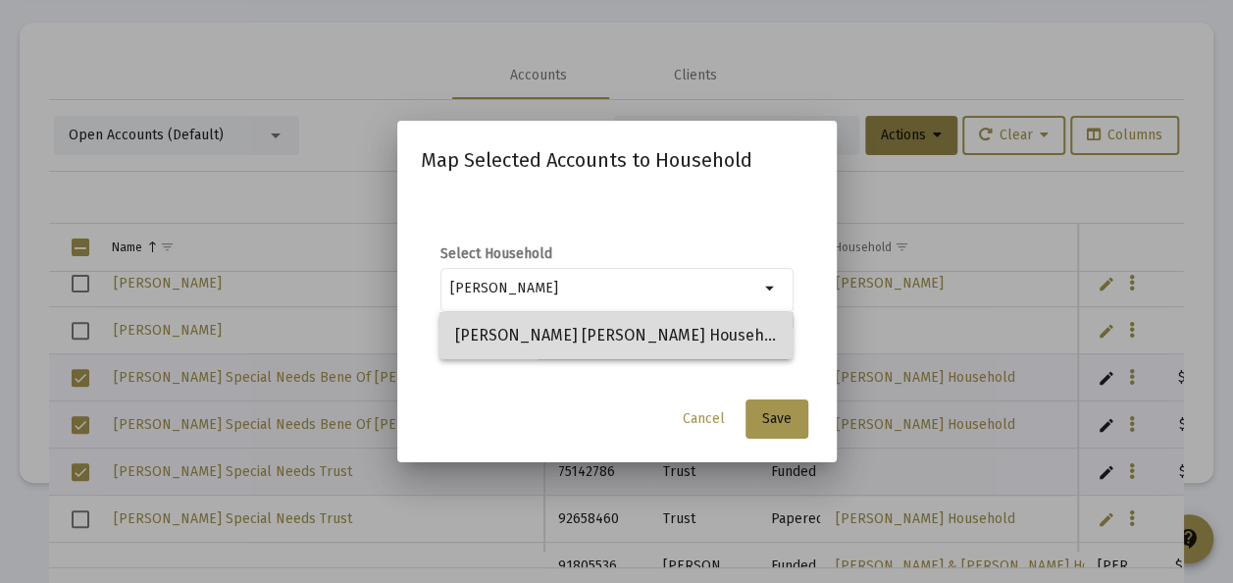
click at [542, 331] on span "[PERSON_NAME] [PERSON_NAME] Household" at bounding box center [616, 335] width 322 height 47
type input "[PERSON_NAME] [PERSON_NAME] Household"
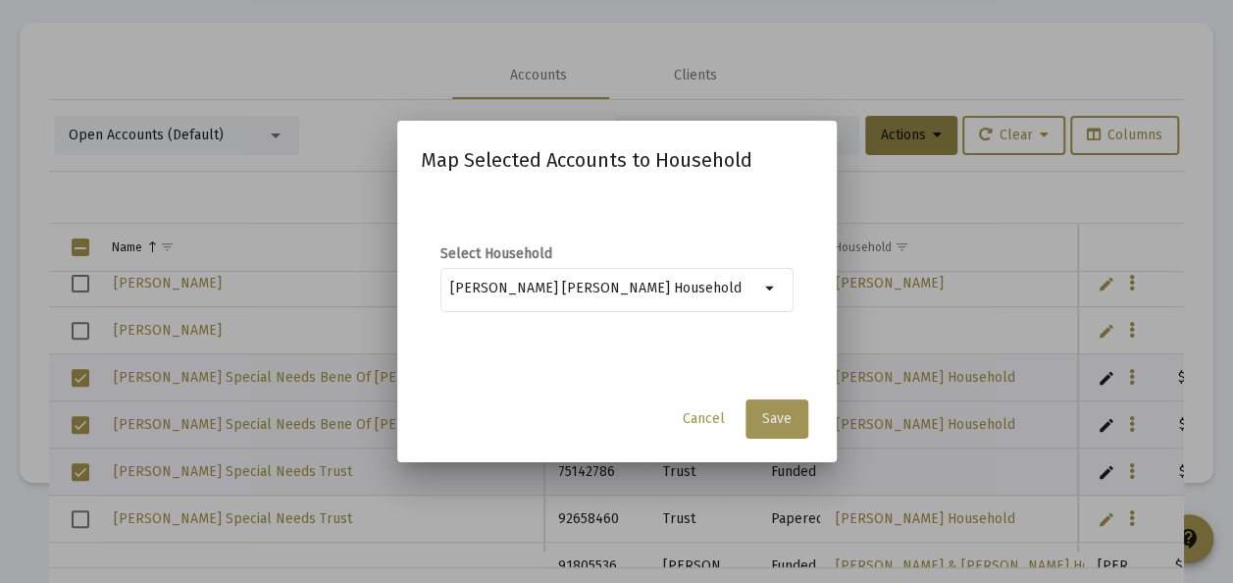
click at [774, 420] on span "Save" at bounding box center [776, 418] width 29 height 17
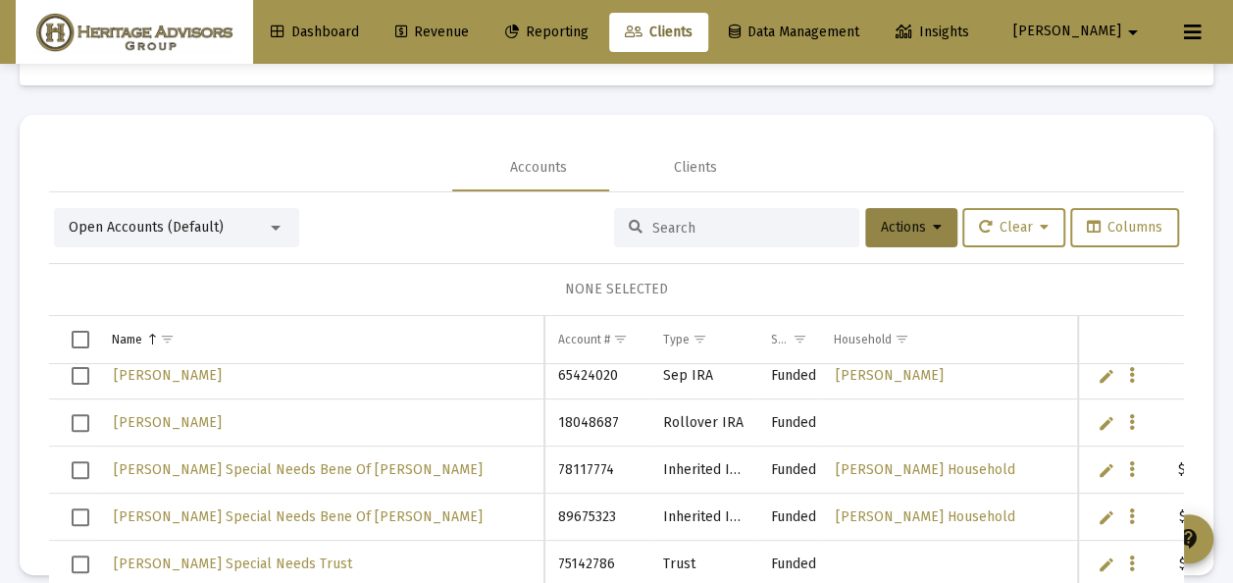
scroll to position [92, 0]
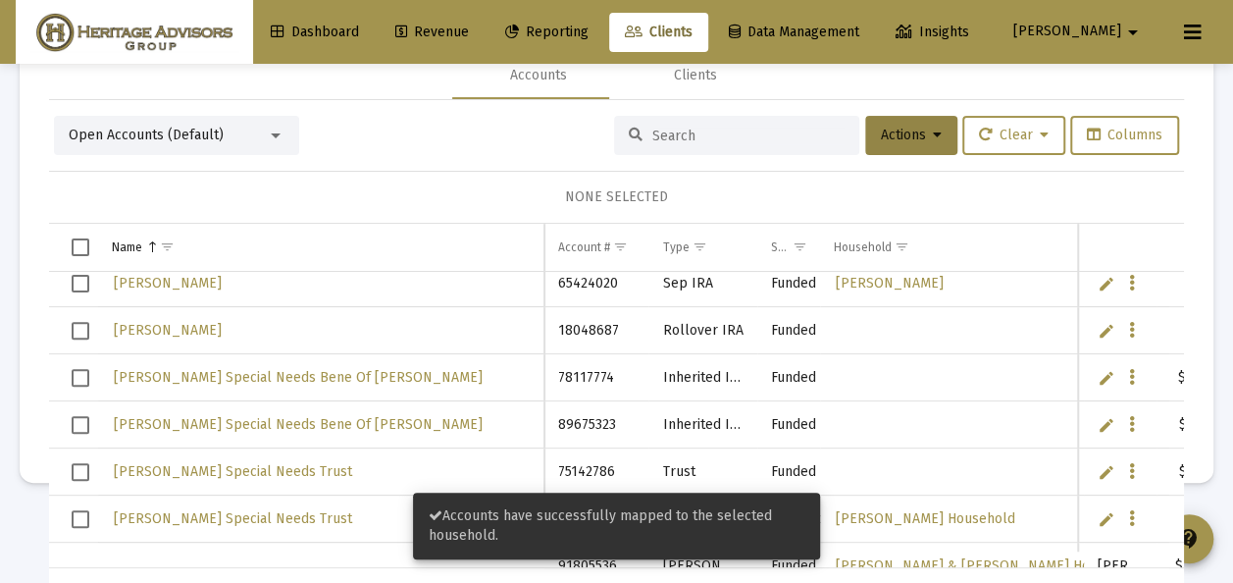
click at [276, 133] on div at bounding box center [276, 135] width 10 height 5
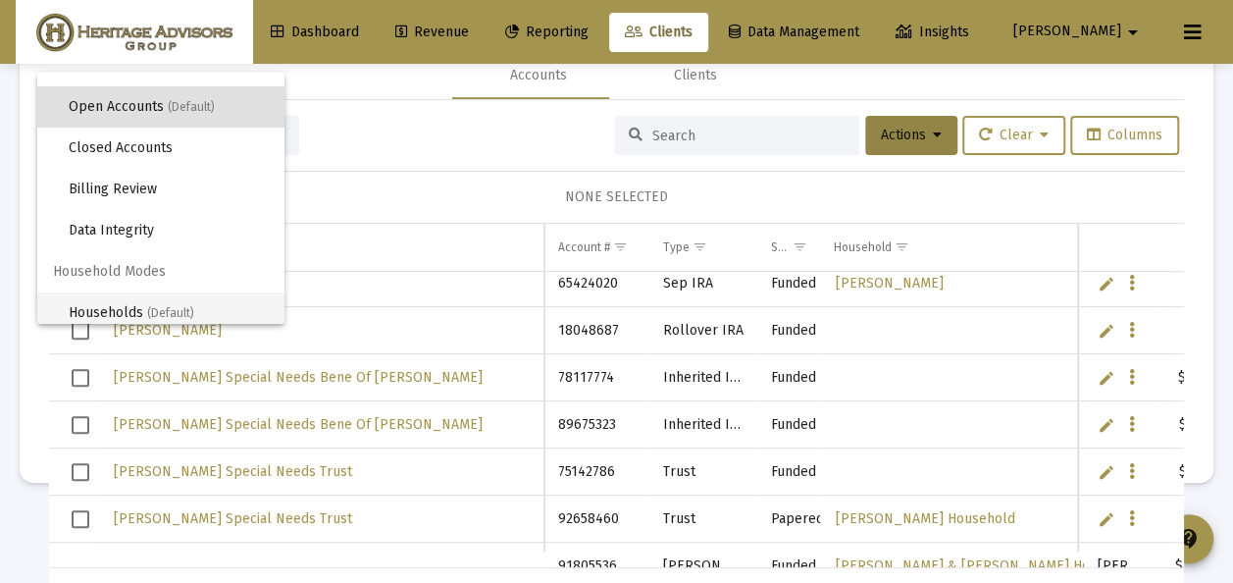
scroll to position [37, 0]
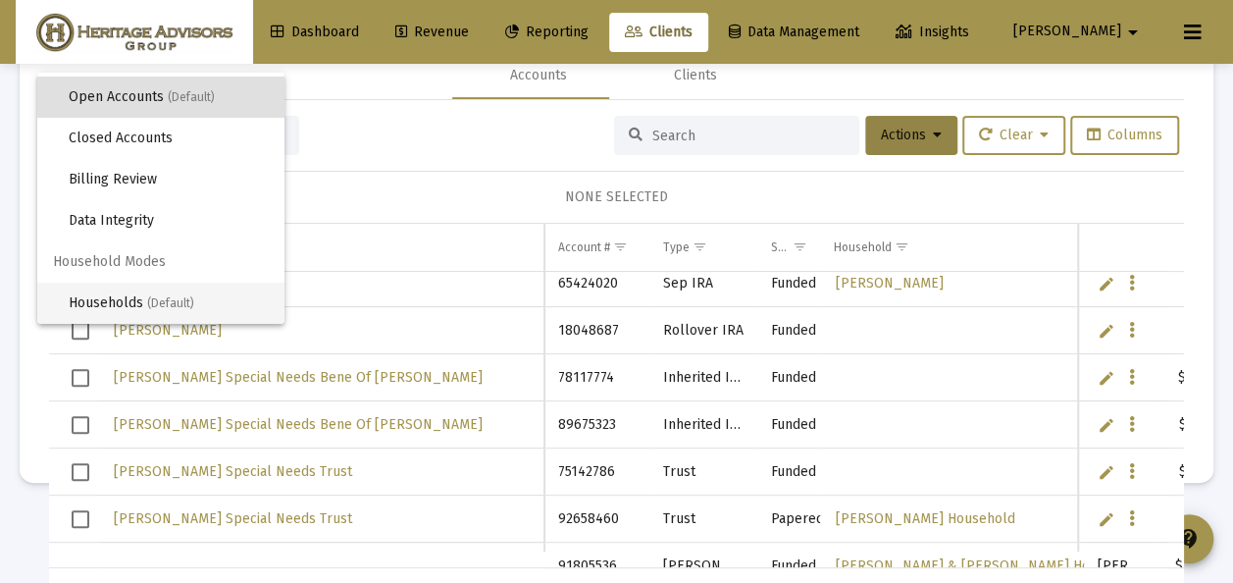
click at [141, 294] on span "Households (Default)" at bounding box center [169, 303] width 200 height 41
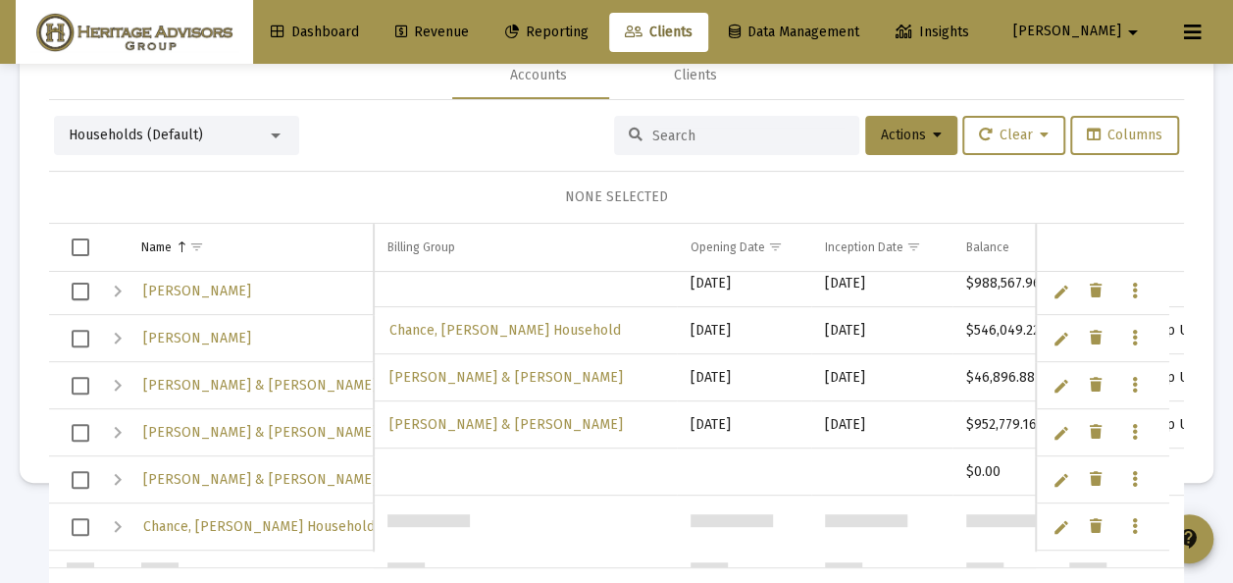
scroll to position [1472, 0]
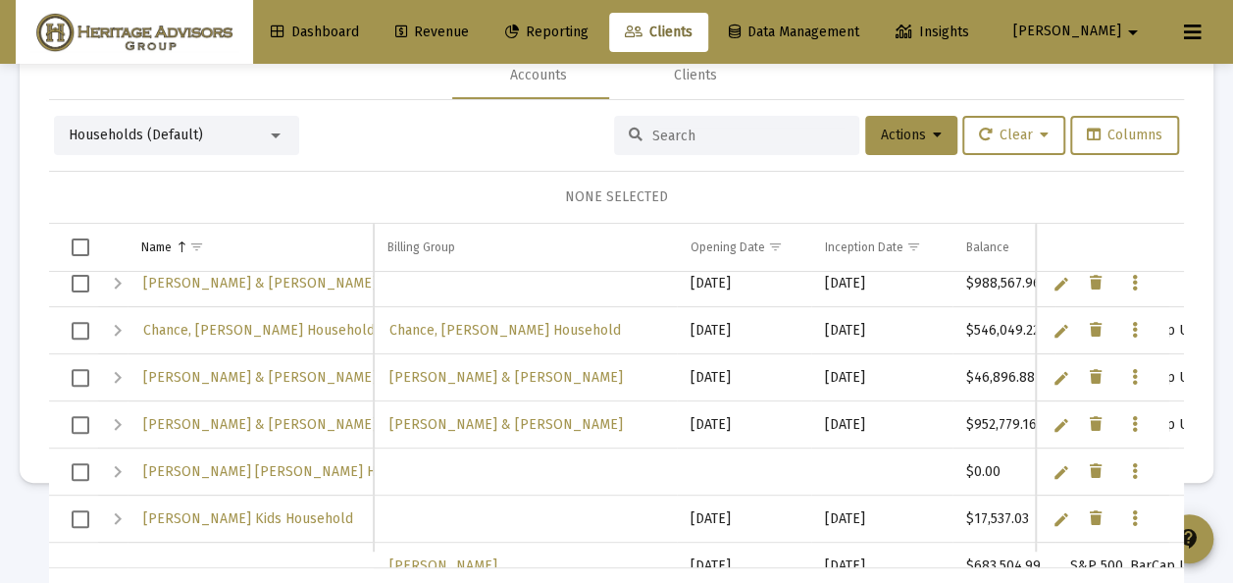
click at [1053, 466] on link "Edit" at bounding box center [1062, 472] width 18 height 18
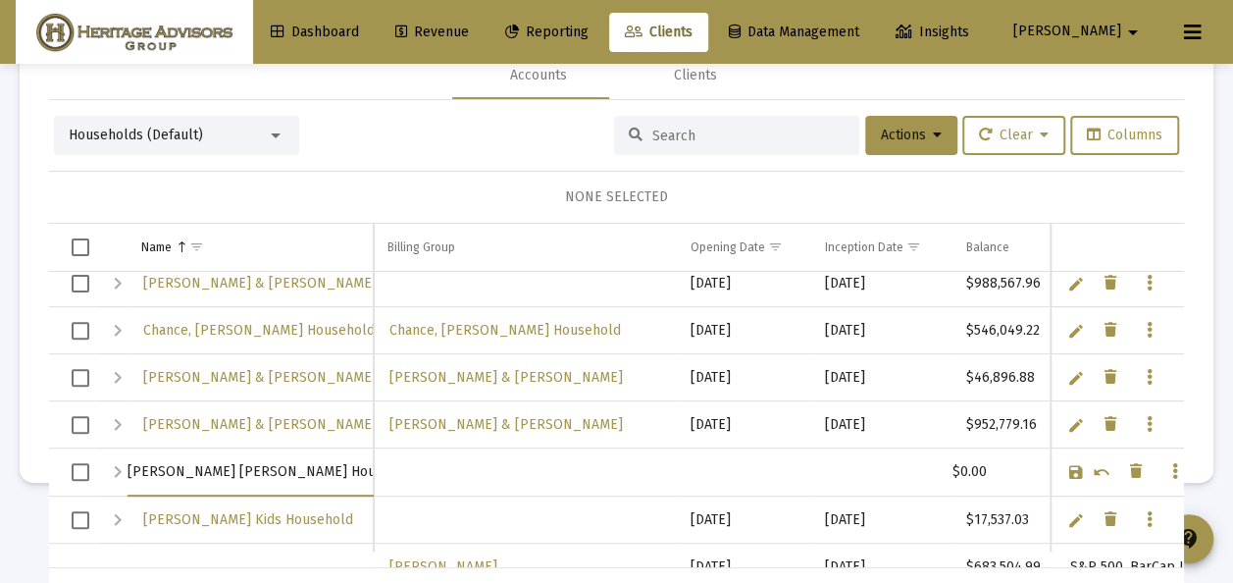
click at [179, 468] on input "[PERSON_NAME] [PERSON_NAME] Household" at bounding box center [250, 471] width 245 height 47
click at [184, 469] on input "[PERSON_NAME] Household" at bounding box center [250, 471] width 245 height 47
type input "[PERSON_NAME] Household"
click at [1068, 467] on link "Save" at bounding box center [1076, 472] width 18 height 18
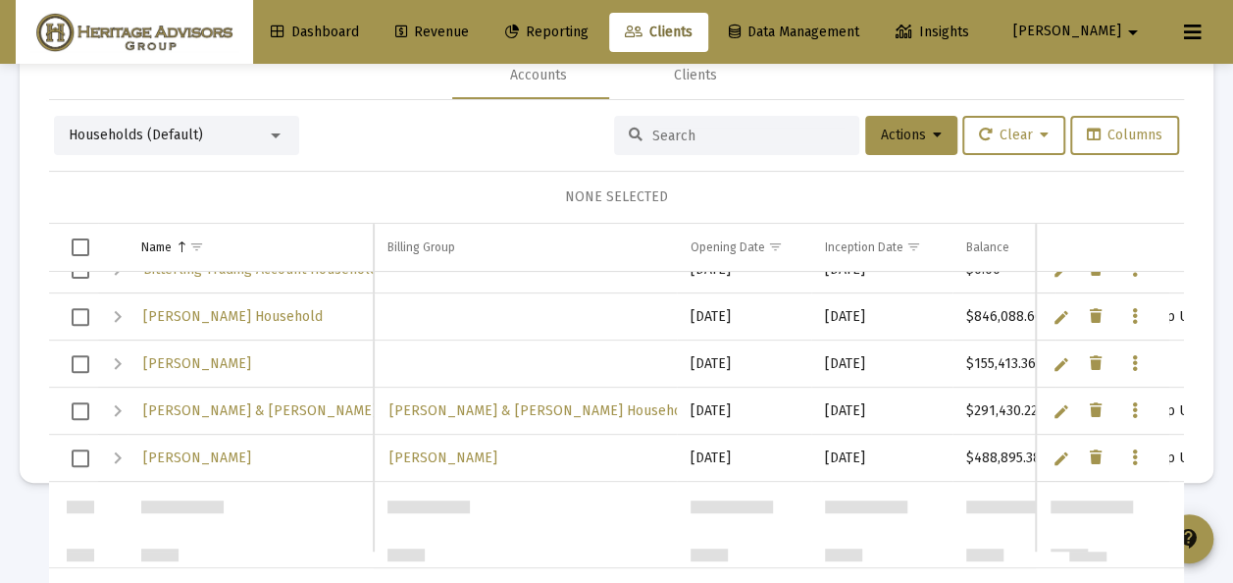
scroll to position [0, 0]
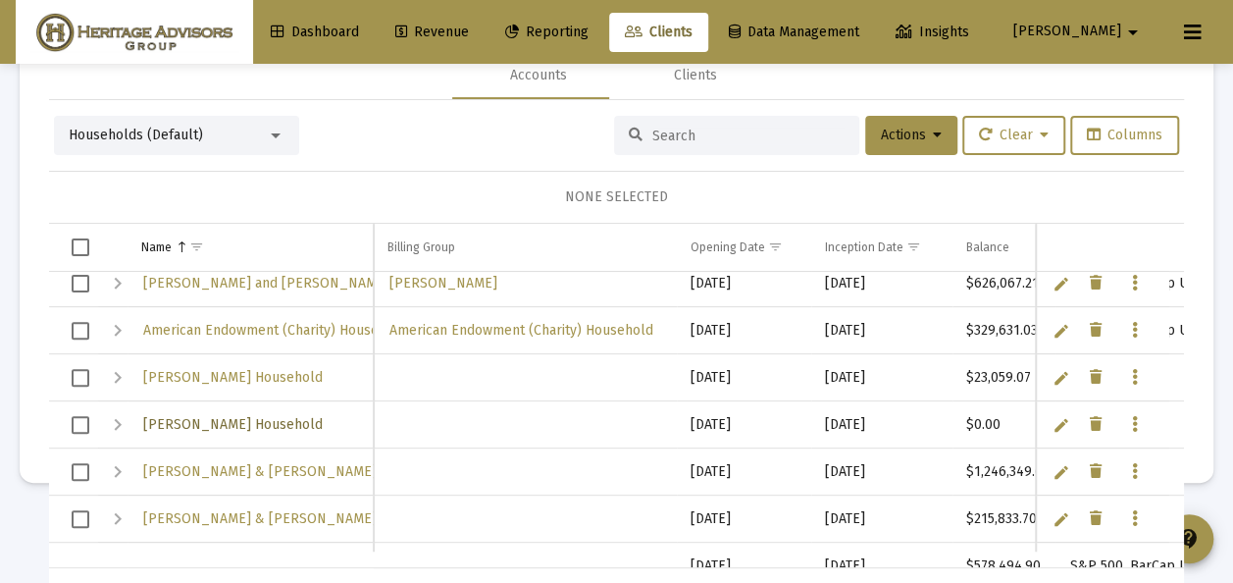
click at [175, 420] on span "[PERSON_NAME] Household" at bounding box center [233, 424] width 180 height 17
